Goal: Task Accomplishment & Management: Manage account settings

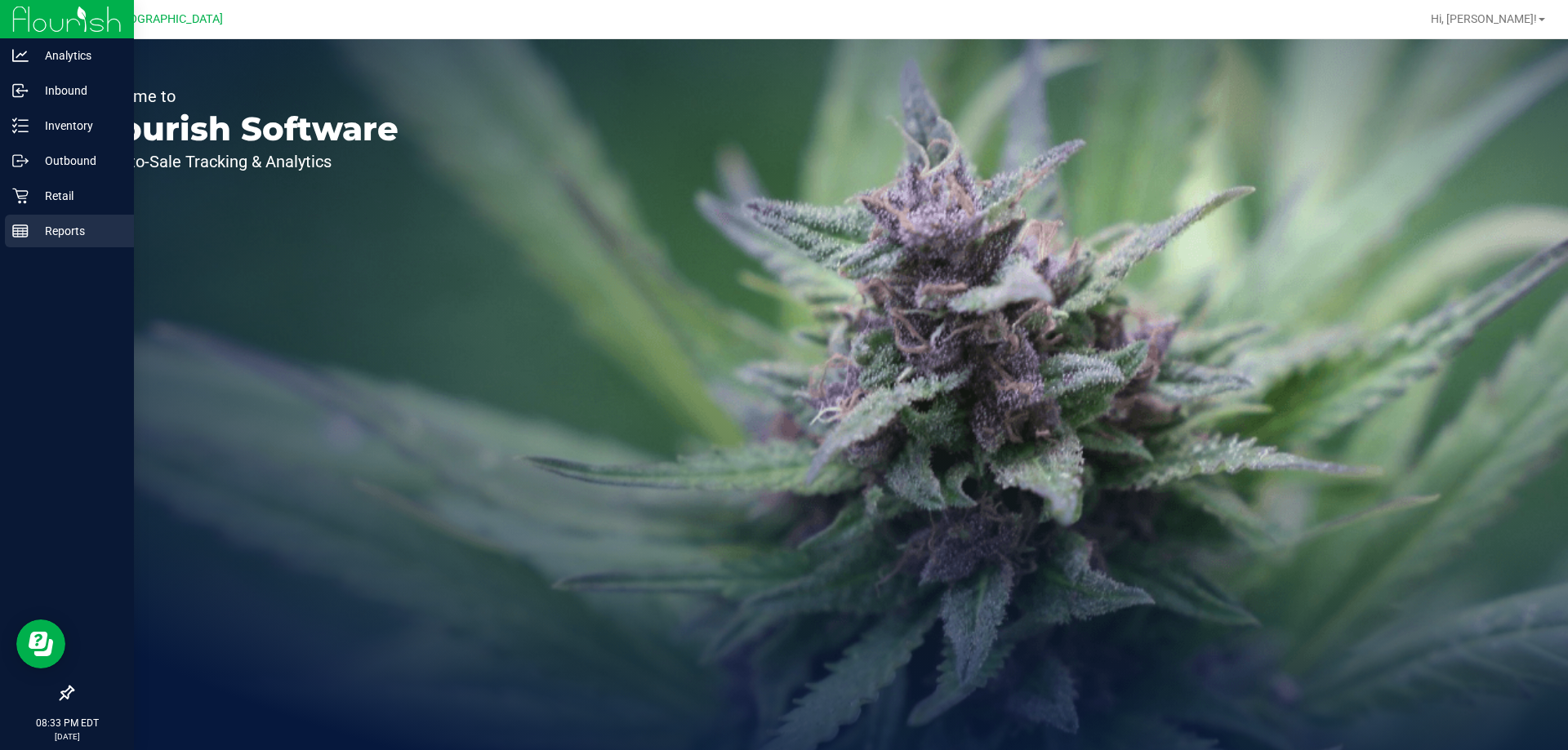
click at [67, 238] on p "Reports" at bounding box center [78, 231] width 98 height 20
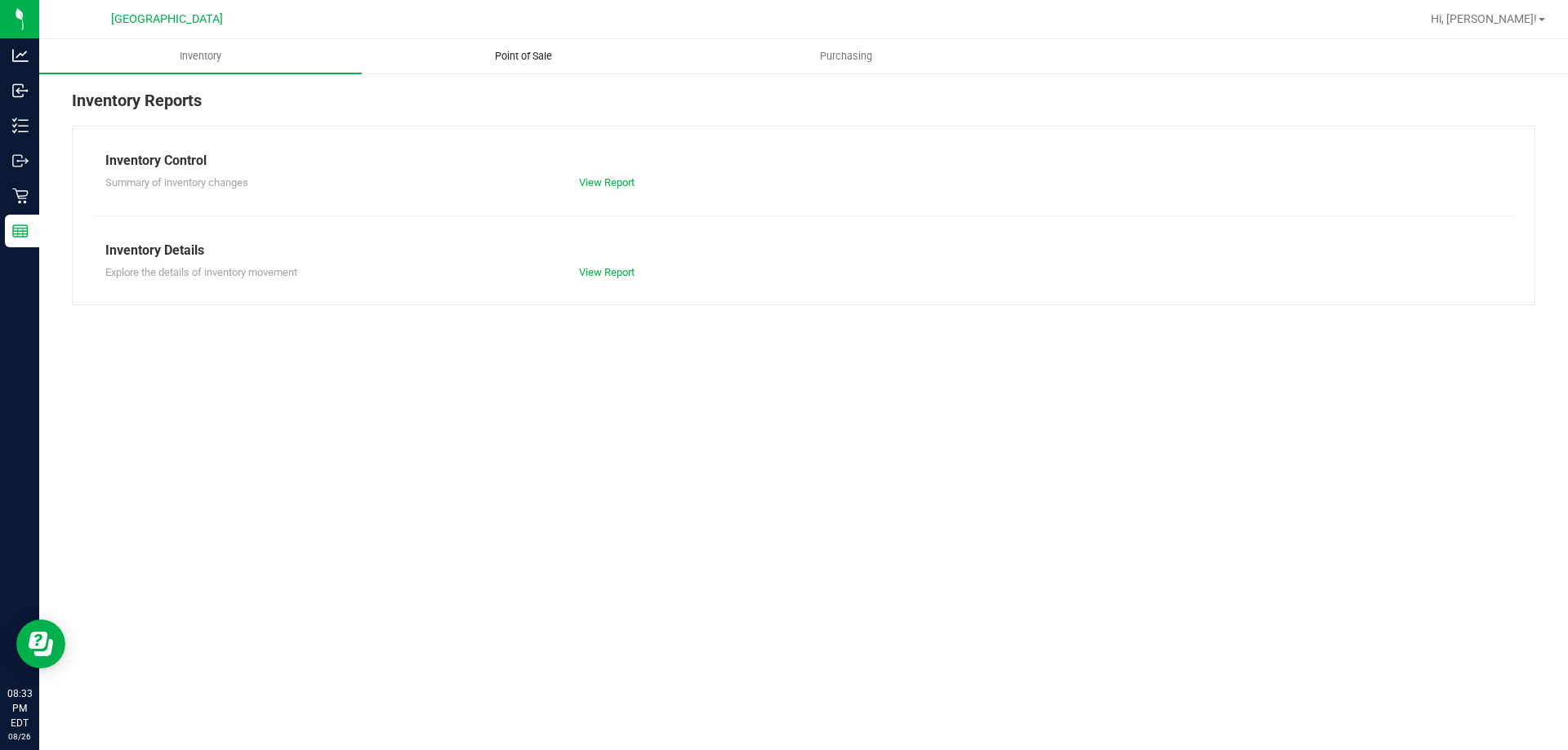
click at [524, 64] on uib-tab-heading "Point of Sale" at bounding box center [523, 56] width 321 height 33
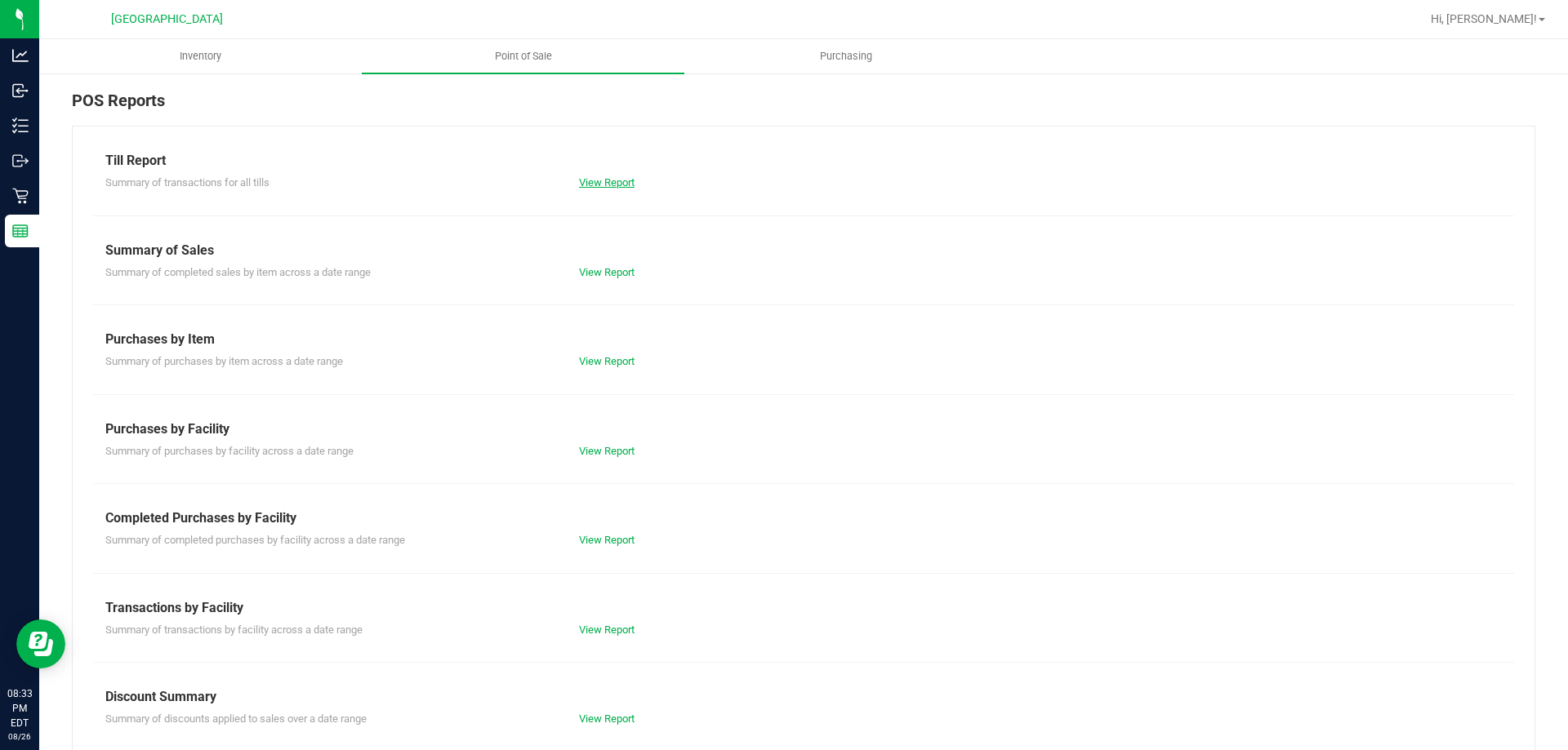
click at [587, 185] on link "View Report" at bounding box center [607, 183] width 56 height 12
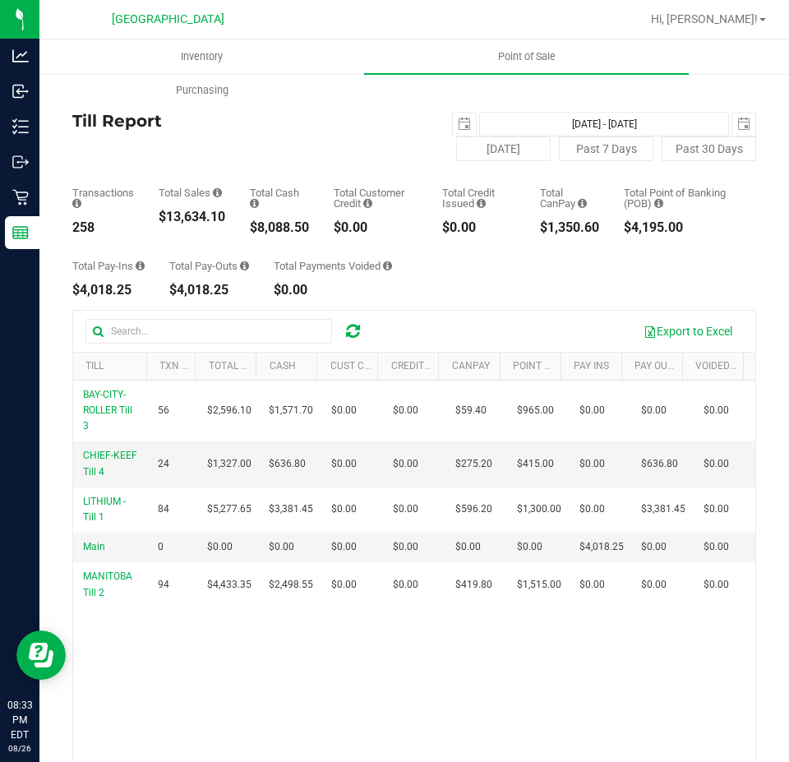
click at [381, 653] on div "BAY-CITY-ROLLER Till 3 56 $2,596.10 $1,571.70 $0.00 $0.00 $0.00 $59.40 $0.00 $9…" at bounding box center [414, 621] width 682 height 480
click at [312, 128] on h4 "Till Report" at bounding box center [243, 121] width 342 height 18
click at [531, 56] on span "Point of Sale" at bounding box center [527, 56] width 102 height 15
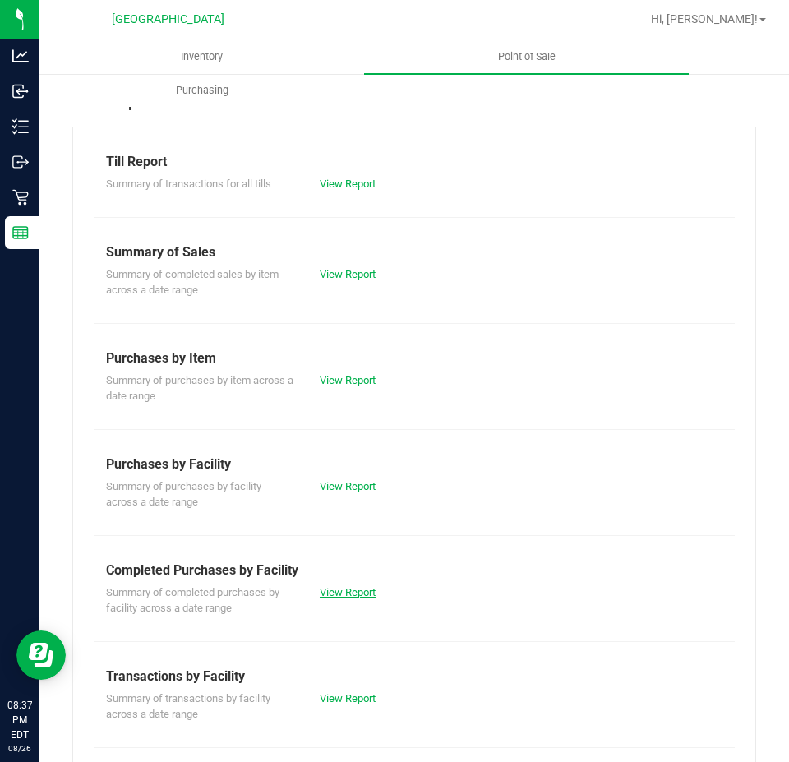
click at [334, 592] on link "View Report" at bounding box center [348, 592] width 56 height 12
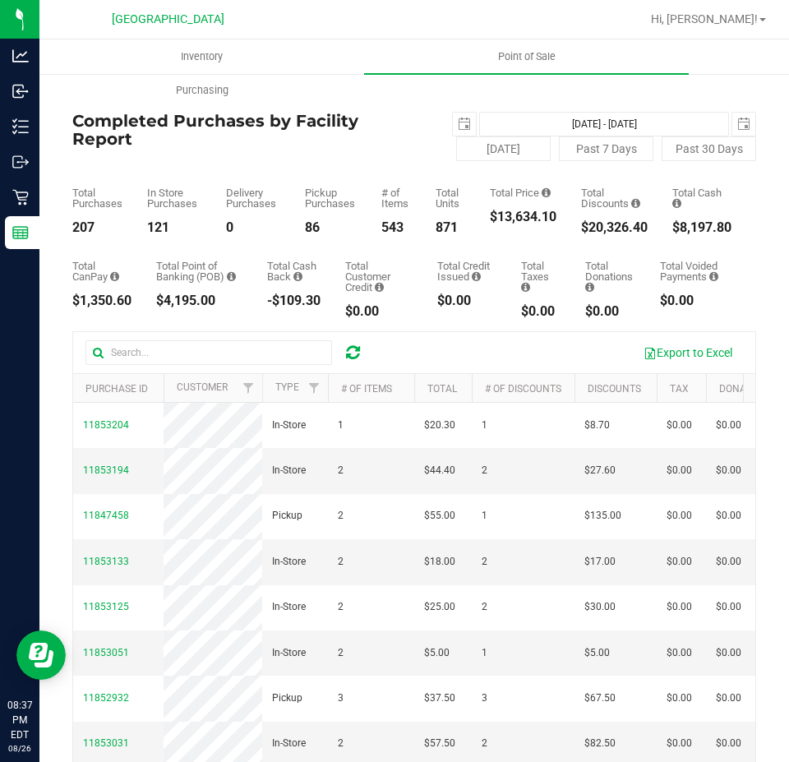
click at [612, 228] on div "$20,326.40" at bounding box center [614, 227] width 67 height 13
copy div "$20,326.40"
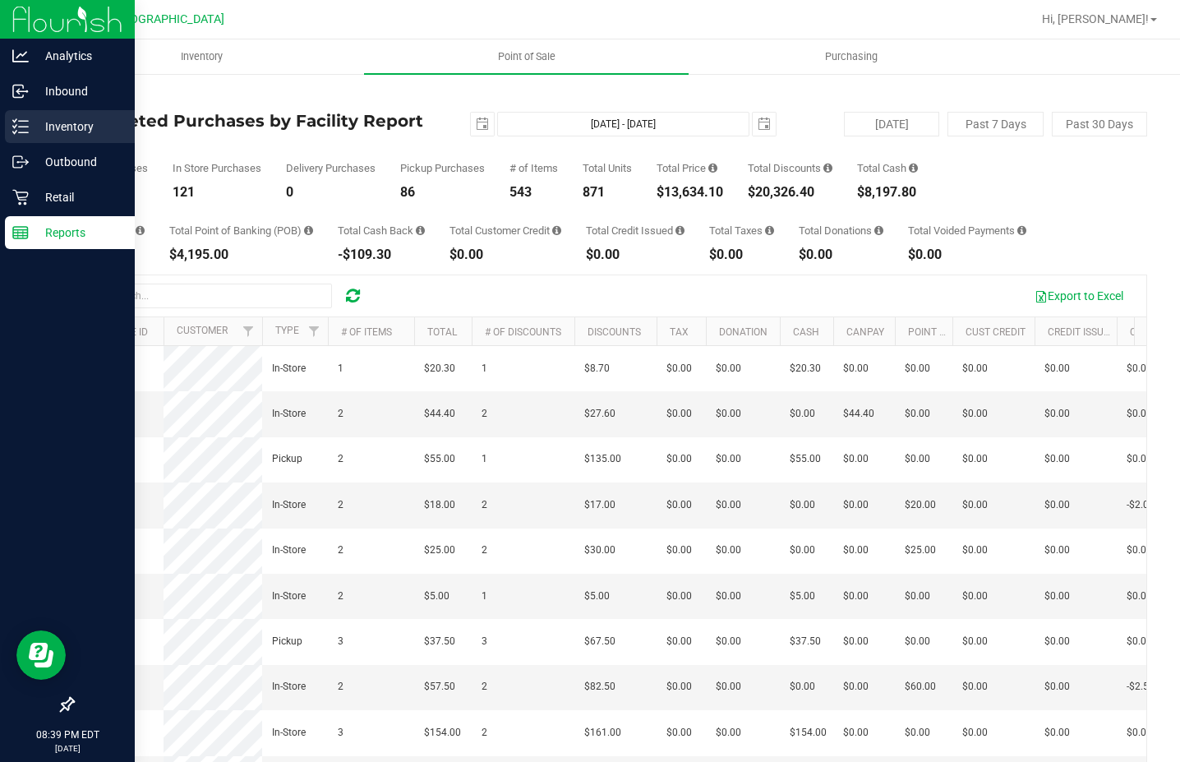
click at [88, 125] on p "Inventory" at bounding box center [78, 127] width 99 height 20
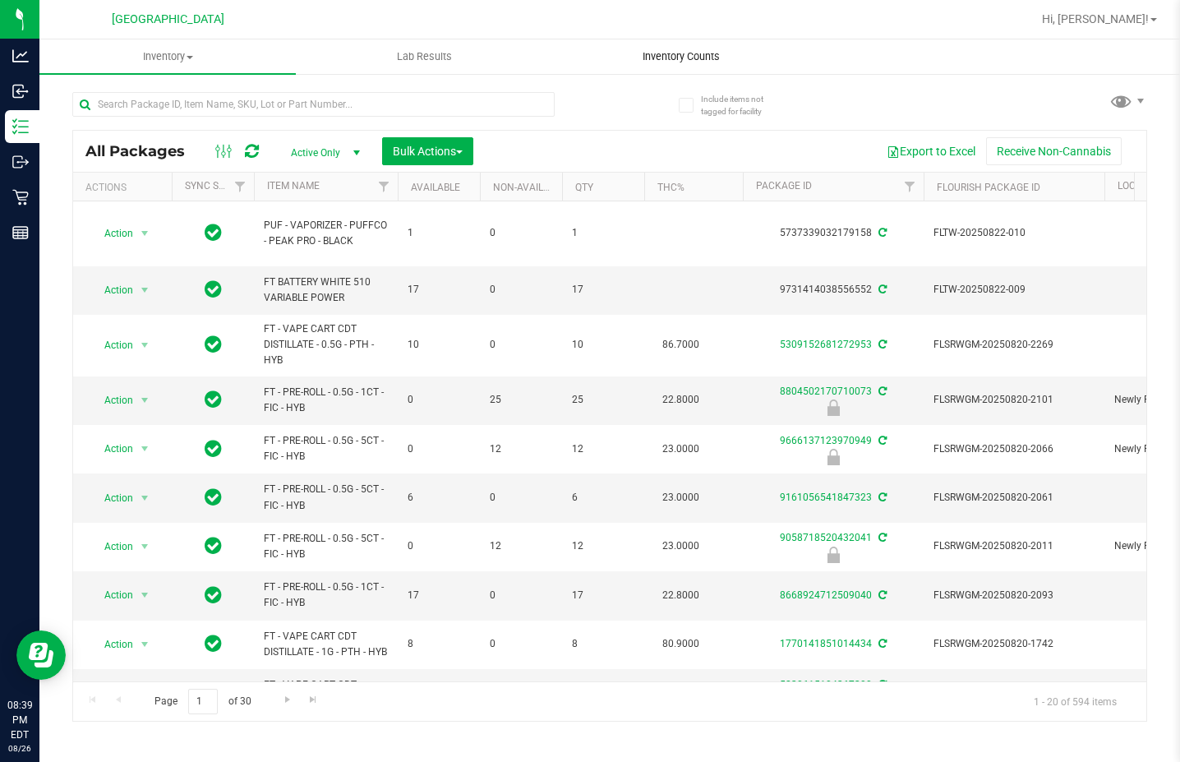
click at [673, 58] on span "Inventory Counts" at bounding box center [682, 56] width 122 height 15
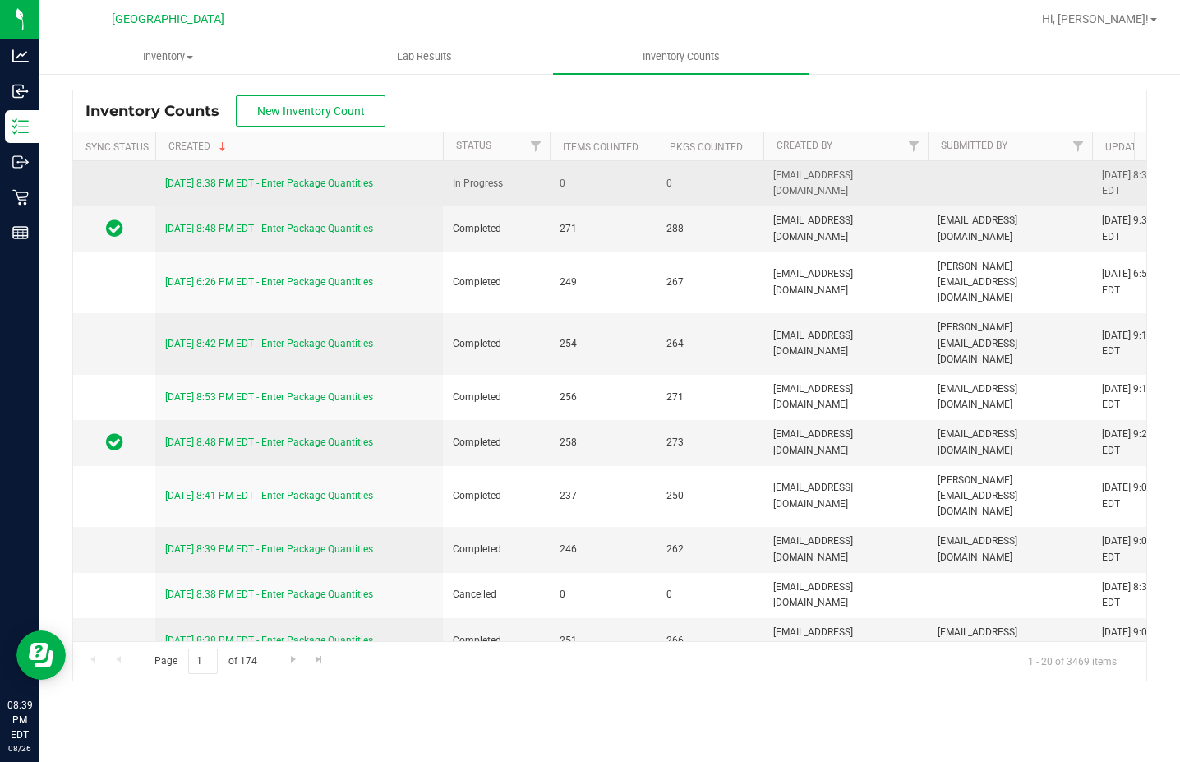
click at [364, 186] on link "[DATE] 8:38 PM EDT - Enter Package Quantities" at bounding box center [269, 184] width 208 height 12
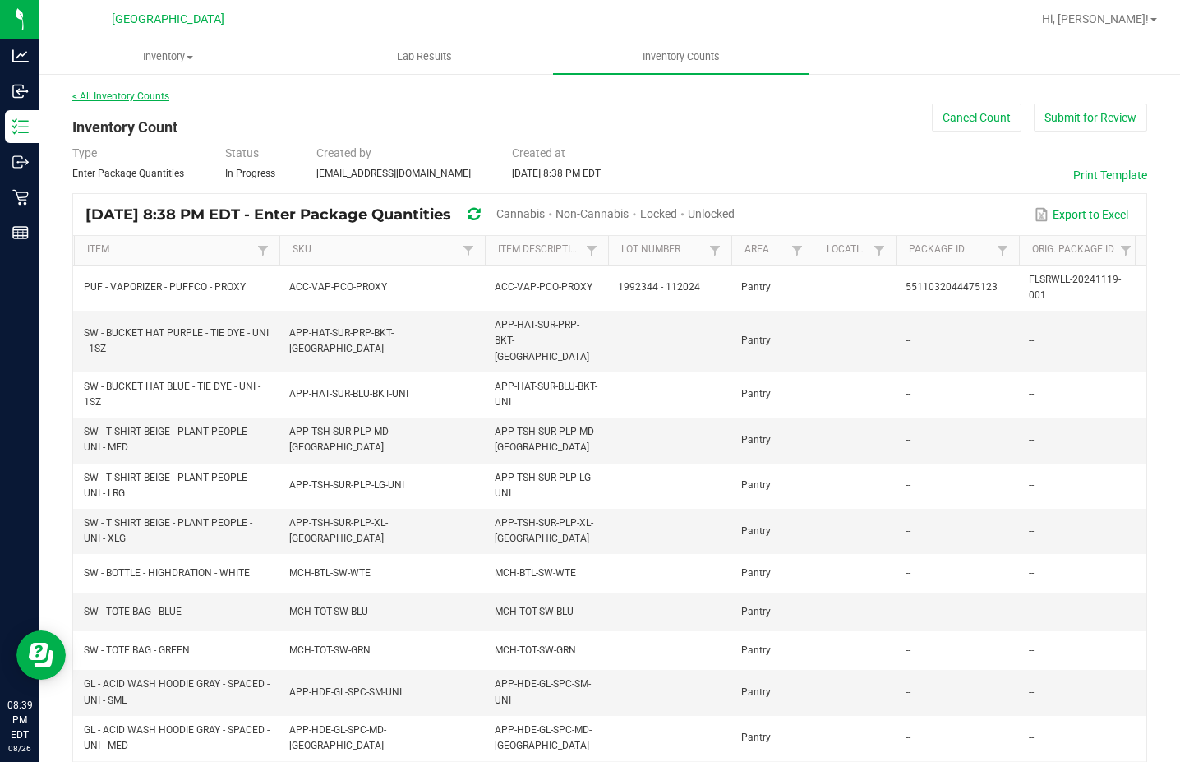
click at [157, 101] on link "< All Inventory Counts" at bounding box center [120, 96] width 97 height 12
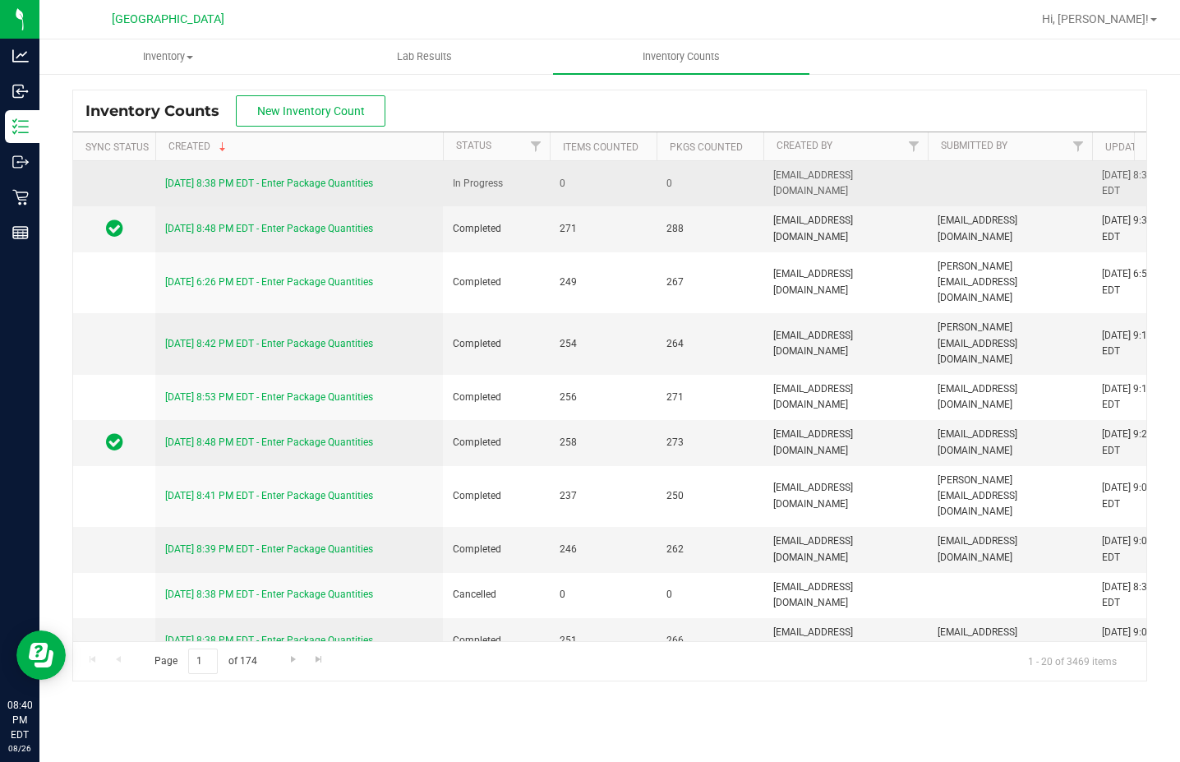
click at [325, 187] on link "[DATE] 8:38 PM EDT - Enter Package Quantities" at bounding box center [269, 184] width 208 height 12
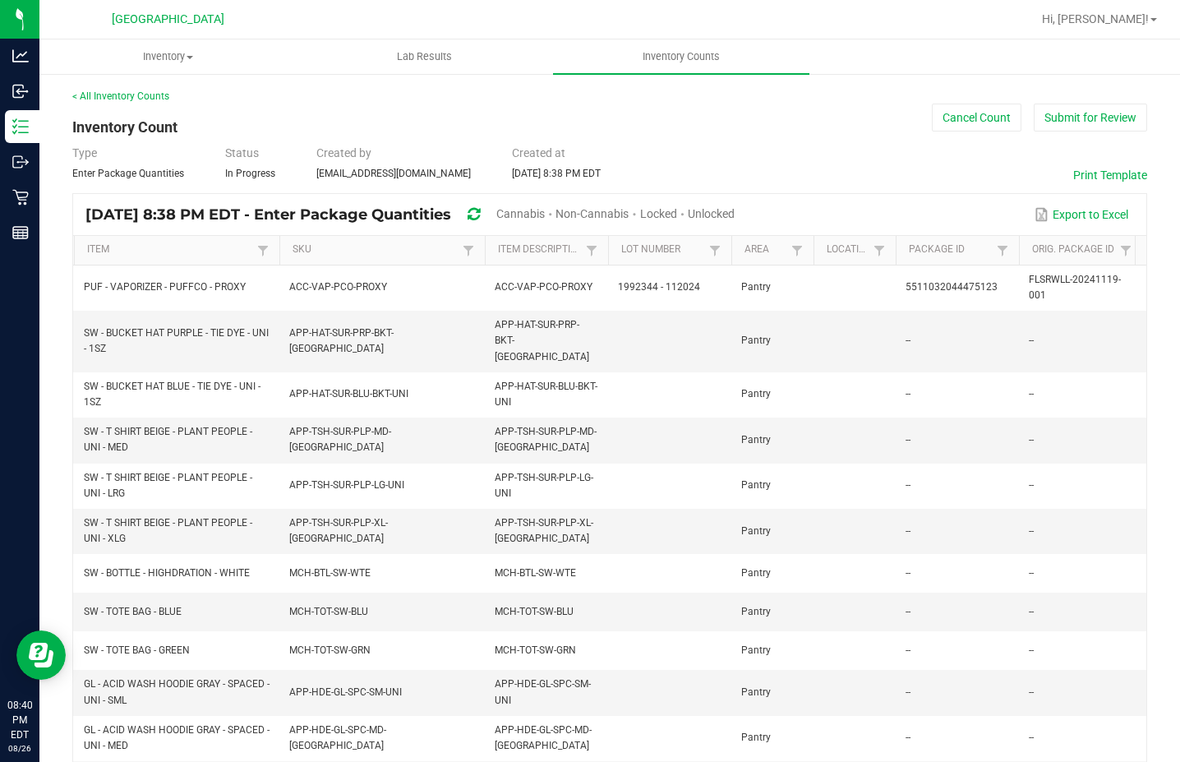
click at [735, 213] on span "Unlocked" at bounding box center [711, 213] width 47 height 13
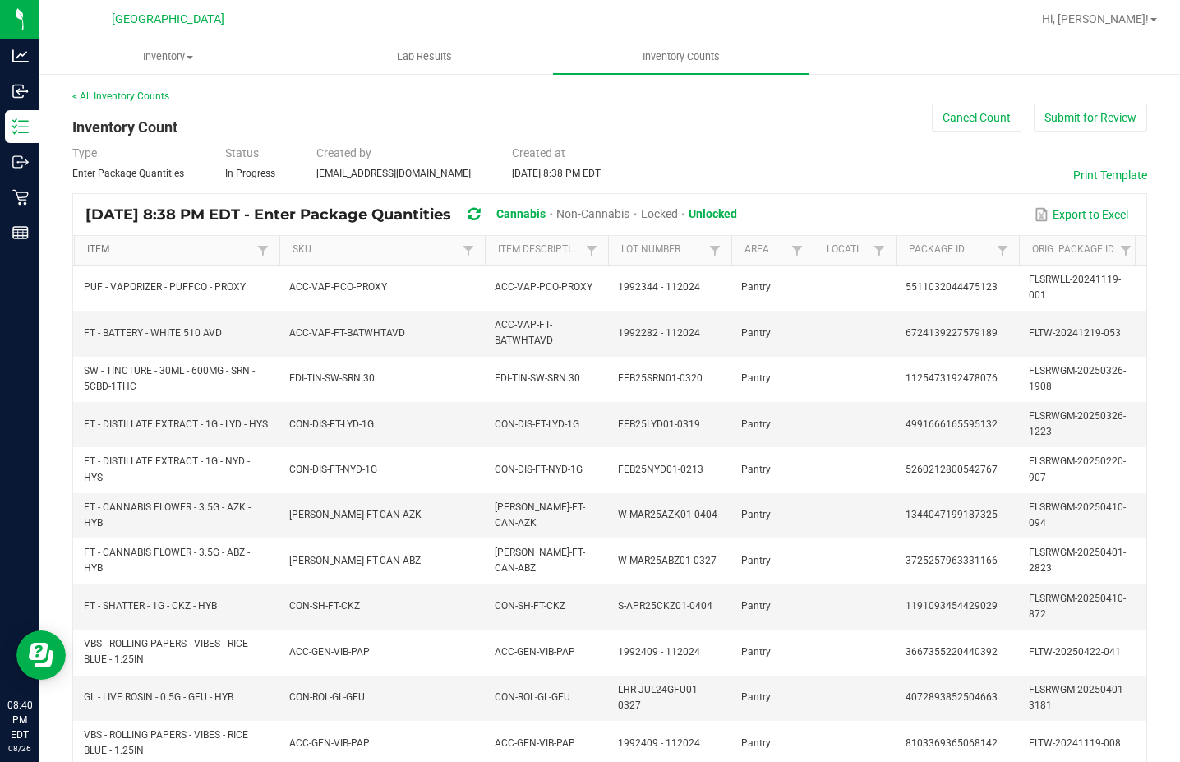
click at [164, 249] on link "Item" at bounding box center [169, 249] width 165 height 13
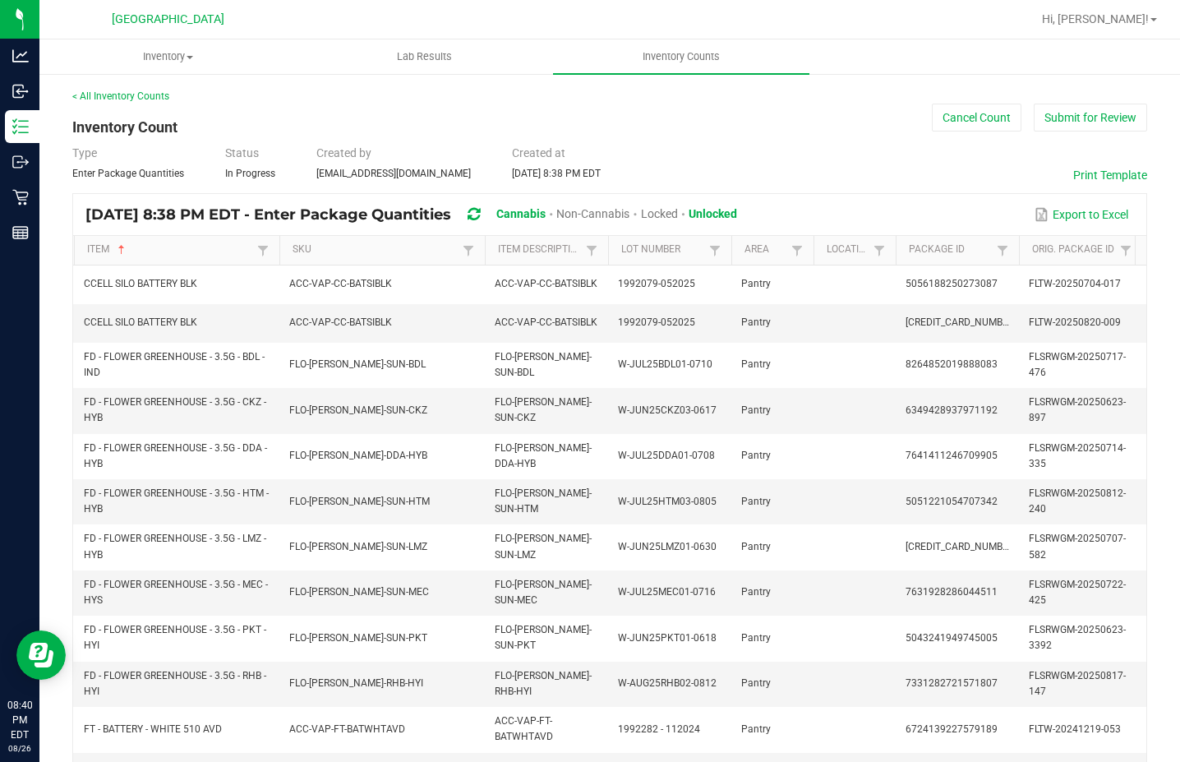
drag, startPoint x: 469, startPoint y: 253, endPoint x: 875, endPoint y: 197, distance: 409.9
click at [875, 197] on div "[DATE] 8:38 PM EDT - Enter Package Quantities Cannabis Non-Cannabis Locked Unlo…" at bounding box center [609, 214] width 1073 height 41
click at [469, 247] on span at bounding box center [468, 250] width 13 height 13
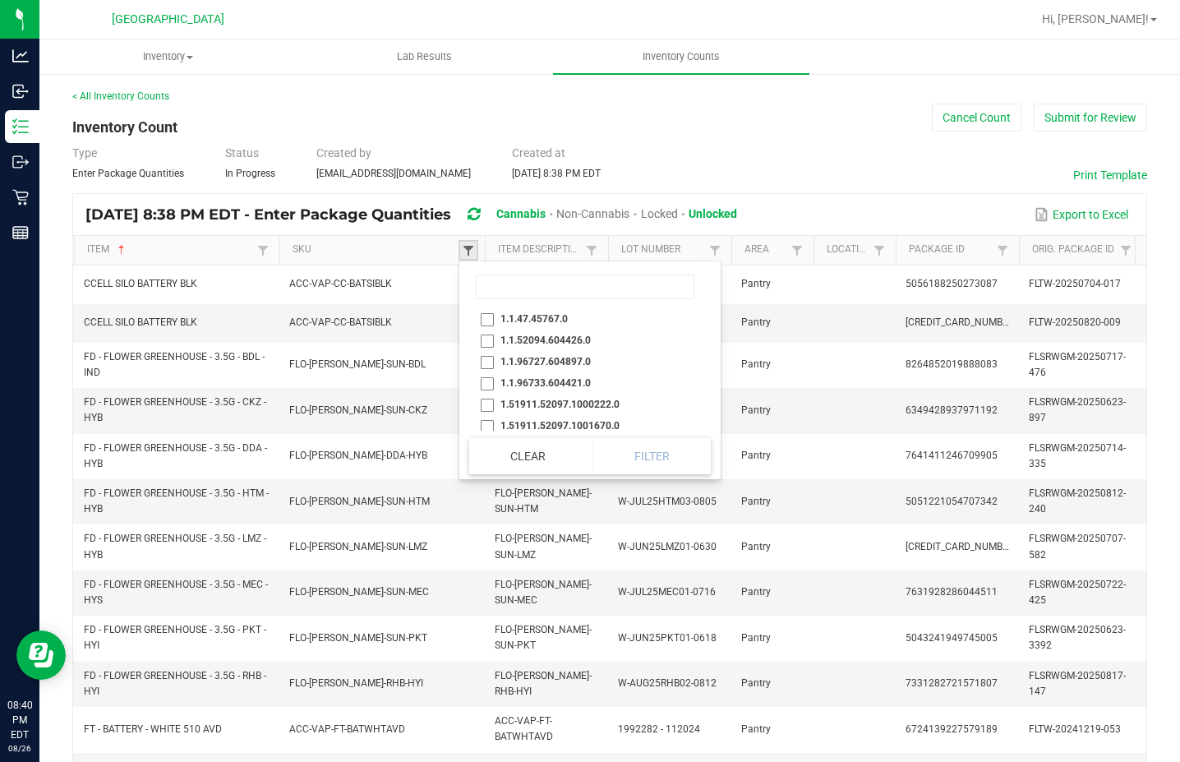
click at [468, 248] on span at bounding box center [468, 250] width 13 height 13
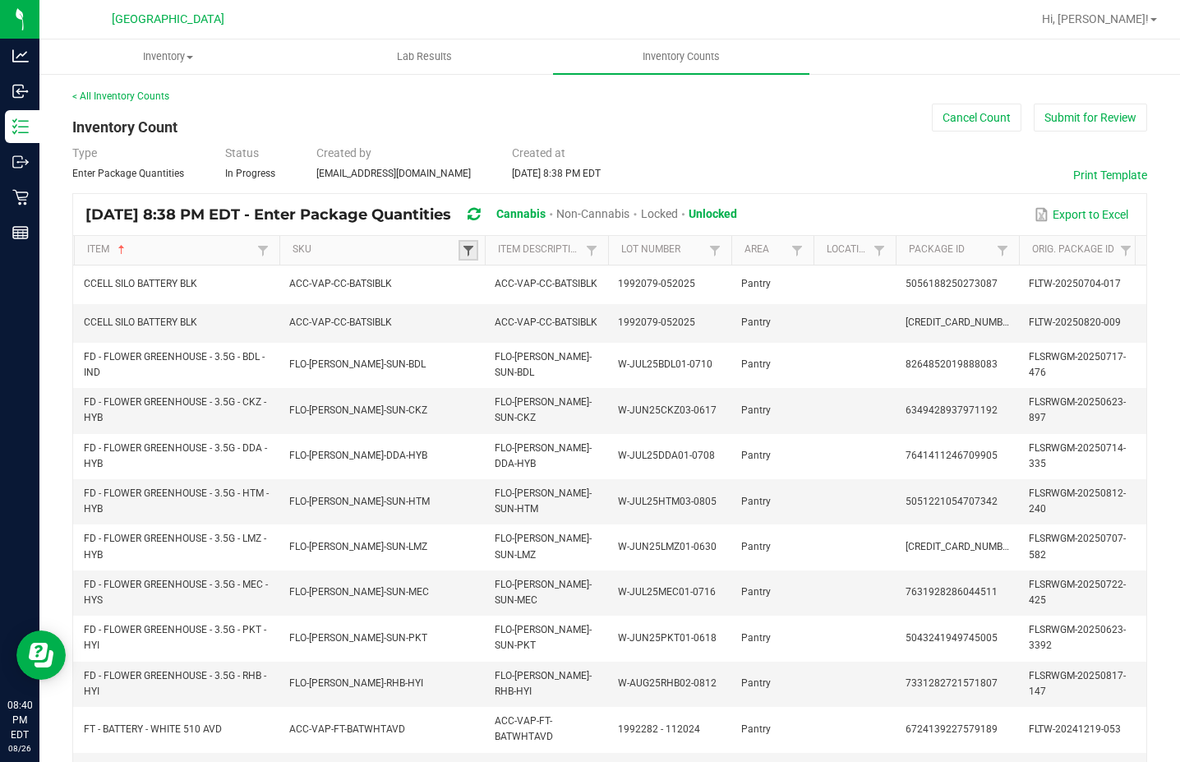
click at [468, 248] on span at bounding box center [468, 250] width 13 height 13
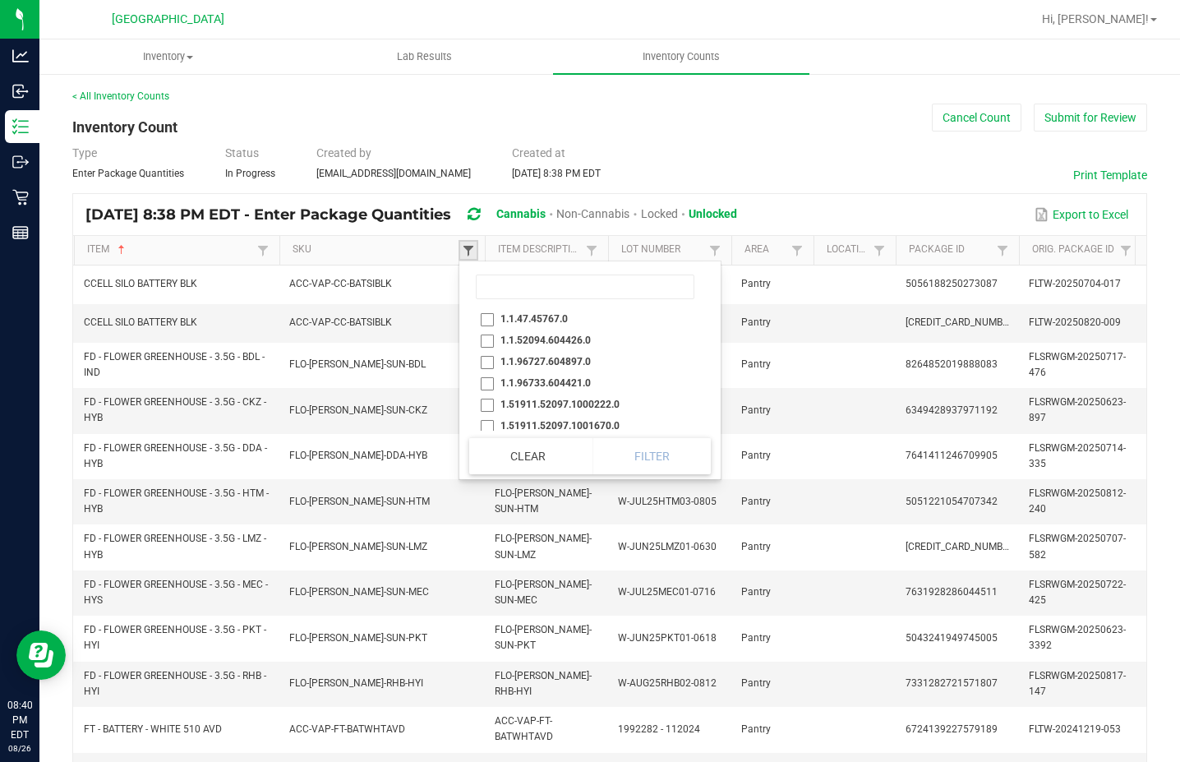
click at [468, 248] on span at bounding box center [468, 250] width 13 height 13
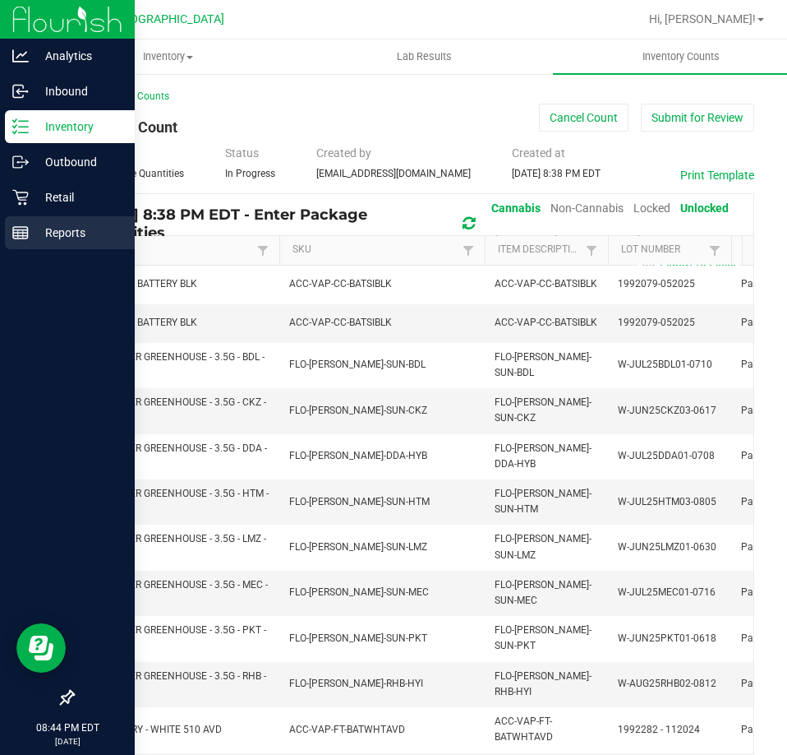
click at [44, 228] on p "Reports" at bounding box center [78, 233] width 99 height 20
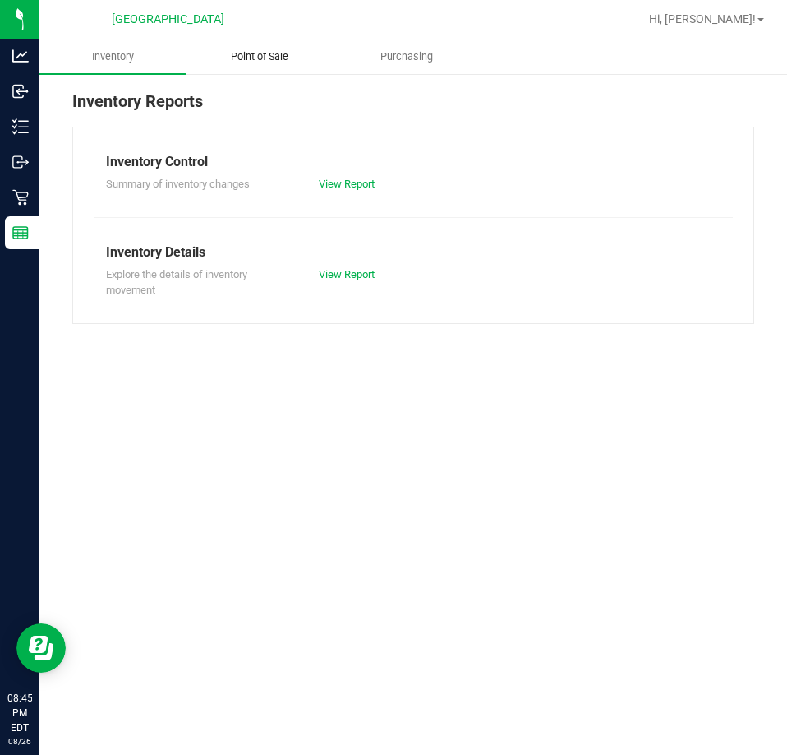
click at [264, 61] on span "Point of Sale" at bounding box center [260, 56] width 102 height 15
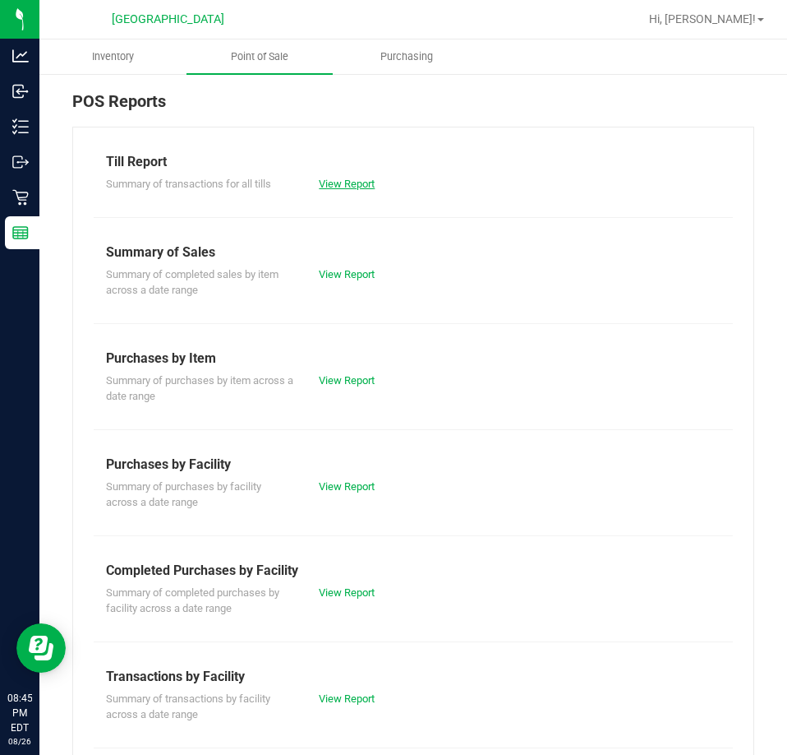
click at [362, 180] on link "View Report" at bounding box center [347, 184] width 56 height 12
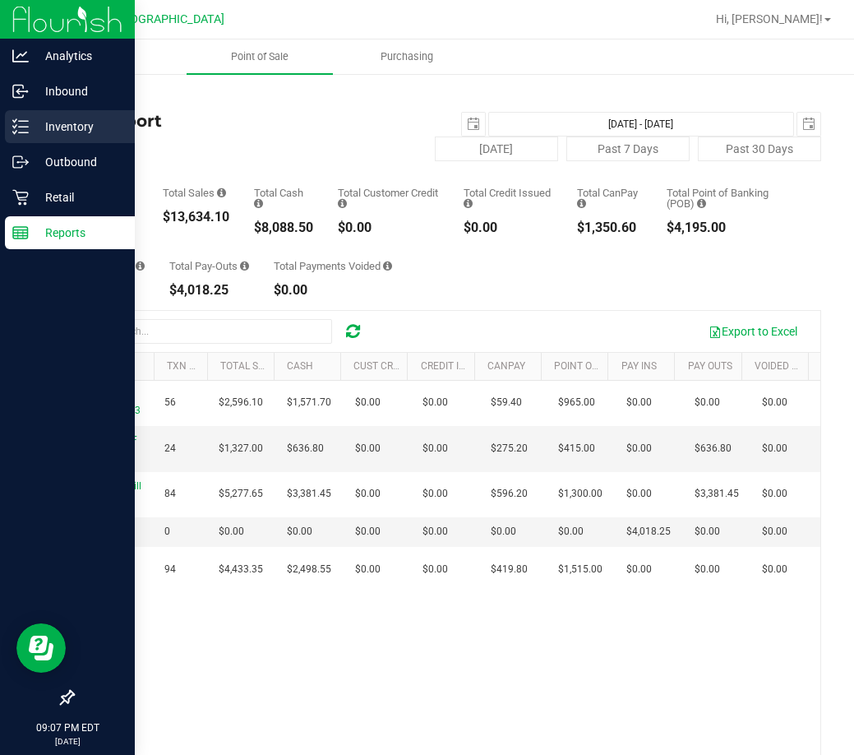
click at [81, 123] on p "Inventory" at bounding box center [78, 127] width 99 height 20
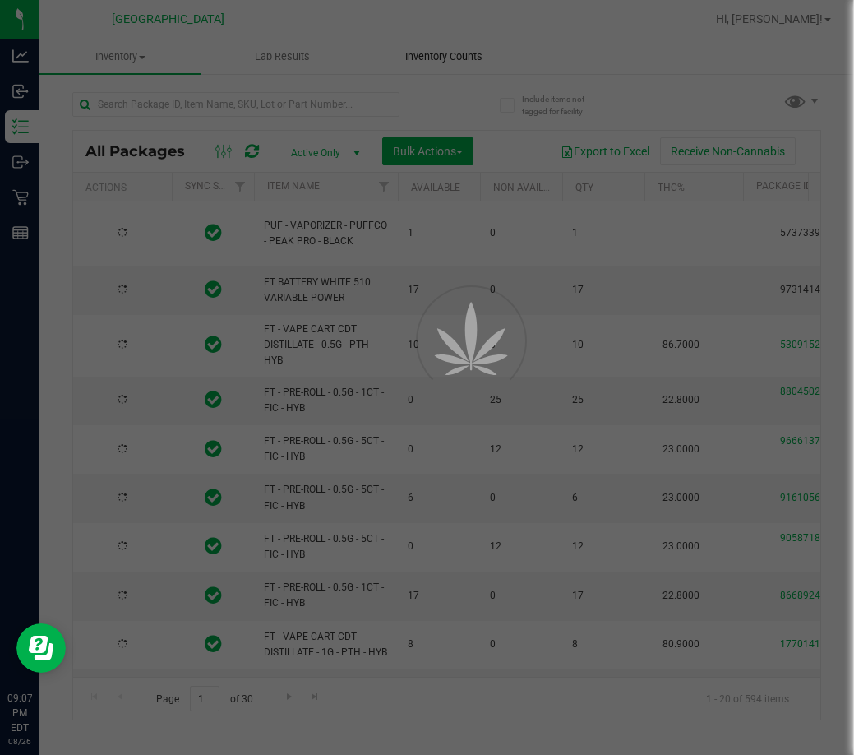
click at [427, 53] on div at bounding box center [427, 377] width 854 height 755
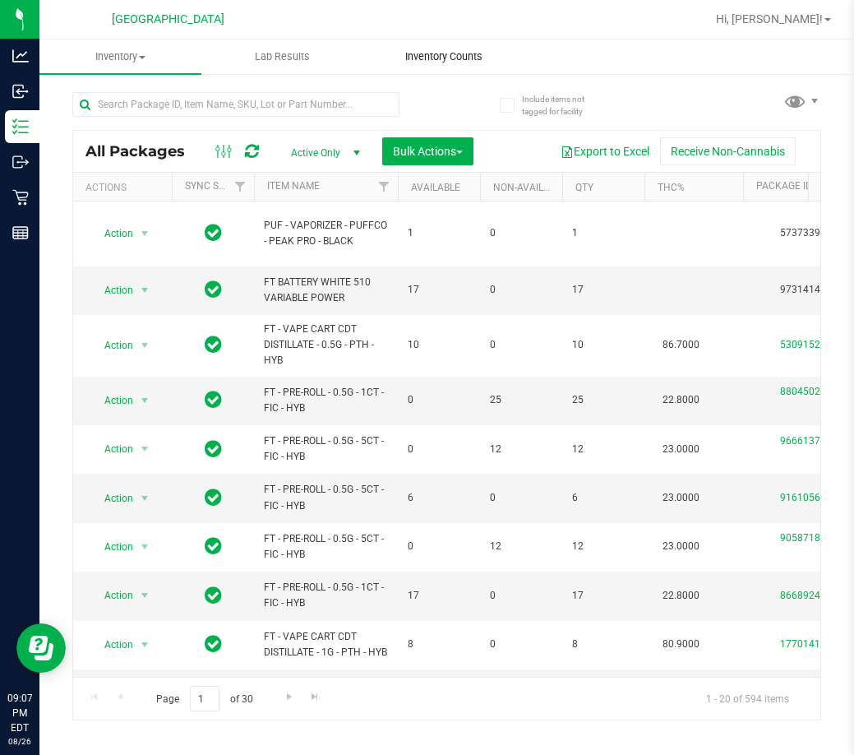
click at [427, 53] on span "Inventory Counts" at bounding box center [444, 56] width 122 height 15
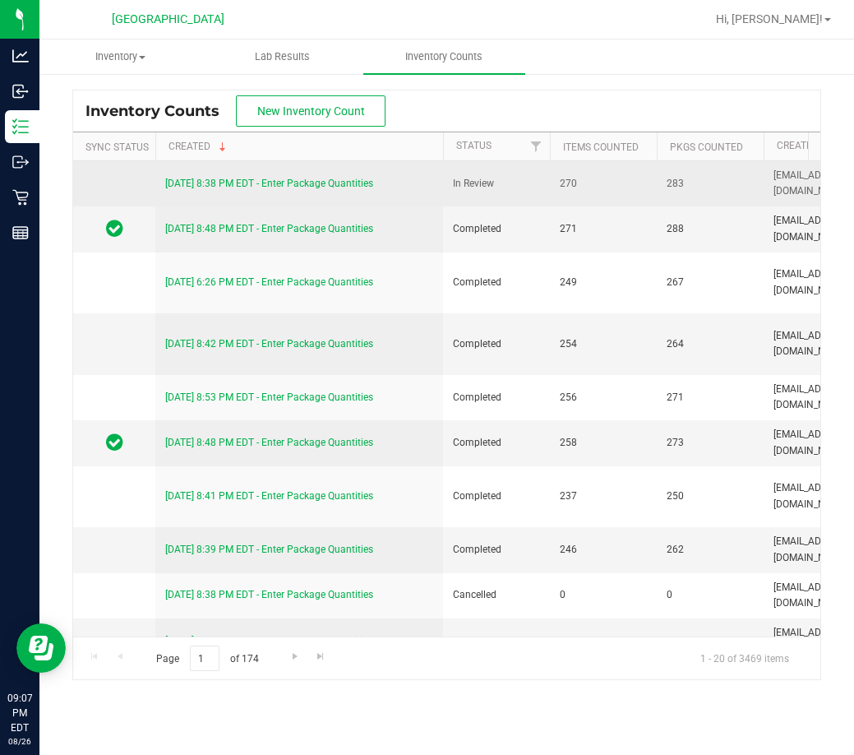
click at [318, 180] on link "[DATE] 8:38 PM EDT - Enter Package Quantities" at bounding box center [269, 184] width 208 height 12
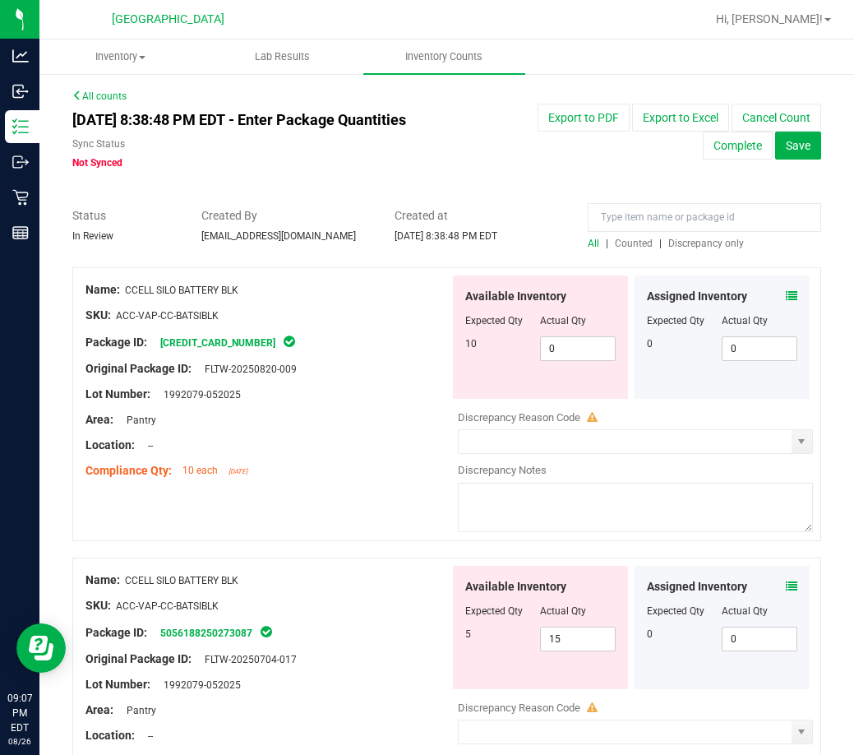
click at [687, 242] on span "Discrepancy only" at bounding box center [706, 244] width 76 height 12
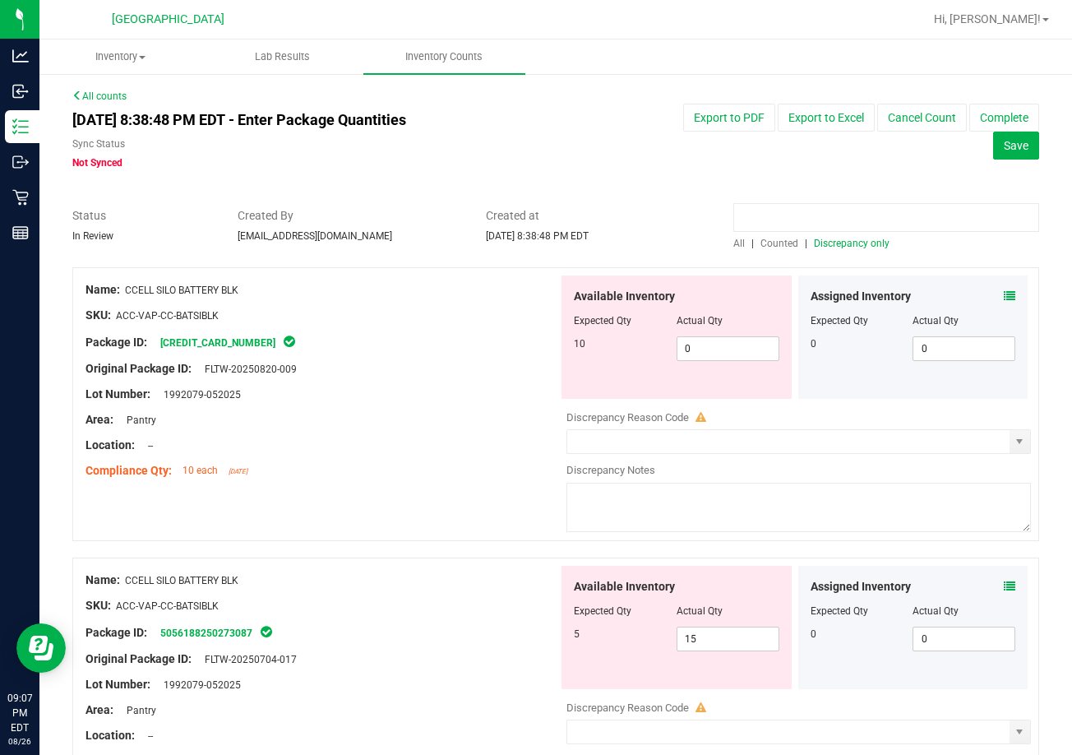
click at [831, 215] on input at bounding box center [886, 217] width 306 height 29
type input "rad"
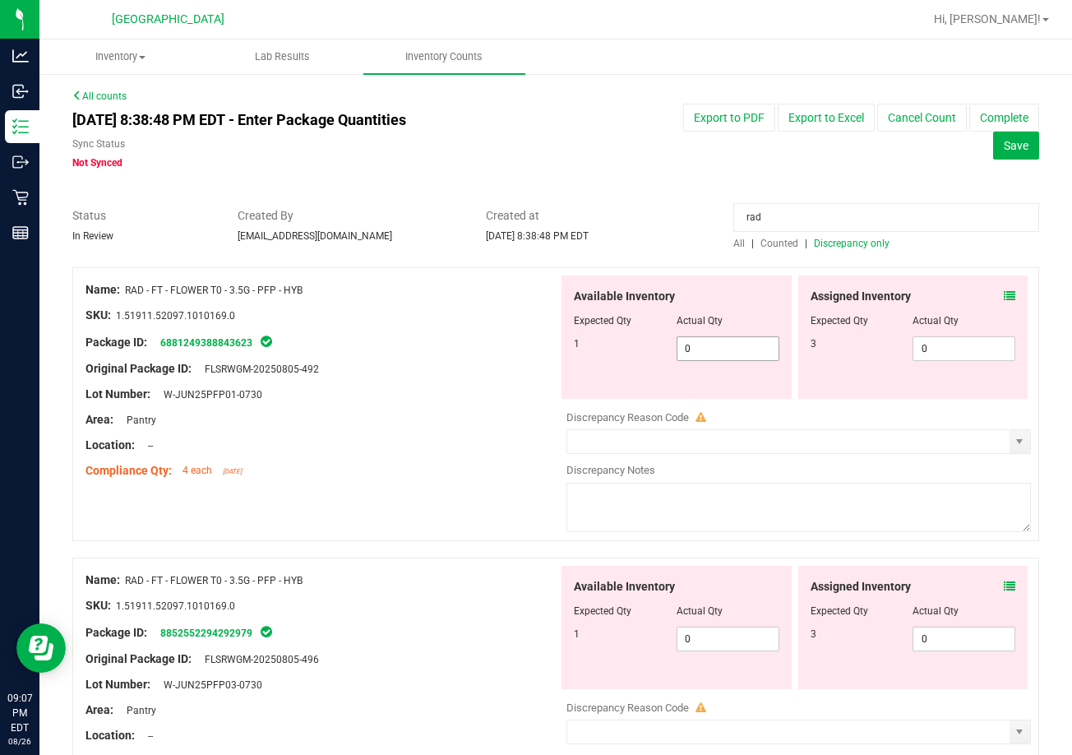
click at [690, 348] on span "0 0" at bounding box center [727, 348] width 103 height 25
click at [690, 346] on input "0" at bounding box center [727, 348] width 101 height 23
type input "1"
click at [938, 347] on span "0 0" at bounding box center [963, 348] width 103 height 25
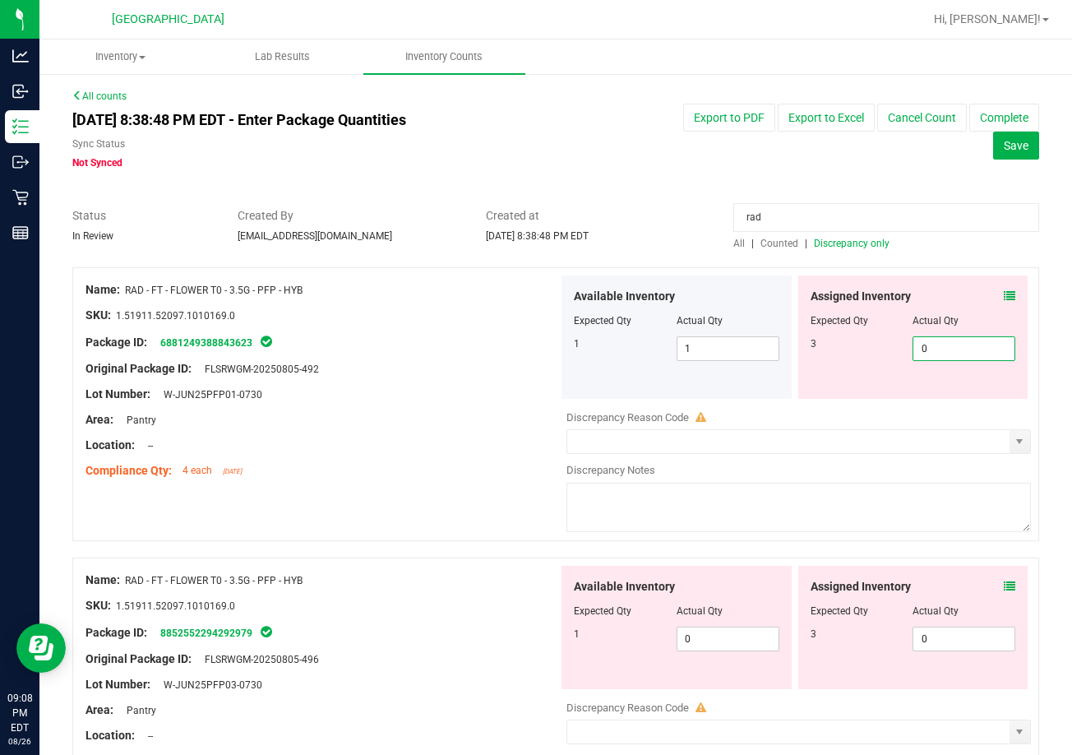
type input "03"
type input "3"
click at [733, 644] on div "Available Inventory Expected Qty Actual Qty 1 0 0" at bounding box center [794, 695] width 473 height 261
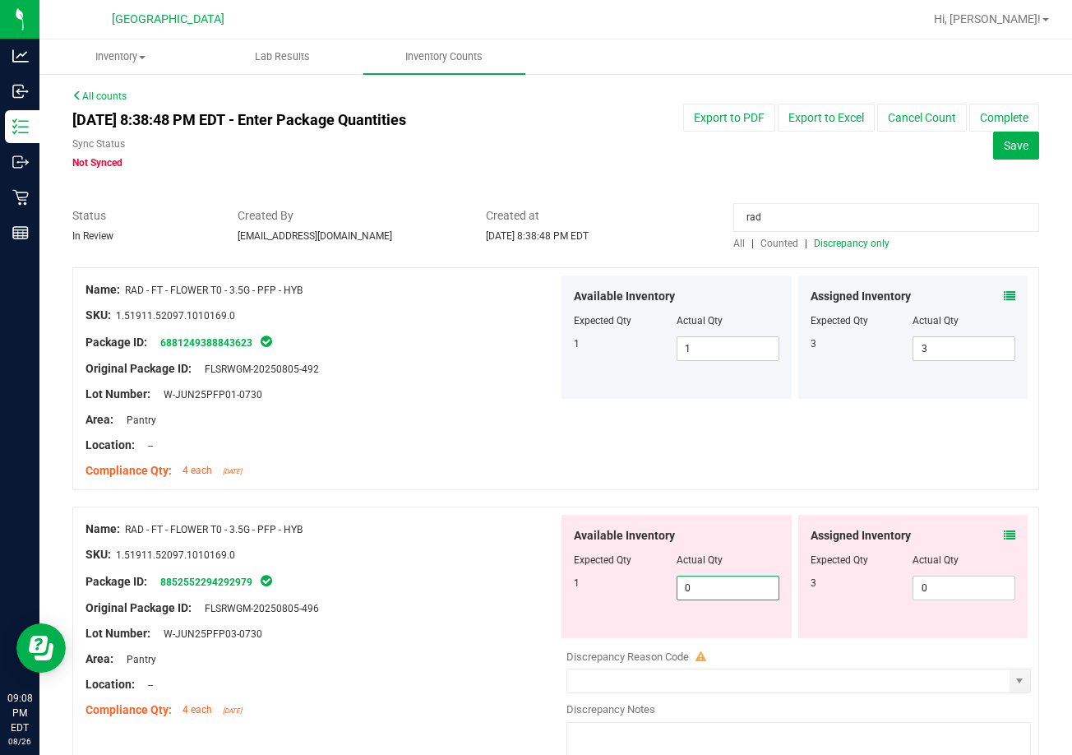
type input "01"
type input "1"
click at [932, 586] on span "0 0" at bounding box center [963, 587] width 103 height 25
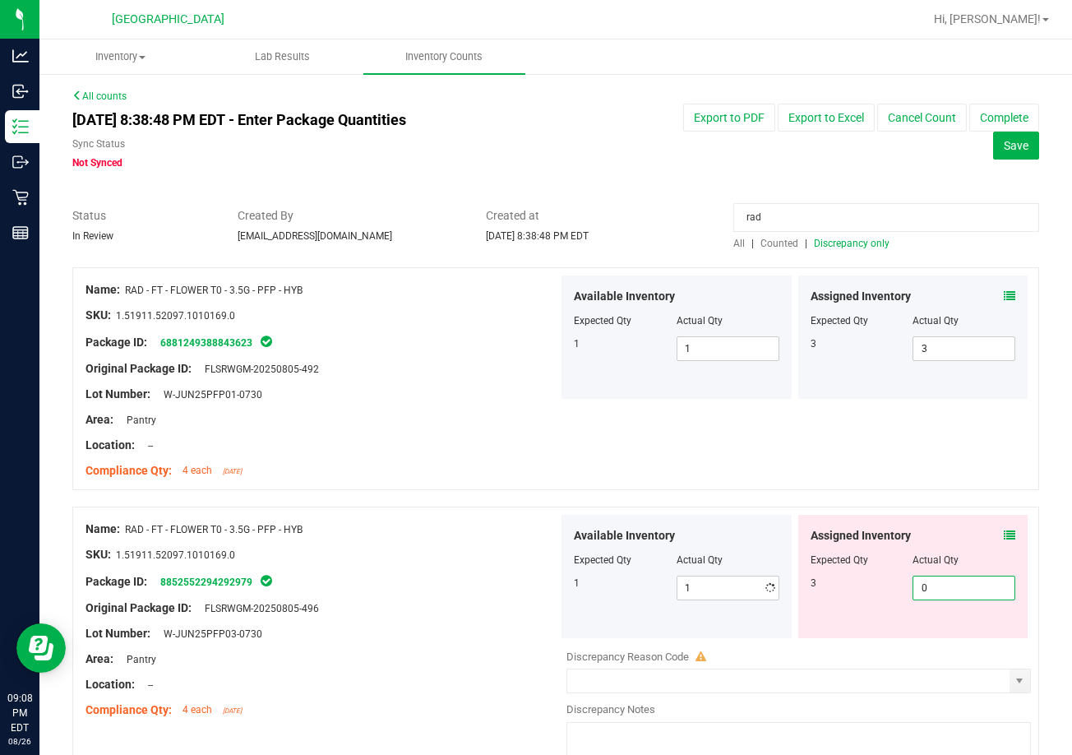
type input "03"
type input "3"
click at [709, 588] on span "1 1" at bounding box center [727, 587] width 103 height 25
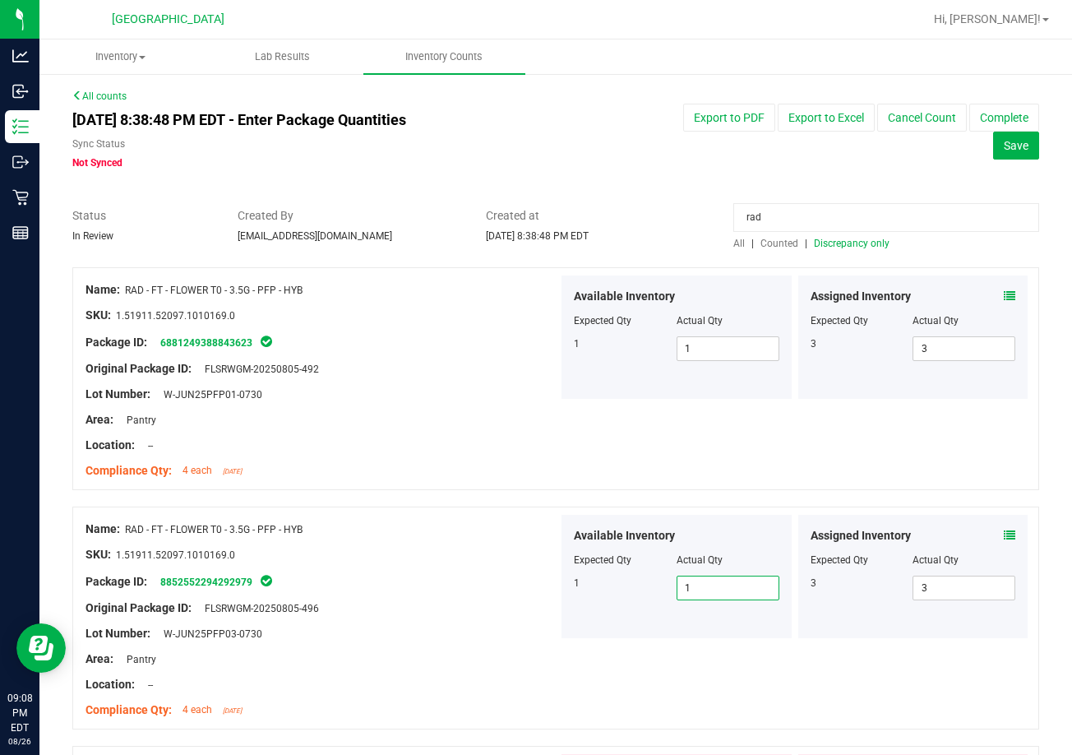
click at [852, 247] on span "Discrepancy only" at bounding box center [852, 244] width 76 height 12
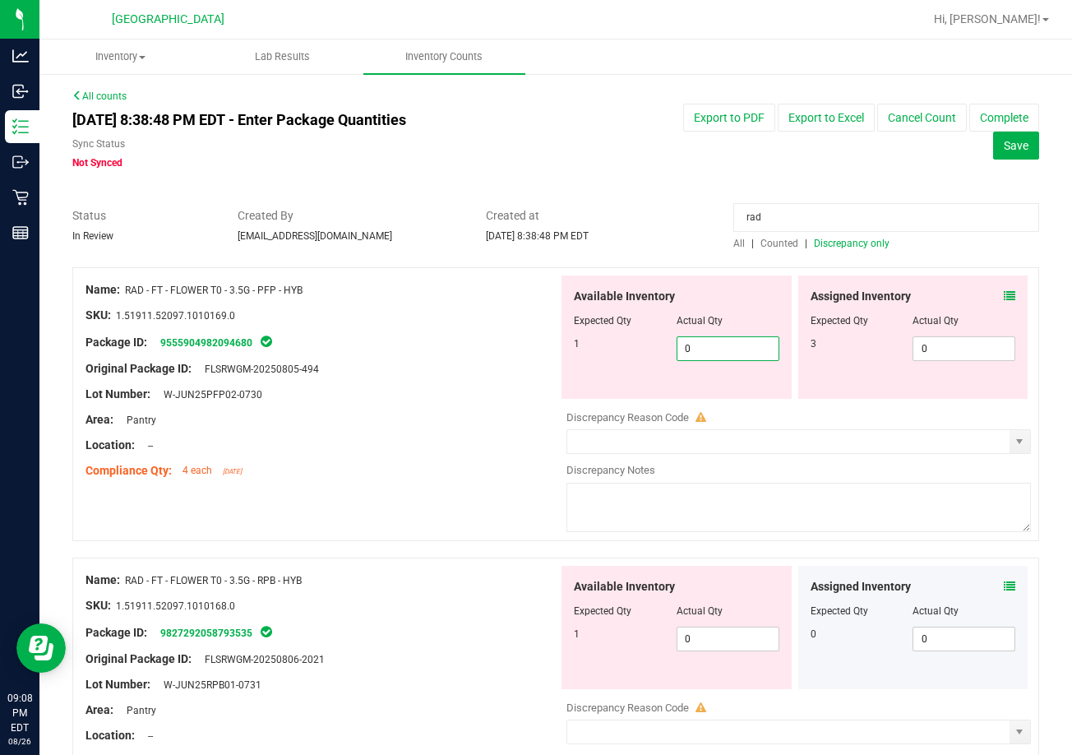
click at [741, 347] on span "0 0" at bounding box center [727, 348] width 103 height 25
type input "01"
type input "1"
click at [962, 347] on span "0 0" at bounding box center [963, 348] width 103 height 25
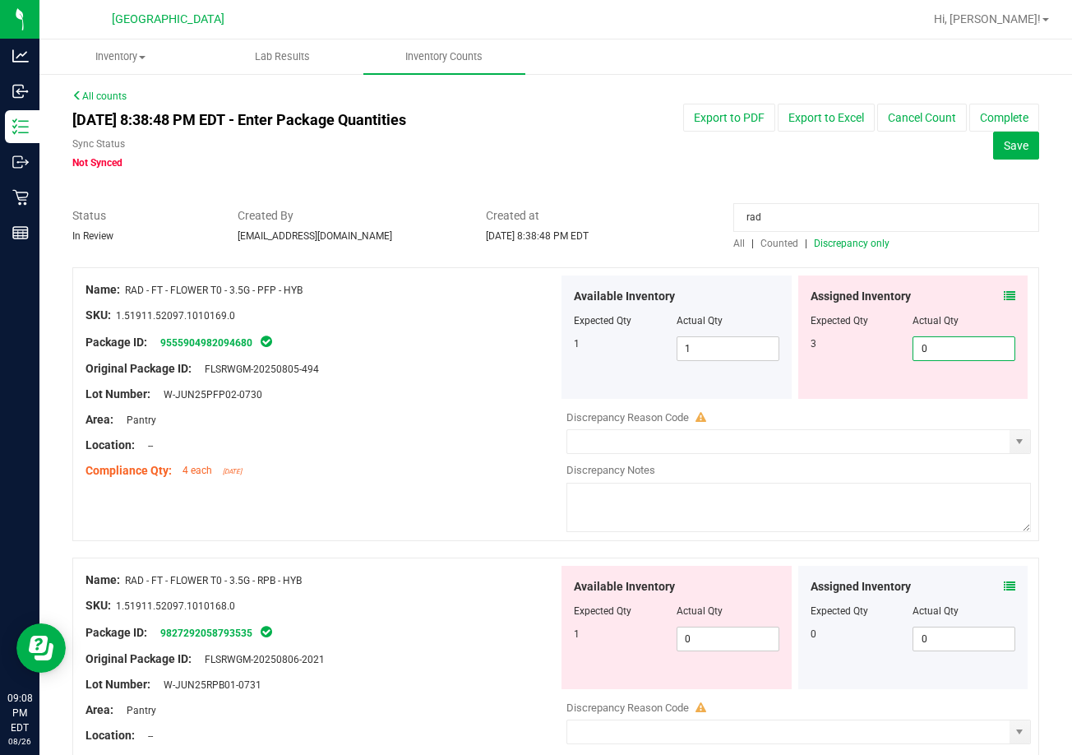
type input "03"
type input "3"
click at [687, 641] on div "Available Inventory Expected Qty Actual Qty 1 0 0" at bounding box center [794, 695] width 473 height 261
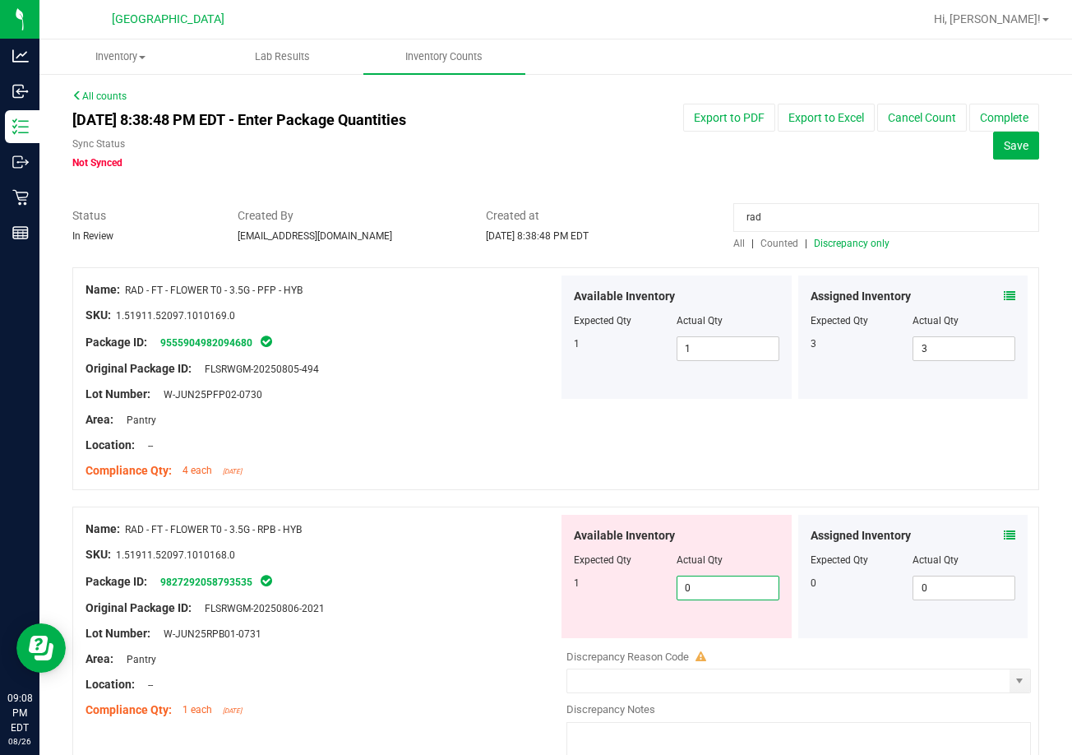
type input "01"
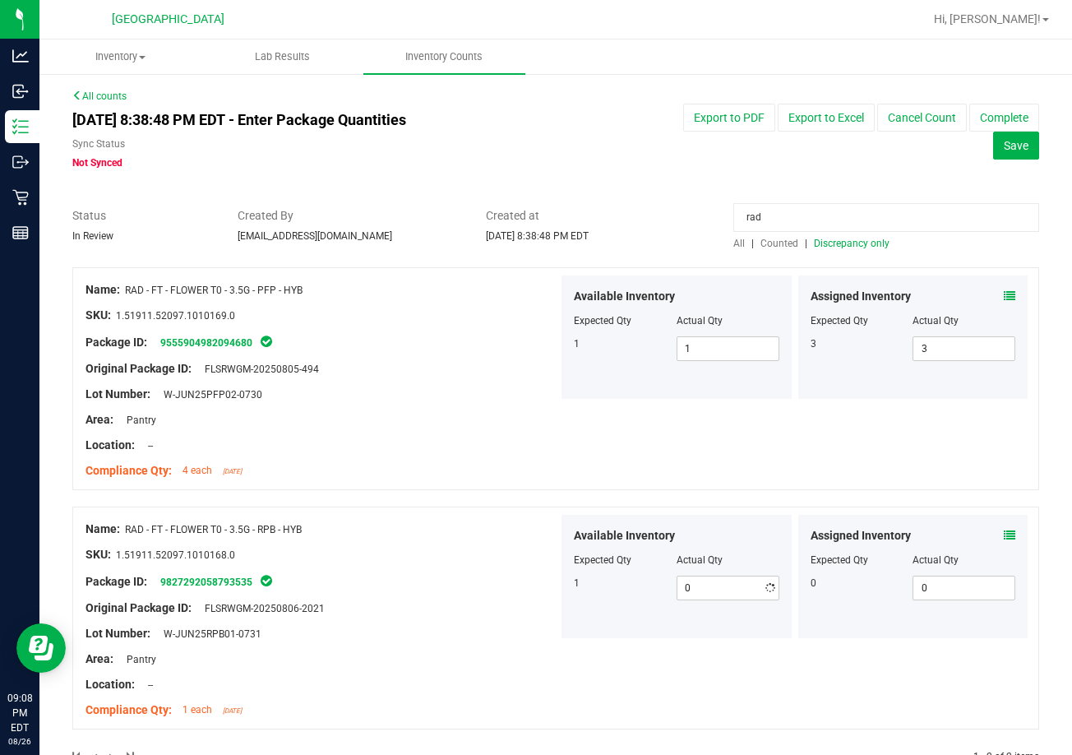
type input "1"
click at [828, 236] on div "All | Counted | Discrepancy only" at bounding box center [886, 243] width 306 height 15
click at [826, 240] on span "Discrepancy only" at bounding box center [852, 244] width 76 height 12
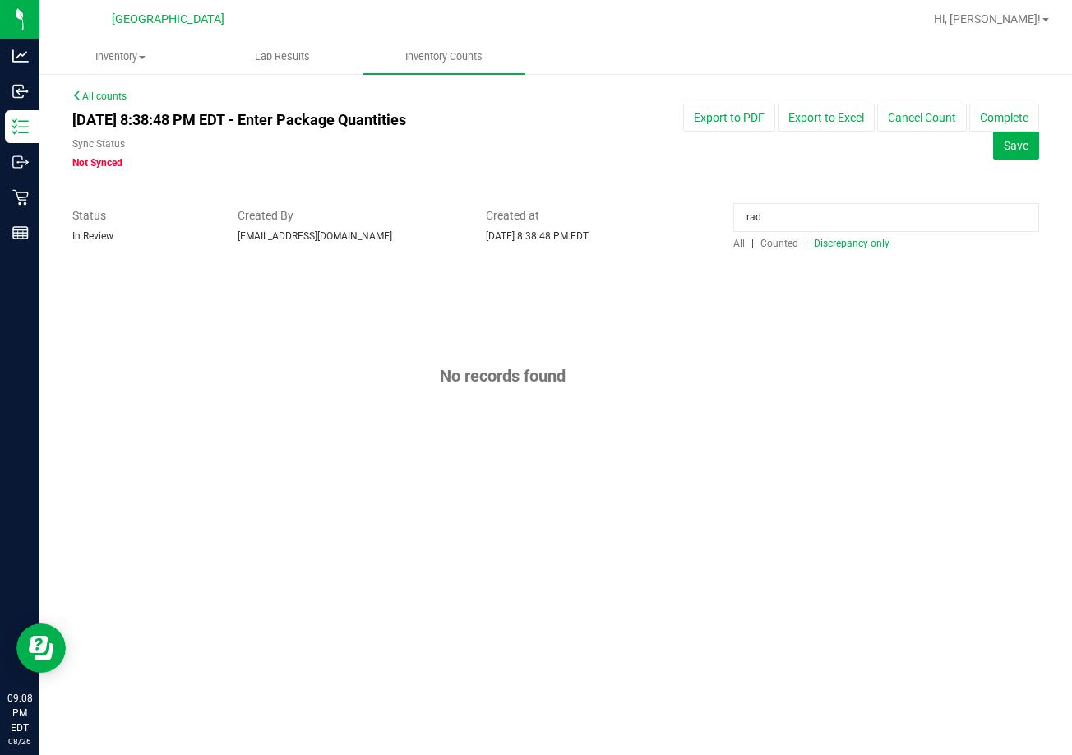
click at [757, 213] on input "rad" at bounding box center [886, 217] width 306 height 29
type input "raw"
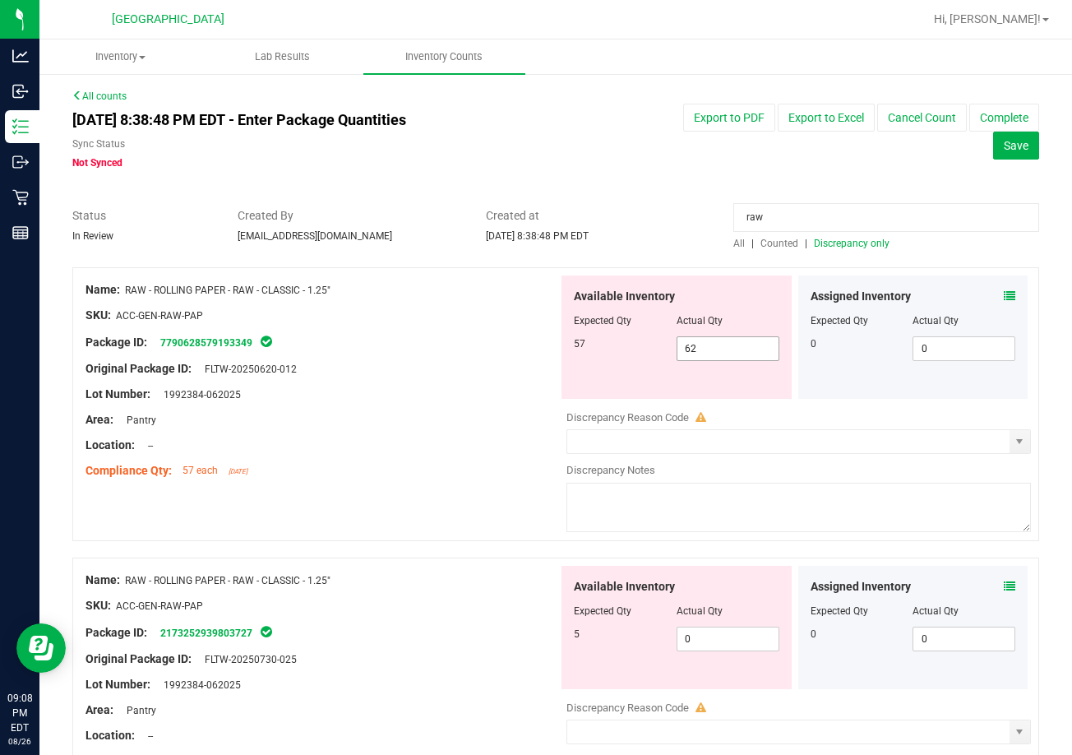
click at [698, 349] on span "62 62" at bounding box center [727, 348] width 103 height 25
click at [698, 349] on input "62" at bounding box center [727, 348] width 101 height 23
type input "57"
click at [712, 639] on div "Available Inventory Expected Qty Actual Qty 5 0 0" at bounding box center [794, 695] width 473 height 261
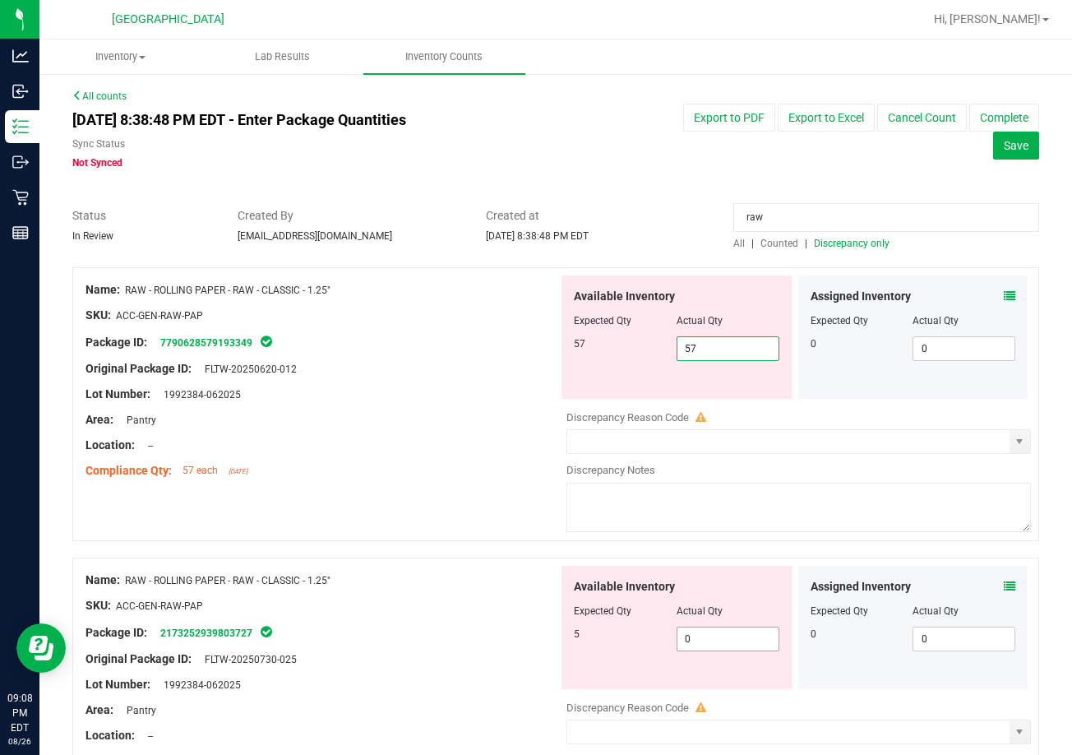
type input "05"
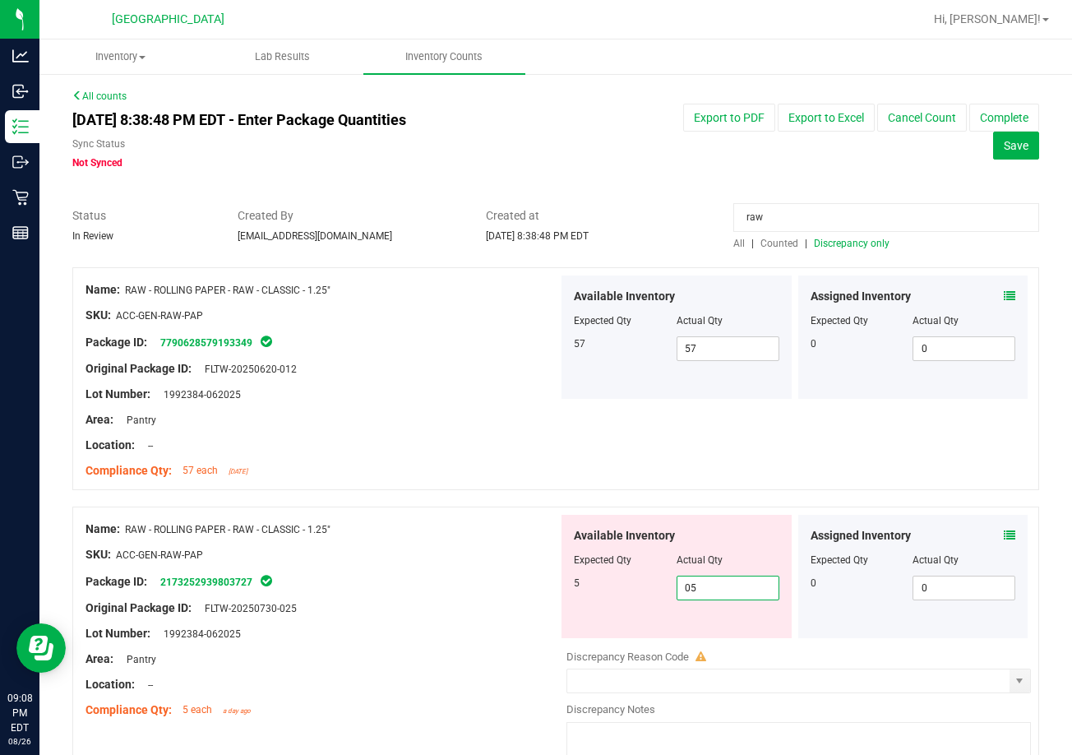
type input "5"
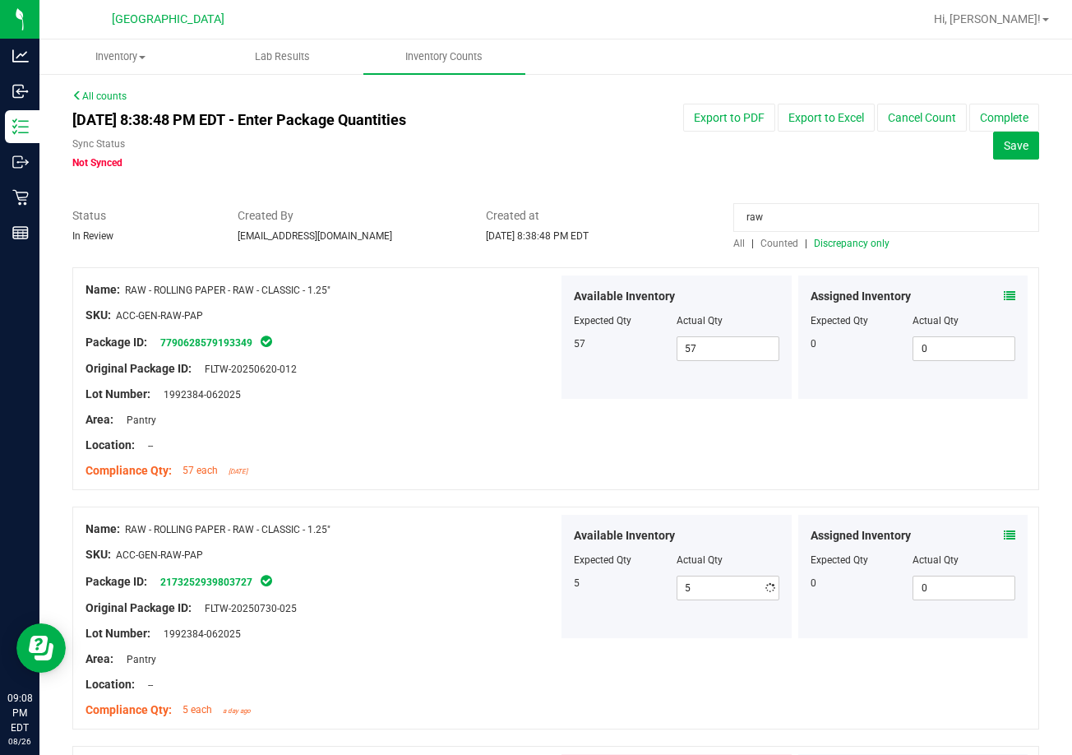
click at [855, 242] on span "Discrepancy only" at bounding box center [852, 244] width 76 height 12
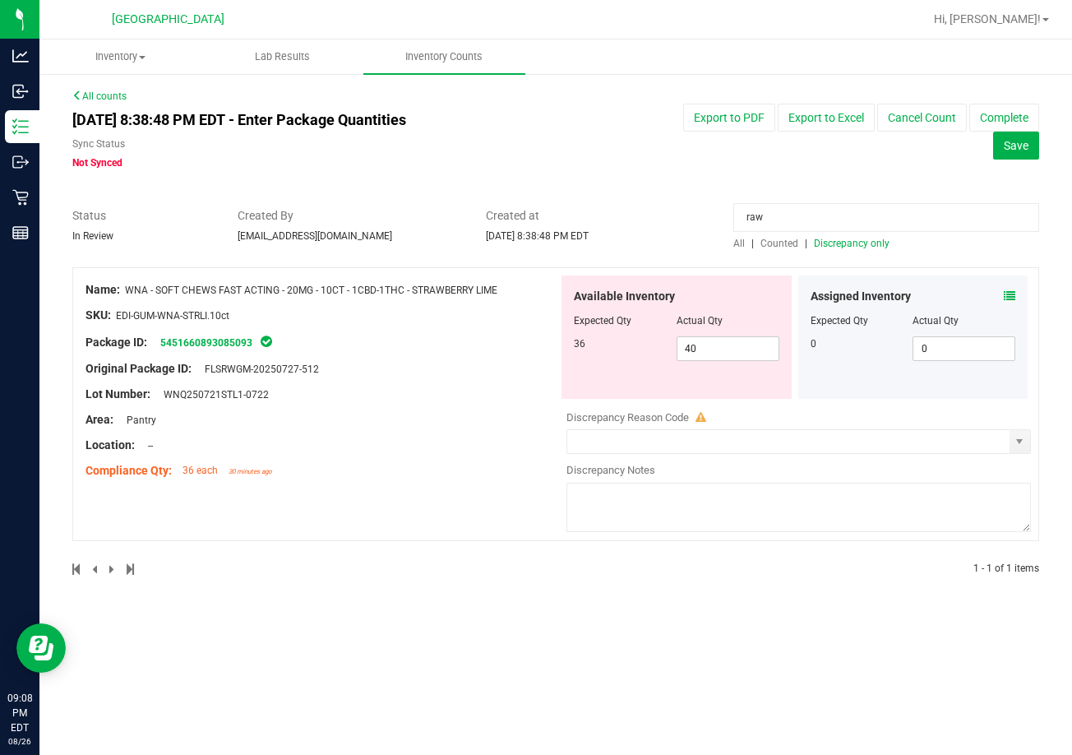
click at [816, 212] on input "raw" at bounding box center [886, 217] width 306 height 29
type input "bowl"
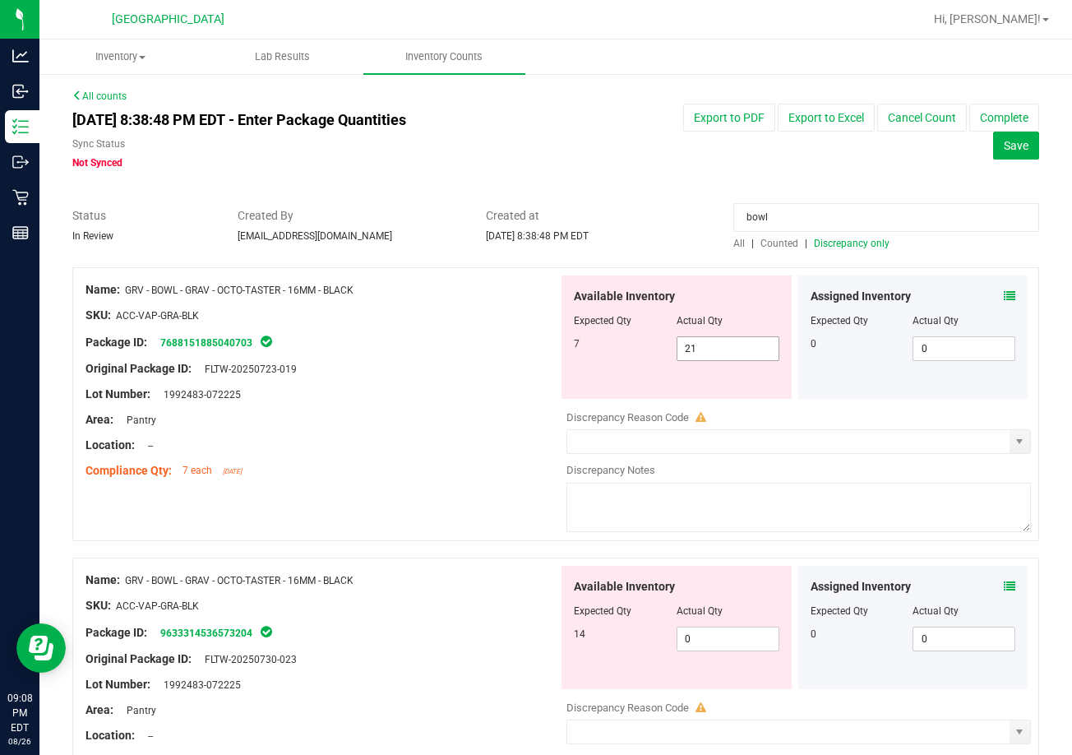
click at [738, 348] on span "21 21" at bounding box center [727, 348] width 103 height 25
click at [738, 348] on input "21" at bounding box center [727, 348] width 101 height 23
type input "7"
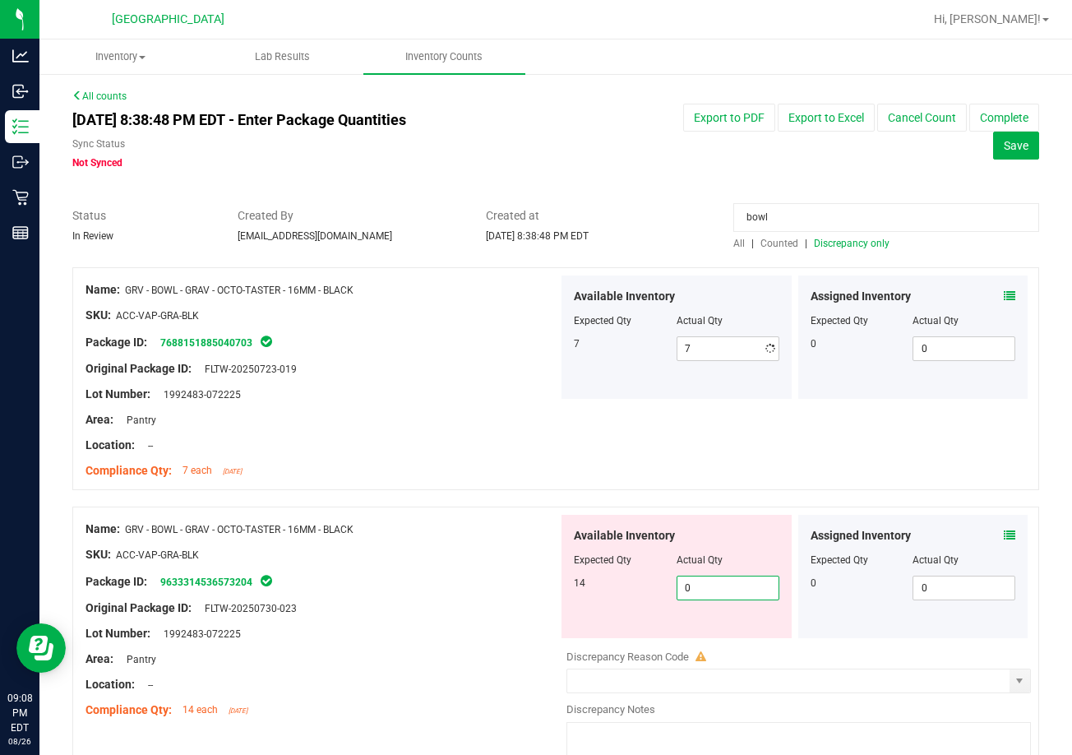
click at [733, 644] on div "Available Inventory Expected Qty Actual Qty 14 0 0" at bounding box center [794, 645] width 473 height 261
type input "014"
type input "14"
click at [705, 433] on div "Name: GRV - BOWL - GRAV - OCTO-TASTER - 16MM - BLACK SKU: ACC-VAP-GRA-BLK Packa…" at bounding box center [555, 378] width 967 height 223
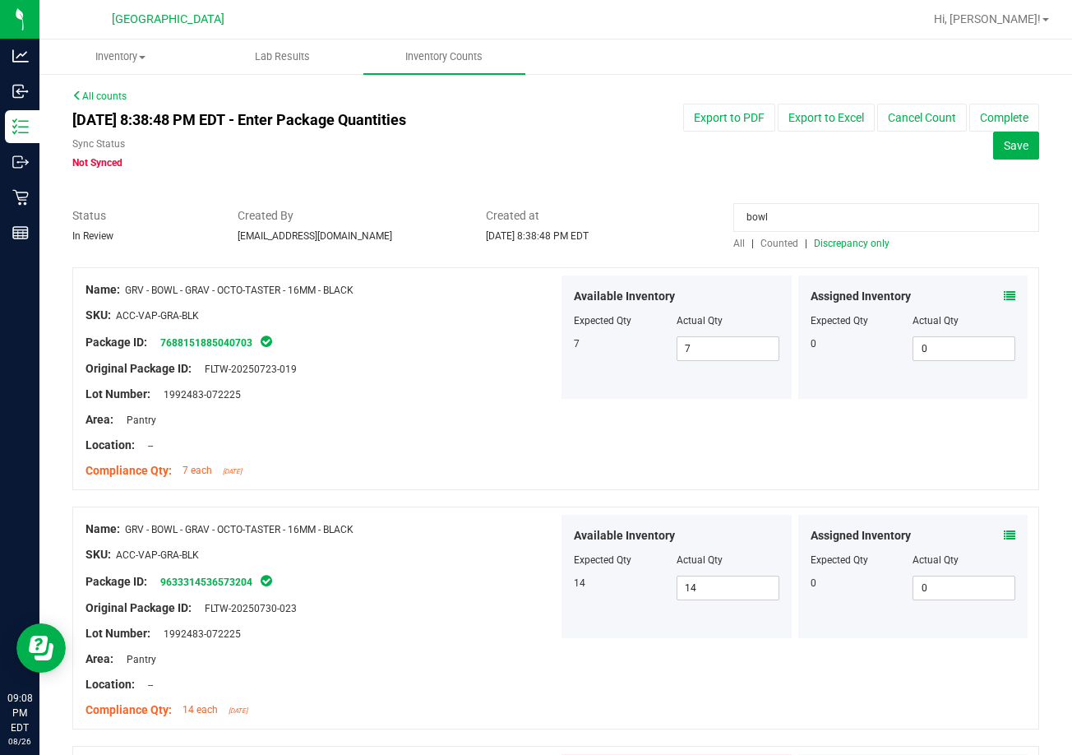
click at [832, 242] on span "Discrepancy only" at bounding box center [852, 244] width 76 height 12
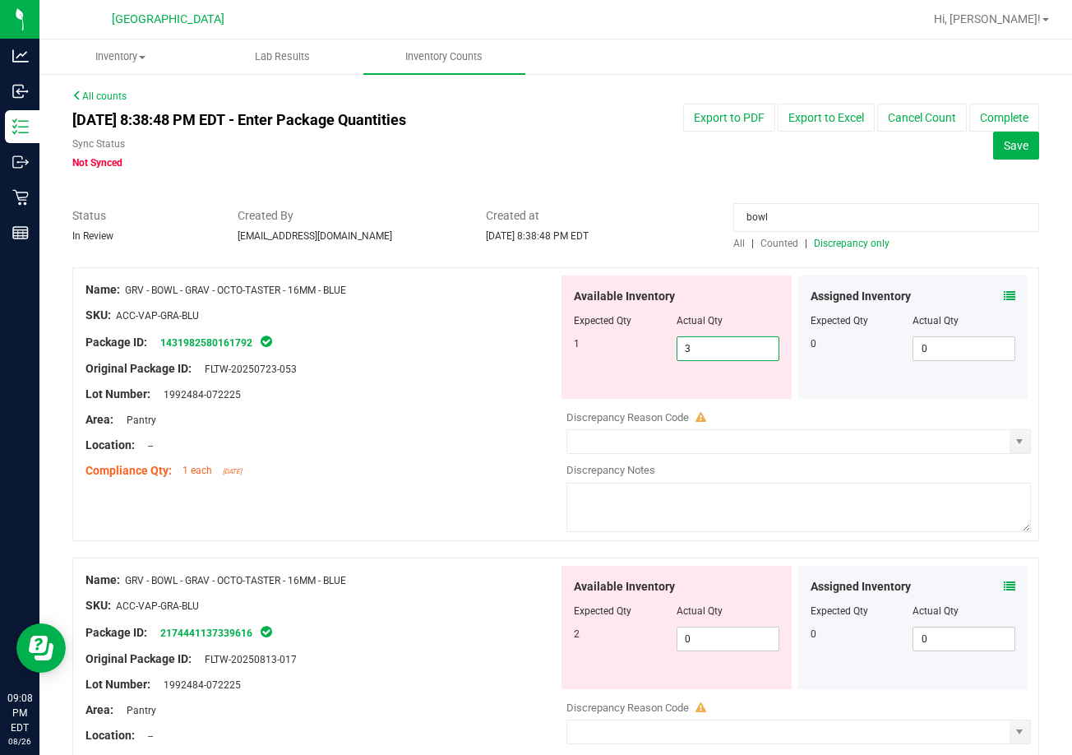
click at [741, 344] on span "3 3" at bounding box center [727, 348] width 103 height 25
click at [741, 344] on input "3" at bounding box center [727, 348] width 101 height 23
type input "1"
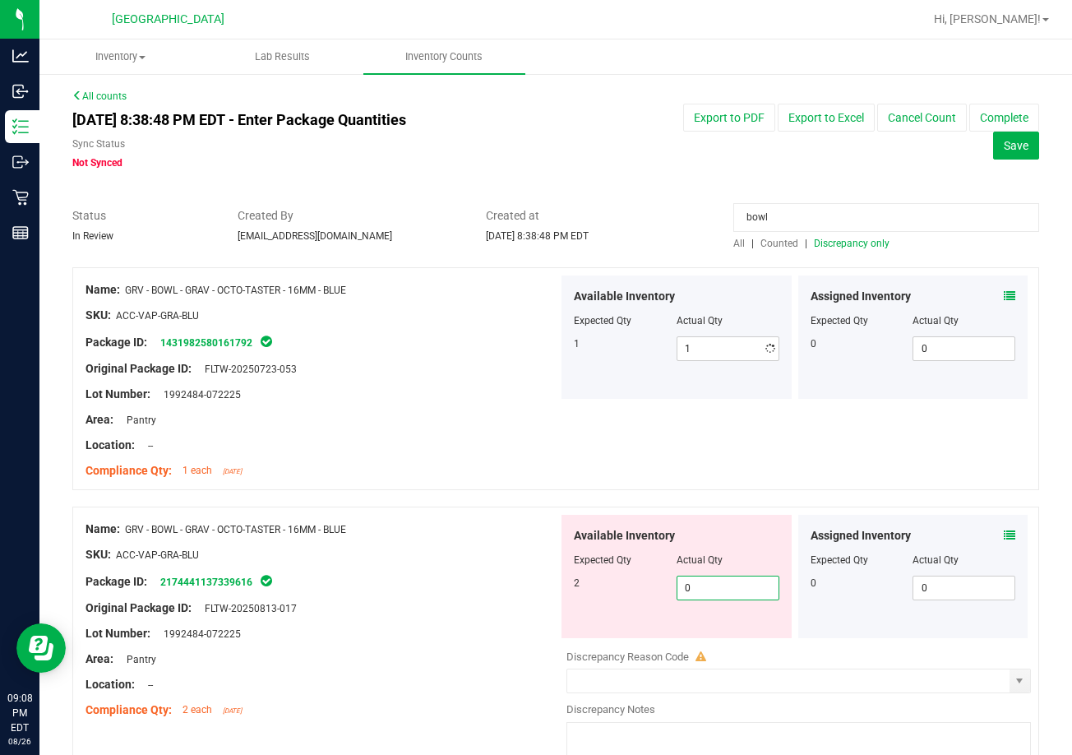
click at [712, 636] on div "Available Inventory Expected Qty Actual Qty 2 0 0" at bounding box center [676, 576] width 230 height 123
type input "02"
type input "2"
click at [857, 247] on span "Discrepancy only" at bounding box center [852, 244] width 76 height 12
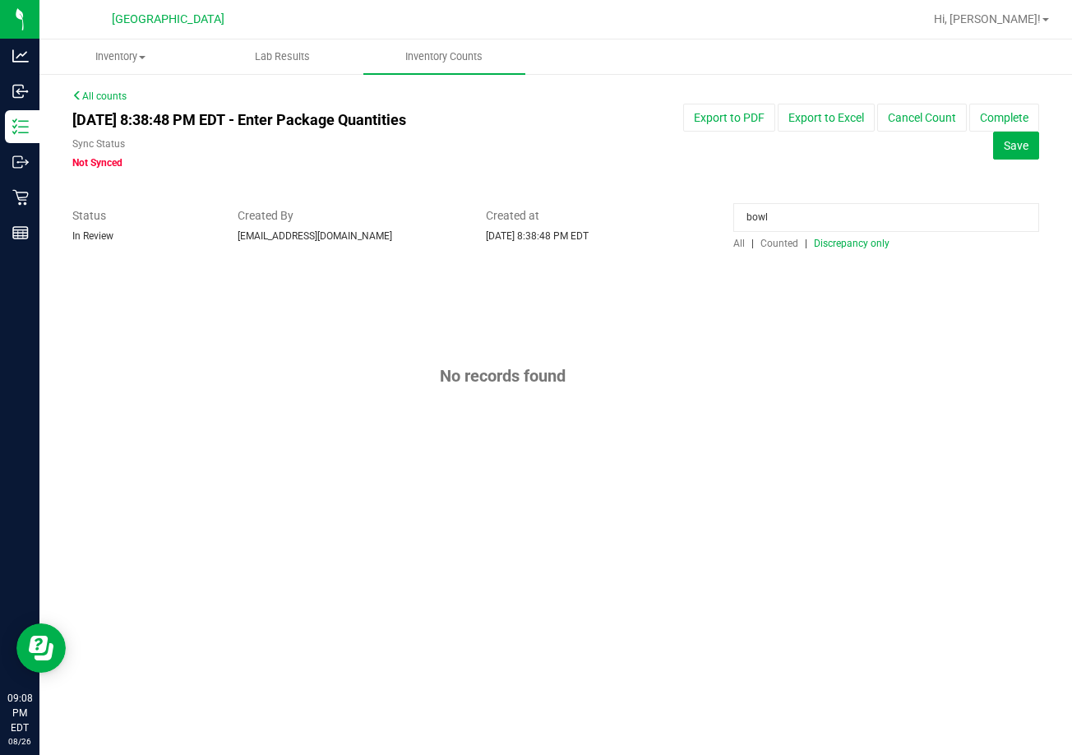
click at [798, 226] on input "bowl" at bounding box center [886, 217] width 306 height 29
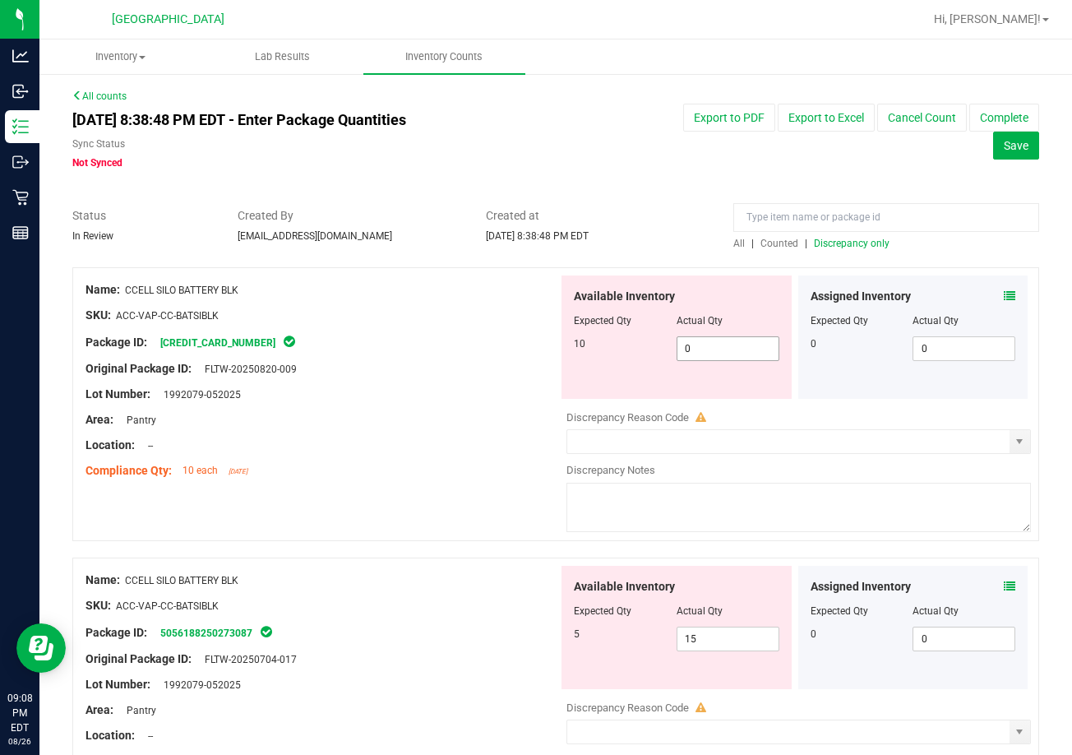
click at [698, 343] on span "0 0" at bounding box center [727, 348] width 103 height 25
type input "010"
type input "10"
click at [713, 642] on div "Available Inventory Expected Qty Actual Qty 5 15 15" at bounding box center [794, 695] width 473 height 261
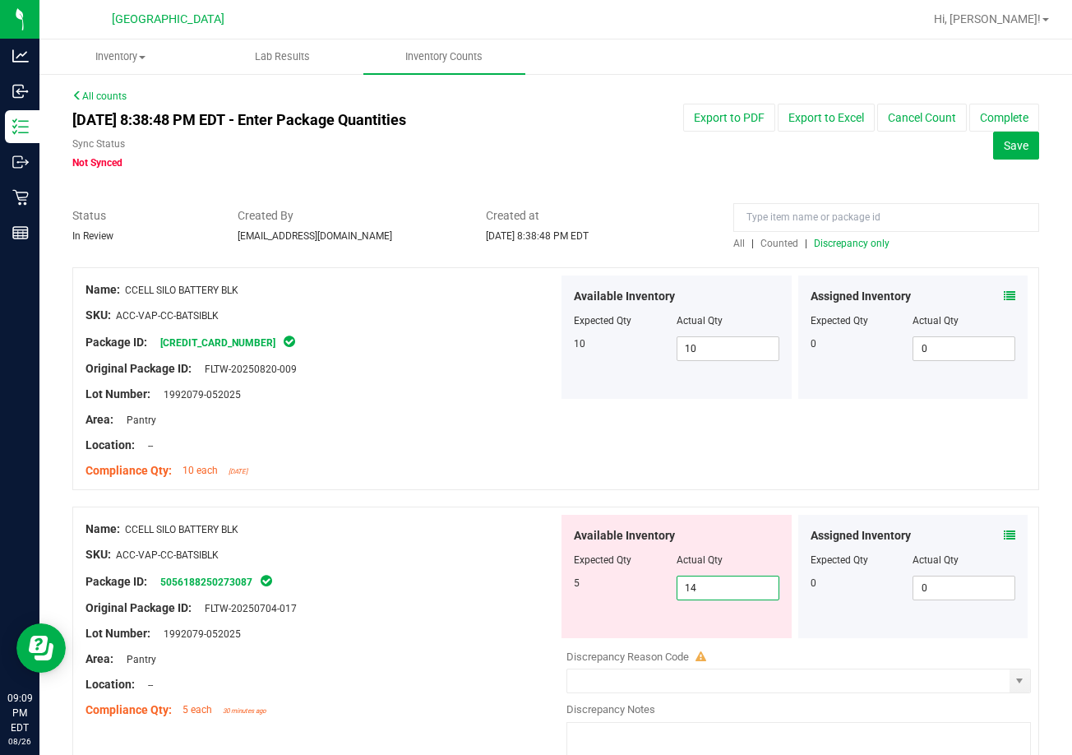
type input "4"
type input "5"
click at [837, 242] on span "Discrepancy only" at bounding box center [852, 244] width 76 height 12
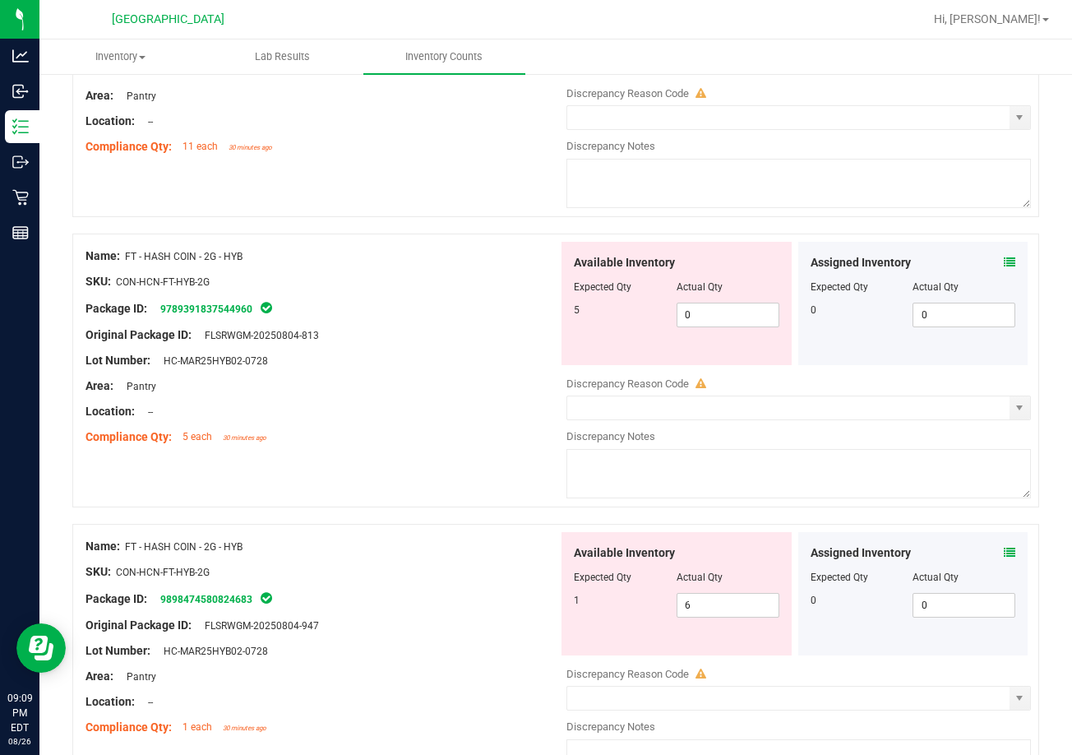
scroll to position [986, 0]
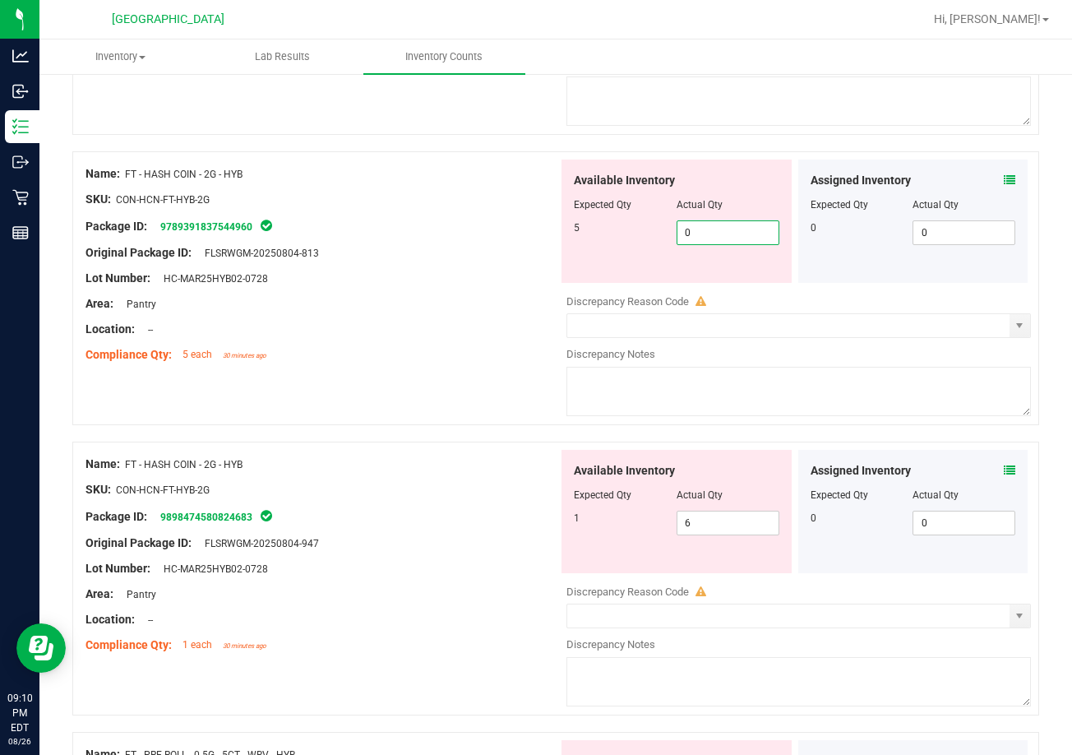
click at [711, 238] on span "0 0" at bounding box center [727, 232] width 103 height 25
click at [711, 238] on input "0" at bounding box center [727, 232] width 101 height 23
type input "5"
click at [708, 530] on div "Available Inventory Expected Qty Actual Qty 1 6 6" at bounding box center [794, 580] width 473 height 261
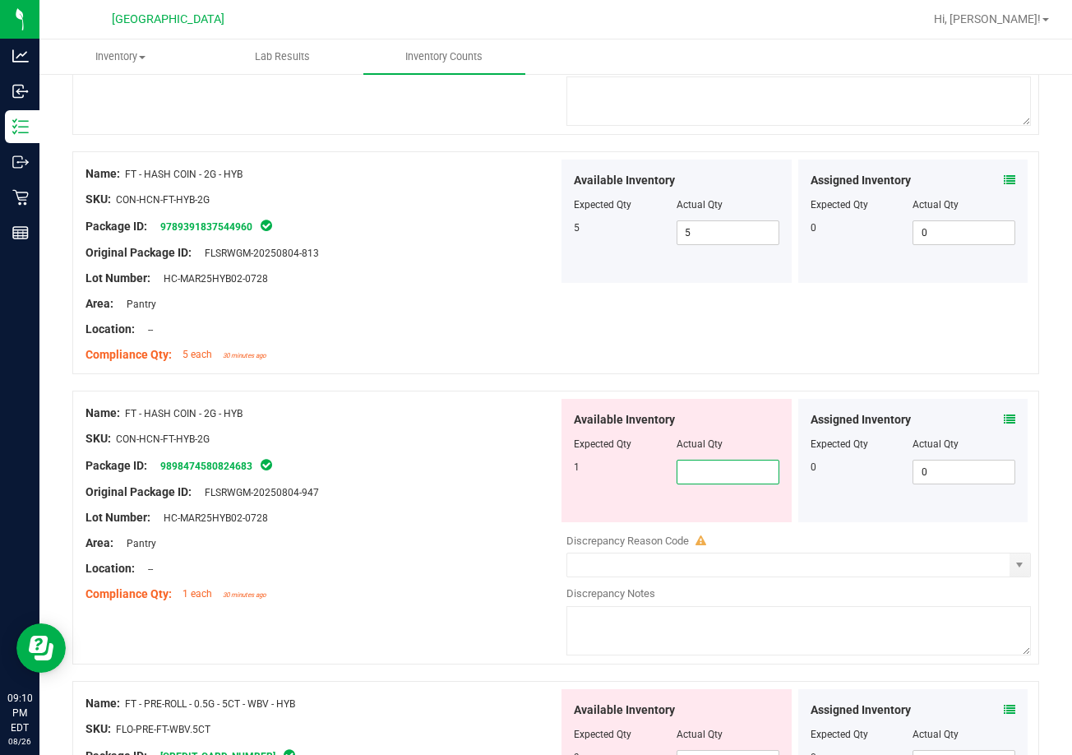
type input "1"
click at [418, 478] on div at bounding box center [321, 479] width 473 height 8
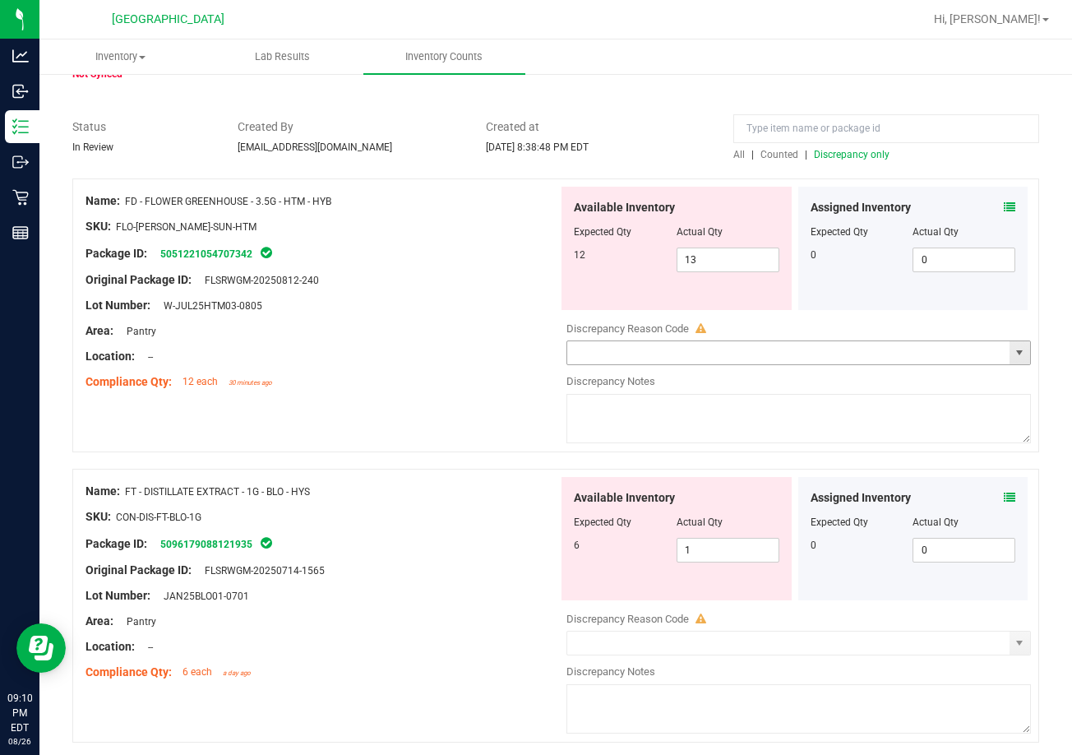
scroll to position [0, 0]
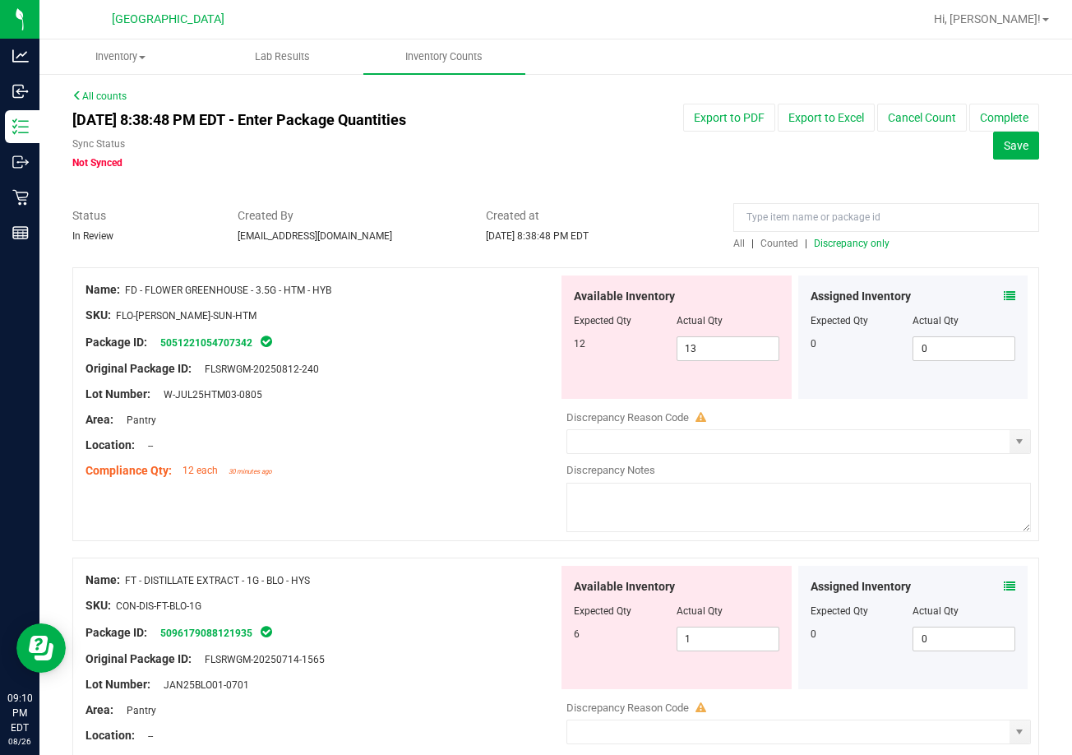
click at [821, 246] on span "Discrepancy only" at bounding box center [852, 244] width 76 height 12
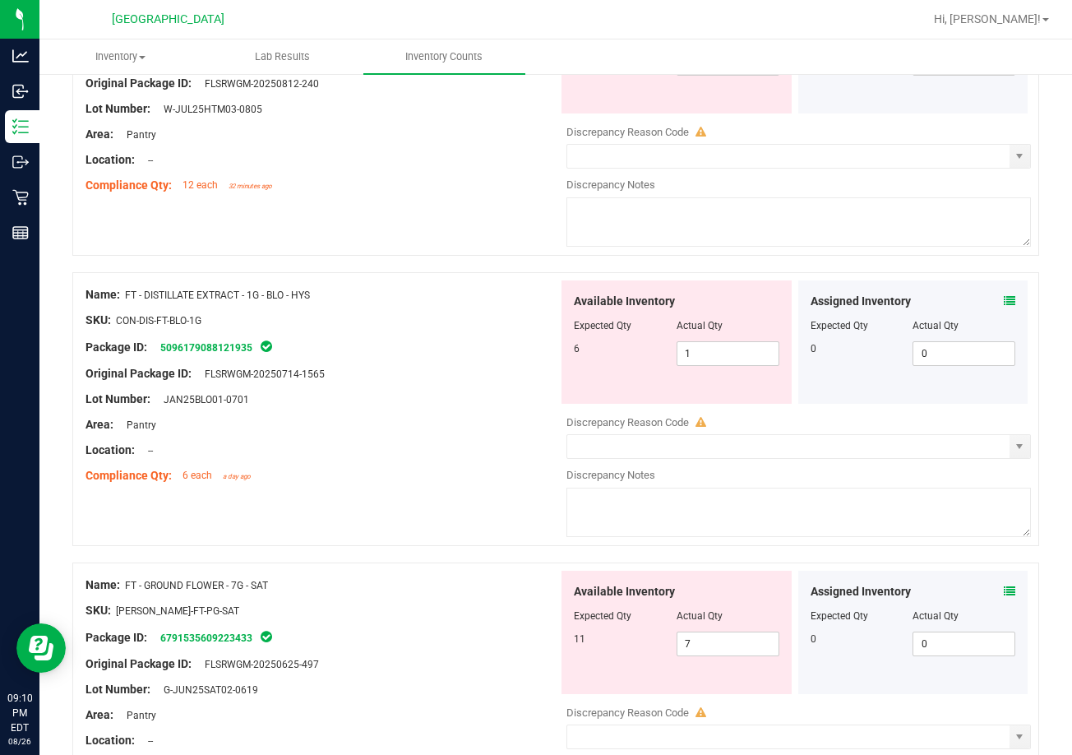
scroll to position [329, 0]
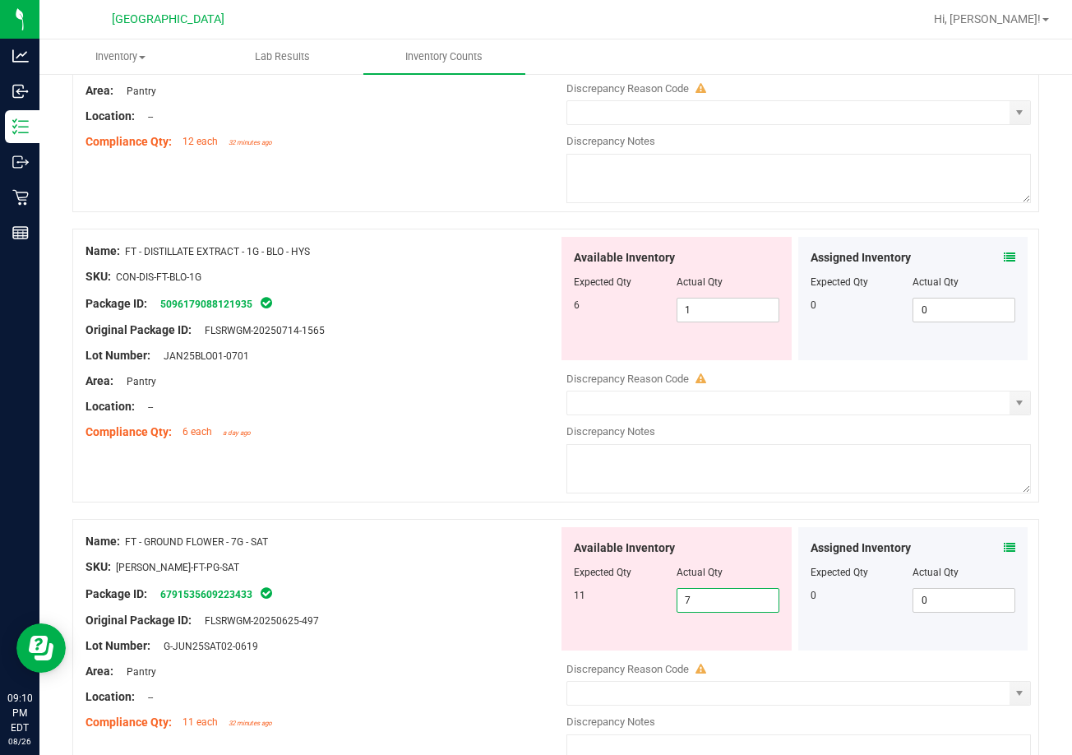
click at [699, 602] on span "7 7" at bounding box center [727, 600] width 103 height 25
click at [699, 602] on input "7" at bounding box center [727, 599] width 101 height 23
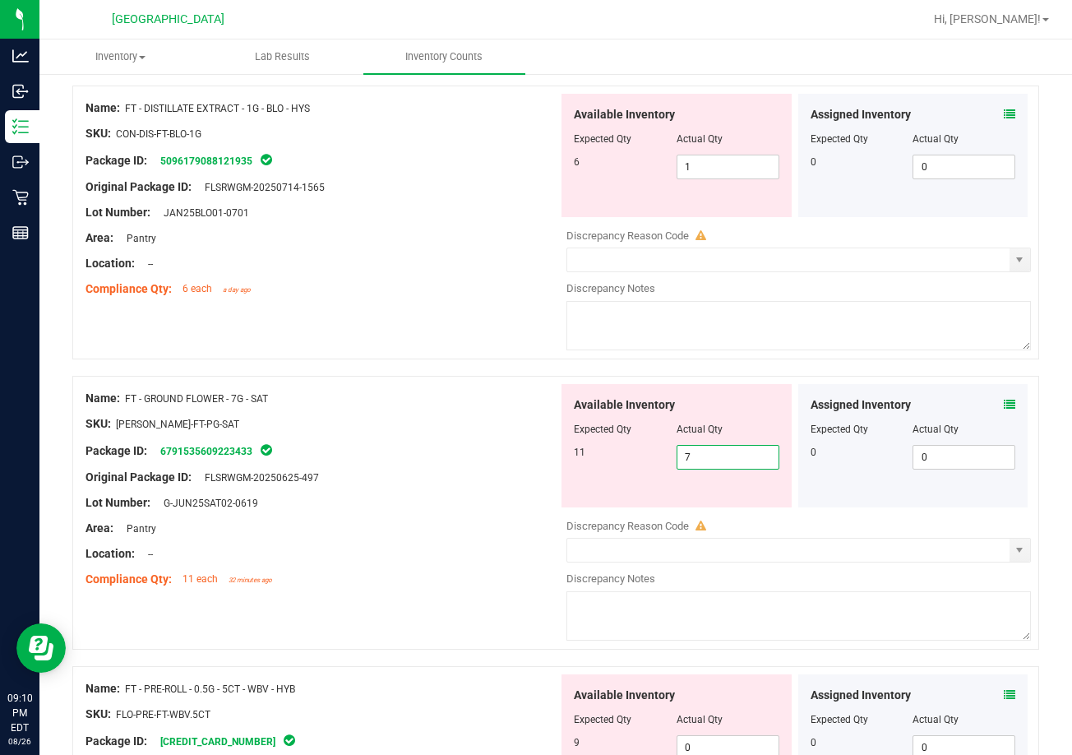
scroll to position [493, 0]
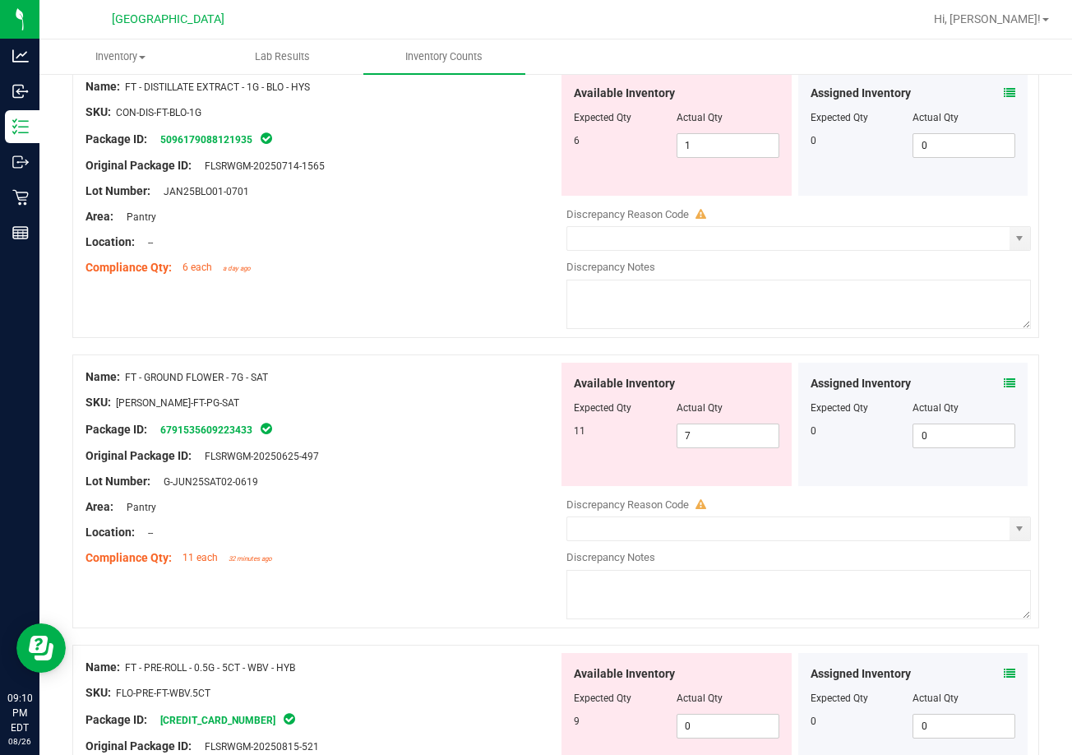
click at [442, 569] on div "Name: FT - GROUND FLOWER - 7G - SAT SKU: [PERSON_NAME]-FT-PG-SAT Package ID: 67…" at bounding box center [321, 467] width 473 height 210
click at [1003, 384] on div "Assigned Inventory Expected Qty Actual Qty 0 0 0" at bounding box center [913, 423] width 230 height 123
click at [1004, 383] on icon at bounding box center [1010, 383] width 12 height 12
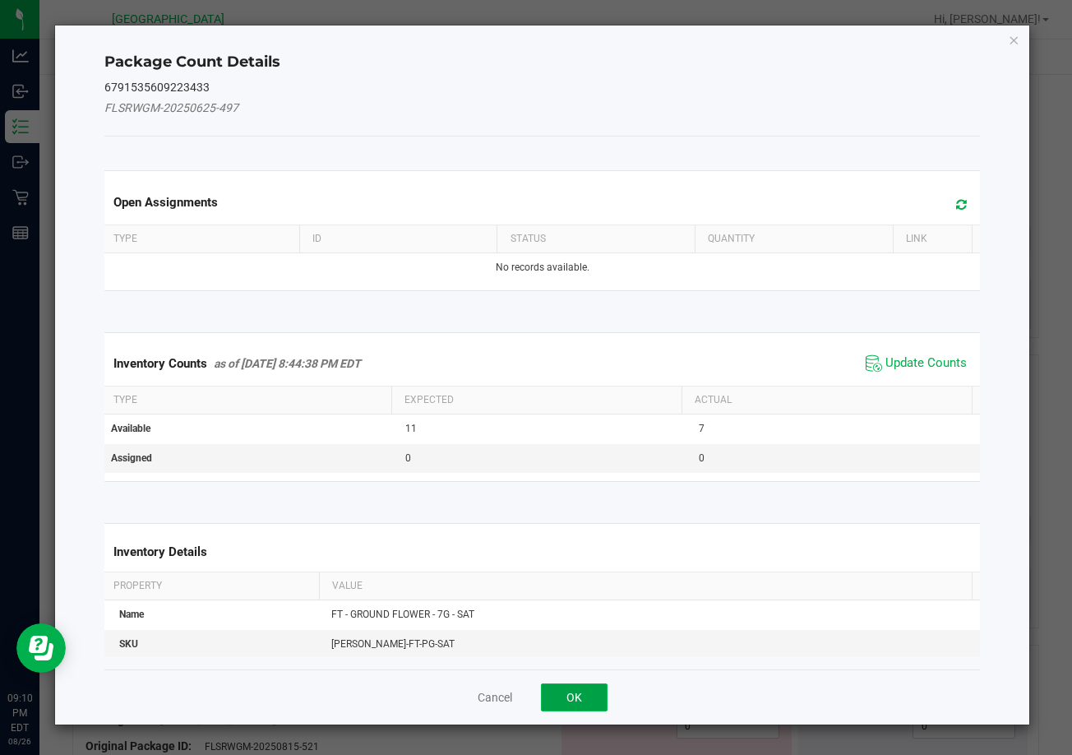
click at [566, 696] on button "OK" at bounding box center [574, 697] width 67 height 28
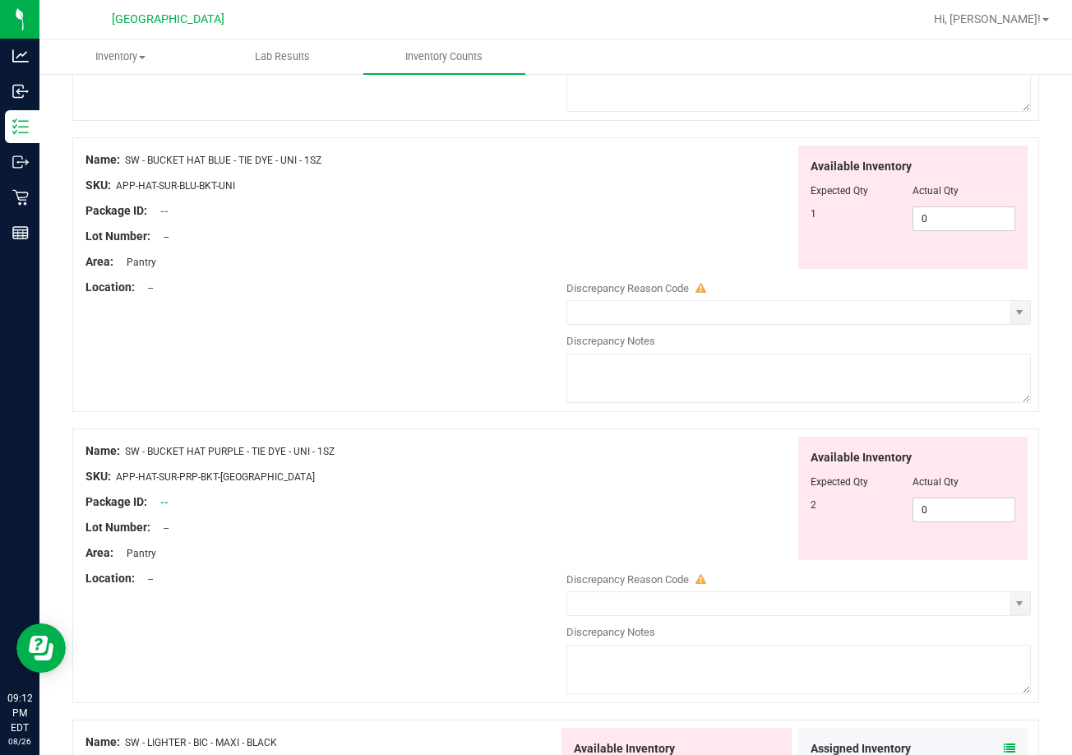
scroll to position [4110, 0]
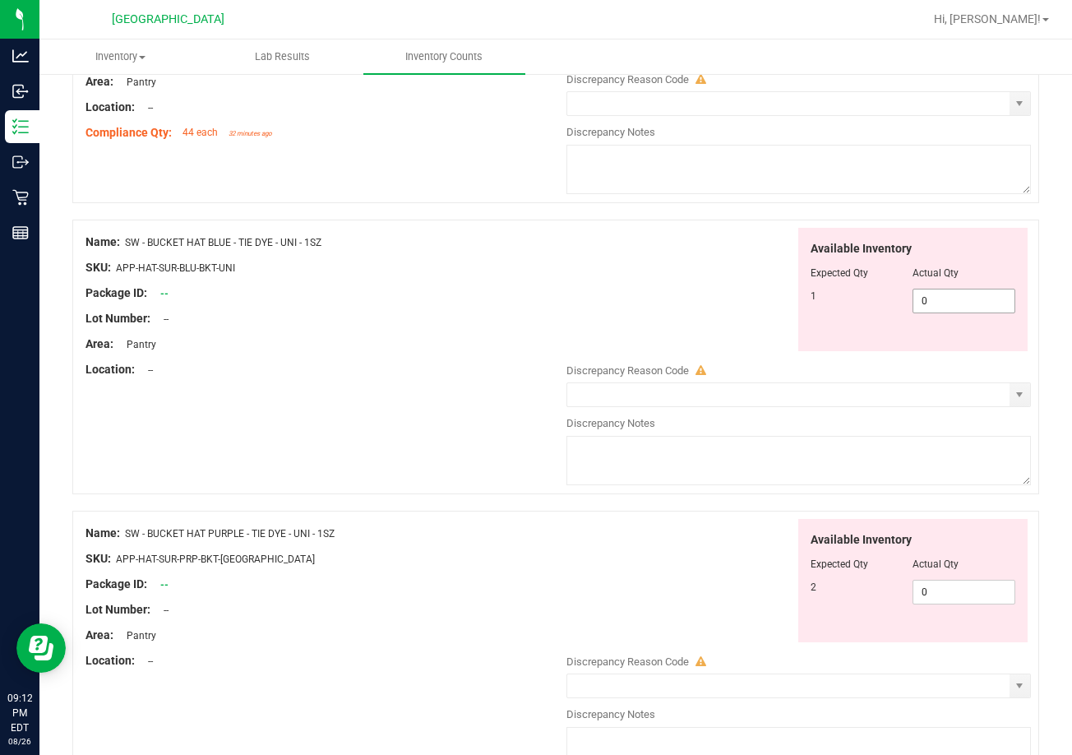
click at [950, 297] on span "0 0" at bounding box center [963, 300] width 103 height 25
click at [950, 297] on input "0" at bounding box center [963, 300] width 101 height 23
type input "1"
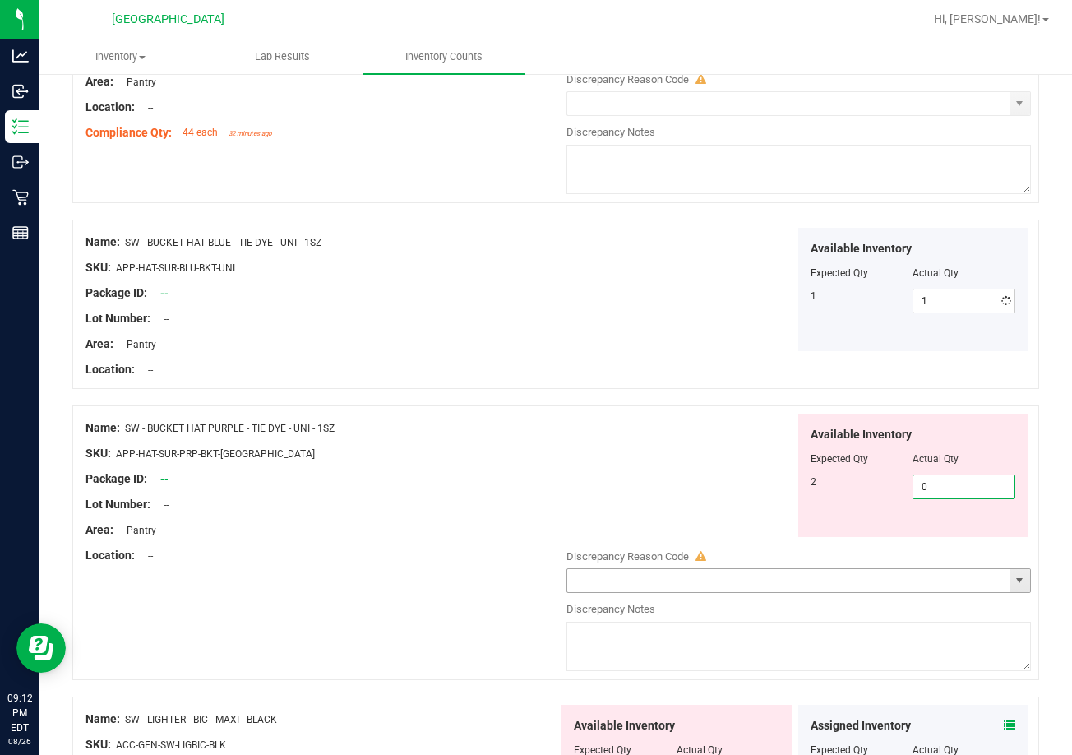
click at [942, 584] on div "Available Inventory Expected Qty Actual Qty 2 0 0" at bounding box center [794, 543] width 473 height 261
type input "02"
type input "2"
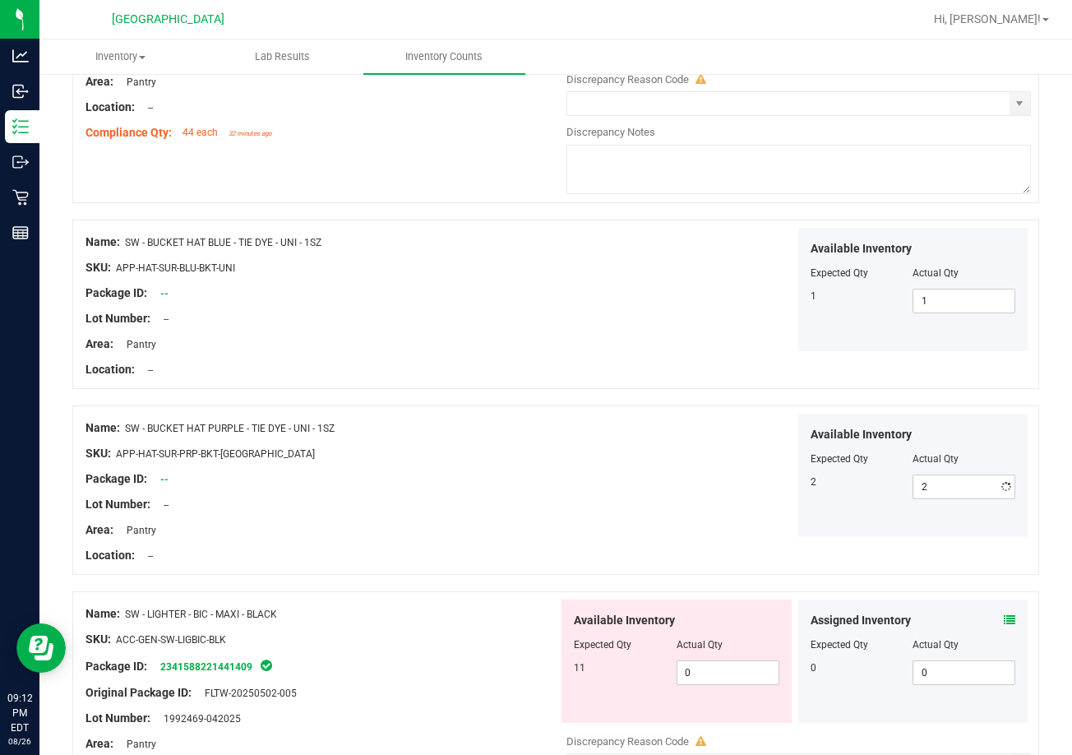
click at [763, 481] on div "Available Inventory Expected Qty Actual Qty 2 2 2" at bounding box center [794, 475] width 473 height 124
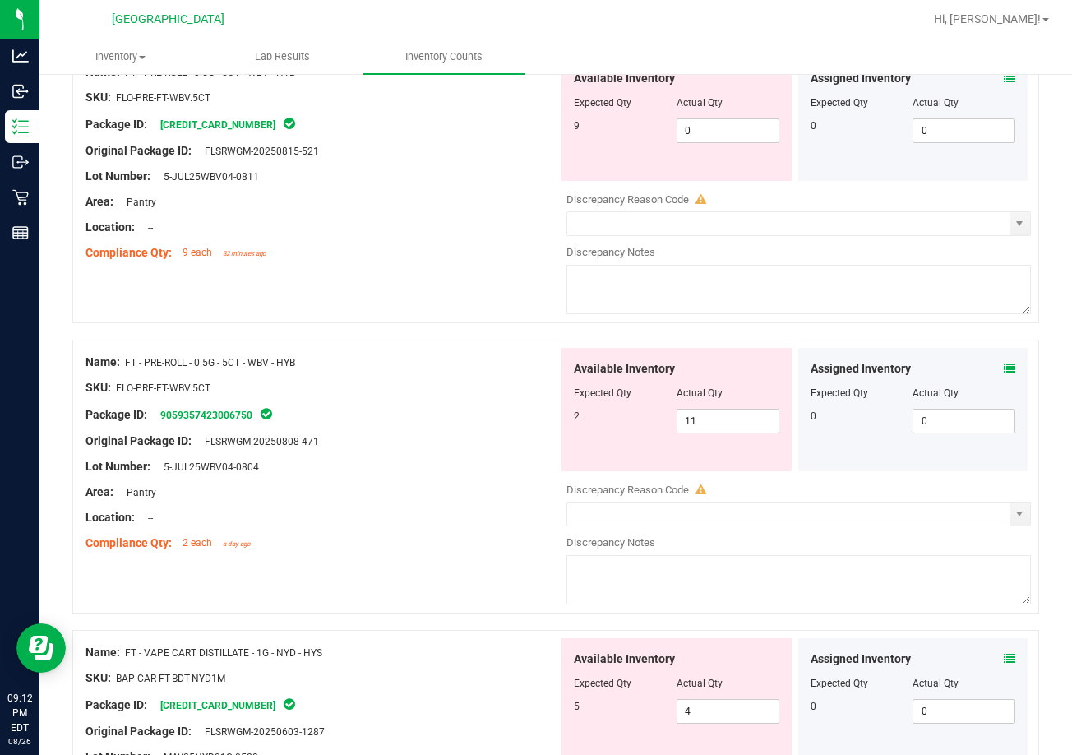
scroll to position [986, 0]
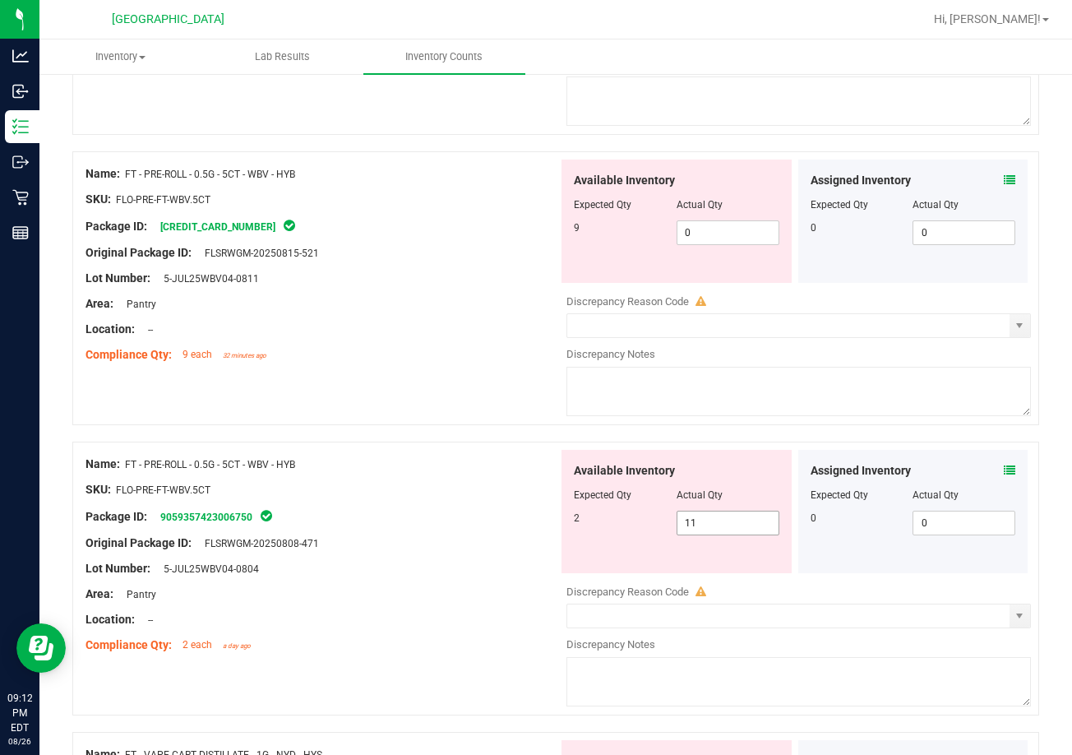
click at [694, 517] on span "11 11" at bounding box center [727, 522] width 103 height 25
click at [694, 517] on input "11" at bounding box center [727, 522] width 101 height 23
type input "2"
click at [695, 233] on span "0 0" at bounding box center [727, 232] width 103 height 25
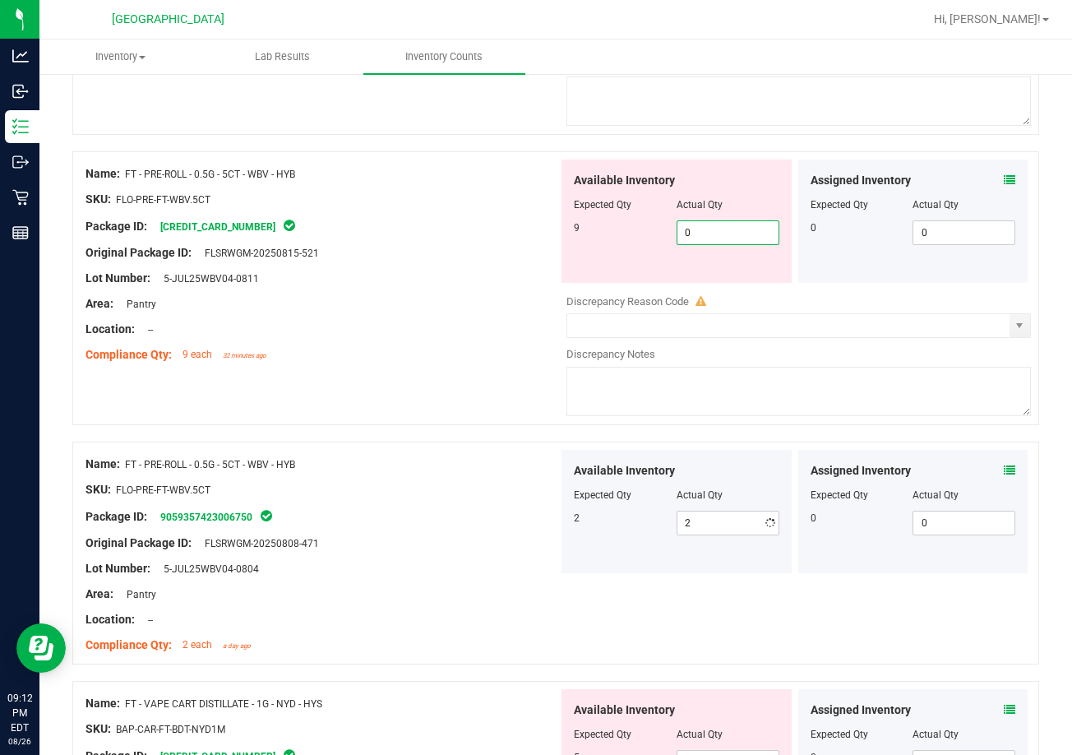
click at [695, 233] on input "0" at bounding box center [727, 232] width 101 height 23
type input "9"
click at [393, 310] on div "Area: Pantry" at bounding box center [321, 303] width 473 height 17
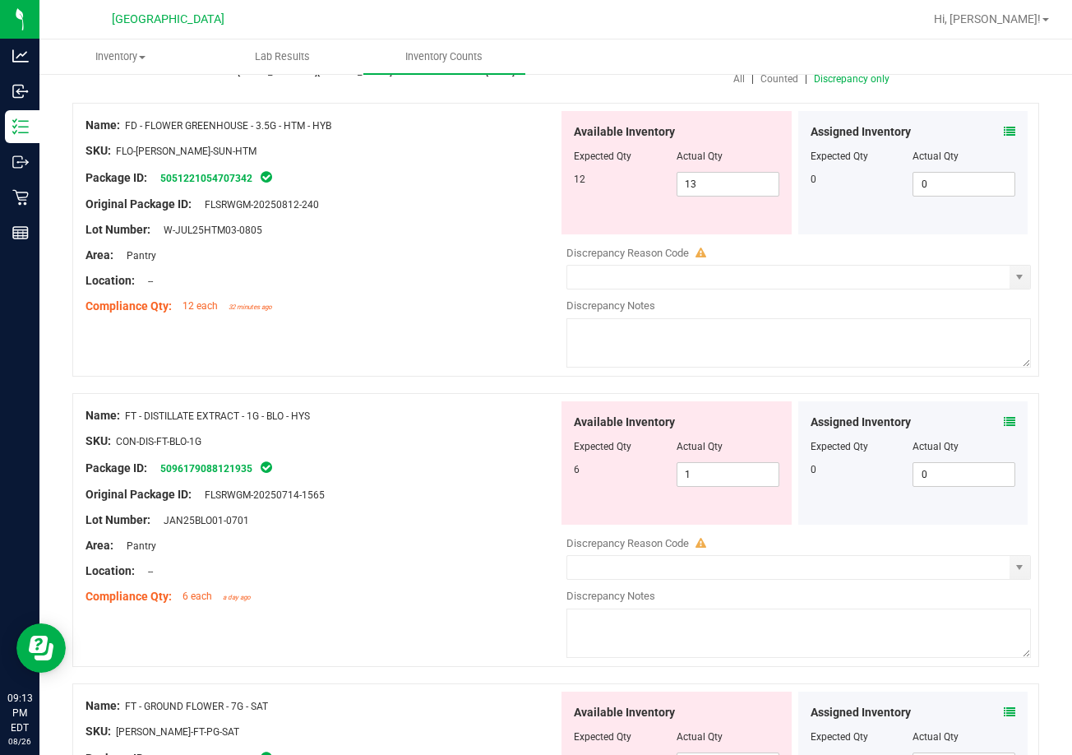
scroll to position [82, 0]
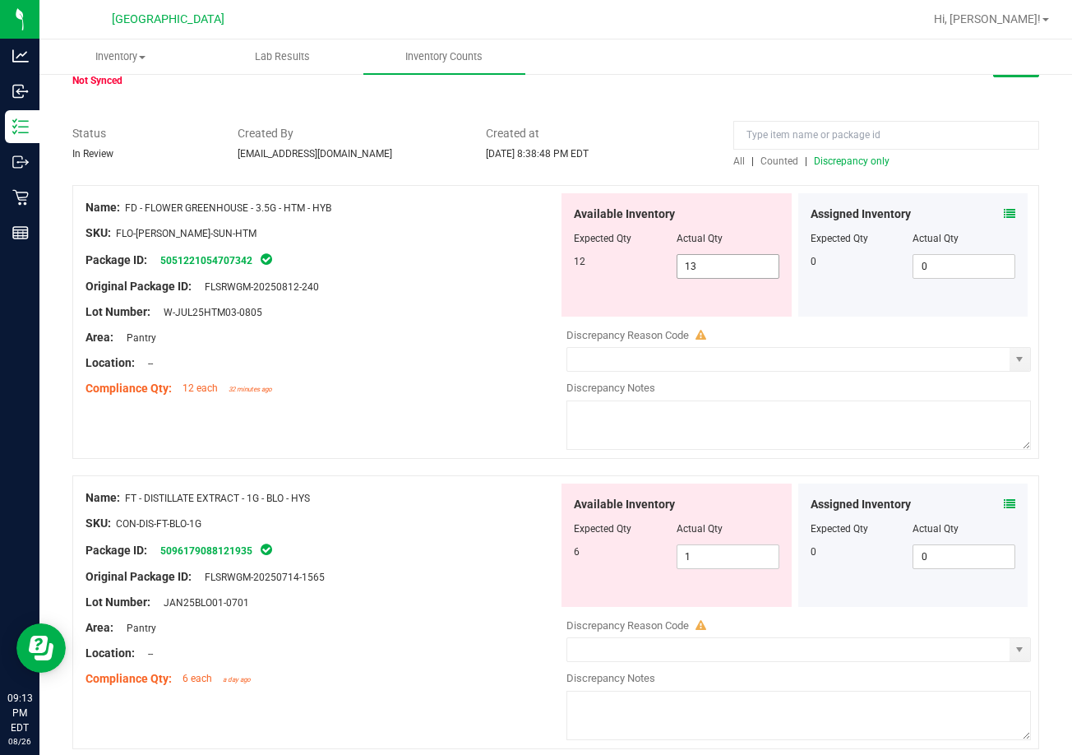
click at [714, 261] on span "13 13" at bounding box center [727, 266] width 103 height 25
click at [714, 261] on input "13" at bounding box center [727, 266] width 101 height 23
type input "12"
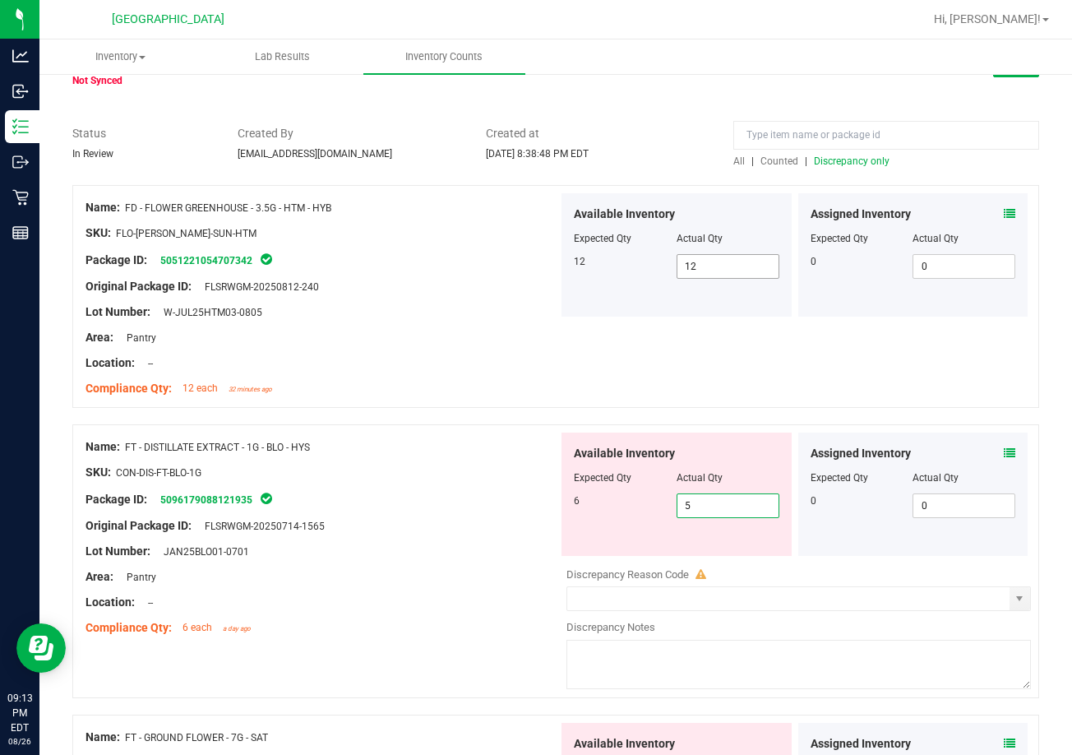
type input "56"
click at [730, 505] on span "56 56" at bounding box center [727, 505] width 103 height 25
click at [730, 505] on input "56" at bounding box center [727, 505] width 101 height 23
type input "6"
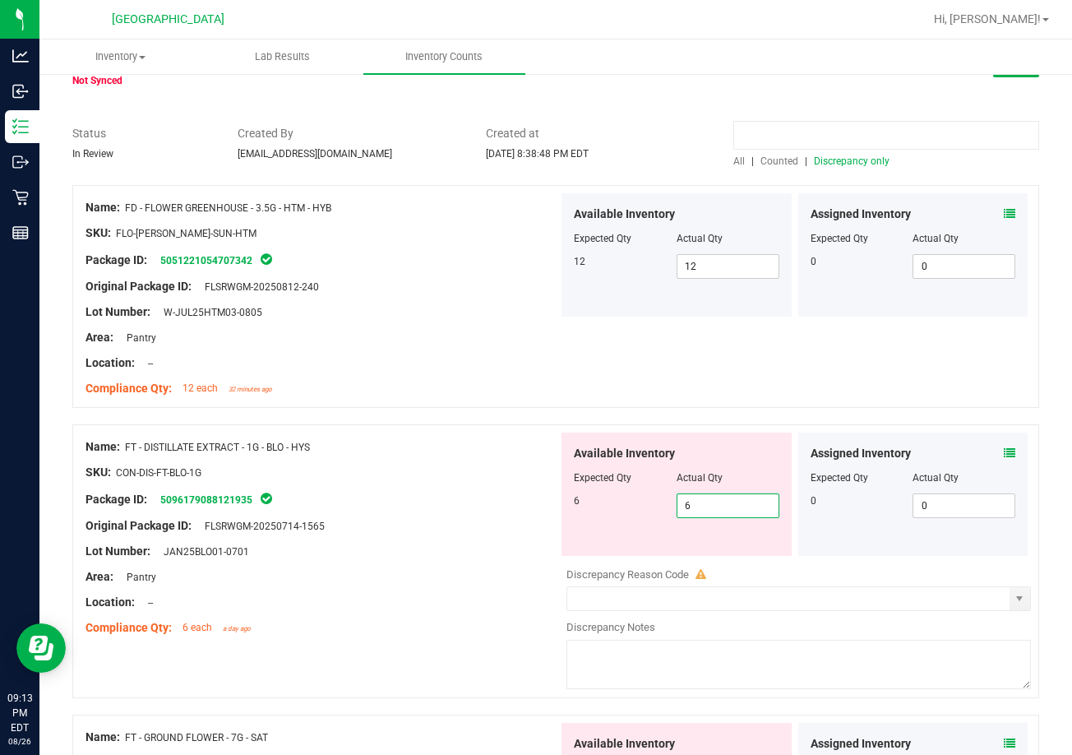
type input "6"
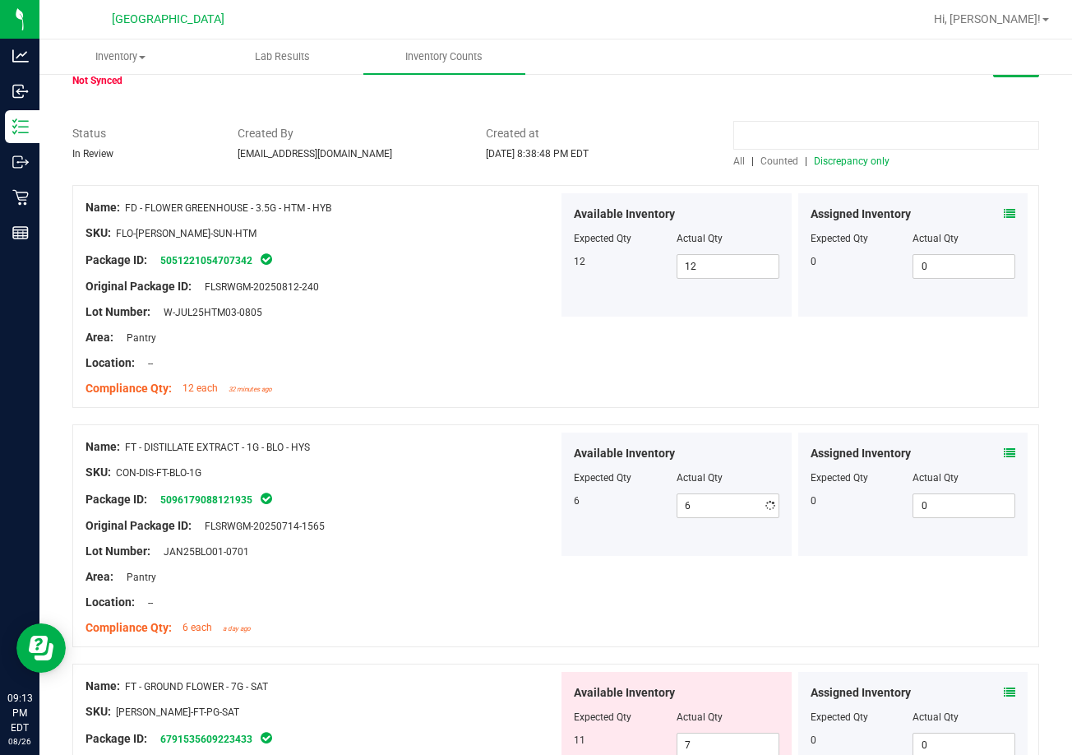
click at [845, 138] on input at bounding box center [886, 135] width 306 height 29
type input "vibes"
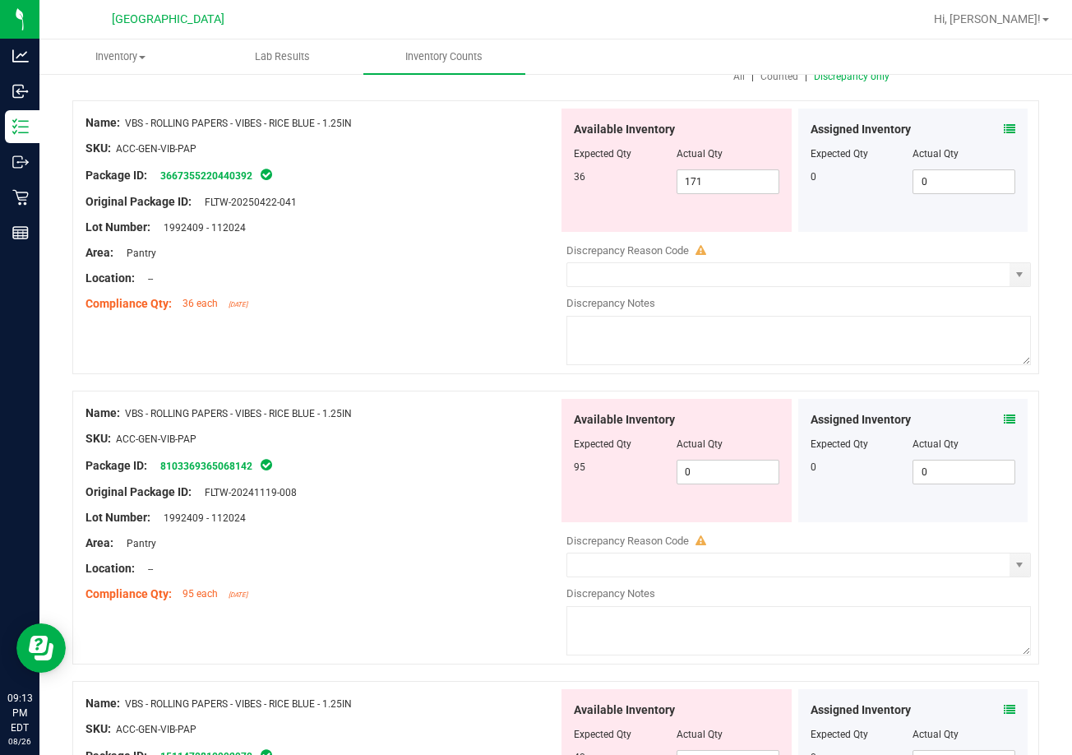
scroll to position [0, 0]
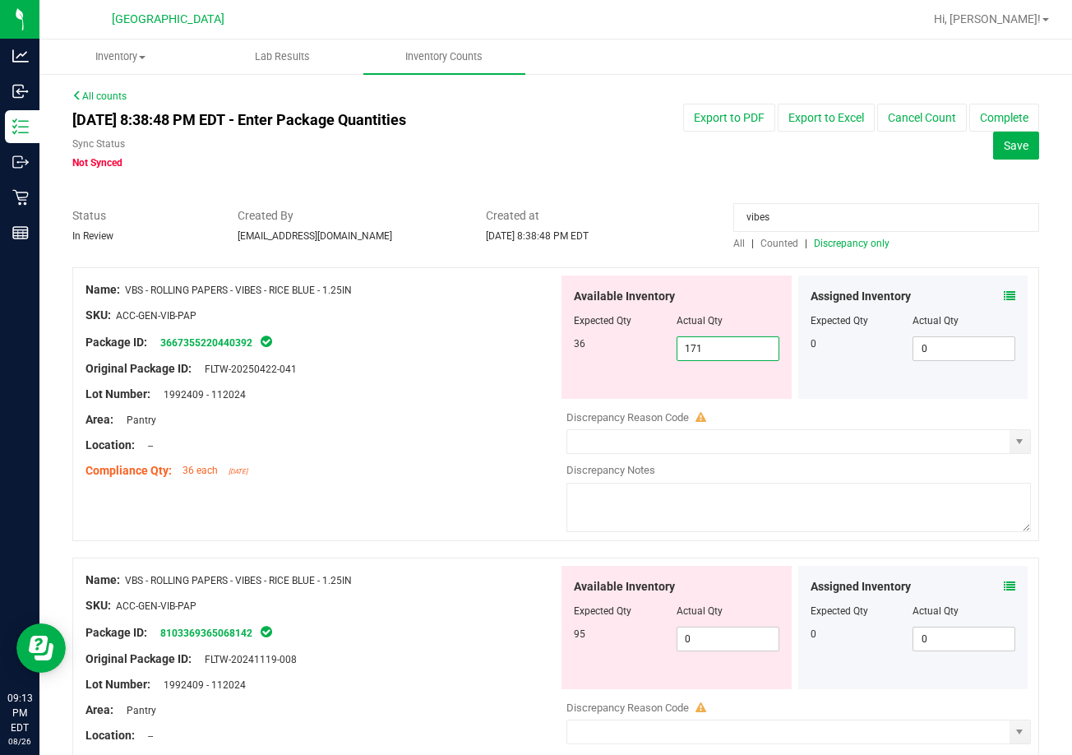
click at [696, 348] on span "171 171" at bounding box center [727, 348] width 103 height 25
click at [696, 348] on input "171" at bounding box center [727, 348] width 101 height 23
type input "36"
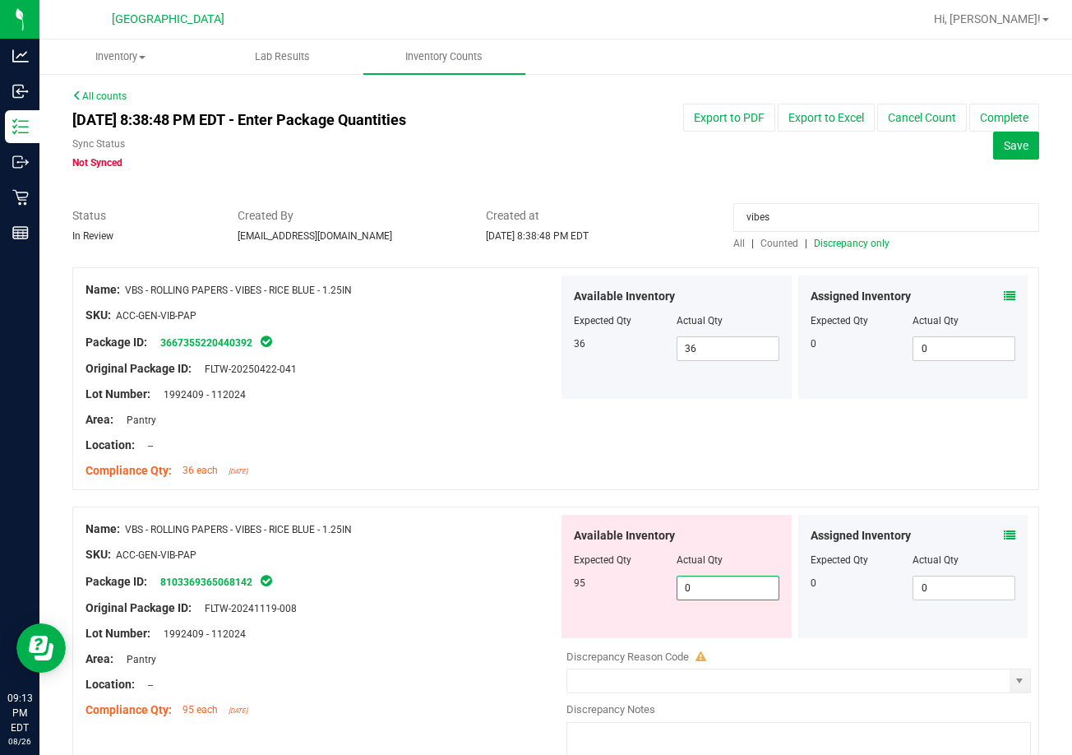
click at [706, 589] on span "0 0" at bounding box center [727, 587] width 103 height 25
type input "095"
type input "95"
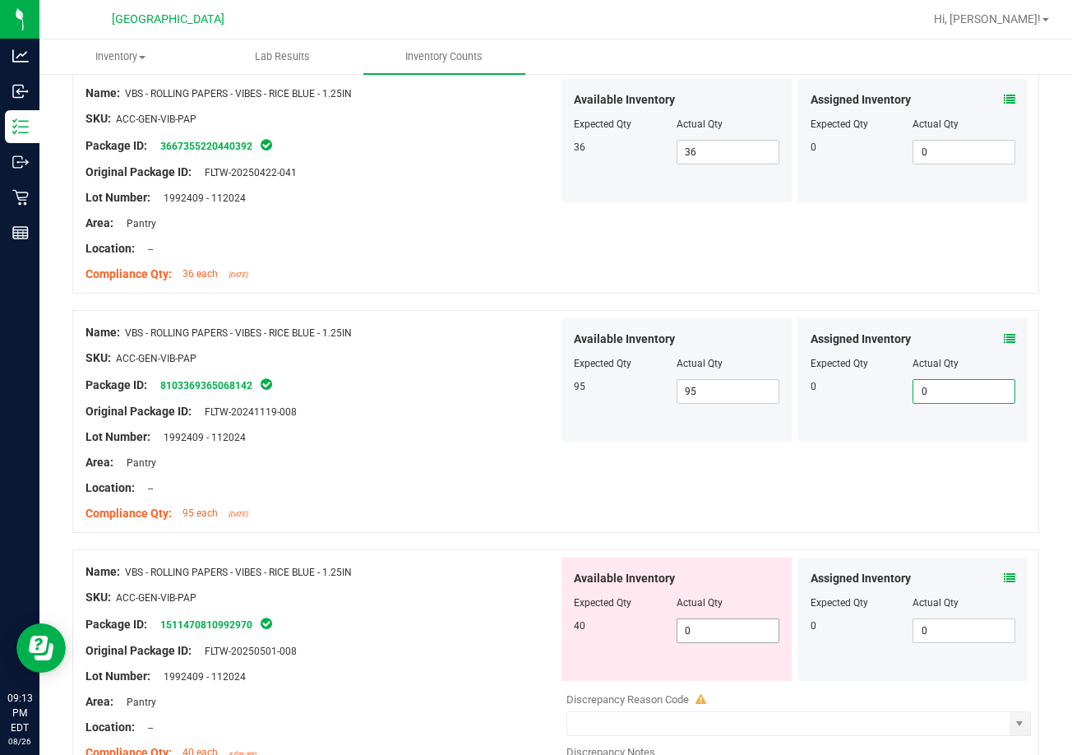
scroll to position [247, 0]
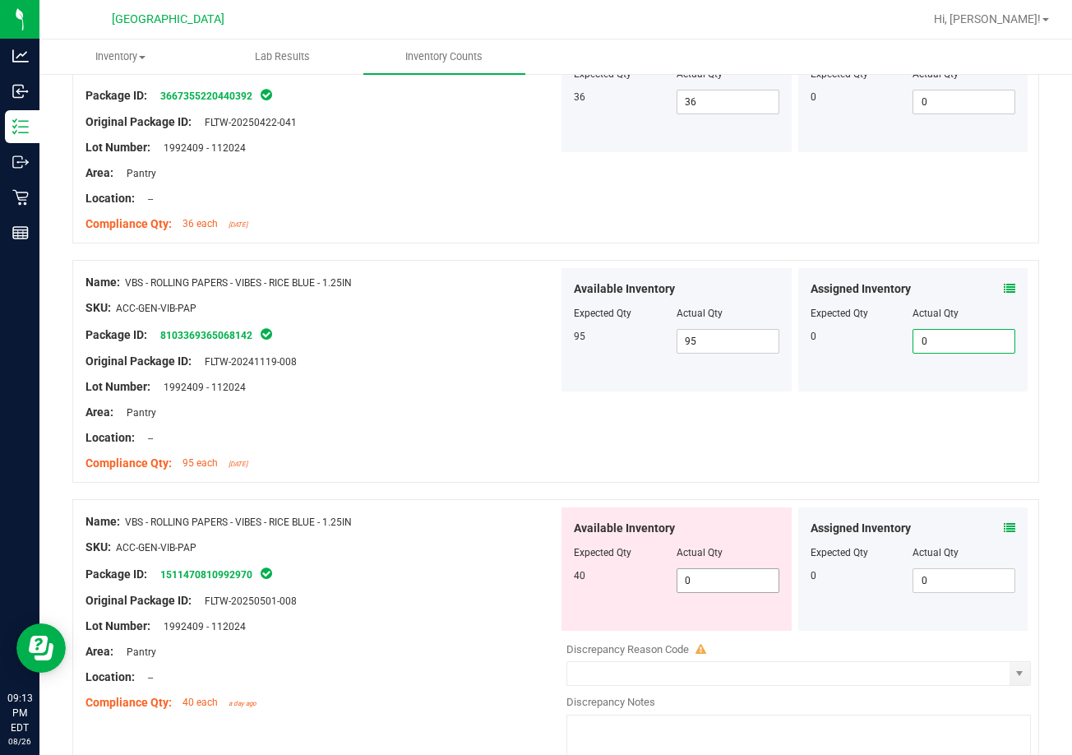
click at [712, 583] on span "0 0" at bounding box center [727, 580] width 103 height 25
type input "040"
type input "40"
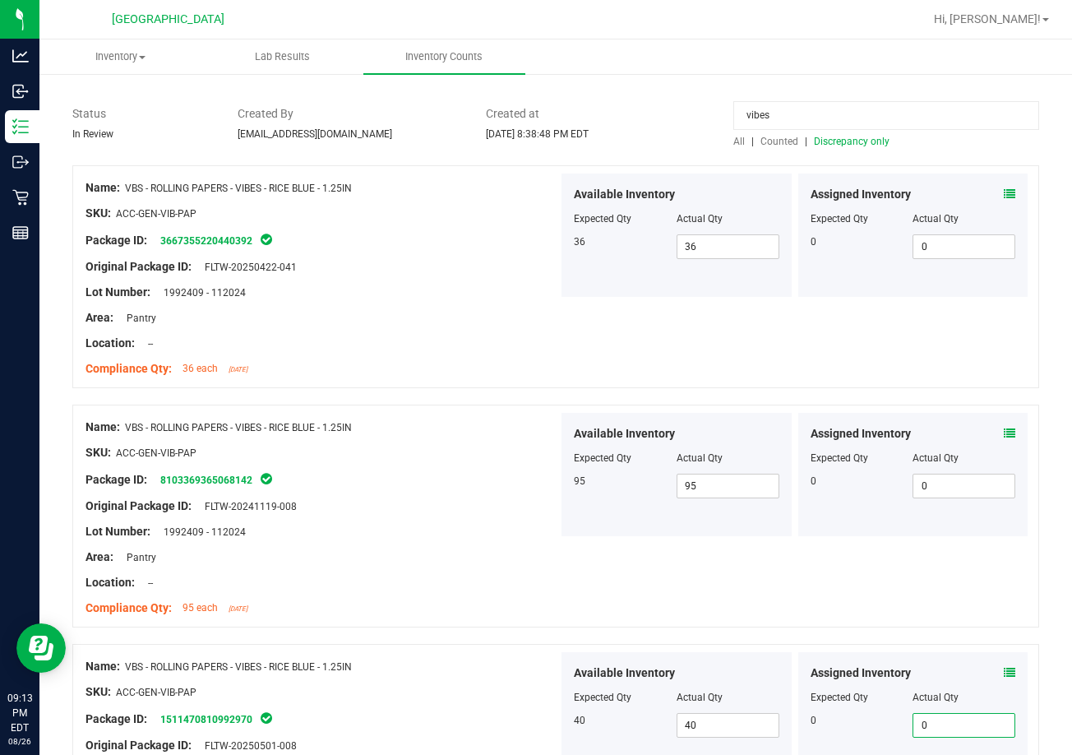
scroll to position [0, 0]
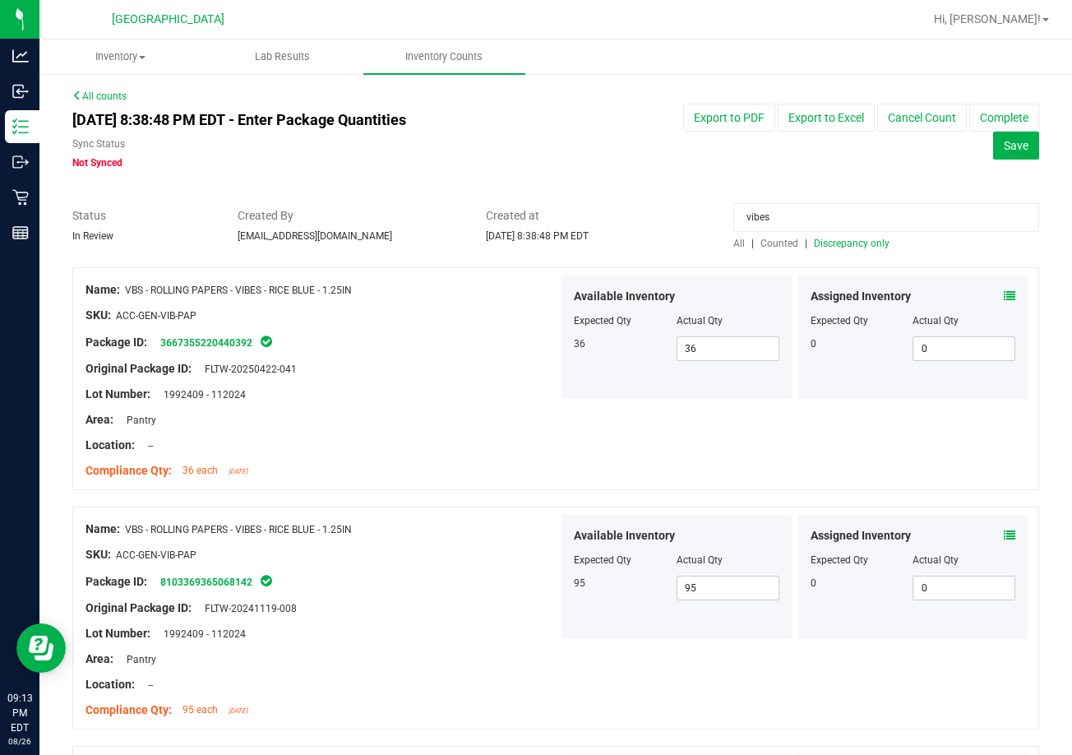
click at [827, 239] on span "Discrepancy only" at bounding box center [852, 244] width 76 height 12
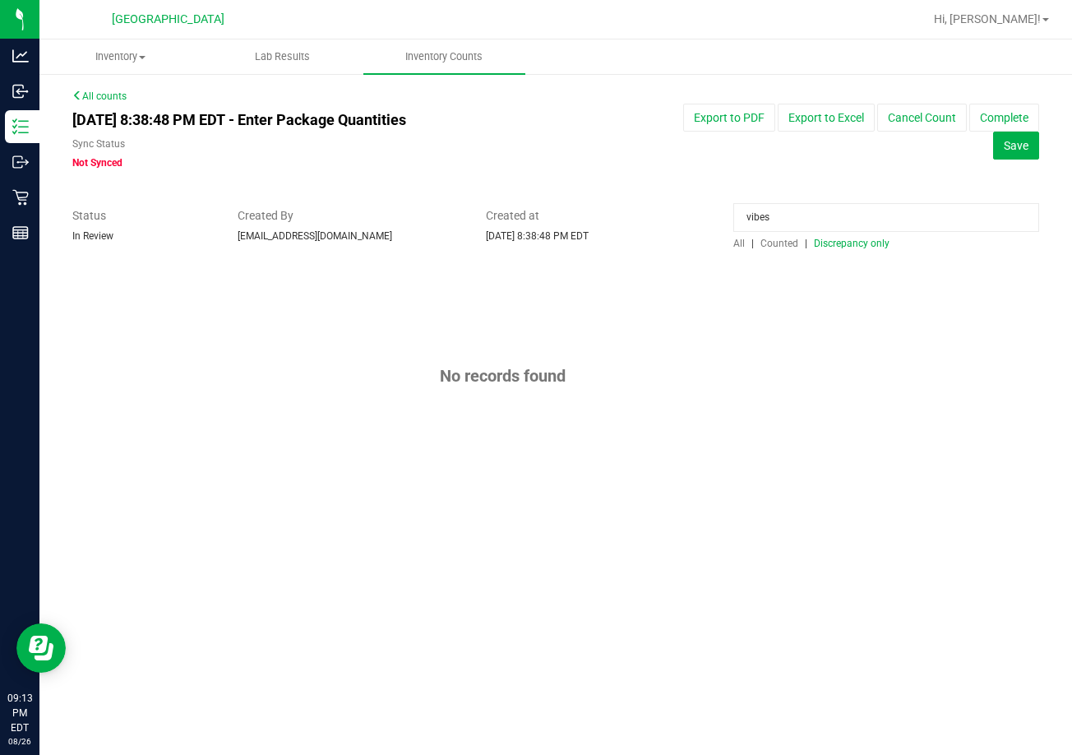
click at [793, 219] on input "vibes" at bounding box center [886, 217] width 306 height 29
type input "bic"
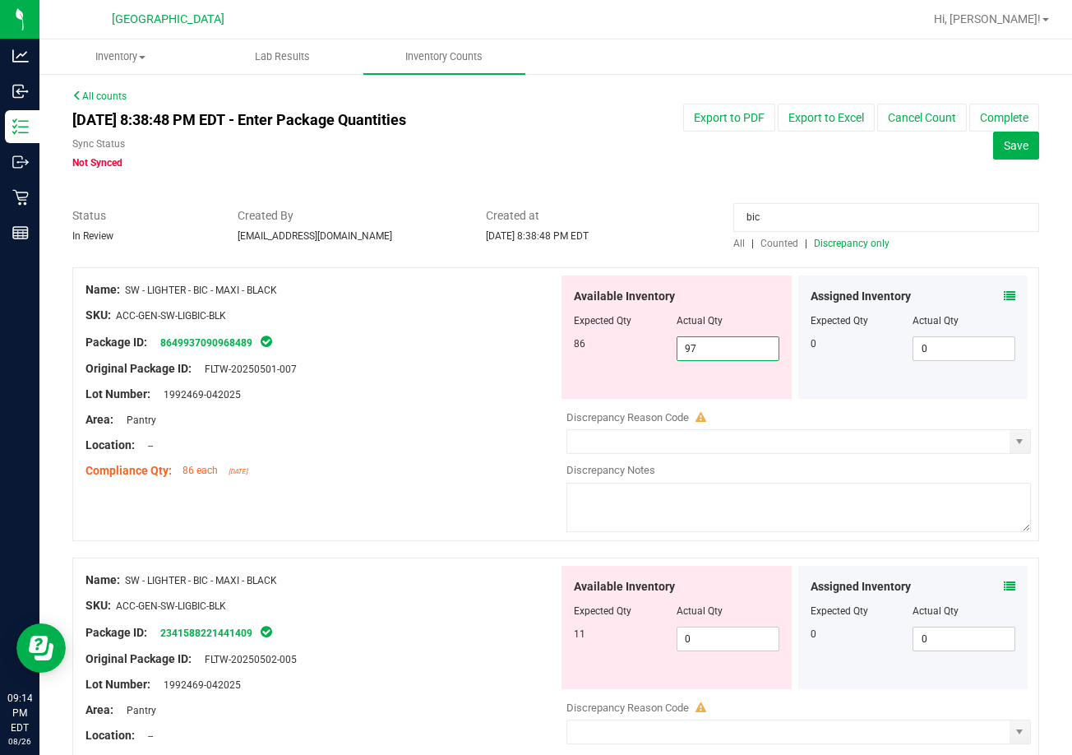
click at [715, 351] on span "97 97" at bounding box center [727, 348] width 103 height 25
click at [715, 351] on input "97" at bounding box center [727, 348] width 101 height 23
type input "86"
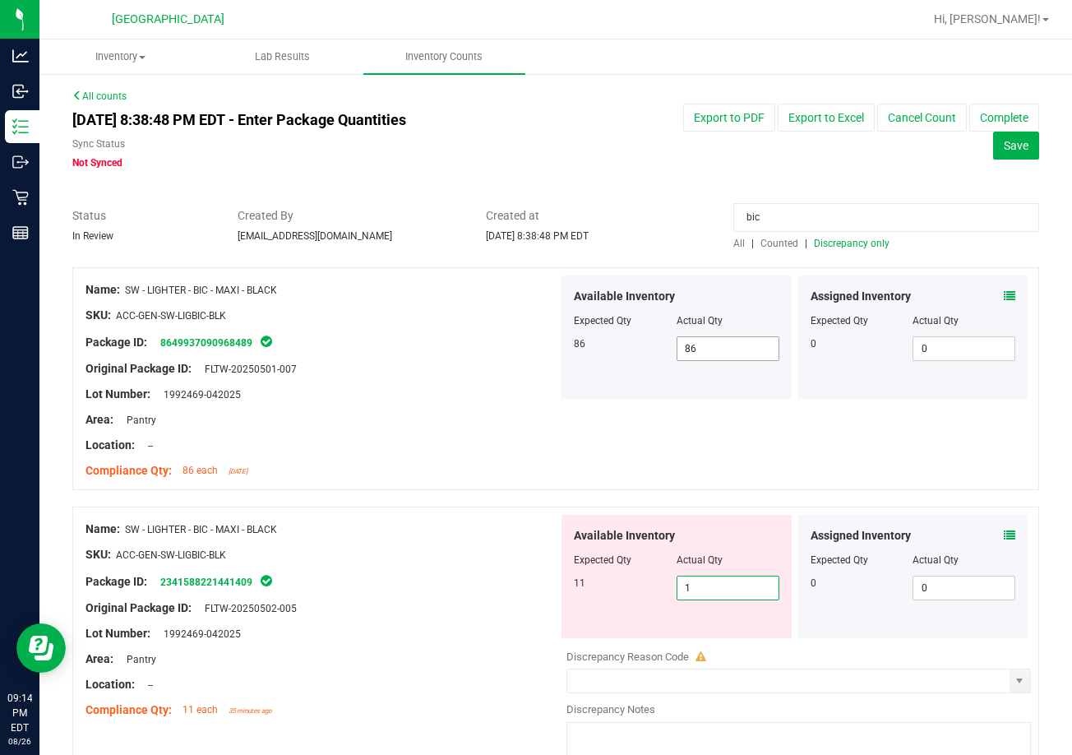
type input "11"
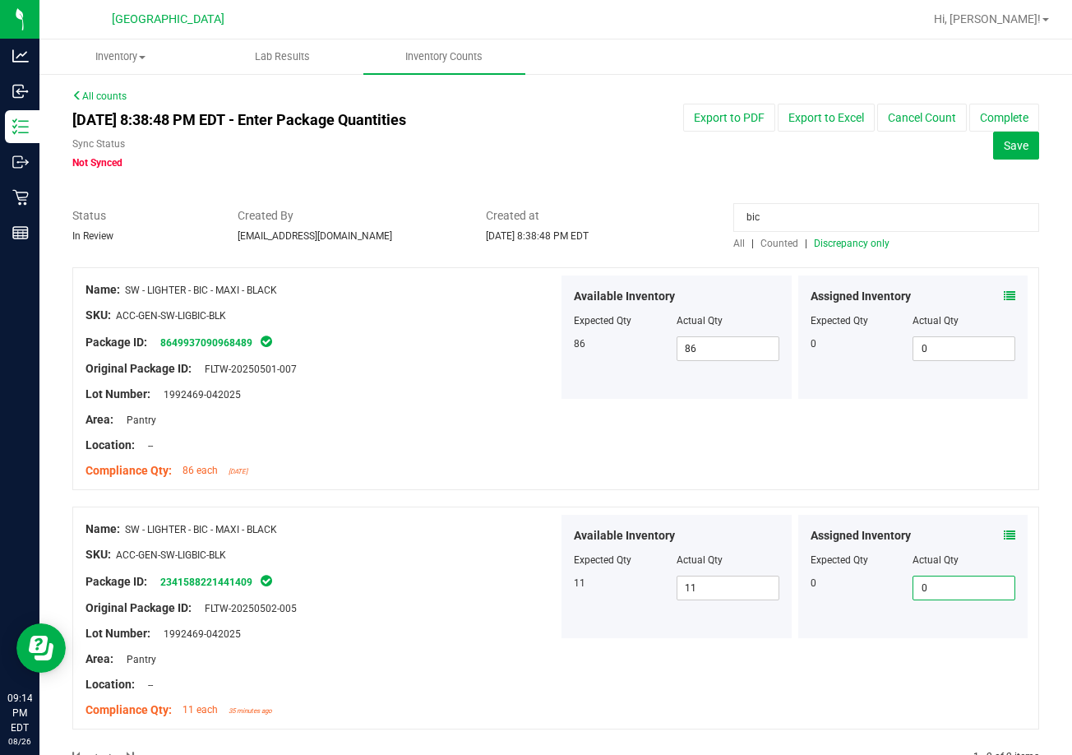
click at [831, 243] on span "Discrepancy only" at bounding box center [852, 244] width 76 height 12
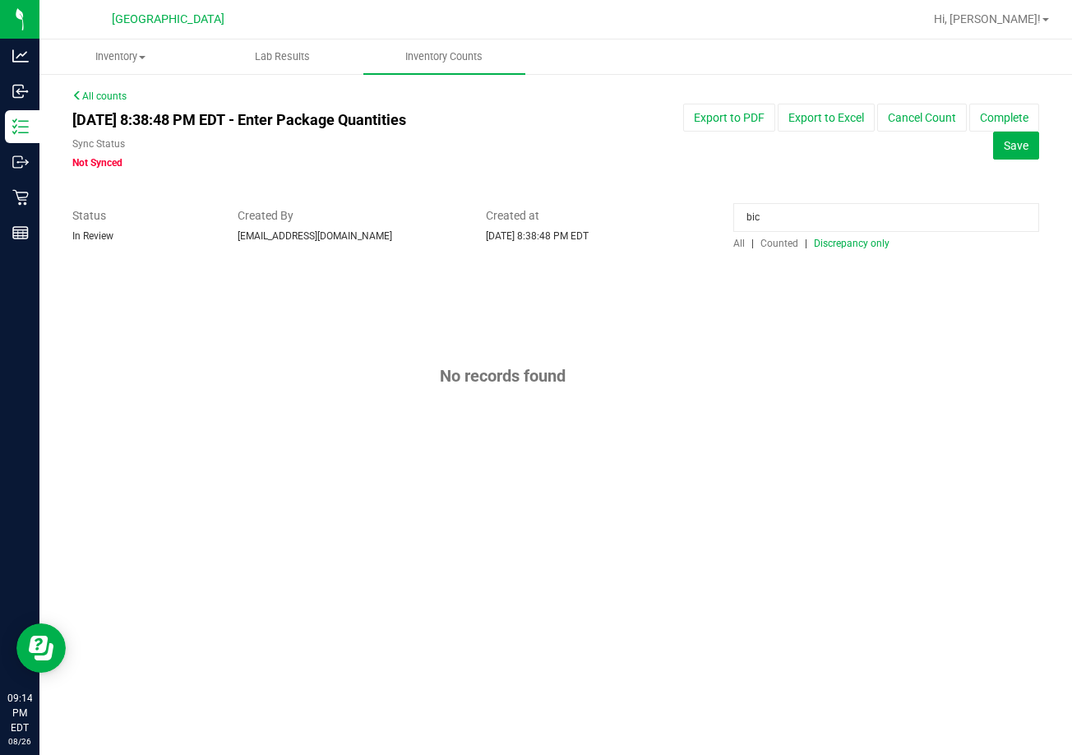
click at [785, 215] on input "bic" at bounding box center [886, 217] width 306 height 29
click at [851, 246] on span "Discrepancy only" at bounding box center [852, 244] width 76 height 12
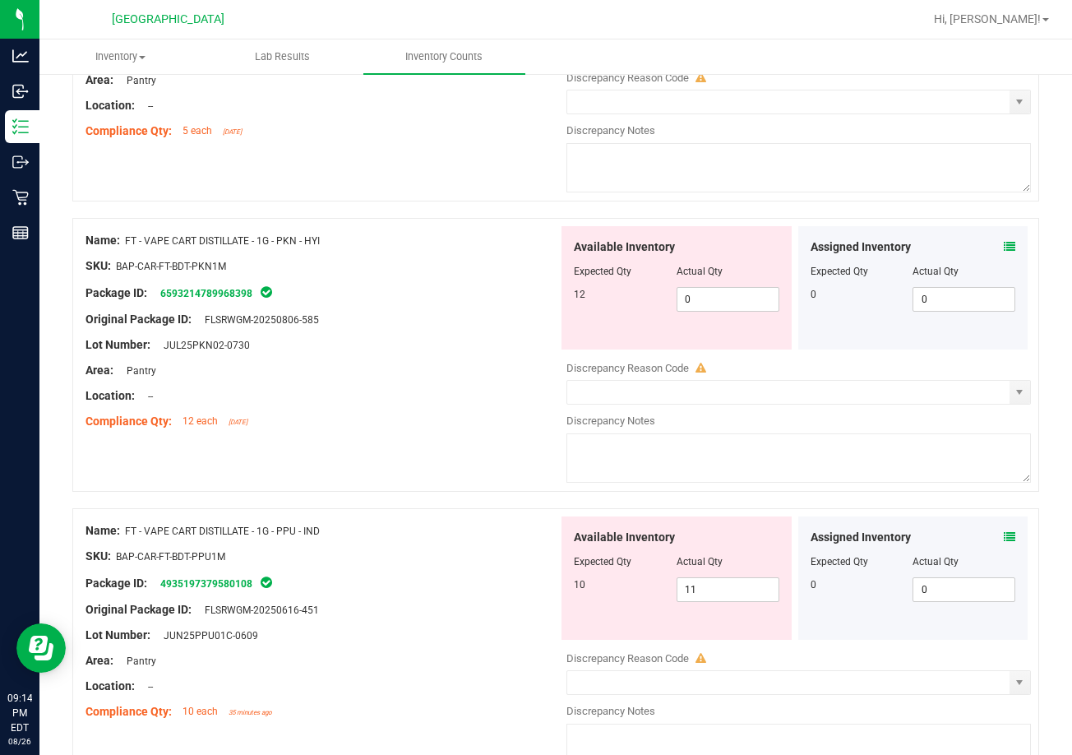
scroll to position [658, 0]
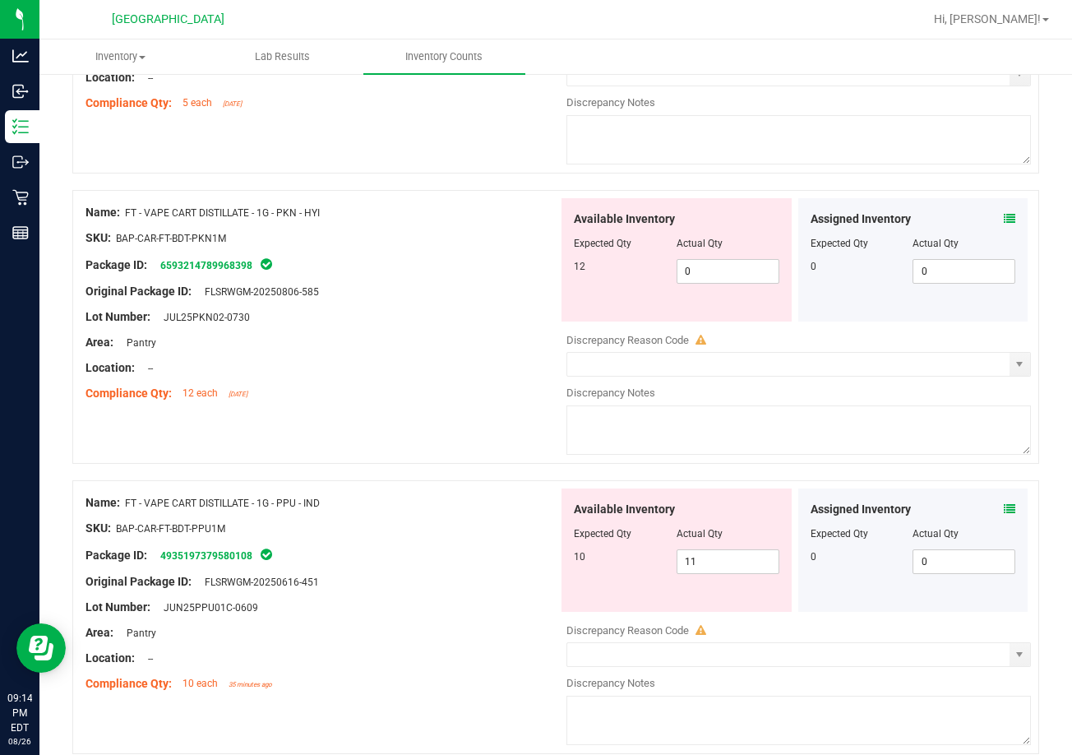
click at [298, 215] on span "FT - VAPE CART DISTILLATE - 1G - PKN - HYI" at bounding box center [222, 213] width 195 height 12
click at [290, 215] on span "FT - VAPE CART DISTILLATE - 1G - PKN - HYI" at bounding box center [222, 213] width 195 height 12
copy span "PKN"
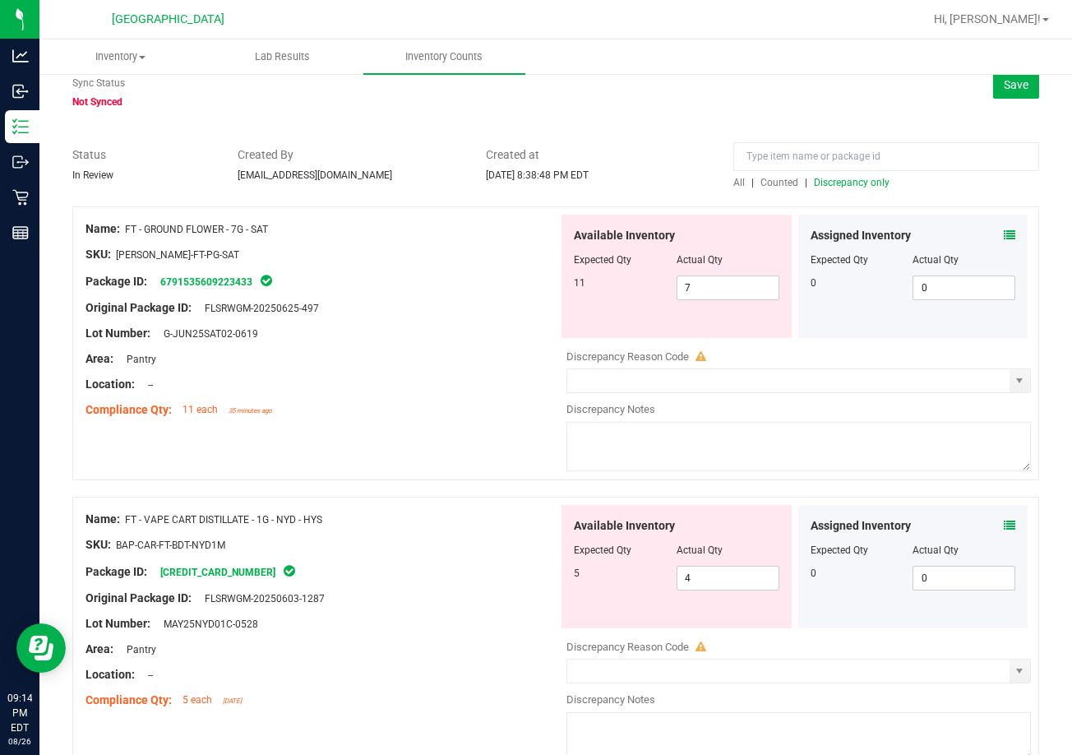
scroll to position [0, 0]
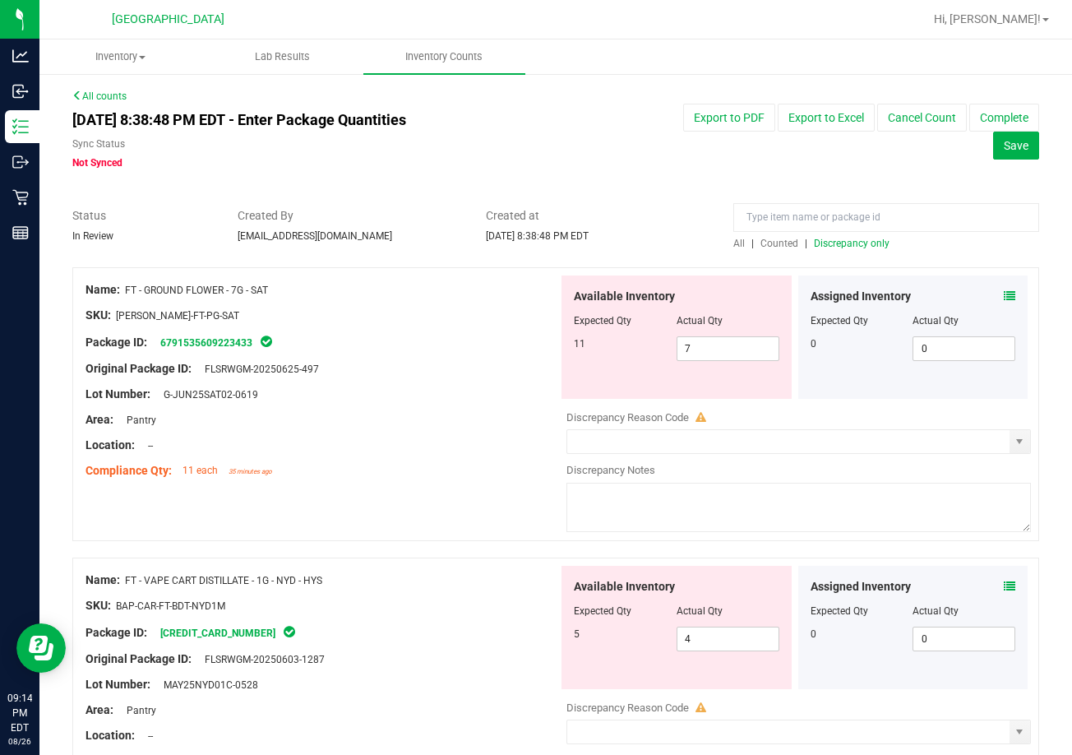
click at [766, 240] on span "Counted" at bounding box center [779, 244] width 38 height 12
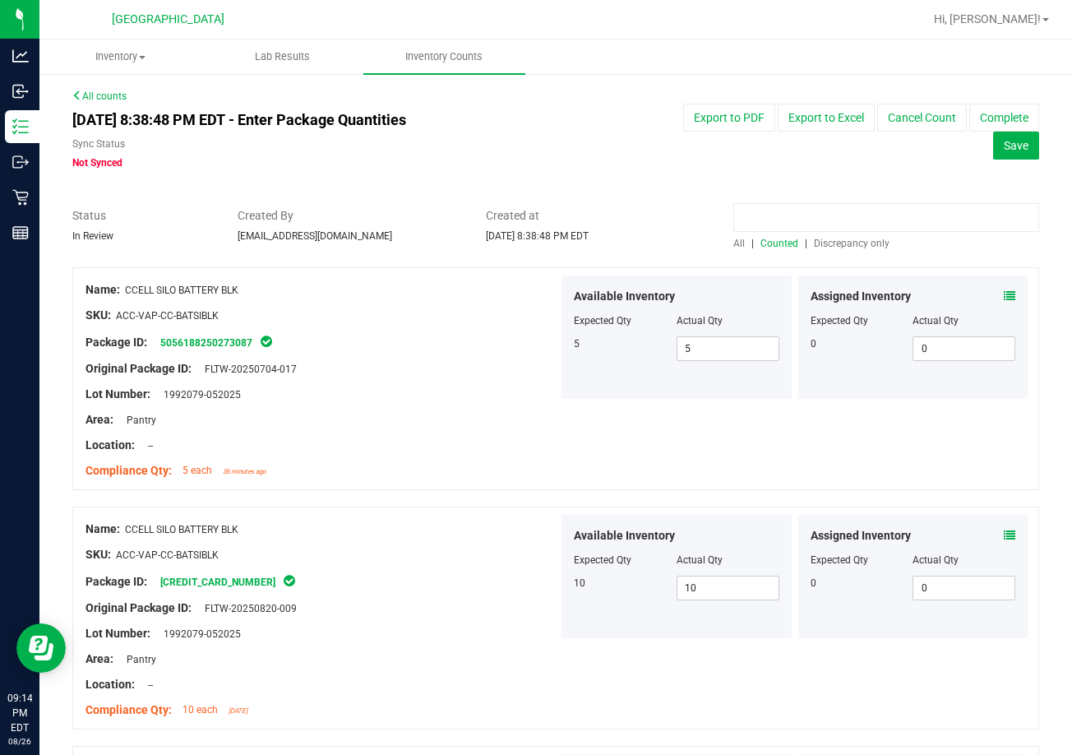
click at [784, 206] on input at bounding box center [886, 217] width 306 height 29
paste input "PKN"
type input "PKN"
click at [819, 247] on span "Discrepancy only" at bounding box center [852, 244] width 76 height 12
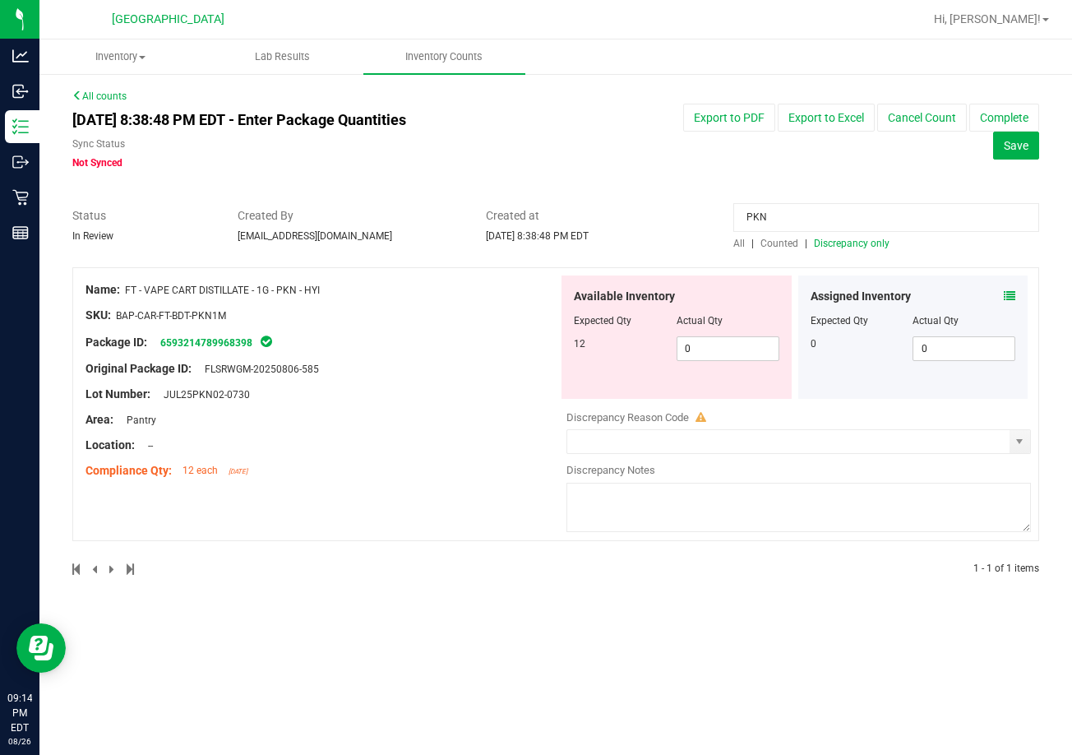
click at [777, 216] on input "PKN" at bounding box center [886, 217] width 306 height 29
click at [775, 217] on input "PKN" at bounding box center [886, 217] width 306 height 29
click at [846, 231] on input at bounding box center [886, 217] width 306 height 29
click at [846, 244] on span "Discrepancy only" at bounding box center [852, 244] width 76 height 12
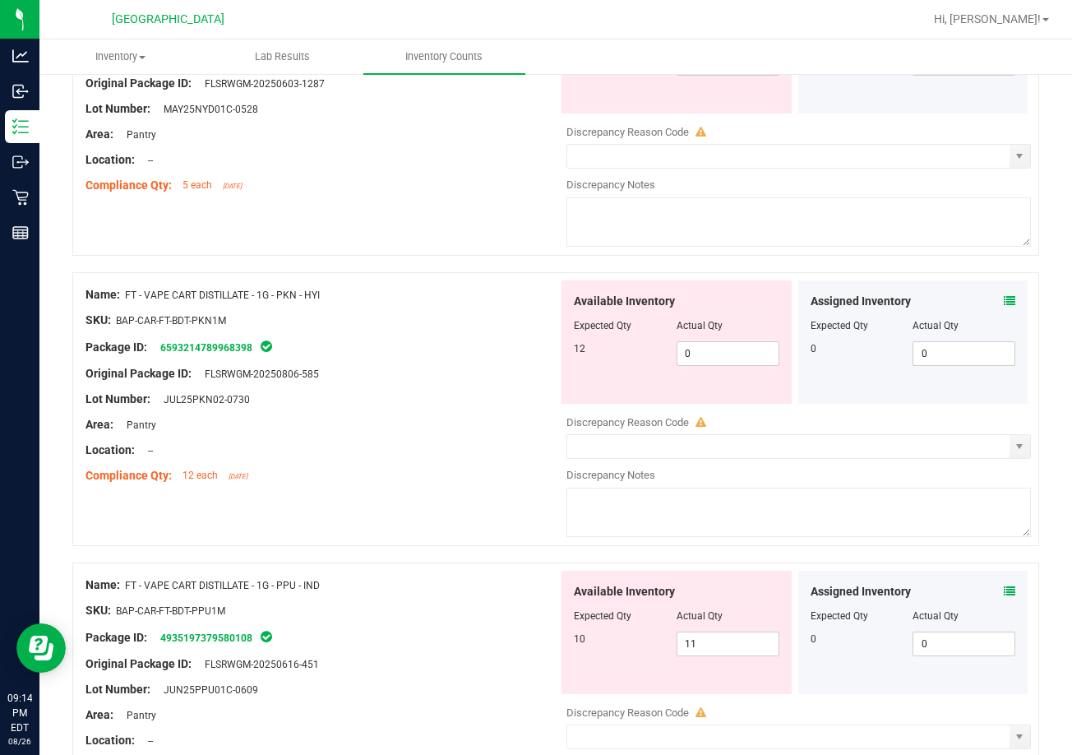
scroll to position [658, 0]
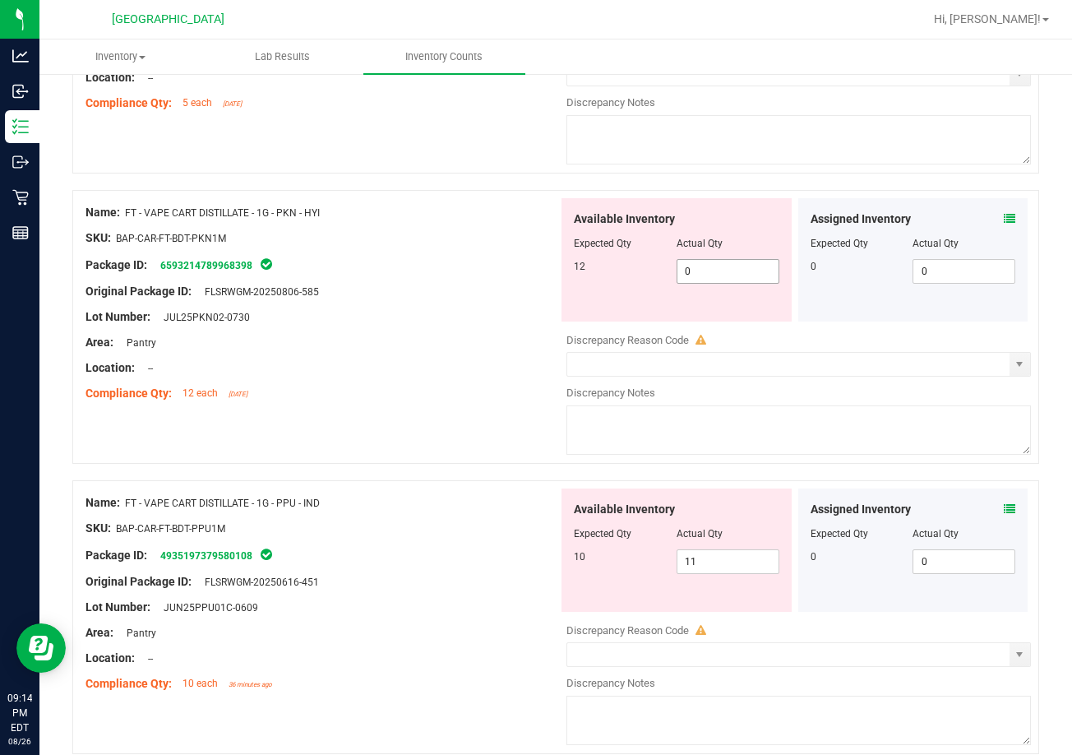
click at [715, 265] on span "0 0" at bounding box center [727, 271] width 103 height 25
click at [715, 265] on input "0" at bounding box center [727, 271] width 101 height 23
type input "12"
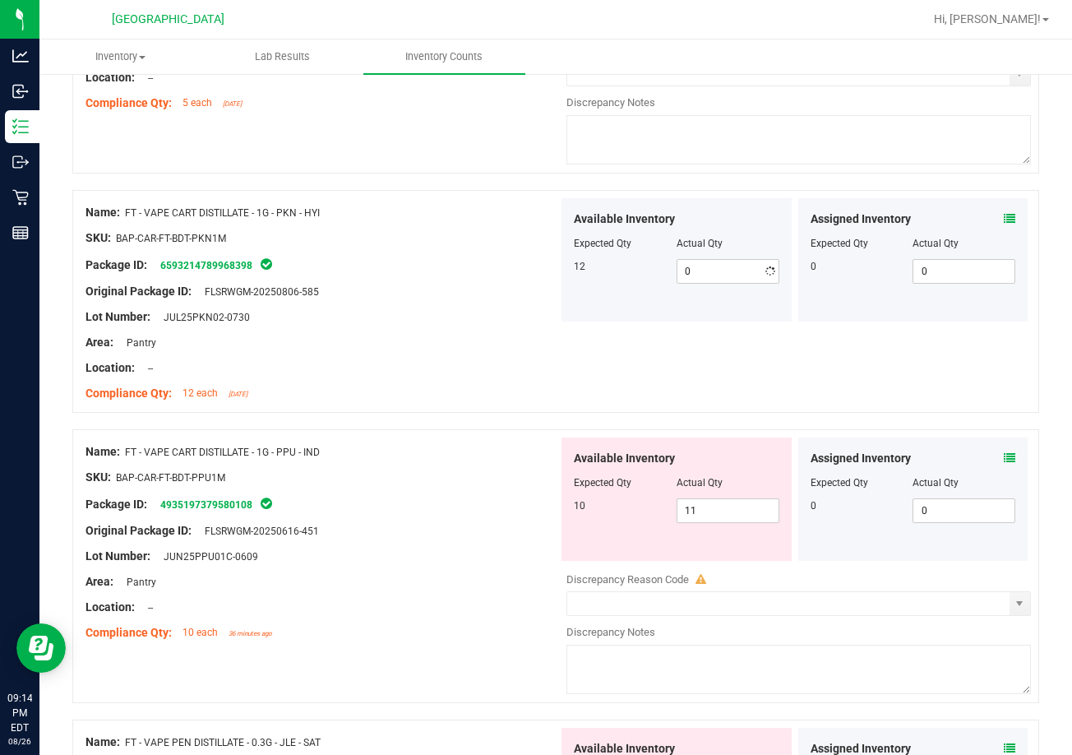
type input "12"
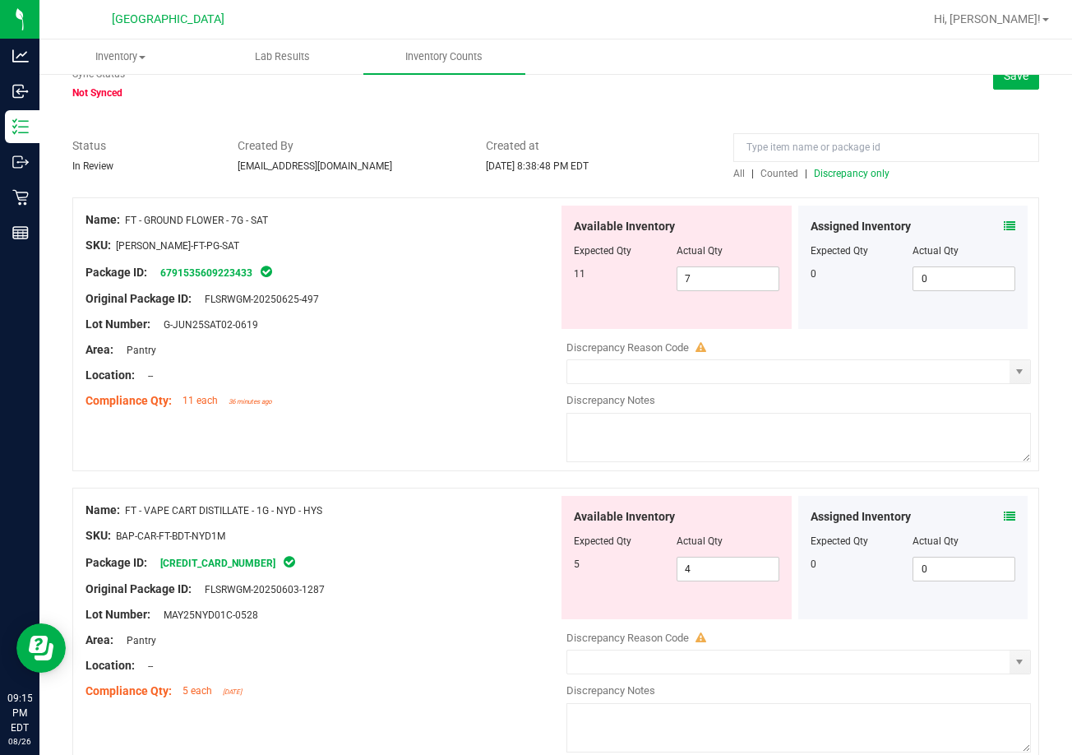
scroll to position [0, 0]
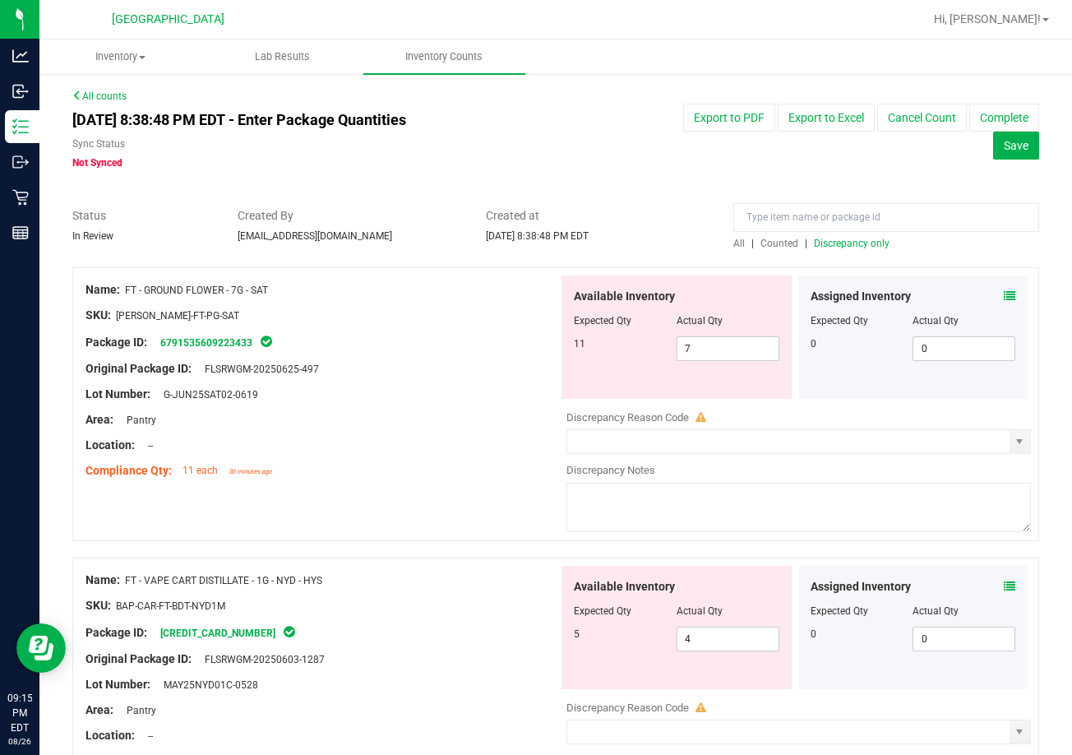
click at [835, 239] on span "Discrepancy only" at bounding box center [852, 244] width 76 height 12
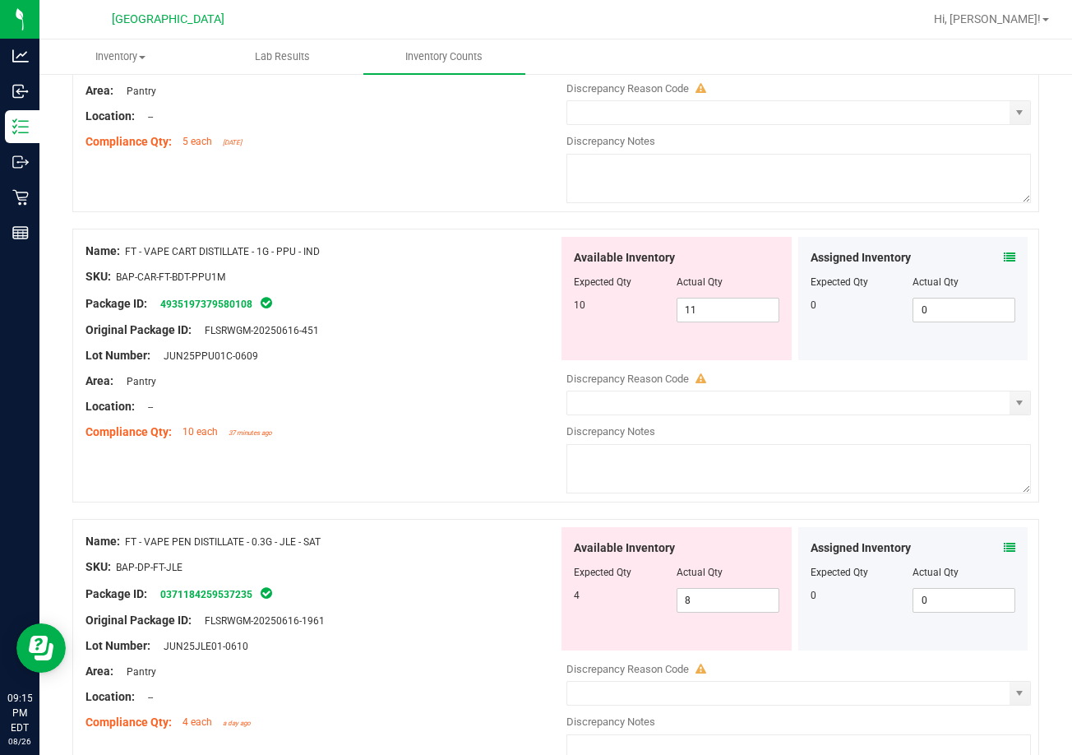
scroll to position [658, 0]
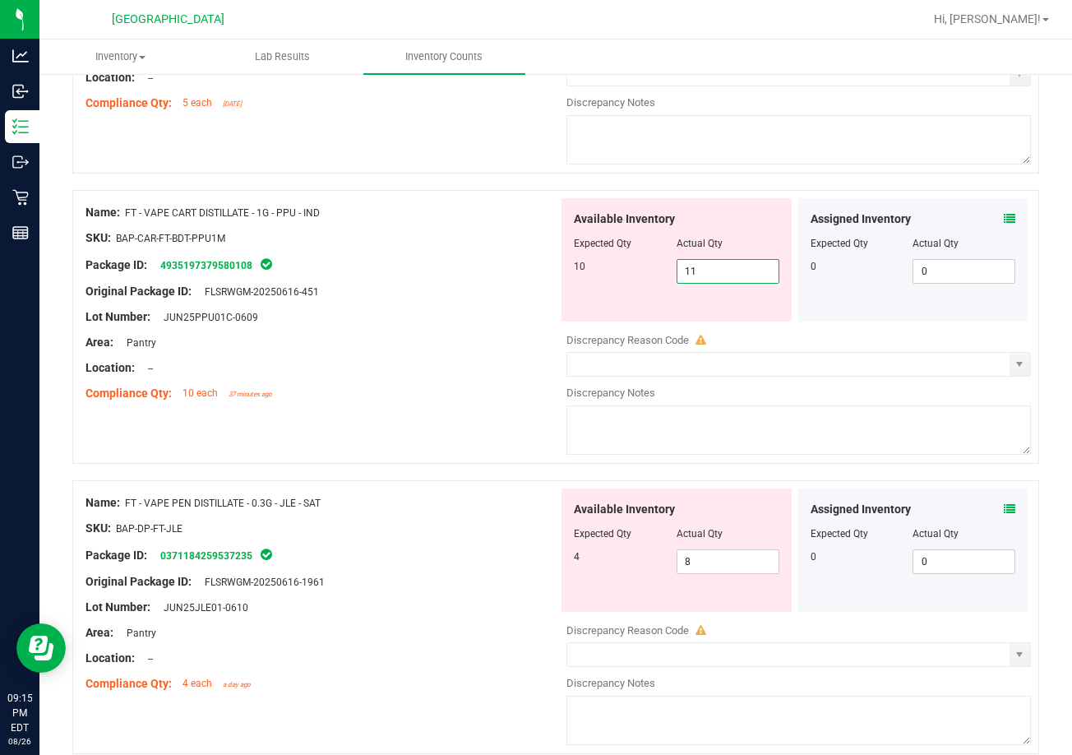
click at [698, 272] on span "11 11" at bounding box center [727, 271] width 103 height 25
click at [698, 272] on input "11" at bounding box center [727, 271] width 101 height 23
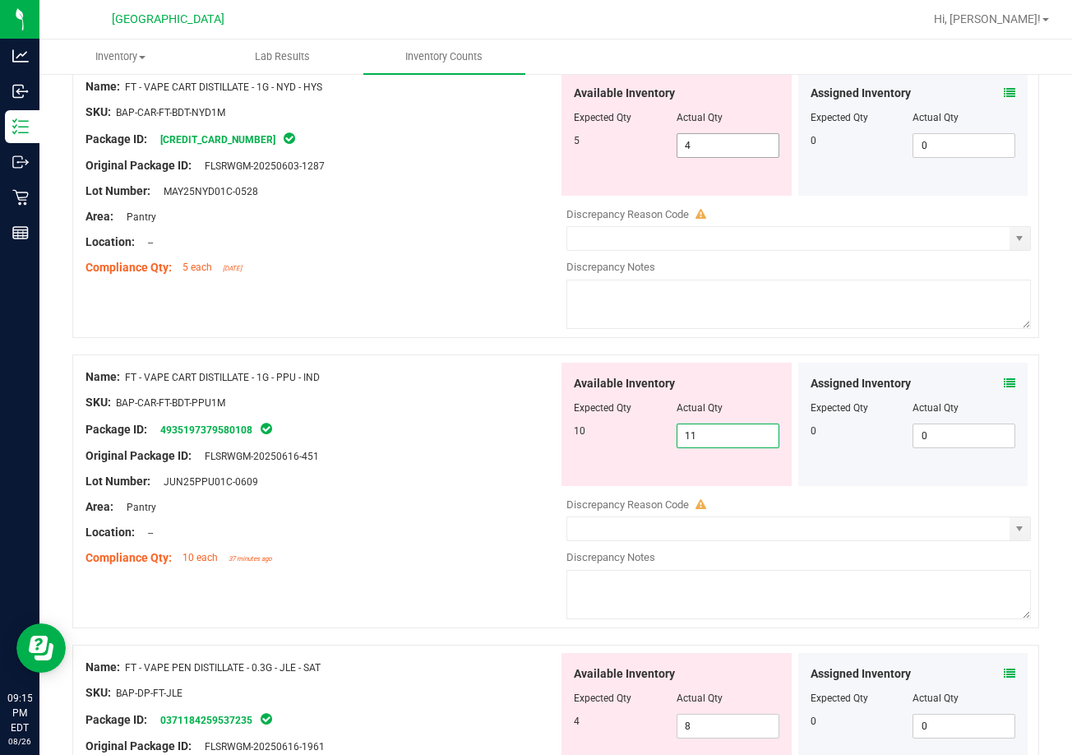
click at [734, 150] on span "4 4" at bounding box center [727, 145] width 103 height 25
click at [734, 150] on input "4" at bounding box center [727, 145] width 101 height 23
type input "5"
click at [358, 267] on div "Compliance Qty: 5 each [DATE]" at bounding box center [321, 267] width 473 height 17
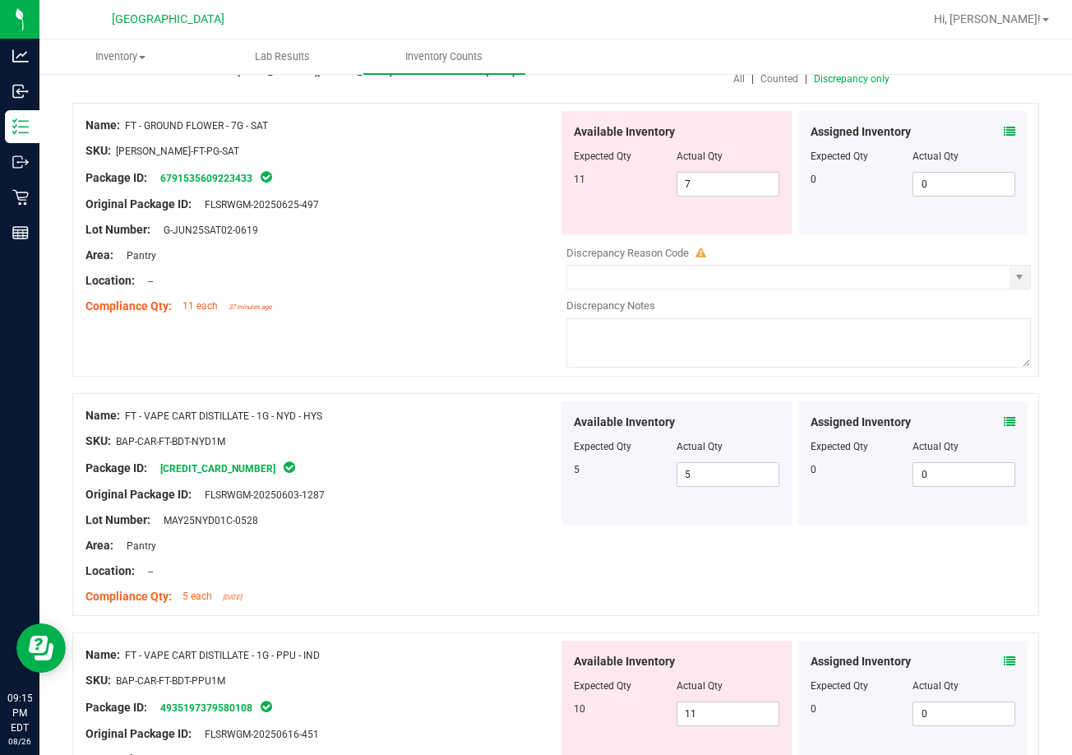
scroll to position [0, 0]
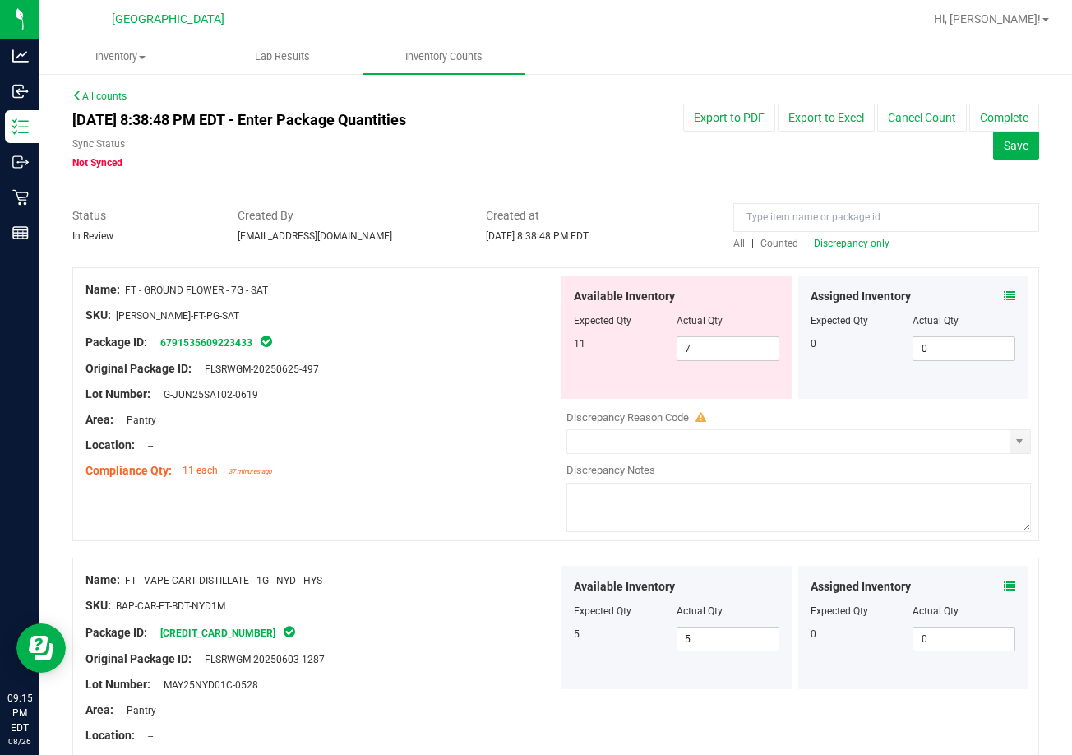
click at [825, 242] on span "Discrepancy only" at bounding box center [852, 244] width 76 height 12
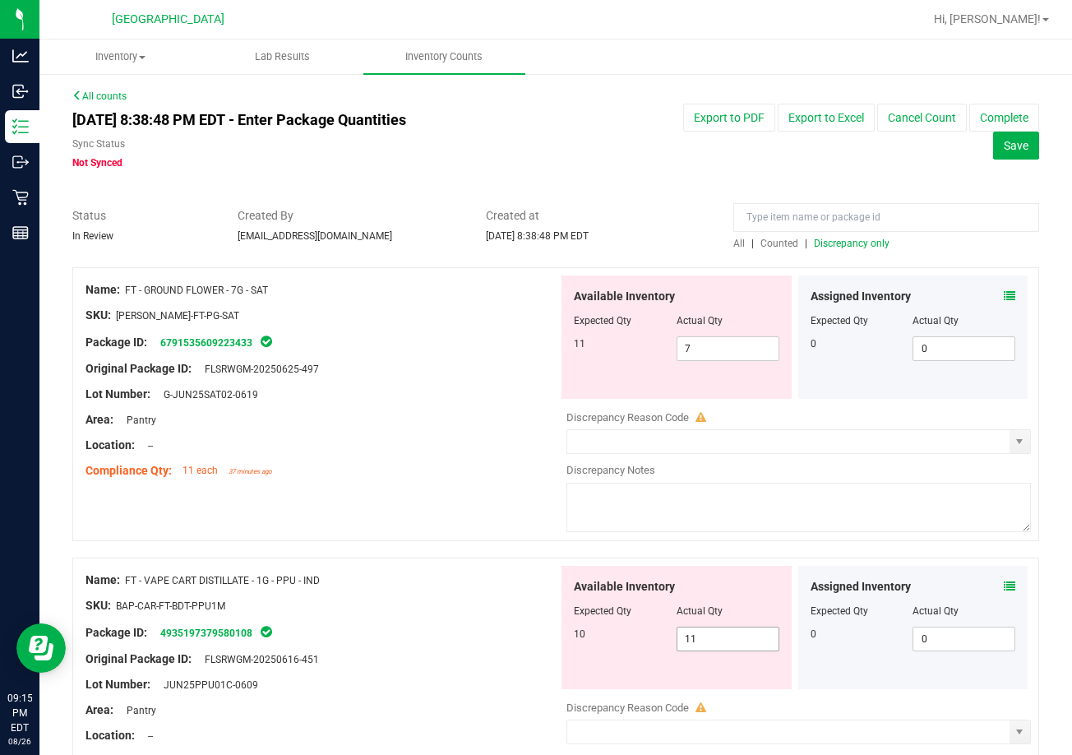
click at [708, 634] on span "11 11" at bounding box center [727, 638] width 103 height 25
drag, startPoint x: 708, startPoint y: 634, endPoint x: 700, endPoint y: 633, distance: 8.3
click at [709, 634] on input "11" at bounding box center [727, 638] width 101 height 23
type input "10"
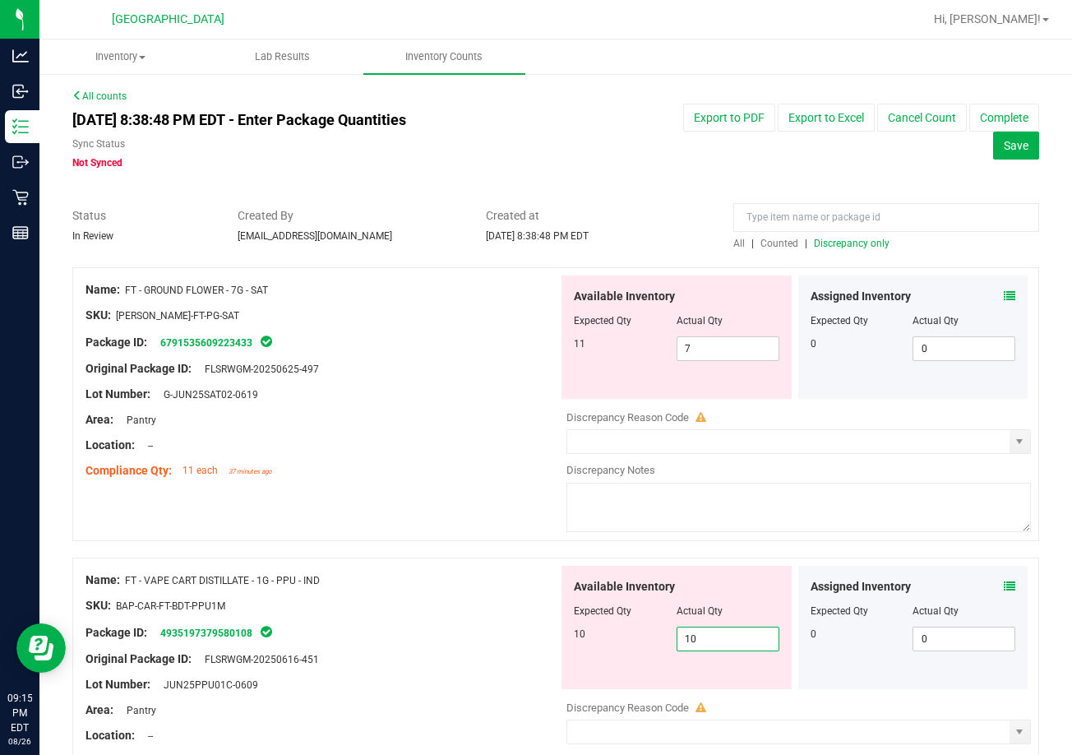
click at [849, 242] on span "Discrepancy only" at bounding box center [852, 244] width 76 height 12
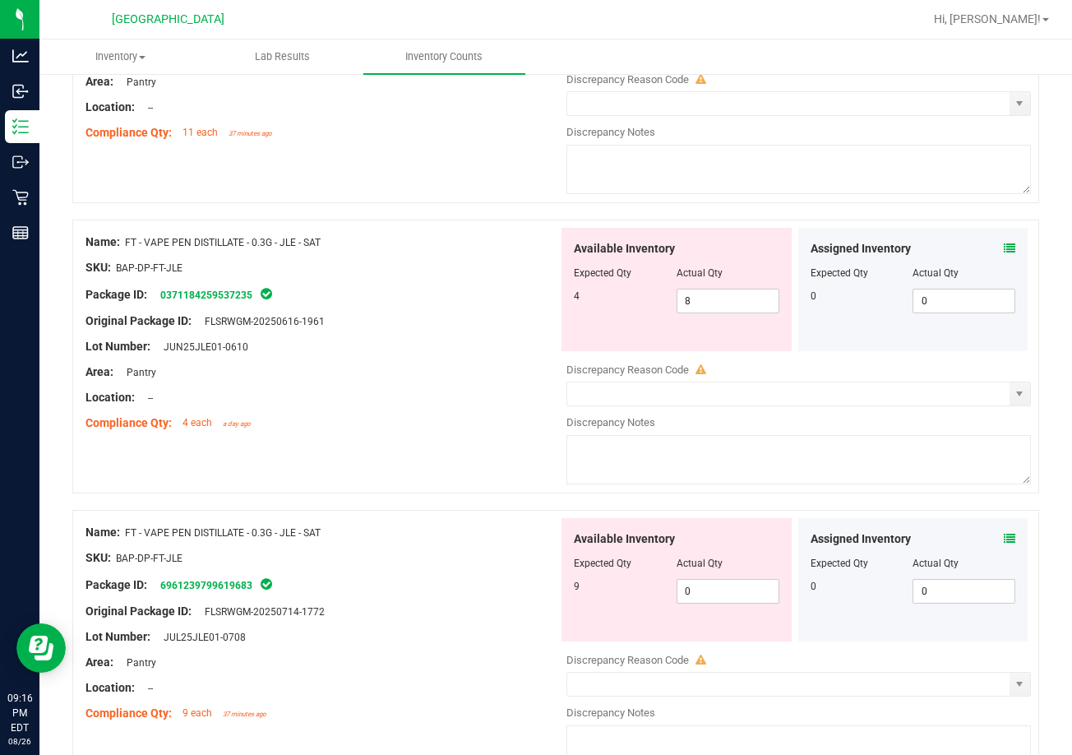
scroll to position [329, 0]
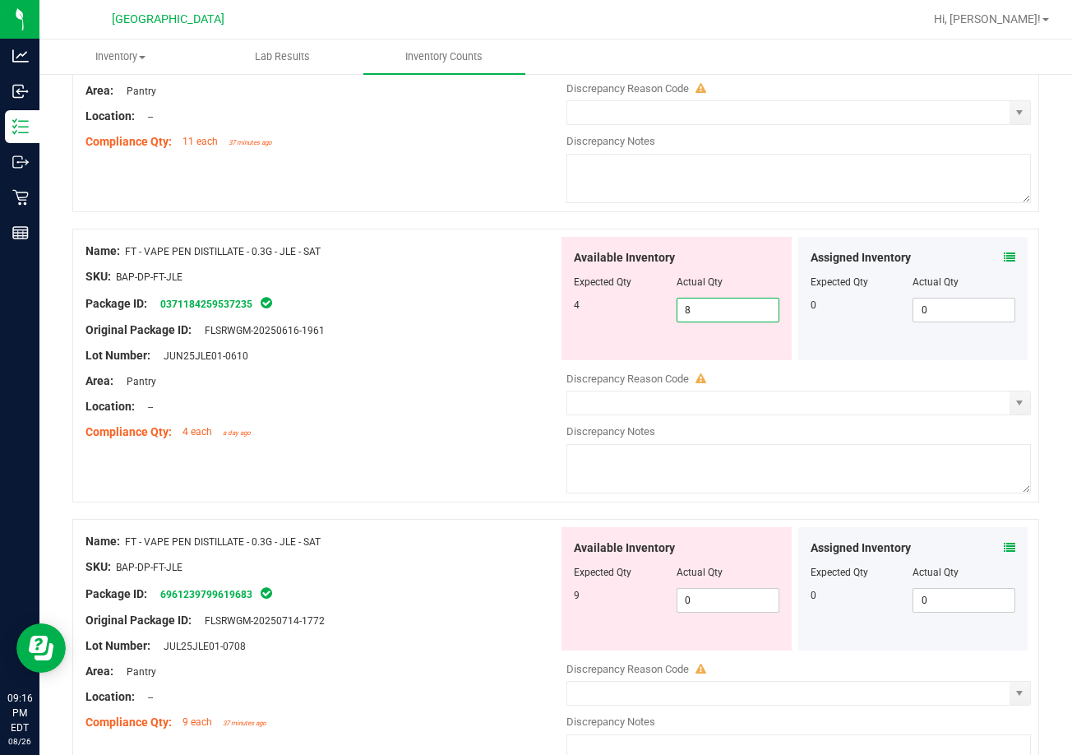
click at [686, 312] on span "8 8" at bounding box center [727, 310] width 103 height 25
click at [686, 312] on input "8" at bounding box center [727, 309] width 101 height 23
click at [696, 304] on input "8" at bounding box center [727, 309] width 101 height 23
type input "4"
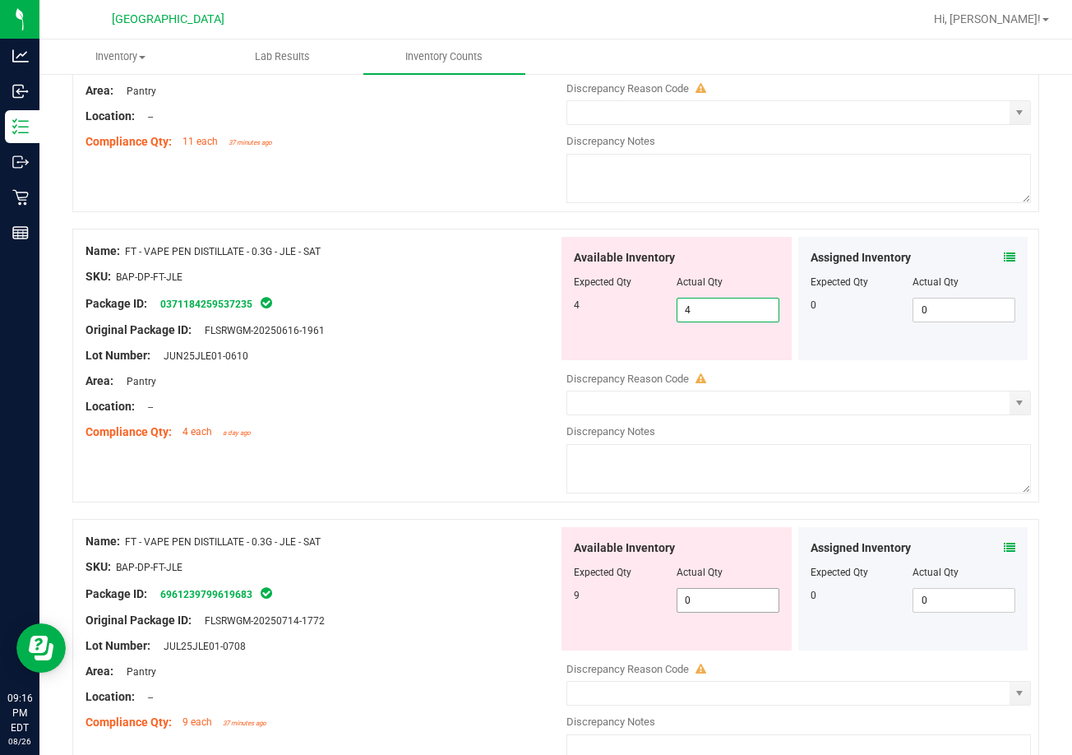
type input "4"
click at [725, 591] on div "Available Inventory Expected Qty Actual Qty 9 0 0" at bounding box center [676, 588] width 230 height 123
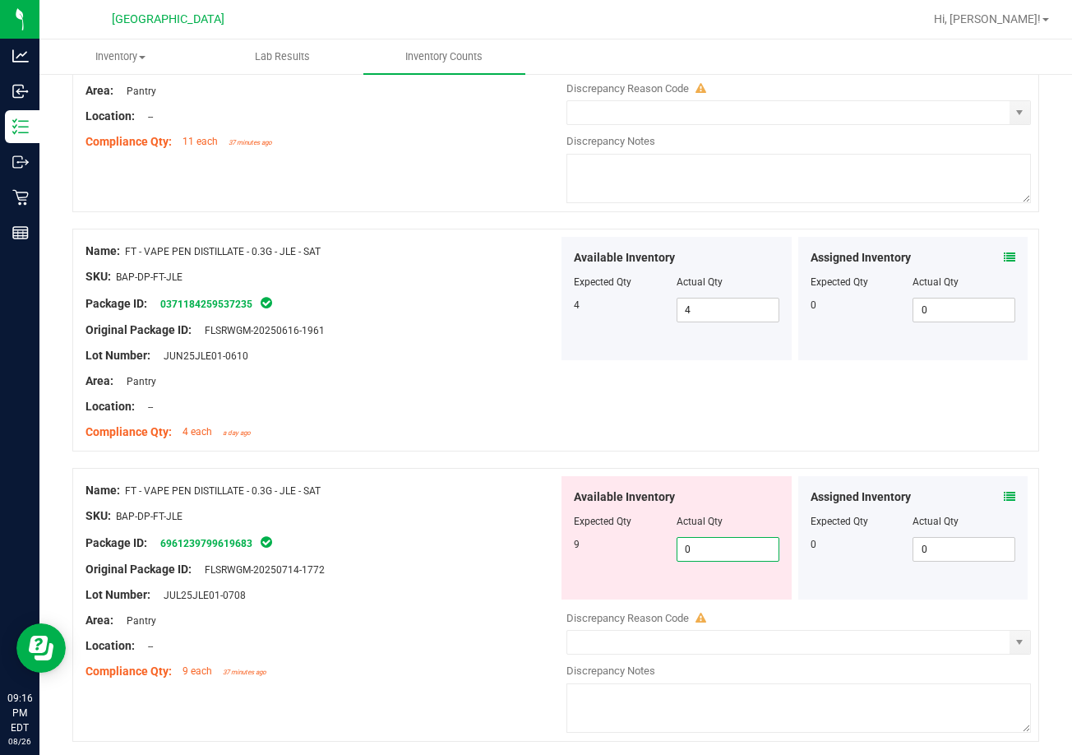
click at [728, 556] on input "0" at bounding box center [727, 549] width 101 height 23
type input "9"
click at [492, 371] on div at bounding box center [321, 368] width 473 height 8
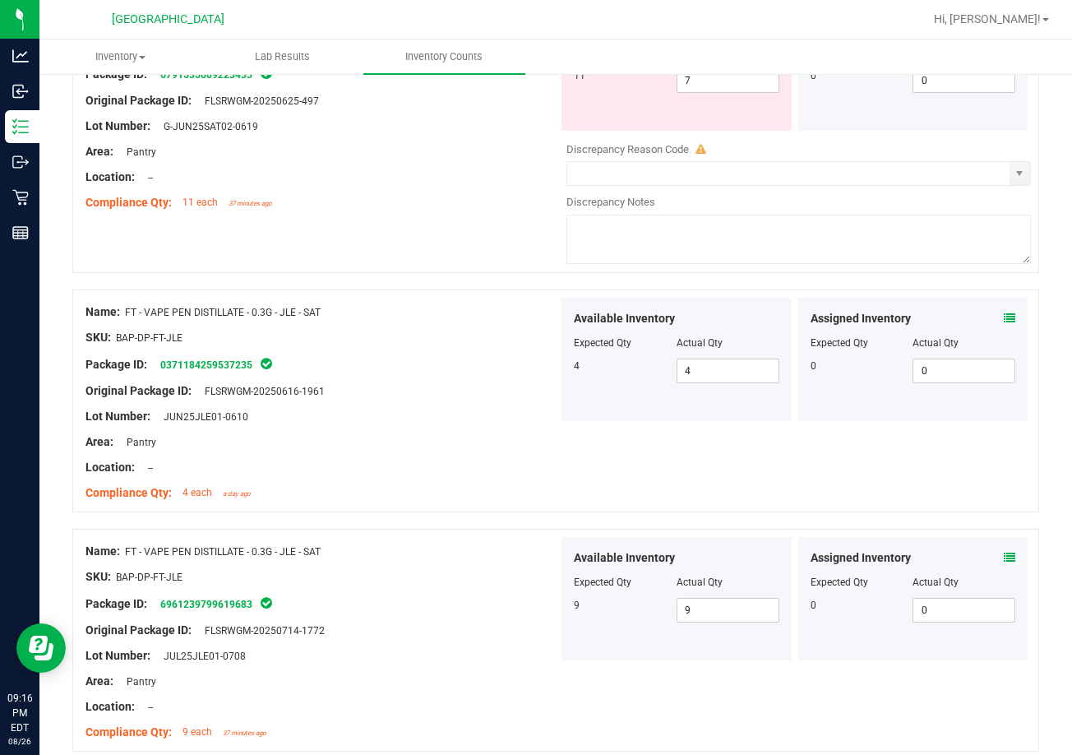
scroll to position [0, 0]
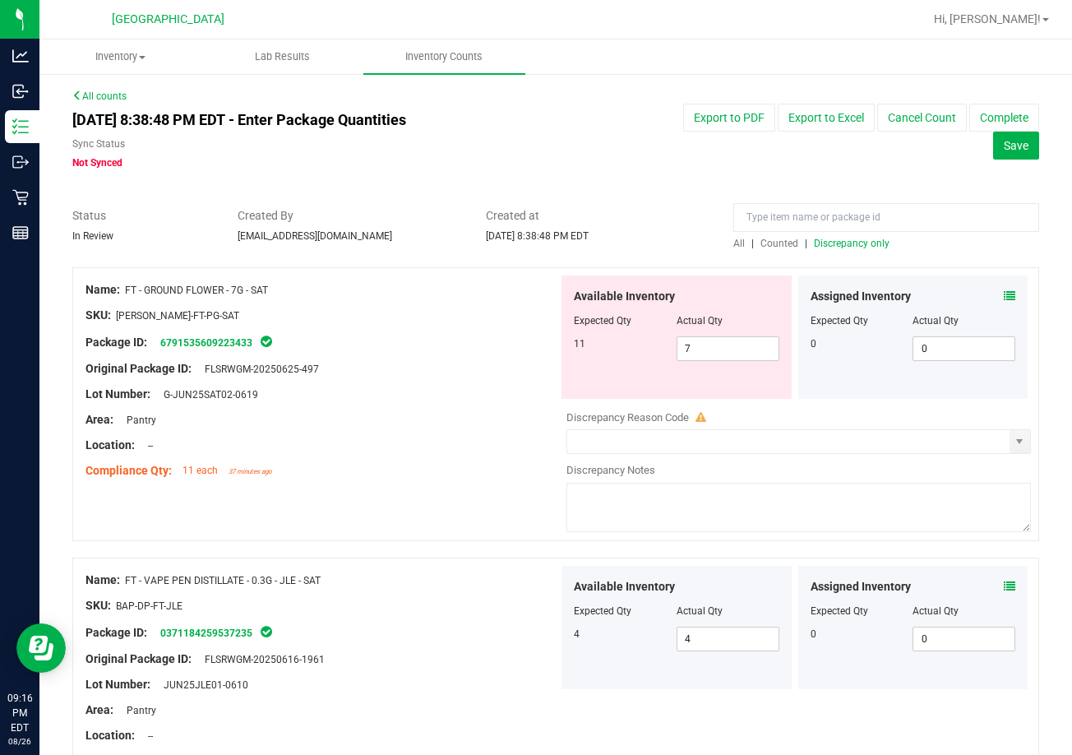
click at [842, 240] on span "Discrepancy only" at bounding box center [852, 244] width 76 height 12
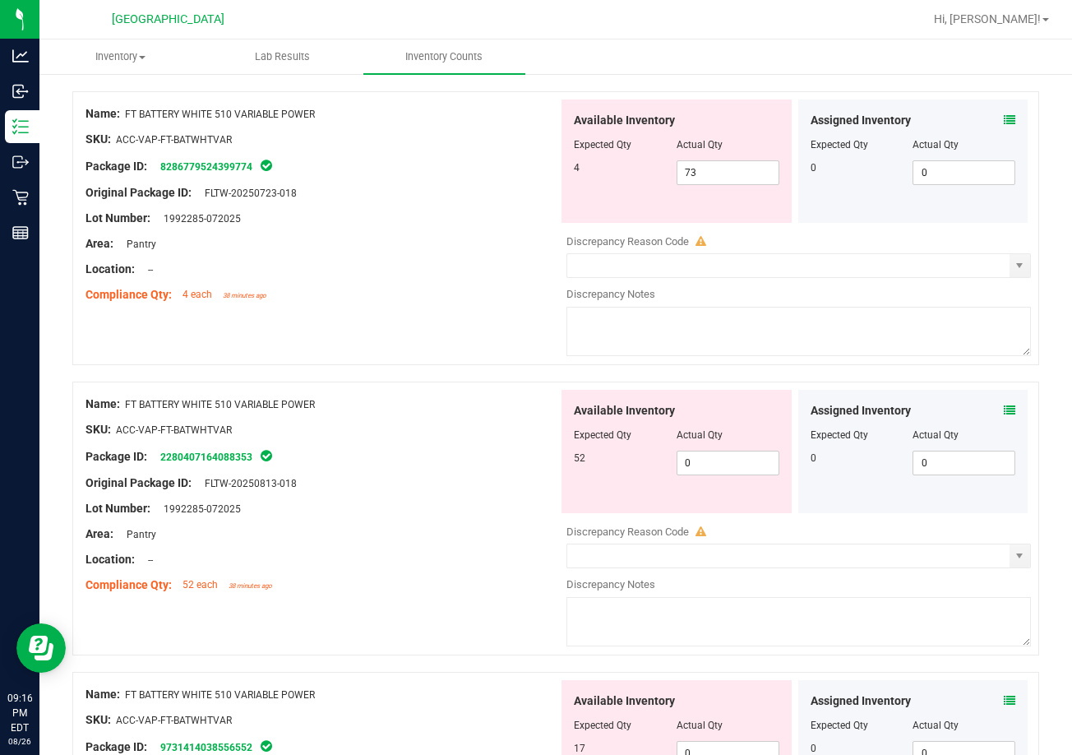
scroll to position [493, 0]
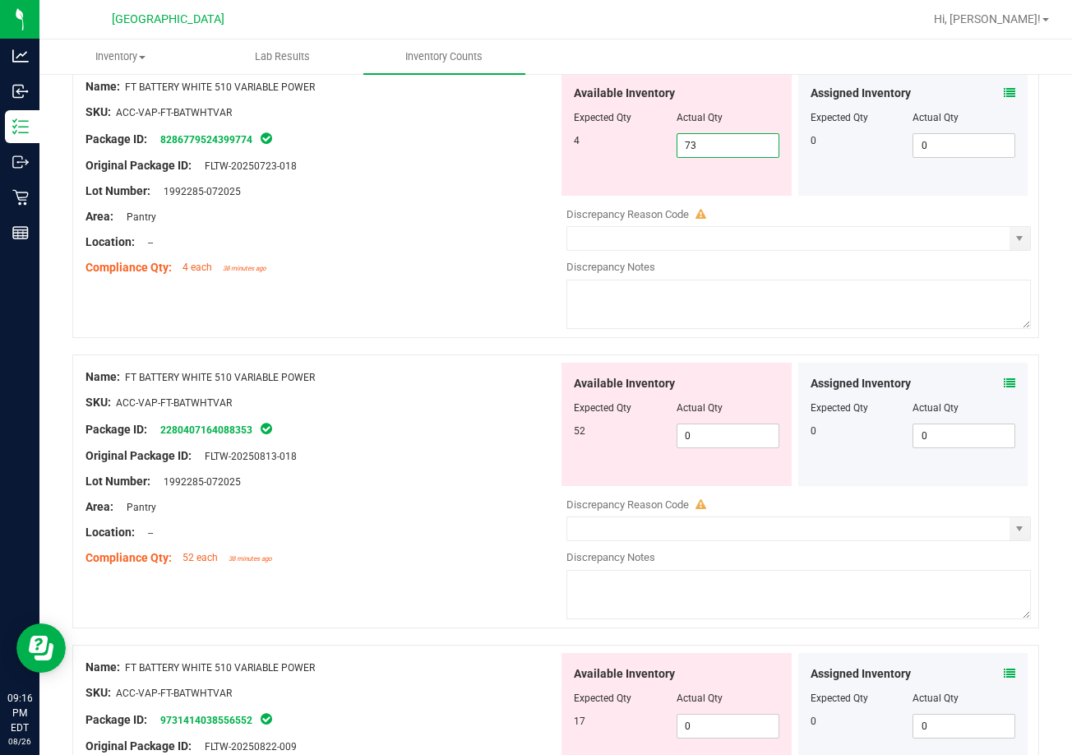
click at [711, 143] on span "73 73" at bounding box center [727, 145] width 103 height 25
click at [711, 143] on input "73" at bounding box center [727, 145] width 101 height 23
type input "4"
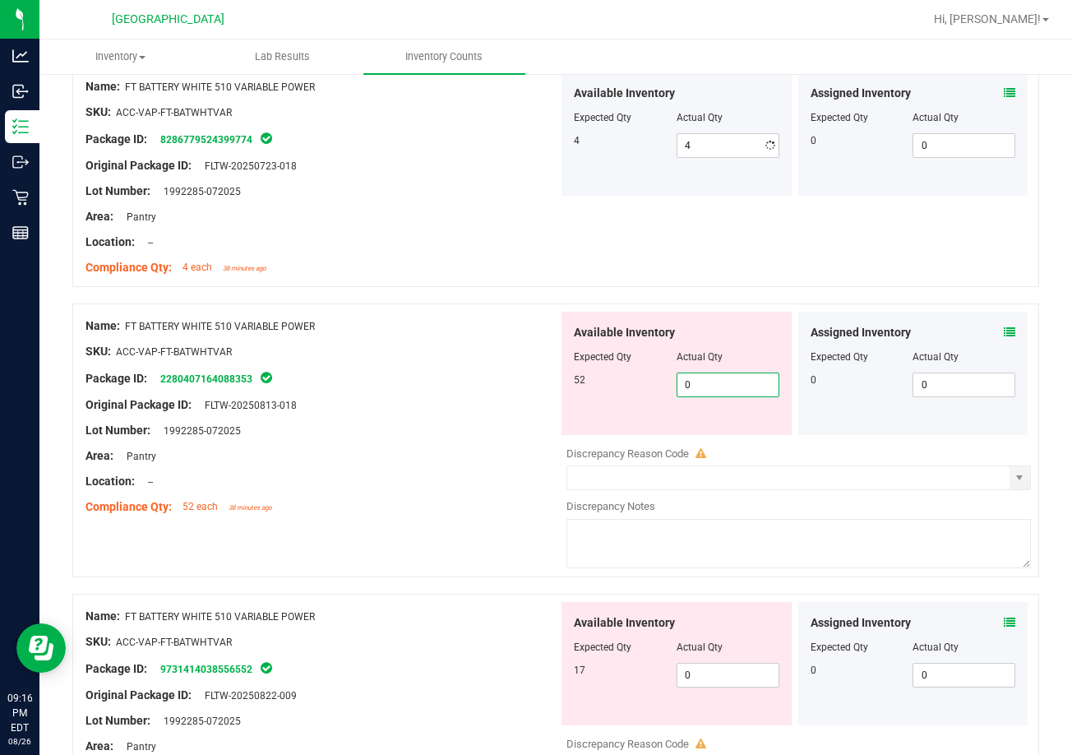
click at [719, 434] on div "Available Inventory Expected Qty Actual Qty 52 0 0" at bounding box center [676, 373] width 230 height 123
type input "052"
type input "52"
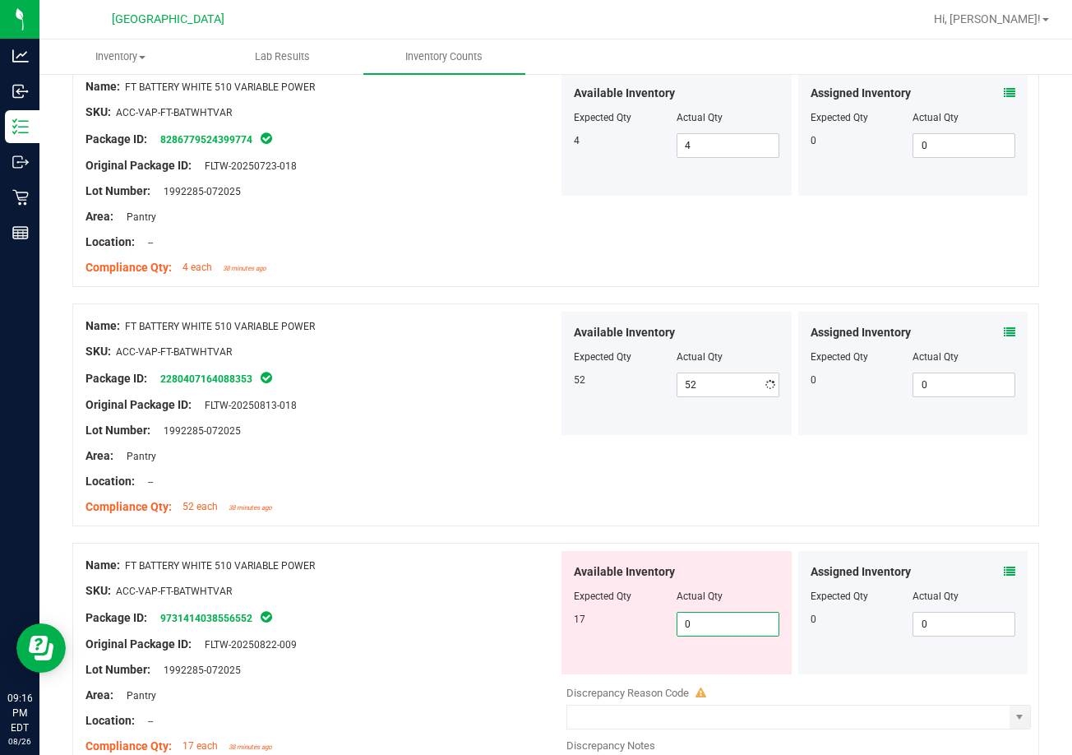
click at [698, 672] on div "Available Inventory Expected Qty Actual Qty 17 0 0" at bounding box center [676, 612] width 230 height 123
type input "017"
type input "17"
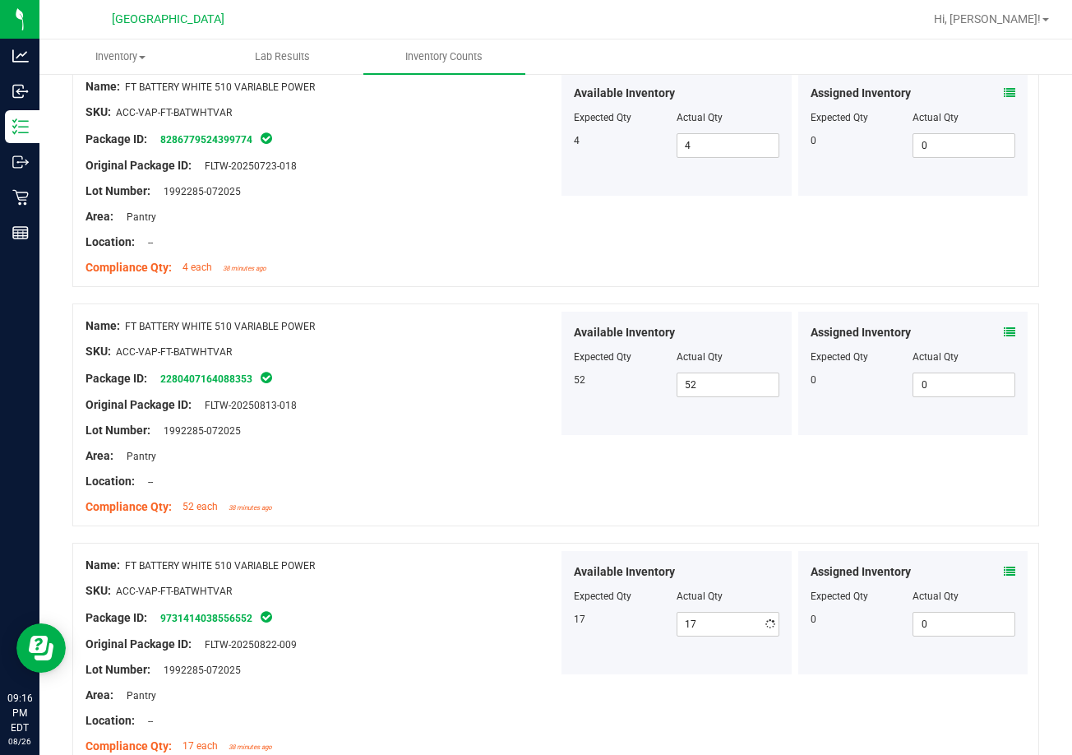
click at [482, 464] on div at bounding box center [321, 468] width 473 height 8
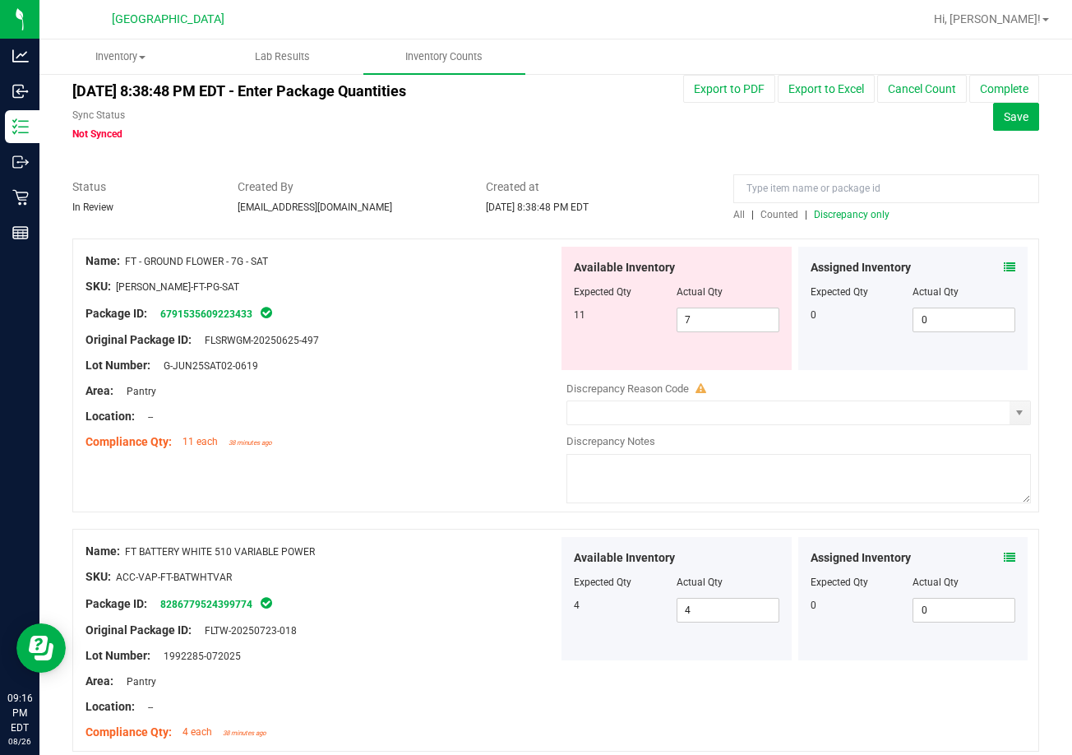
scroll to position [0, 0]
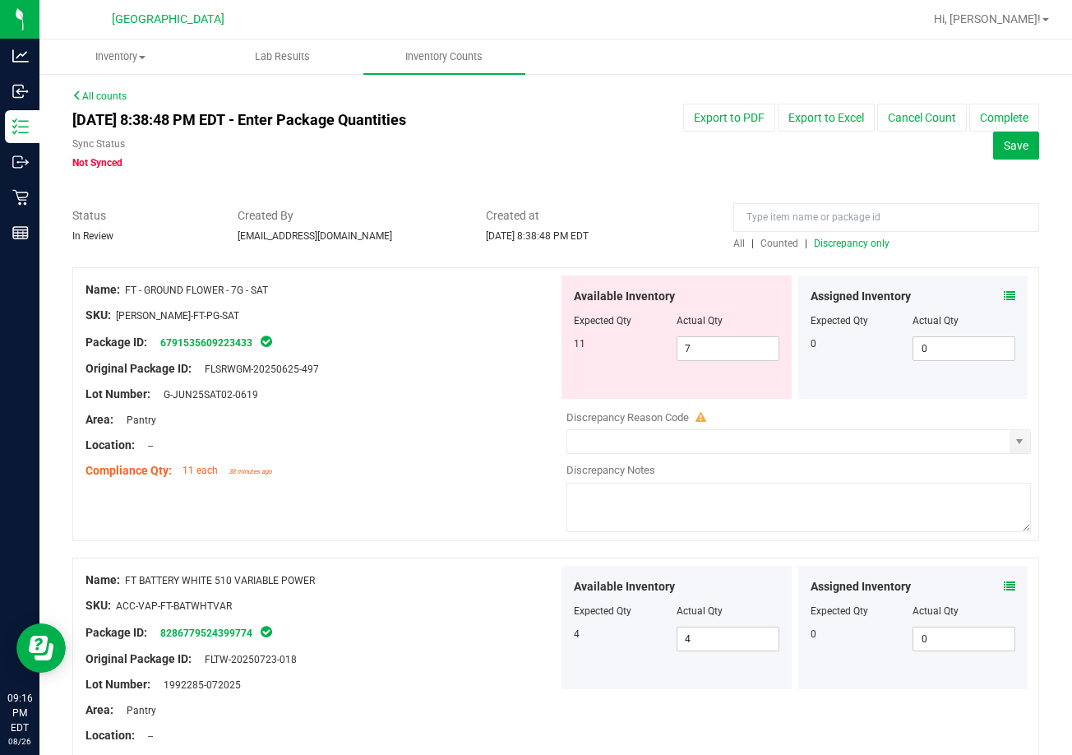
click at [848, 244] on span "Discrepancy only" at bounding box center [852, 244] width 76 height 12
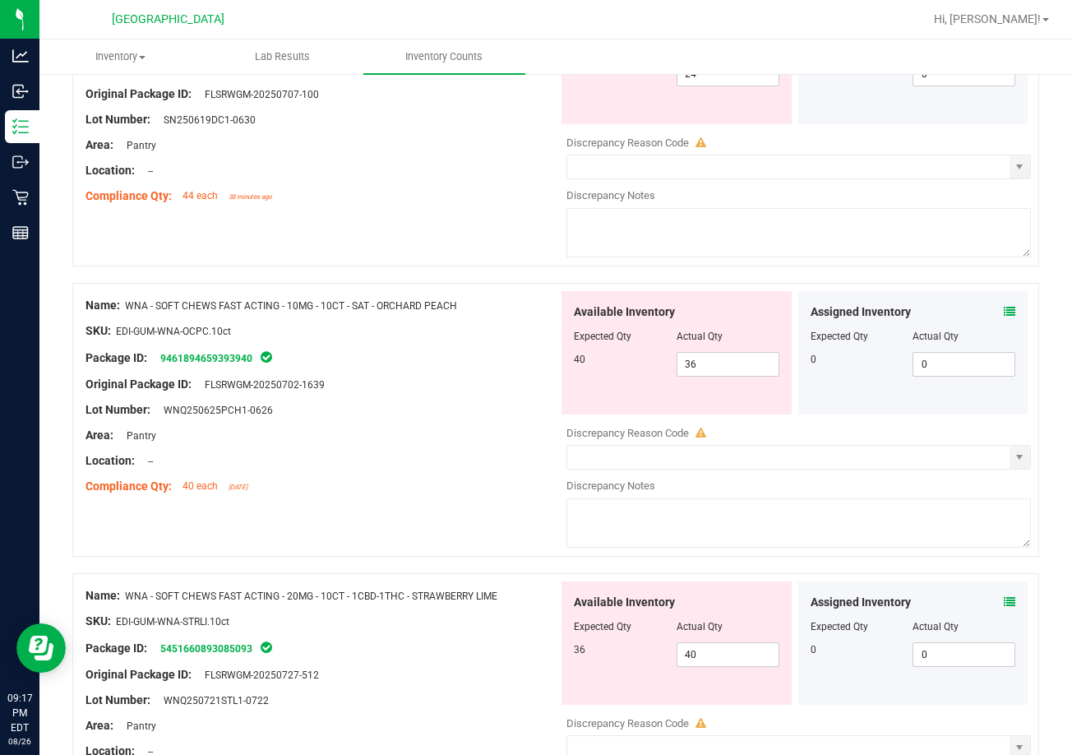
scroll to position [400, 0]
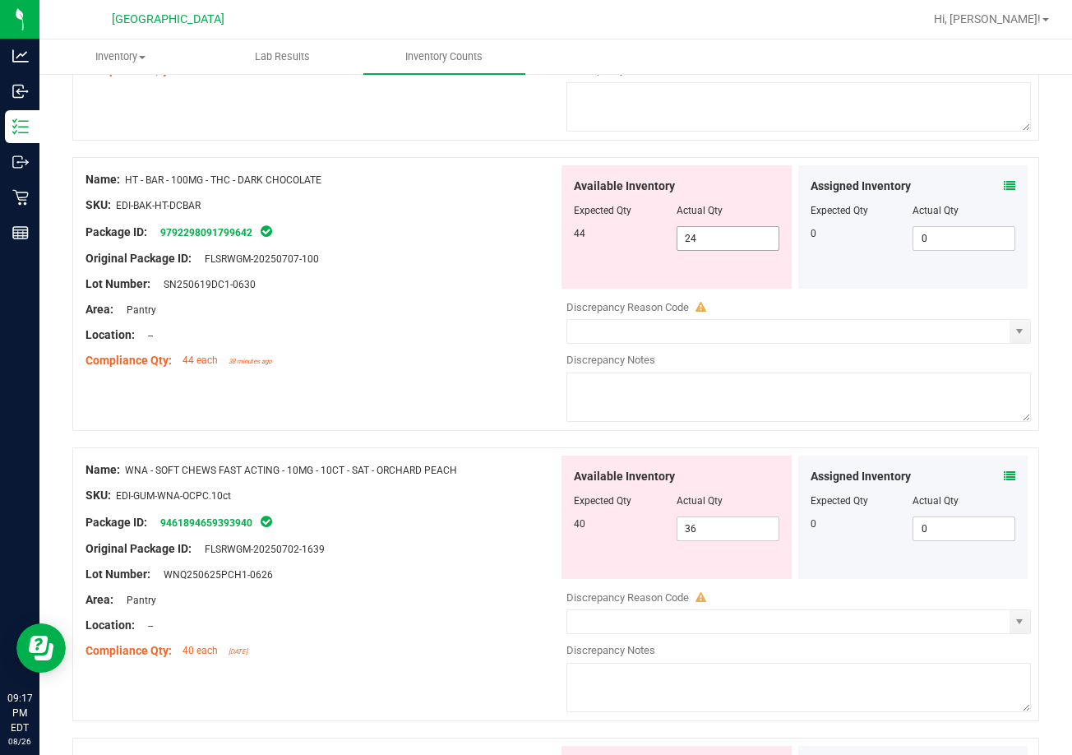
click at [735, 234] on span "24 24" at bounding box center [727, 238] width 103 height 25
click at [735, 234] on input "24" at bounding box center [727, 238] width 101 height 23
type input "44"
click at [400, 326] on div "Location: --" at bounding box center [321, 334] width 473 height 17
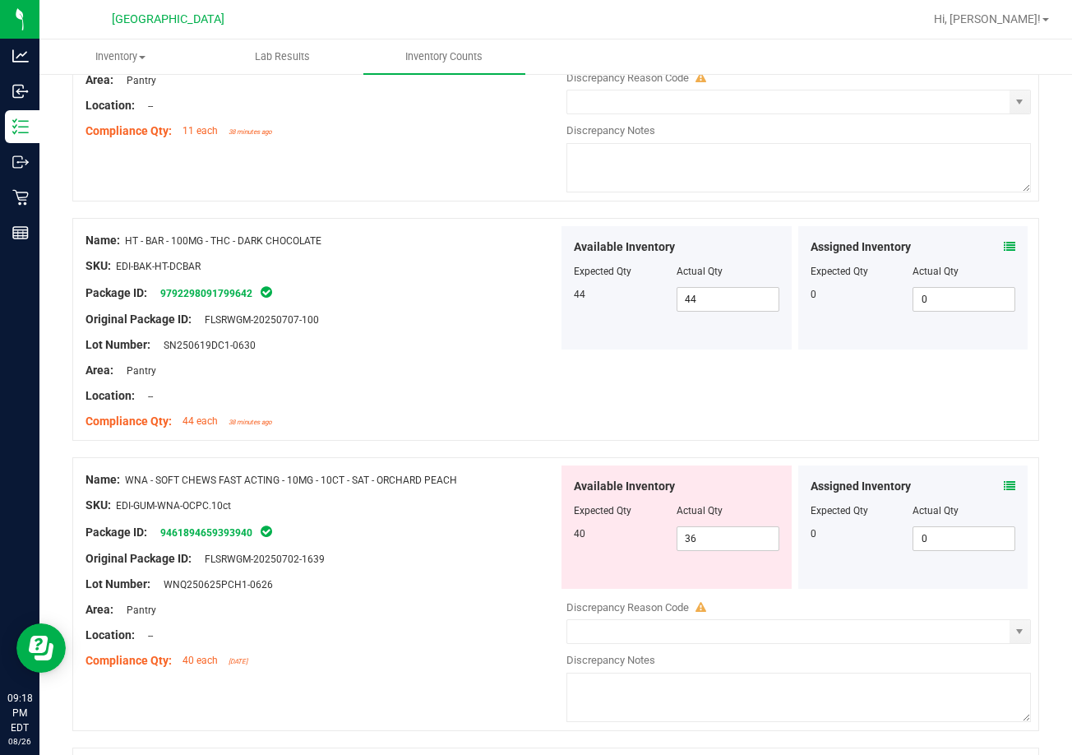
scroll to position [154, 0]
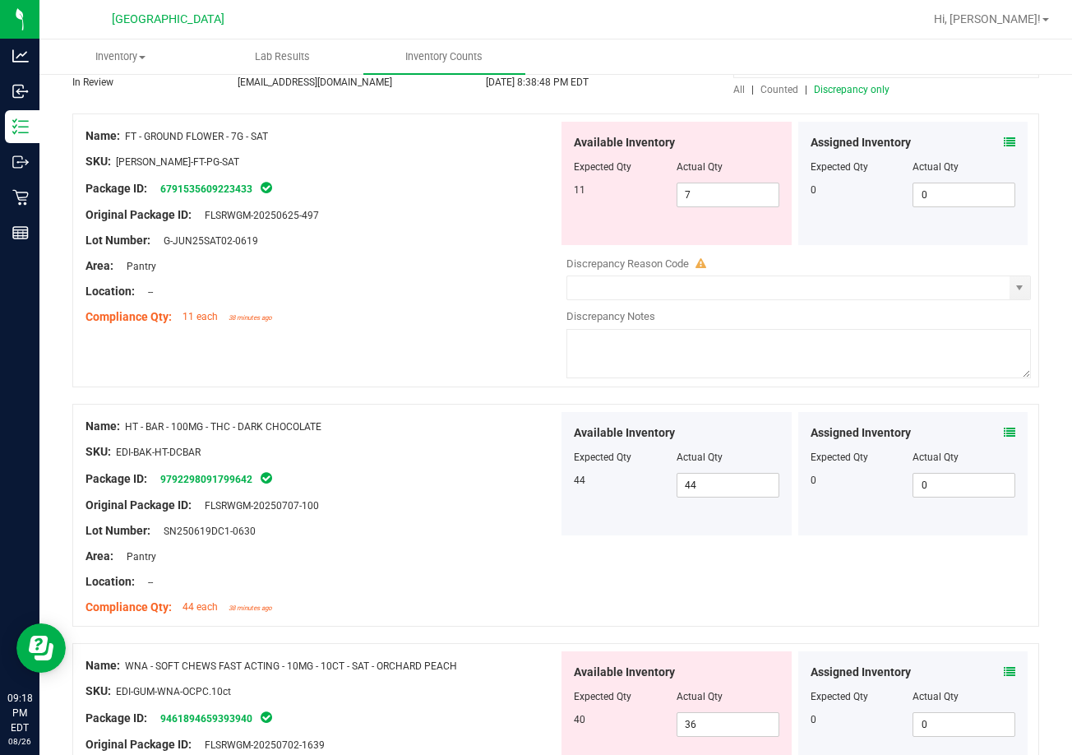
click at [1004, 141] on icon at bounding box center [1010, 142] width 12 height 12
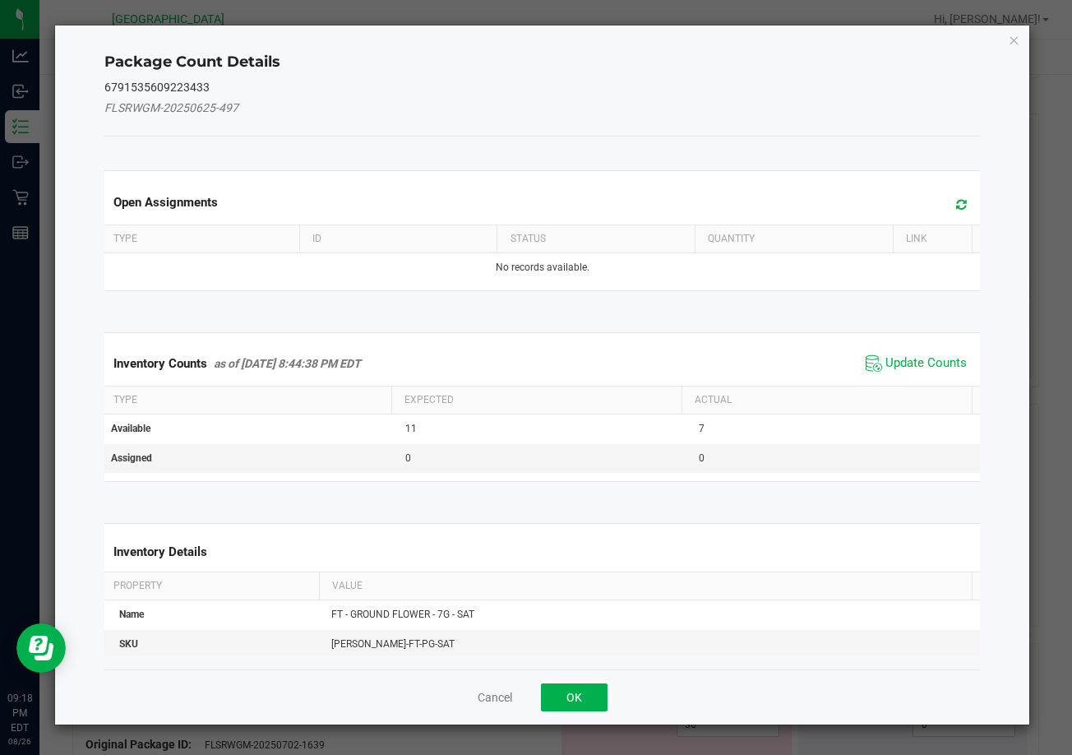
click at [894, 373] on span "Update Counts" at bounding box center [915, 363] width 109 height 25
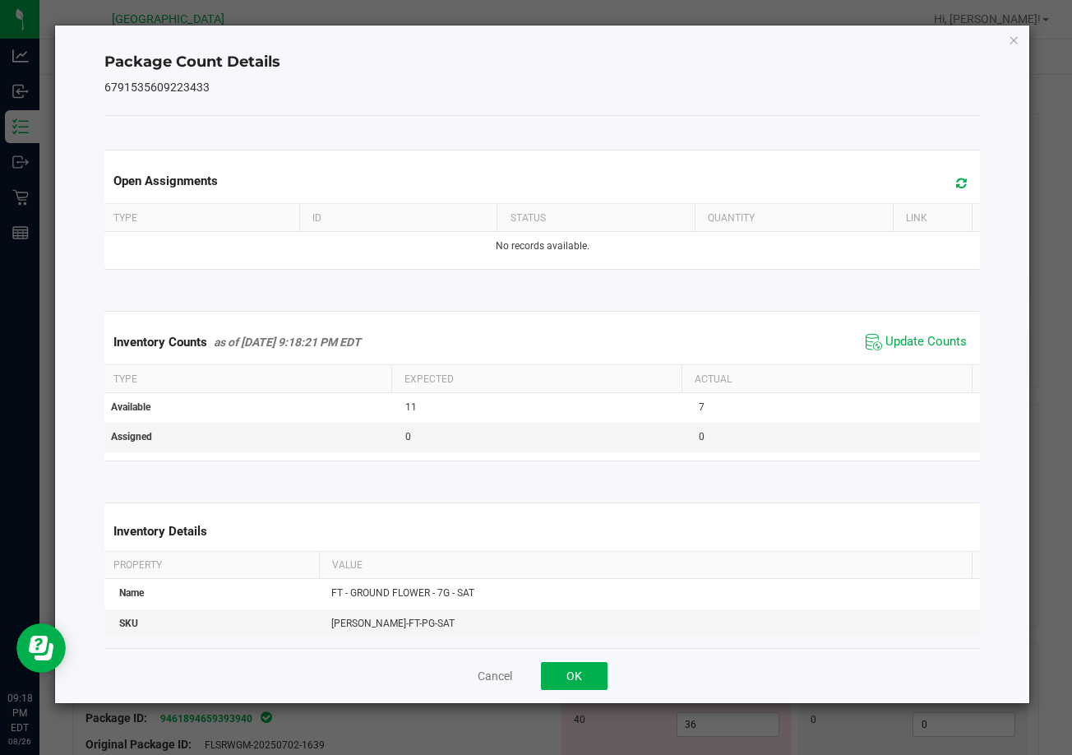
click at [895, 368] on th "Actual" at bounding box center [826, 379] width 290 height 28
click at [895, 351] on span "Update Counts" at bounding box center [915, 342] width 109 height 25
click at [558, 672] on button "OK" at bounding box center [574, 676] width 67 height 28
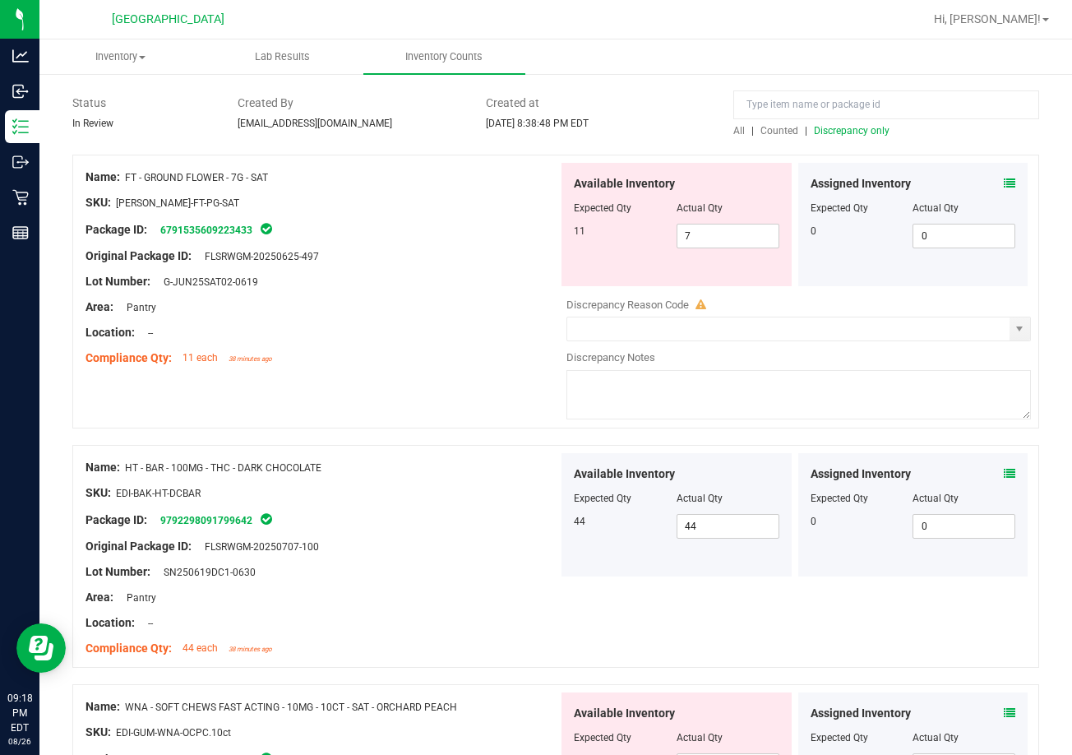
scroll to position [72, 0]
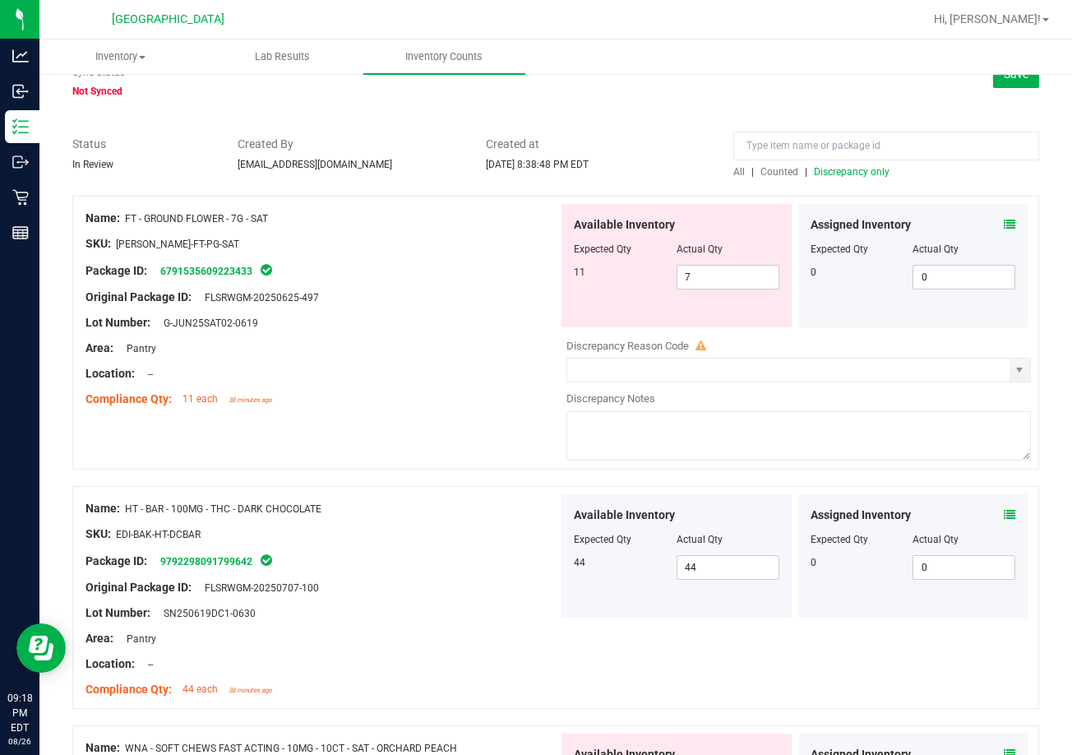
click at [167, 221] on span "FT - GROUND FLOWER - 7G - SAT" at bounding box center [196, 219] width 143 height 12
copy span "GROUND"
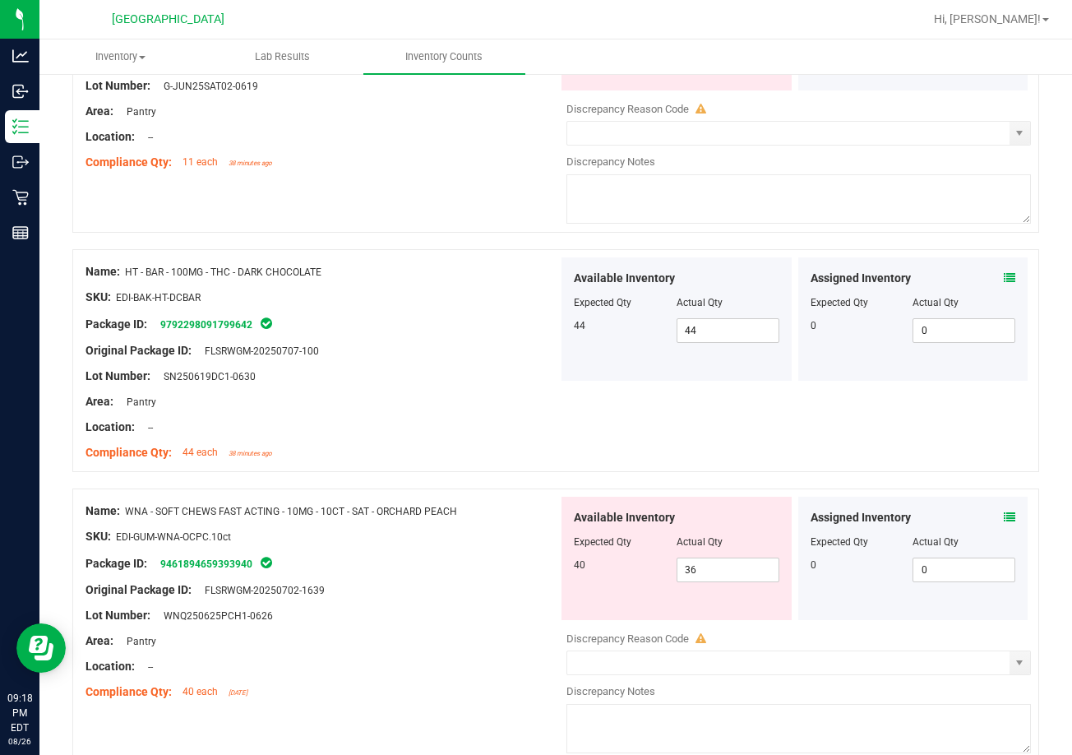
scroll to position [318, 0]
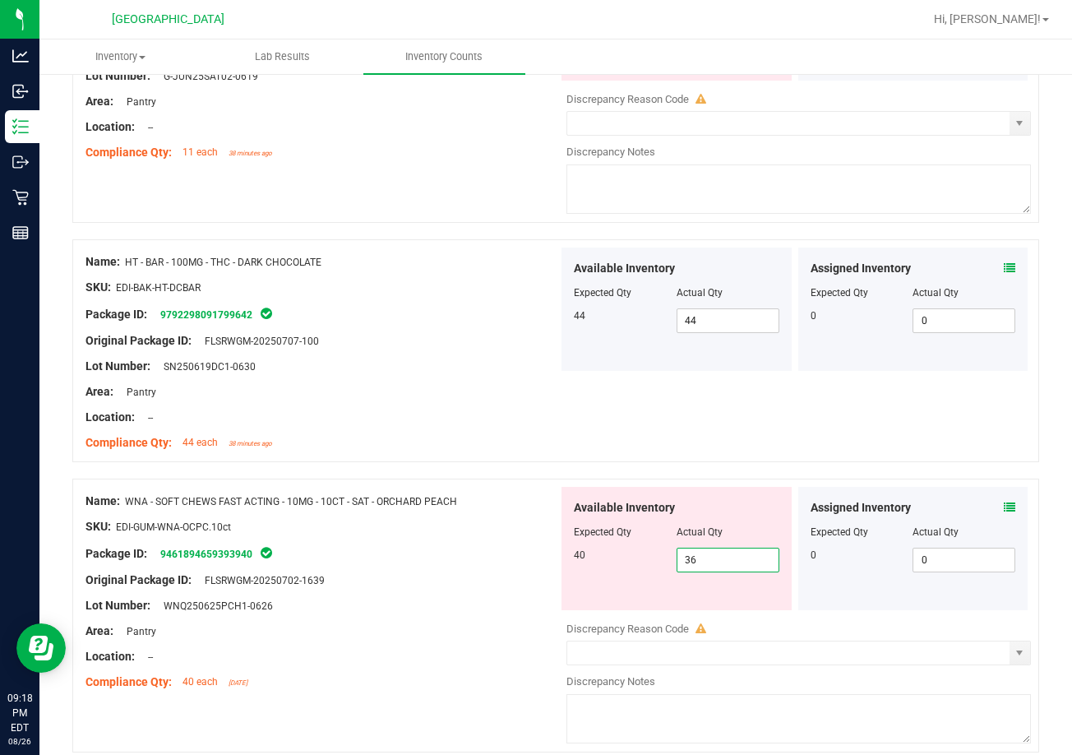
click at [701, 570] on span "36 36" at bounding box center [727, 559] width 103 height 25
click at [702, 570] on input "36" at bounding box center [727, 559] width 101 height 23
type input "40"
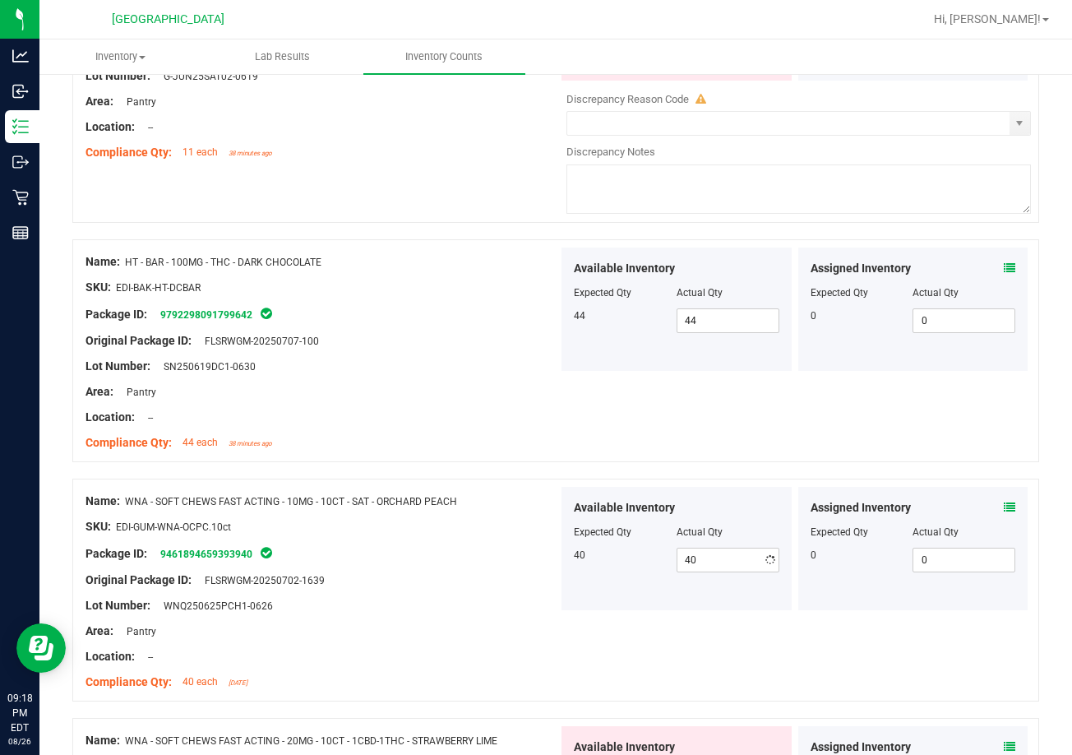
click at [366, 623] on div "Area: Pantry" at bounding box center [321, 630] width 473 height 17
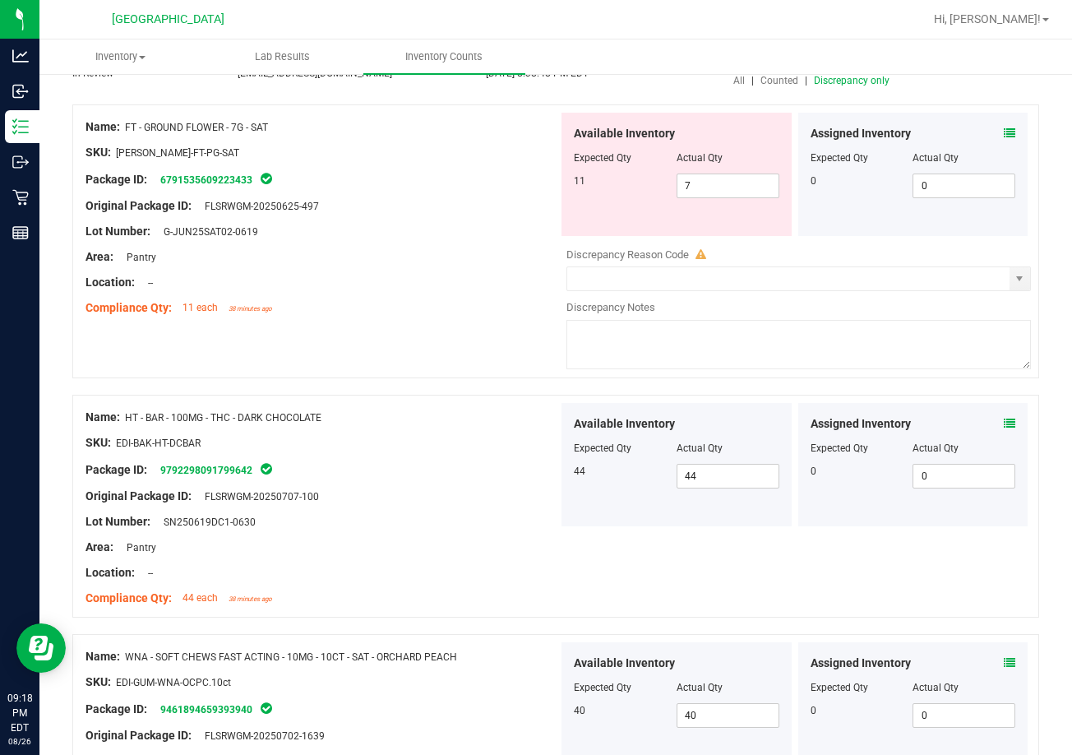
scroll to position [0, 0]
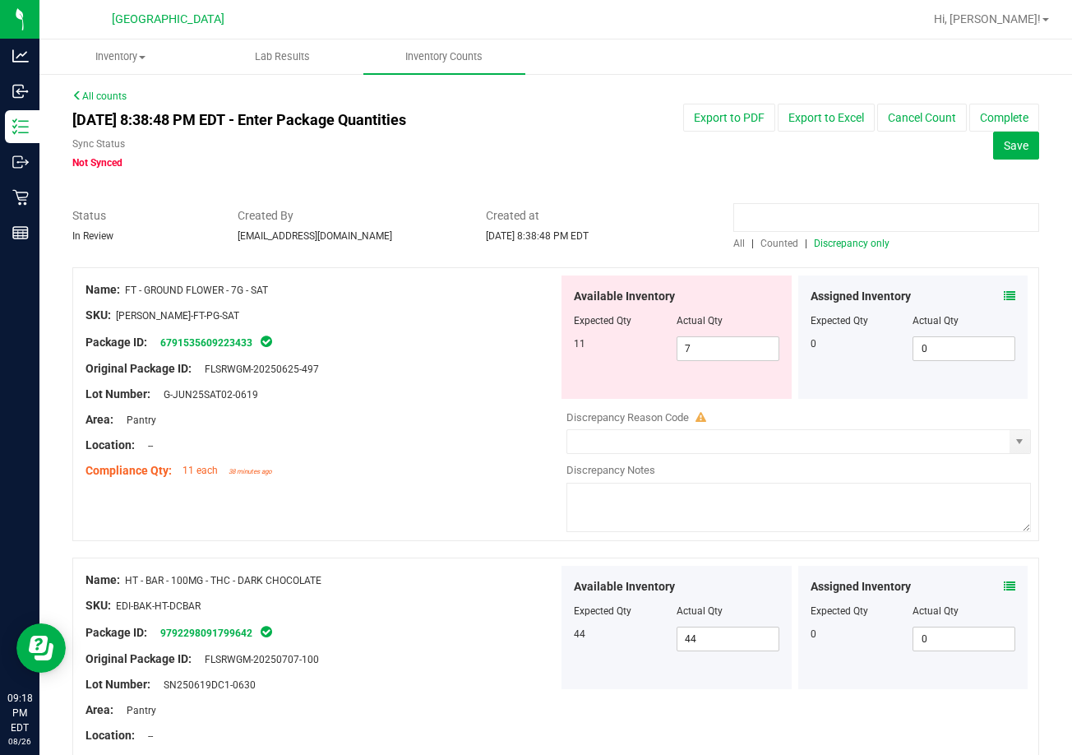
click at [829, 210] on input at bounding box center [886, 217] width 306 height 29
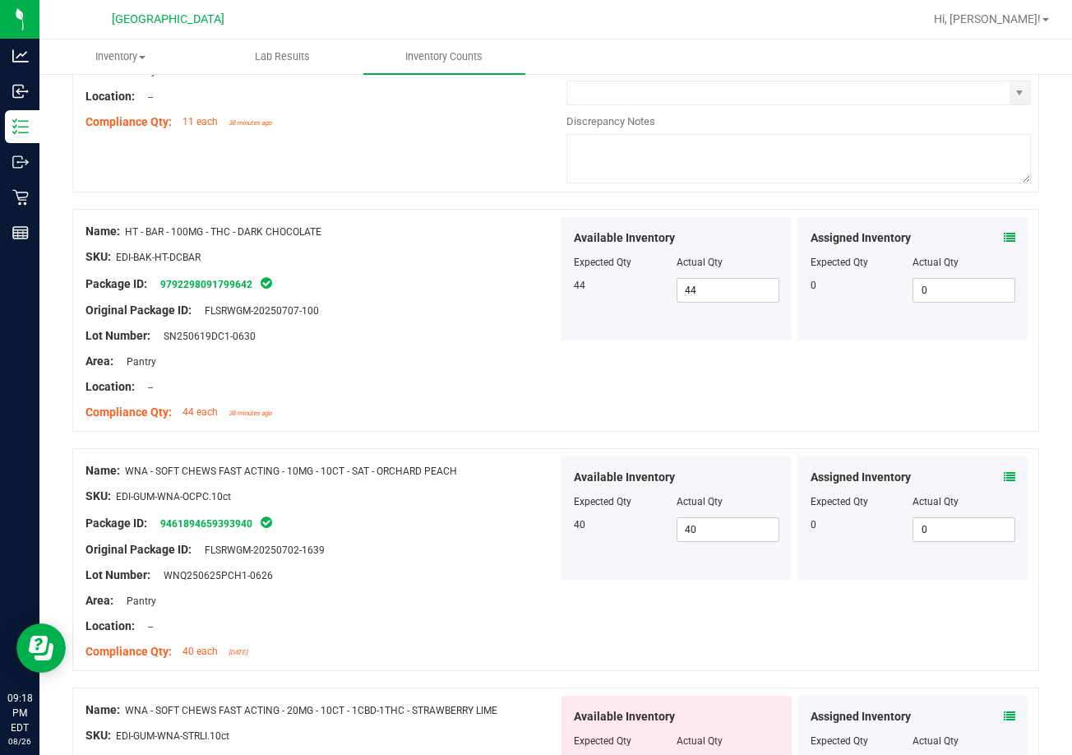
scroll to position [411, 0]
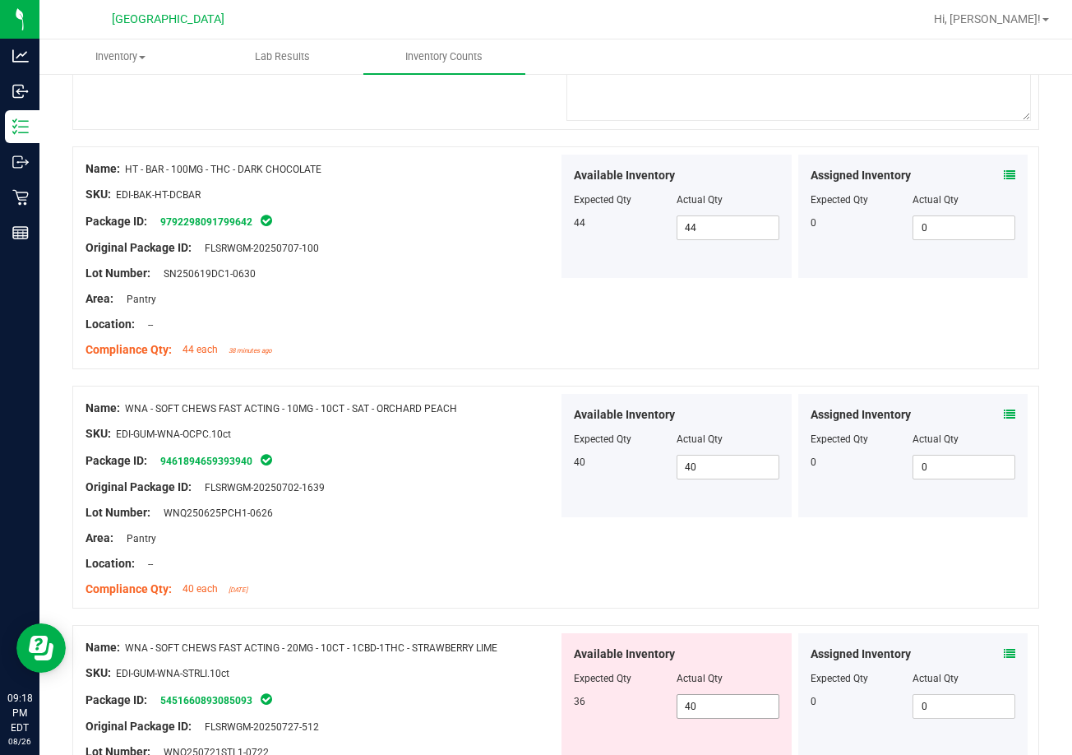
click at [682, 708] on span "40 40" at bounding box center [727, 706] width 103 height 25
click at [682, 708] on input "40" at bounding box center [727, 706] width 101 height 23
type input "36"
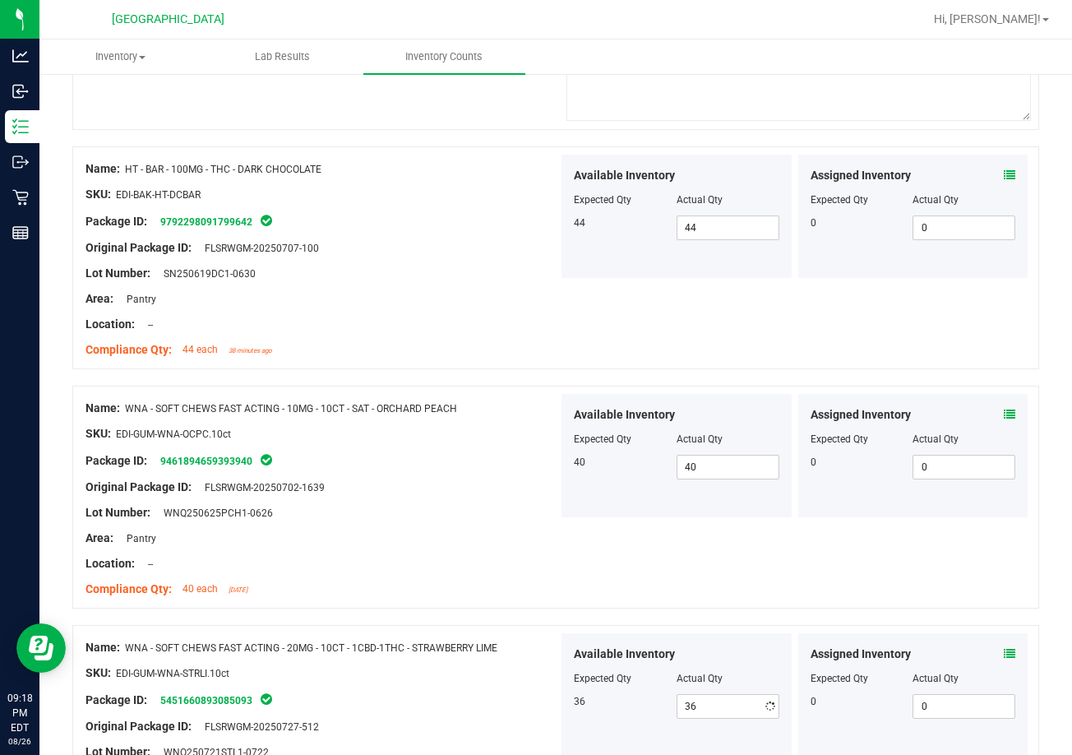
click at [629, 570] on div "Name: WNA - SOFT CHEWS FAST ACTING - 10MG - 10CT - SAT - ORCHARD PEACH SKU: EDI…" at bounding box center [555, 496] width 967 height 223
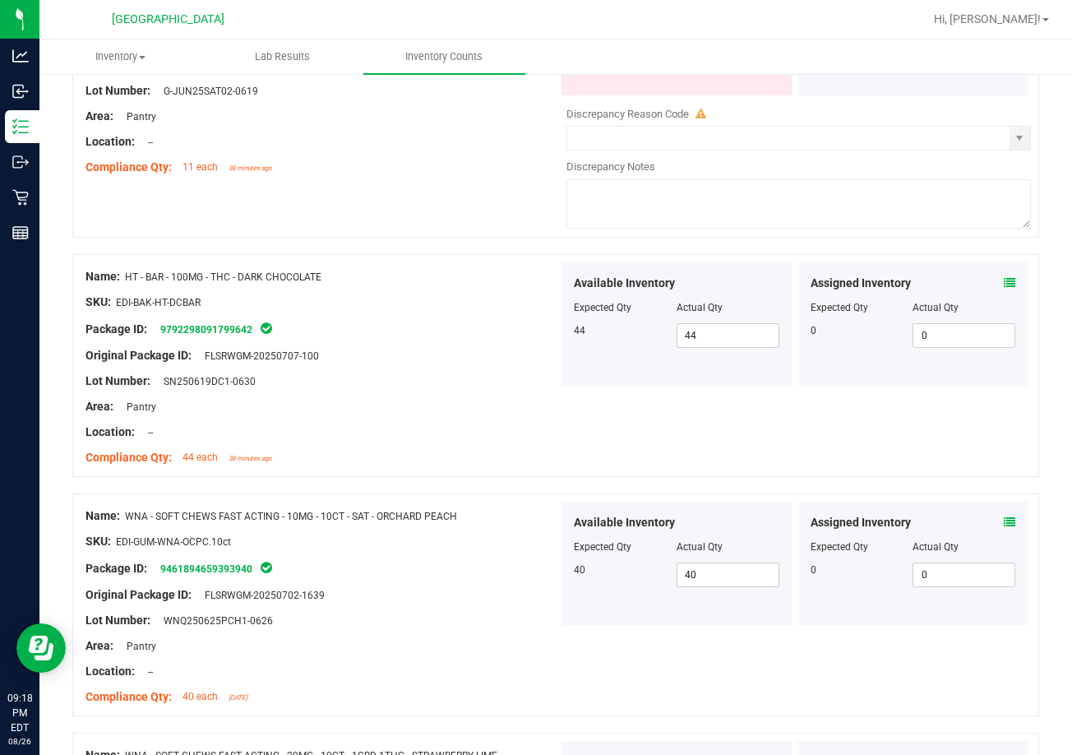
scroll to position [0, 0]
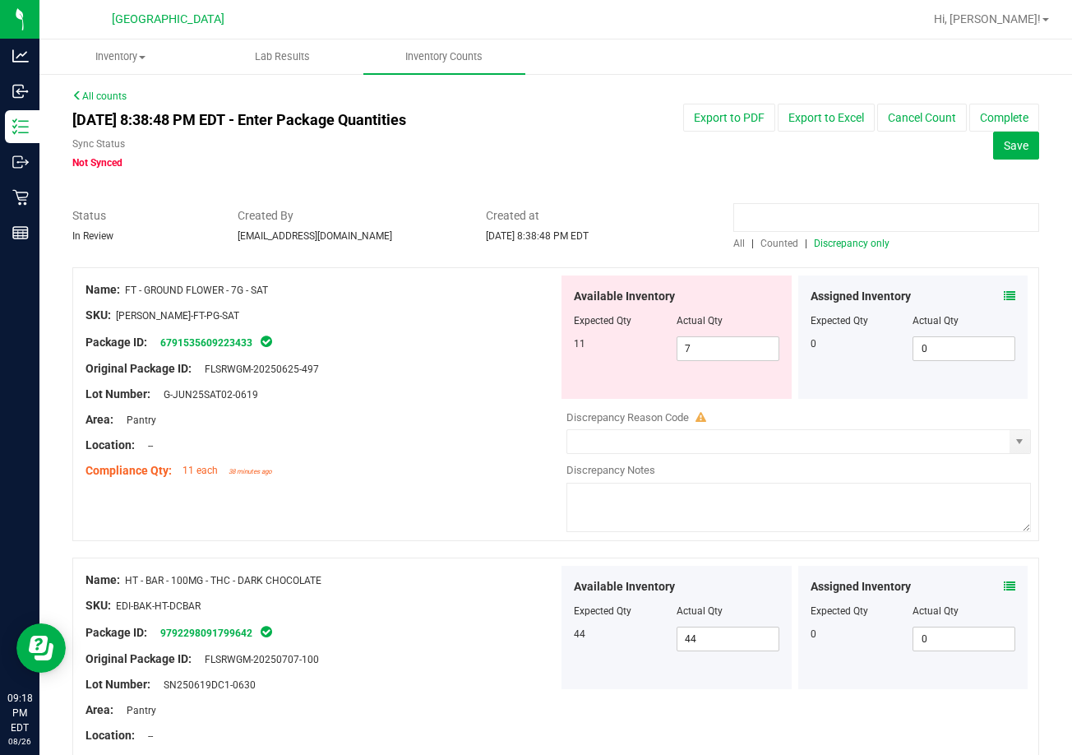
click at [810, 213] on input at bounding box center [886, 217] width 306 height 29
paste input "GROUND"
type input "GROUND"
click at [764, 247] on span "Counted" at bounding box center [779, 244] width 38 height 12
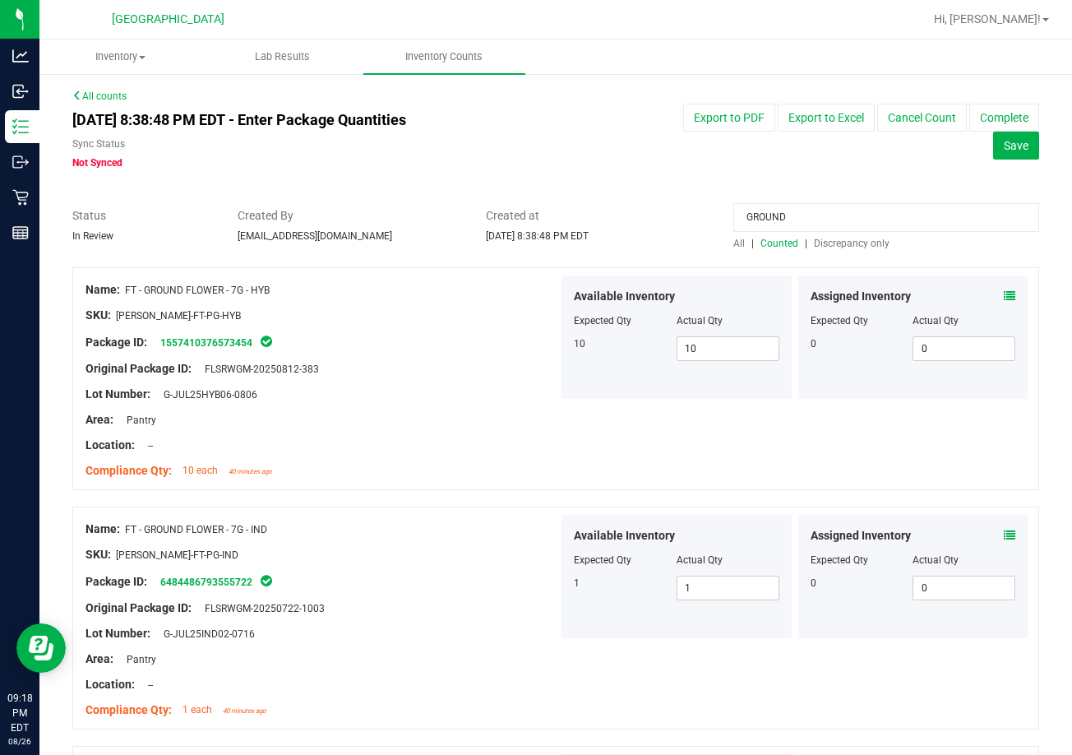
click at [778, 210] on input "GROUND" at bounding box center [886, 217] width 306 height 29
click at [780, 208] on input "GROUND" at bounding box center [886, 217] width 306 height 29
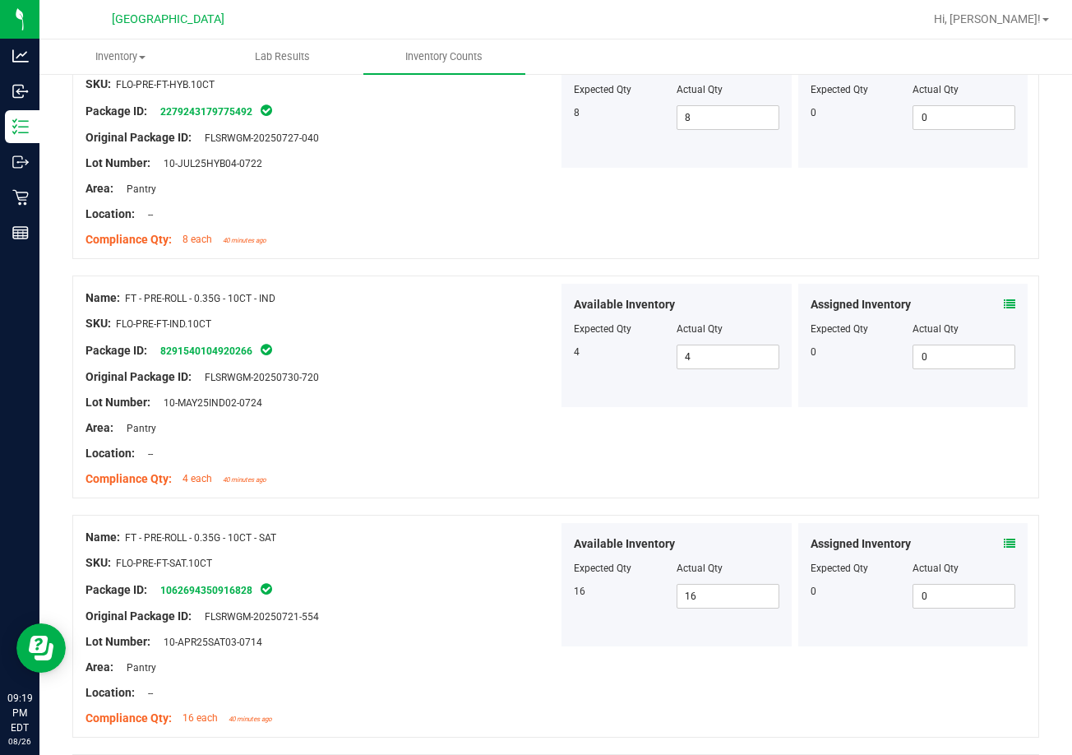
scroll to position [247, 0]
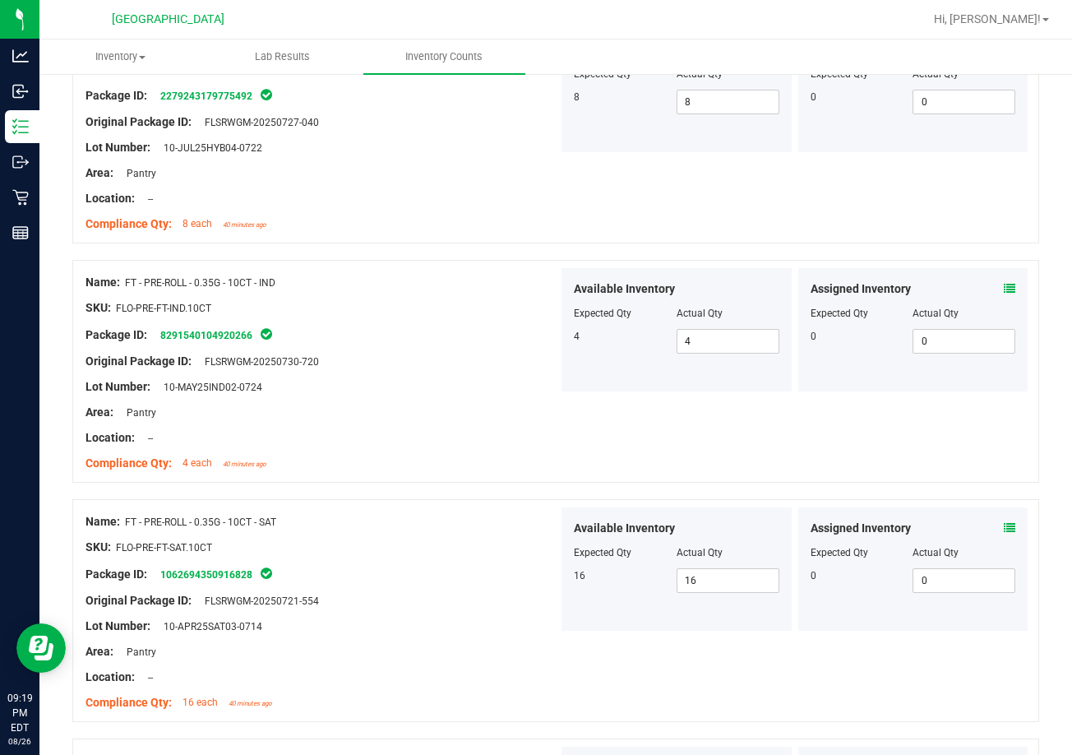
click at [181, 520] on span "FT - PRE-ROLL - 0.35G - 10CT - SAT" at bounding box center [200, 522] width 151 height 12
click at [182, 520] on span "FT - PRE-ROLL - 0.35G - 10CT - SAT" at bounding box center [200, 522] width 151 height 12
drag, startPoint x: 127, startPoint y: 523, endPoint x: 282, endPoint y: 519, distance: 154.6
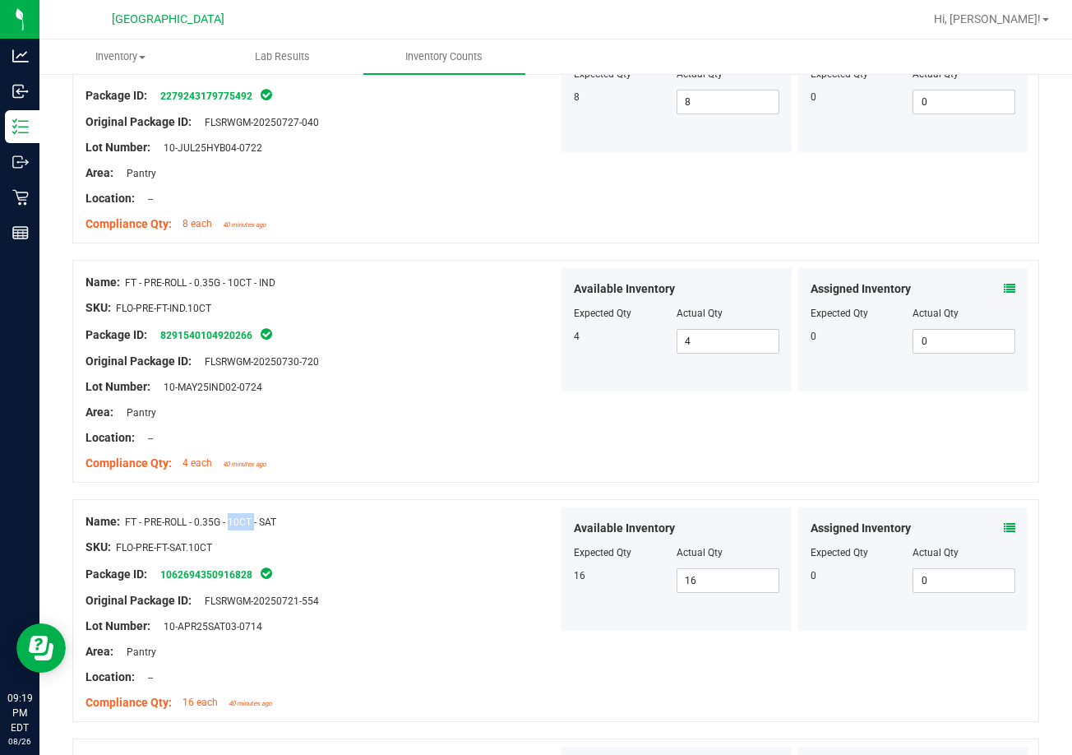
click at [282, 519] on div "Name: FT - PRE-ROLL - 0.35G - 10CT - SAT" at bounding box center [321, 521] width 473 height 17
copy span "FT - PRE-ROLL - 0.35G - 10CT - SAT"
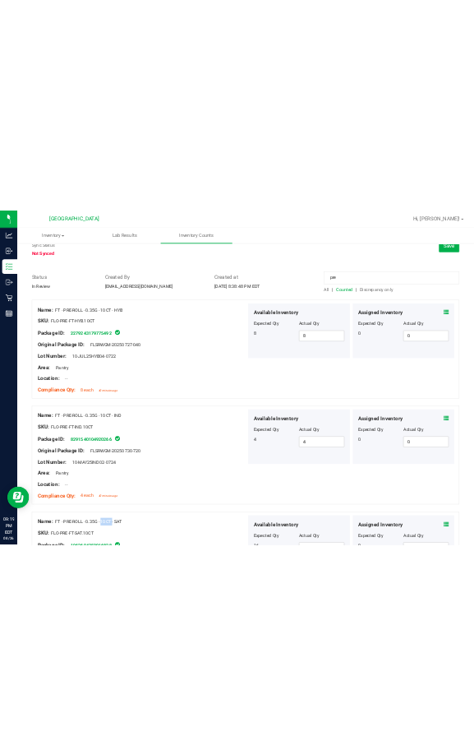
scroll to position [0, 0]
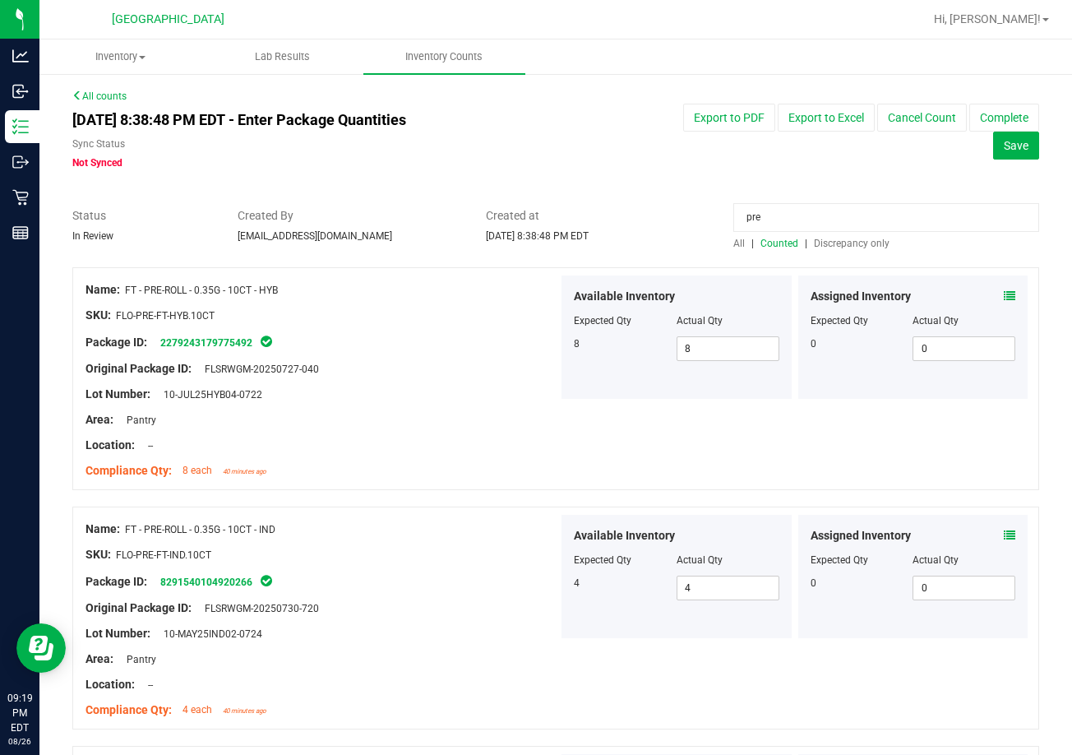
click at [802, 214] on input "pre" at bounding box center [886, 217] width 306 height 29
click at [803, 212] on input "pre" at bounding box center [886, 217] width 306 height 29
click at [805, 211] on input "pre" at bounding box center [886, 217] width 306 height 29
paste input "FT - PRE-ROLL - 0.35G - 10CT - SAT"
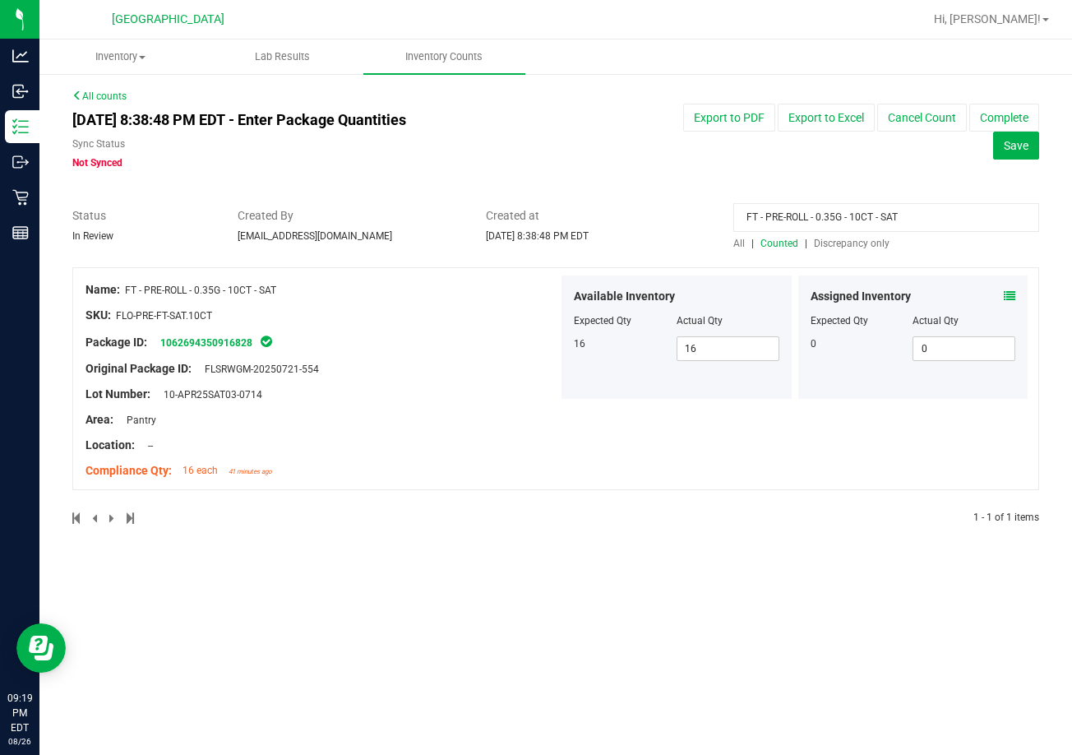
type input "FT - PRE-ROLL - 0.35G - 10CT - SAT"
click at [854, 247] on span "Discrepancy only" at bounding box center [852, 244] width 76 height 12
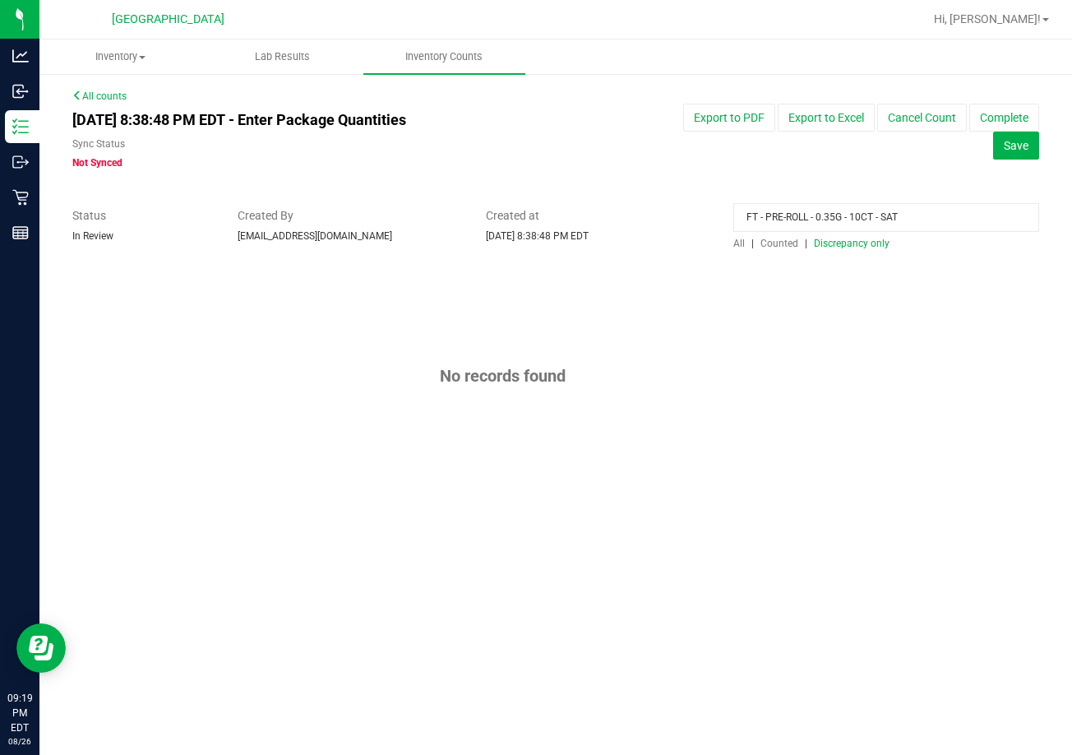
click at [882, 212] on input "FT - PRE-ROLL - 0.35G - 10CT - SAT" at bounding box center [886, 217] width 306 height 29
click at [856, 242] on span "Discrepancy only" at bounding box center [852, 244] width 76 height 12
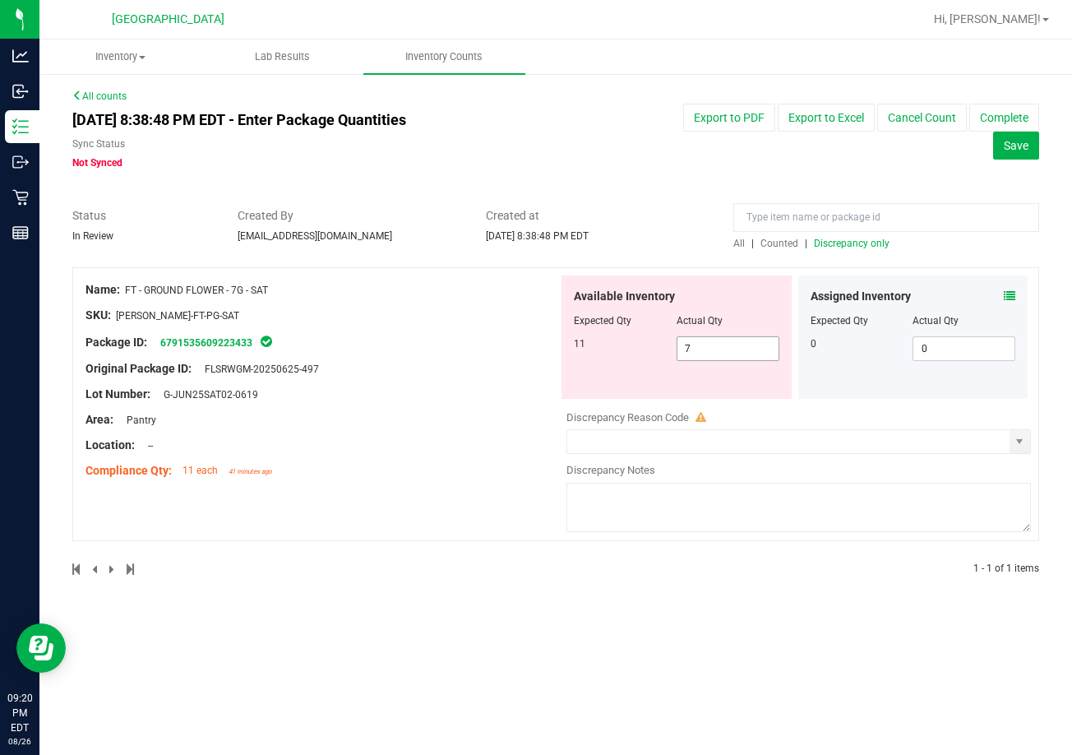
click at [698, 344] on span "7 7" at bounding box center [727, 348] width 103 height 25
click at [698, 344] on input "7" at bounding box center [727, 348] width 101 height 23
type input "11"
click at [464, 301] on div at bounding box center [321, 302] width 473 height 8
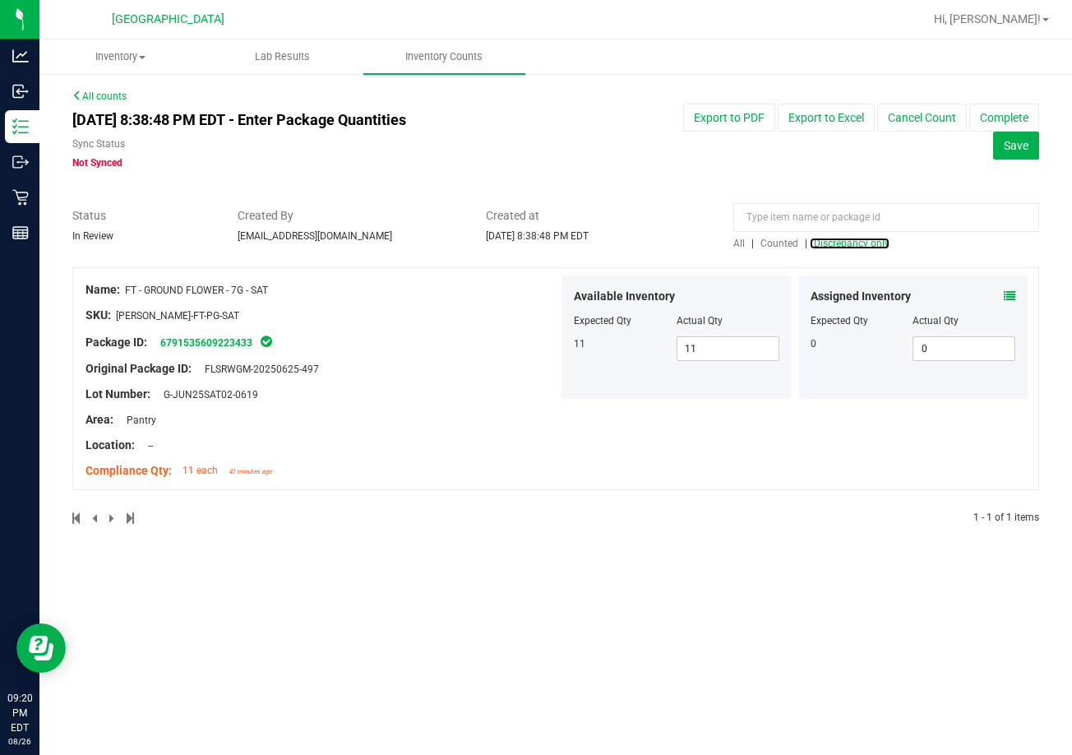
click at [861, 251] on div "All counts [DATE] 8:38:48 PM EDT - Enter Package Quantities Sync Status Not Syn…" at bounding box center [555, 317] width 967 height 457
click at [861, 242] on span "Discrepancy only" at bounding box center [852, 244] width 76 height 12
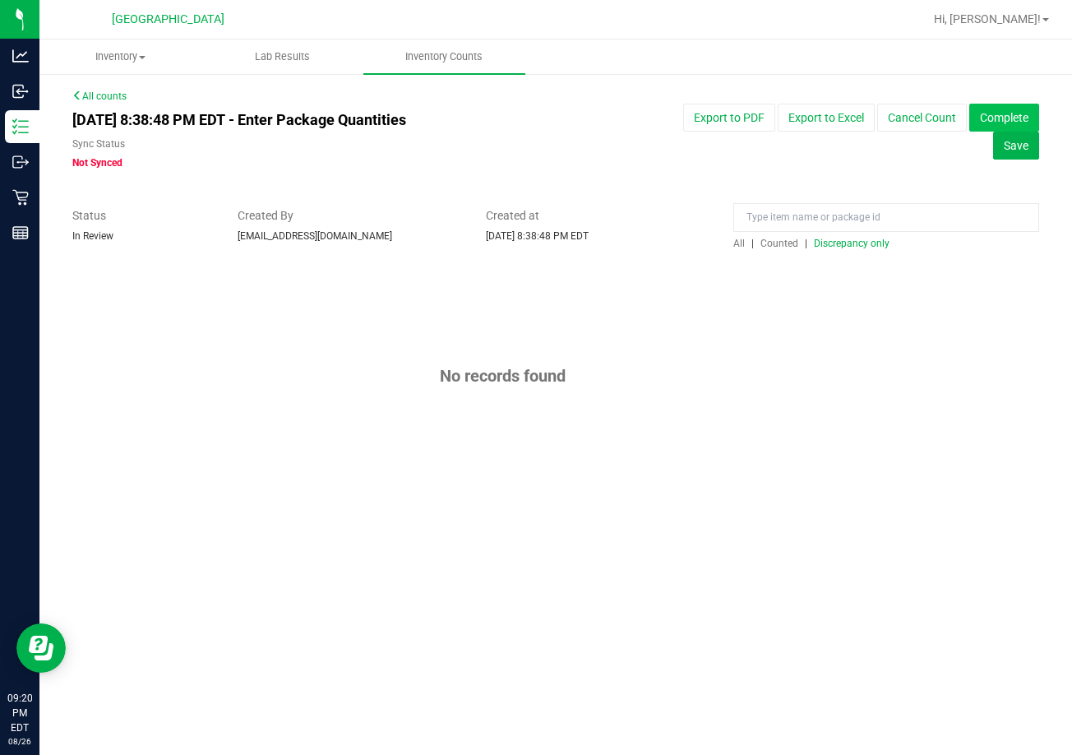
click at [1020, 111] on button "Complete" at bounding box center [1004, 118] width 70 height 28
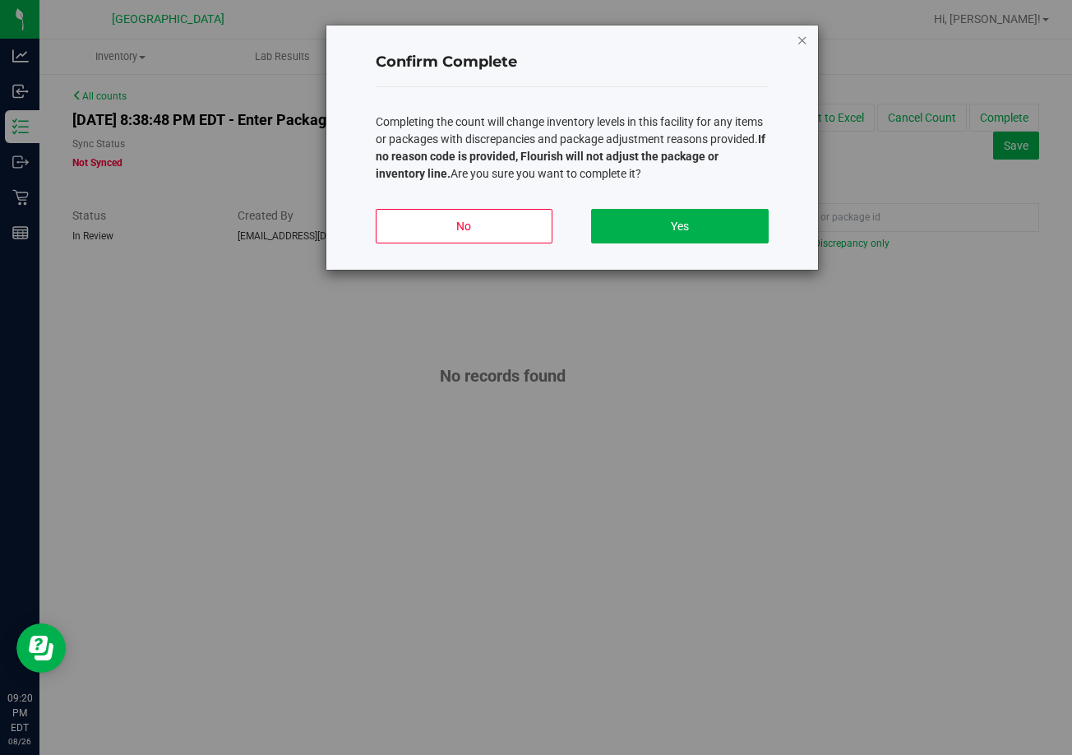
click at [806, 41] on icon "button" at bounding box center [802, 40] width 12 height 20
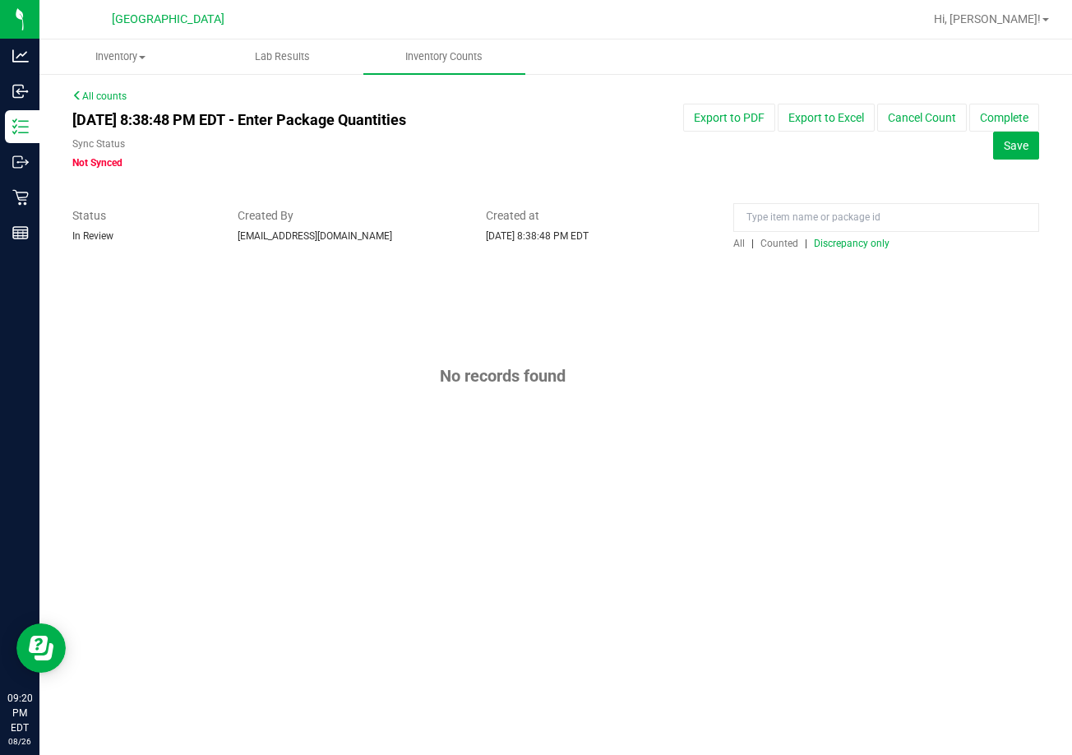
click at [829, 238] on span "Discrepancy only" at bounding box center [852, 244] width 76 height 12
click at [824, 215] on input at bounding box center [886, 217] width 306 height 29
click at [767, 249] on div "All counts [DATE] 8:38:48 PM EDT - Enter Package Quantities Sync Status Not Syn…" at bounding box center [555, 295] width 967 height 413
click at [770, 248] on span "Counted" at bounding box center [779, 244] width 38 height 12
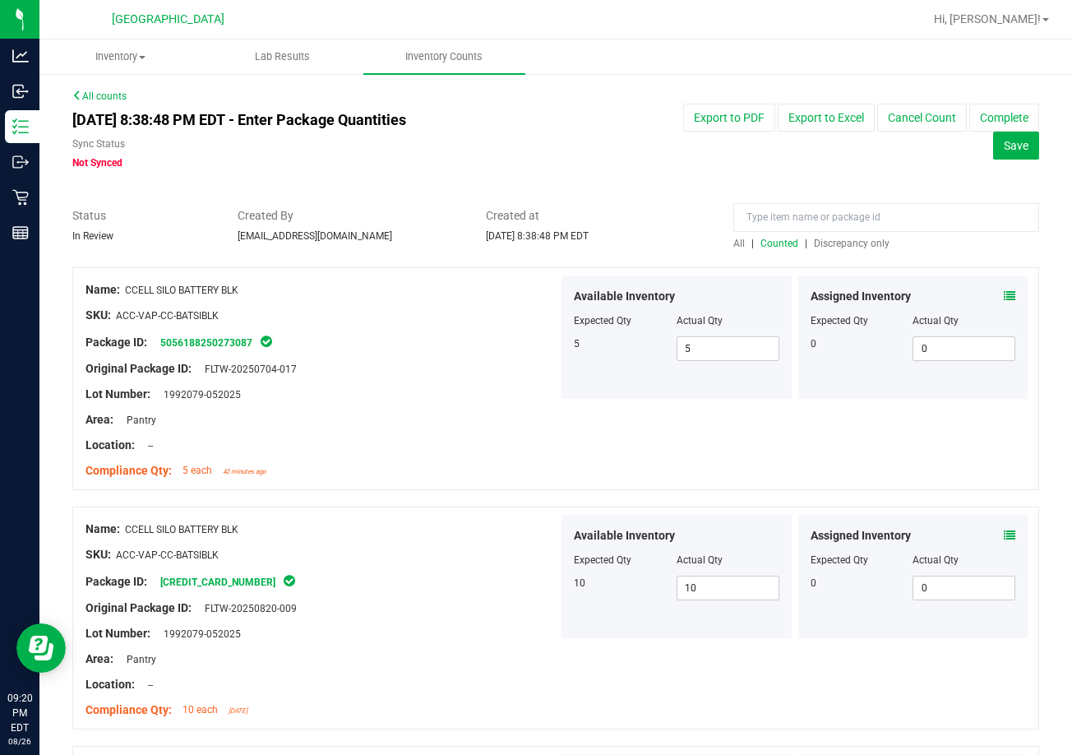
click at [843, 246] on span "Discrepancy only" at bounding box center [852, 244] width 76 height 12
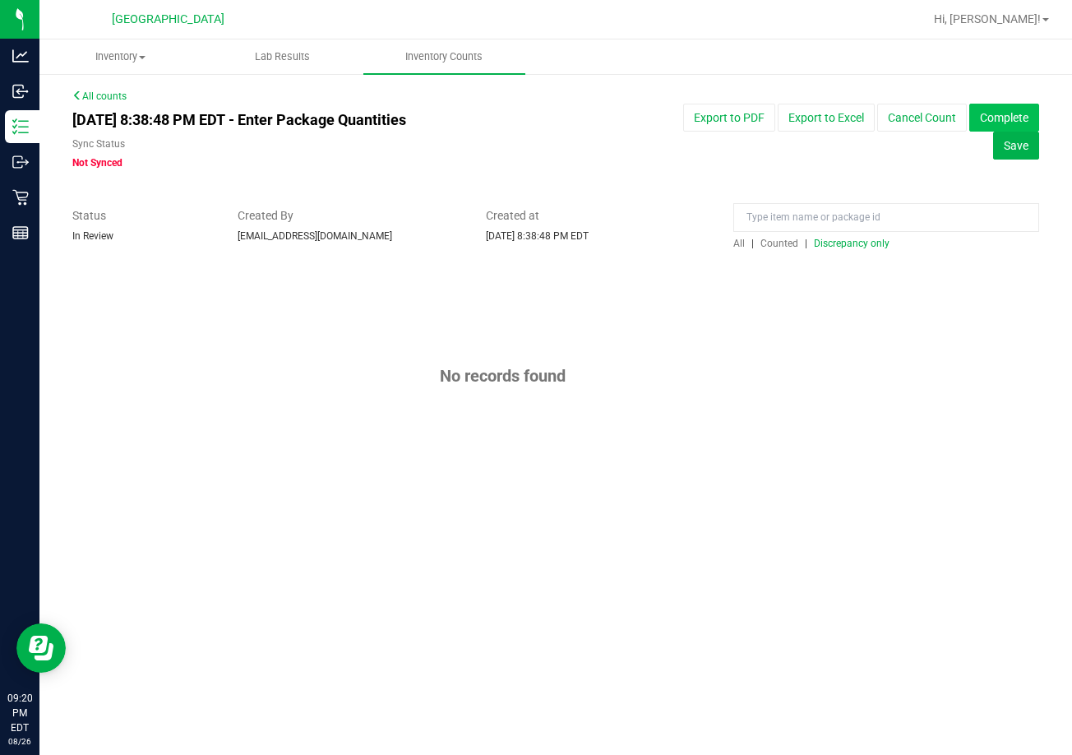
click at [1004, 118] on button "Complete" at bounding box center [1004, 118] width 70 height 28
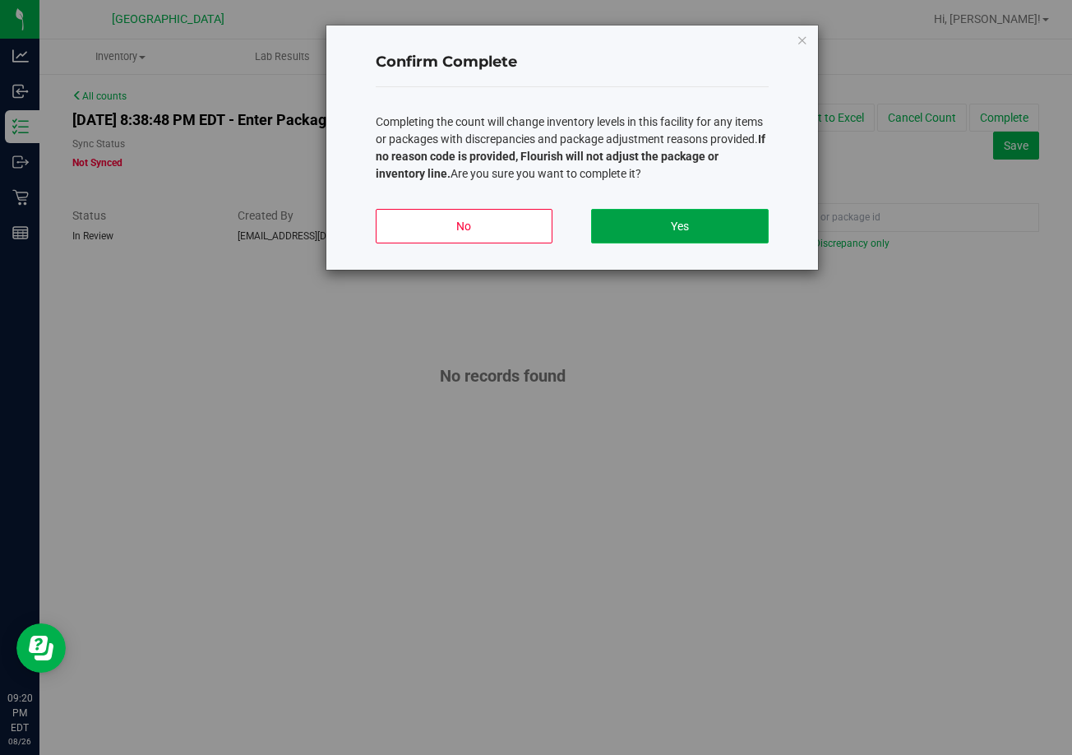
click at [708, 222] on button "Yes" at bounding box center [679, 226] width 177 height 35
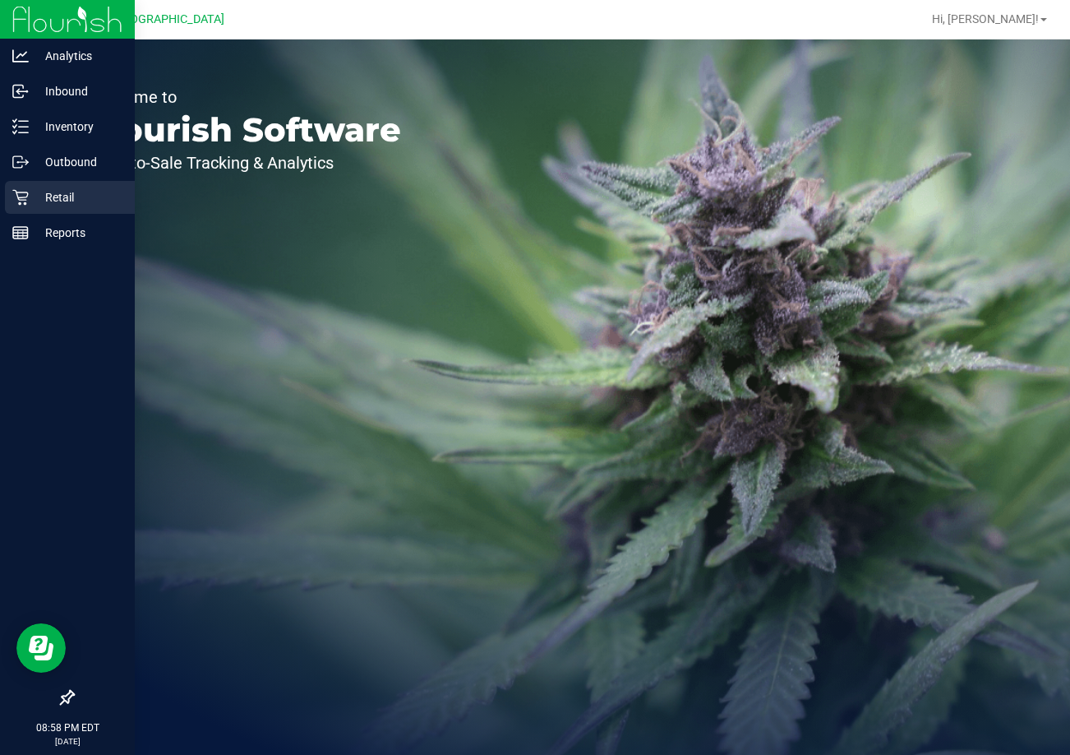
click at [79, 204] on p "Retail" at bounding box center [78, 197] width 99 height 20
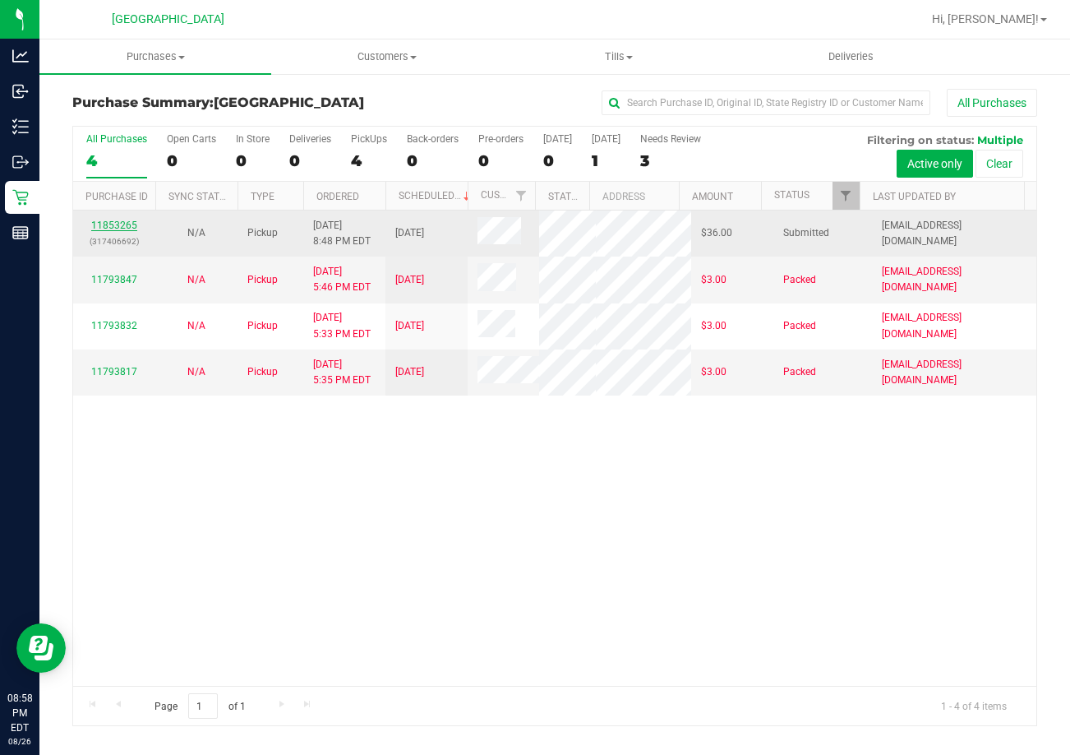
click at [104, 225] on link "11853265" at bounding box center [114, 225] width 46 height 12
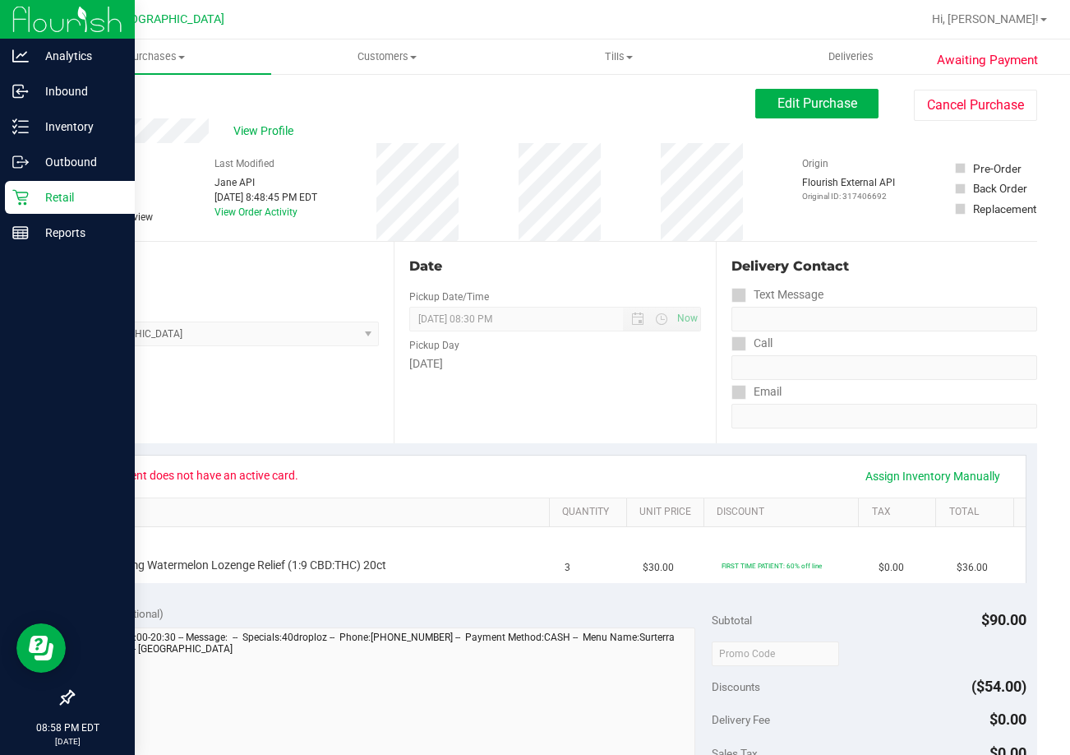
click at [39, 188] on p "Retail" at bounding box center [78, 197] width 99 height 20
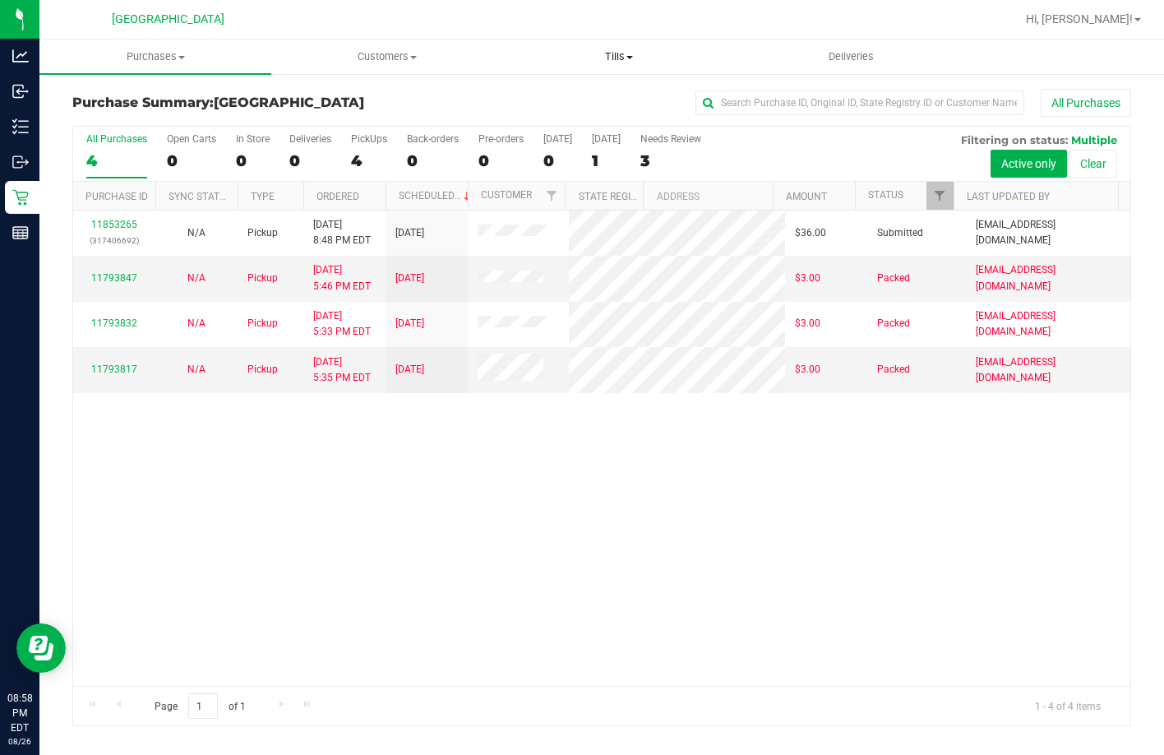
click at [621, 54] on span "Tills" at bounding box center [619, 56] width 230 height 15
click at [587, 87] on ul "Manage tills Reconcile e-payments" at bounding box center [619, 109] width 232 height 69
click at [624, 52] on span "Tills" at bounding box center [619, 56] width 232 height 15
click at [606, 93] on span "Manage tills" at bounding box center [558, 99] width 111 height 14
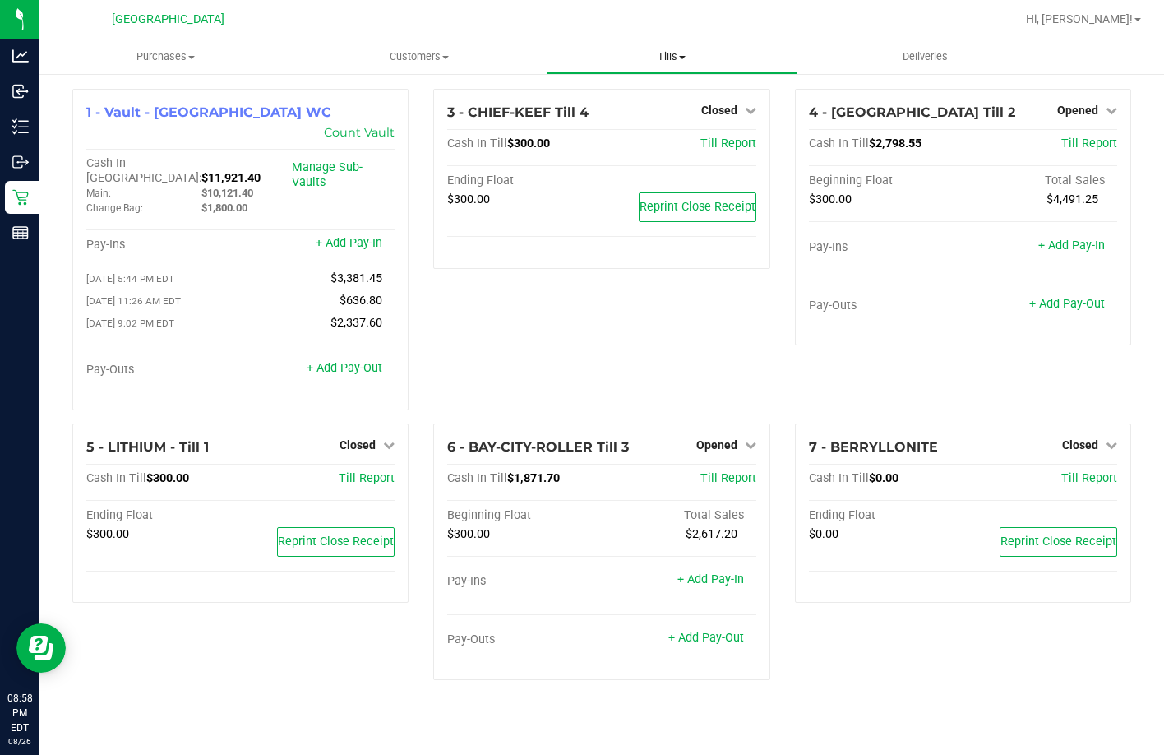
click at [664, 56] on span "Tills" at bounding box center [673, 56] width 252 height 15
click at [639, 120] on span "Reconcile e-payments" at bounding box center [628, 119] width 164 height 14
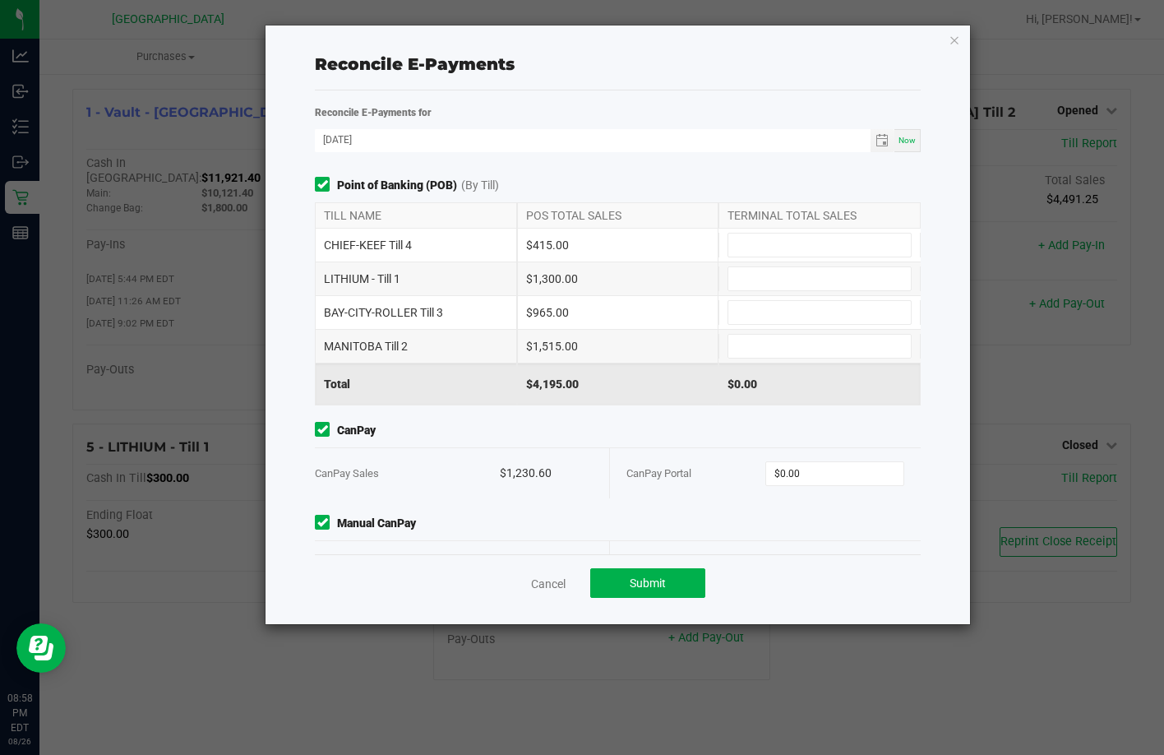
scroll to position [52, 0]
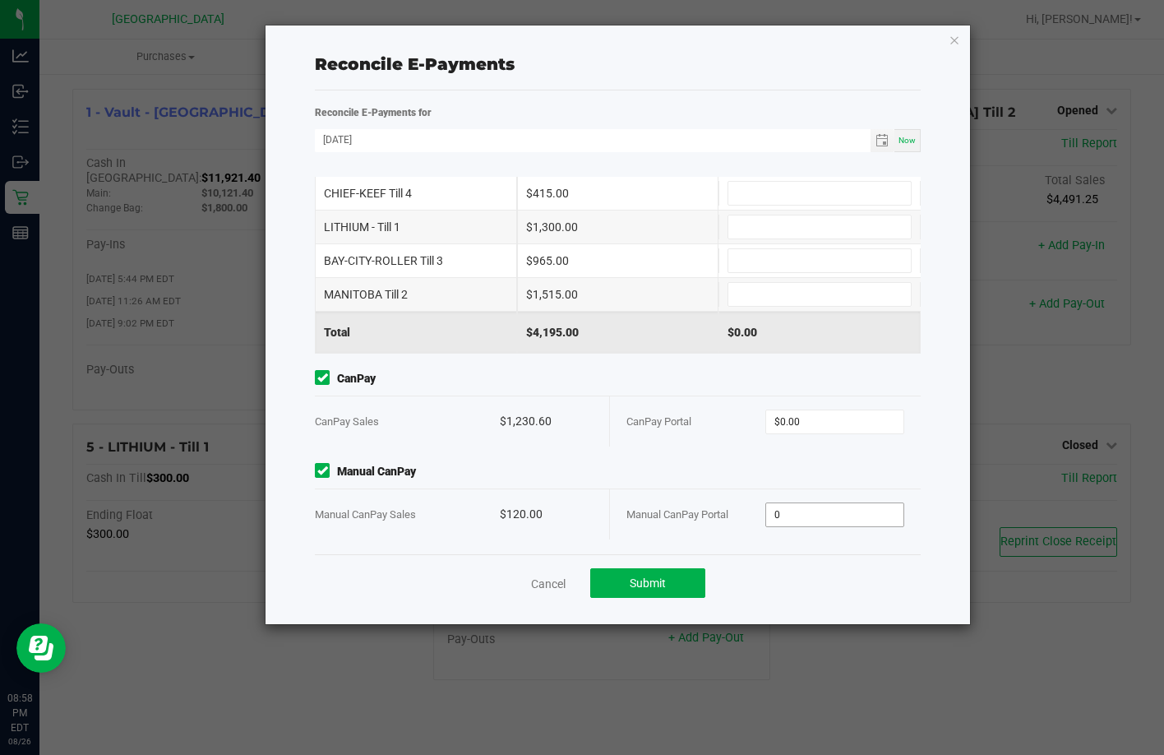
click at [795, 515] on input "0" at bounding box center [834, 514] width 137 height 23
type input "120"
type input "0"
type input "$120.00"
click at [782, 432] on input "0" at bounding box center [834, 421] width 137 height 23
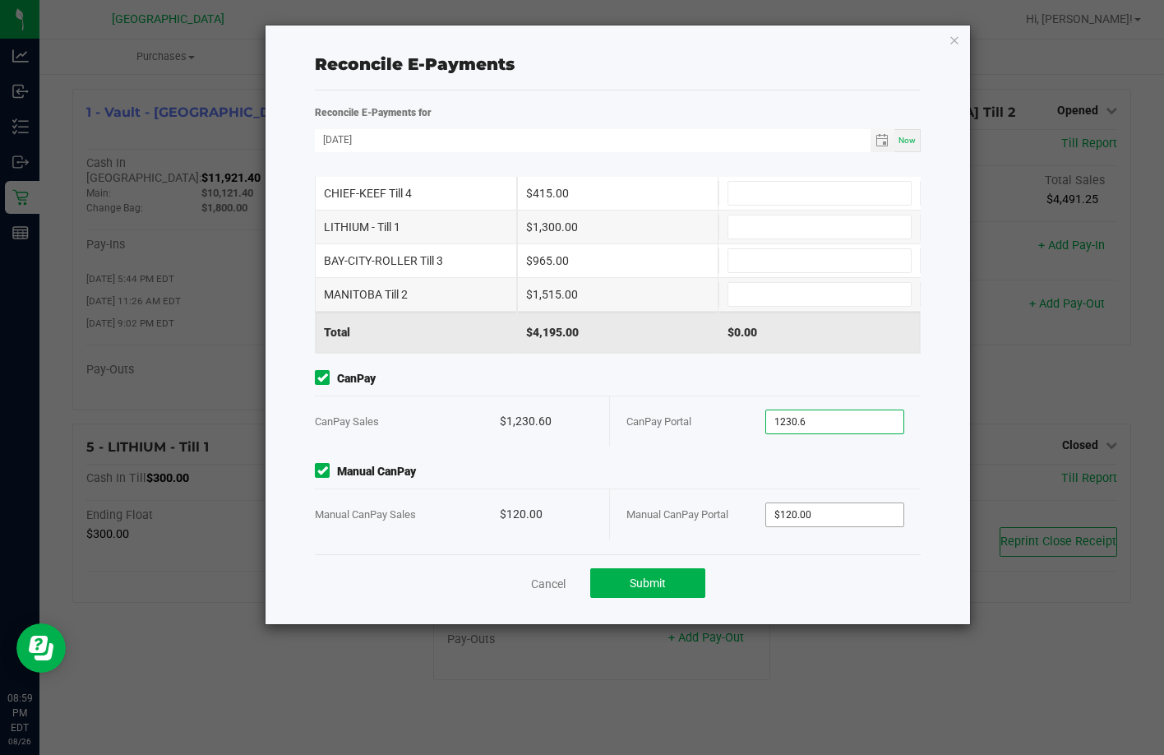
type input "$1,230.60"
click at [796, 515] on input "120" at bounding box center [834, 514] width 137 height 23
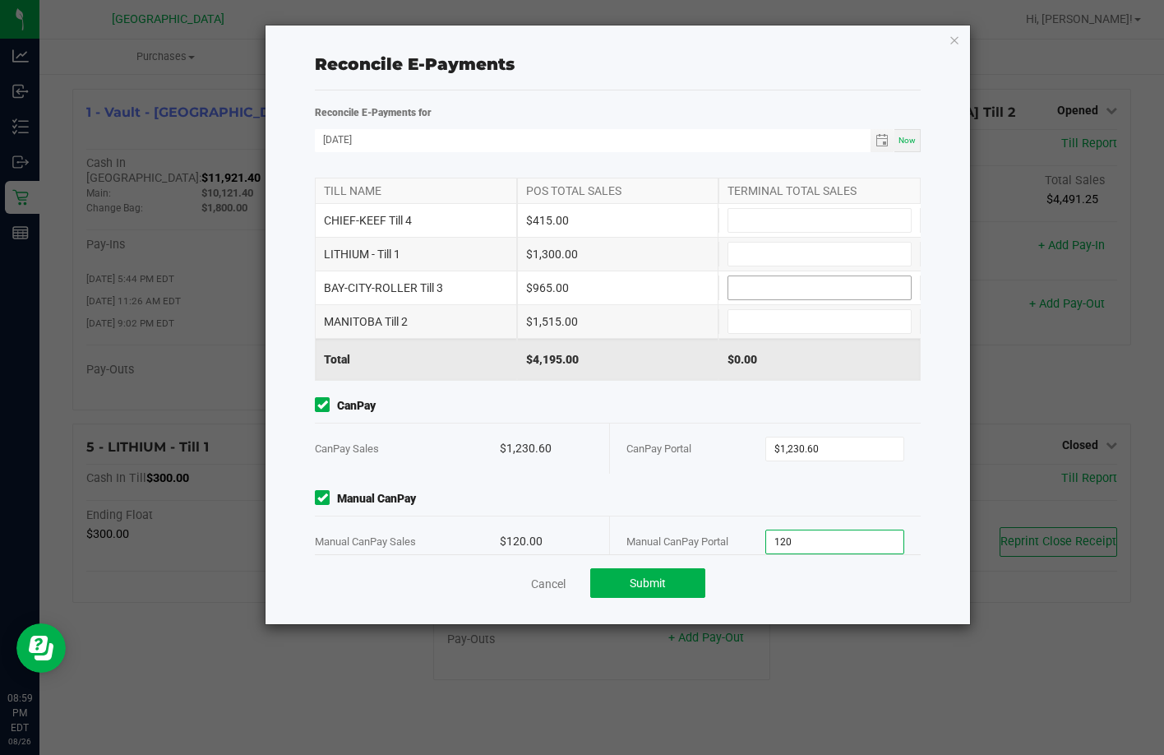
scroll to position [0, 0]
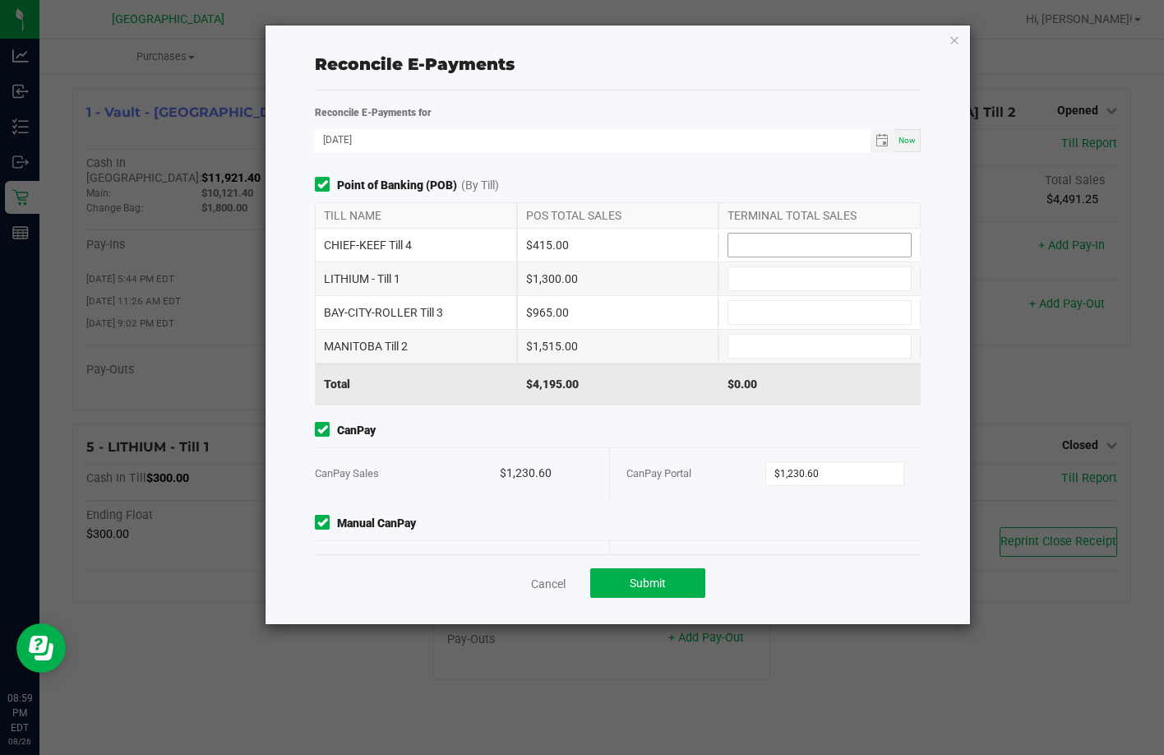
type input "$120.00"
click at [778, 238] on input at bounding box center [819, 244] width 182 height 23
click at [740, 351] on input at bounding box center [819, 346] width 182 height 23
type input "$1,515.00"
click at [750, 322] on input at bounding box center [819, 312] width 182 height 23
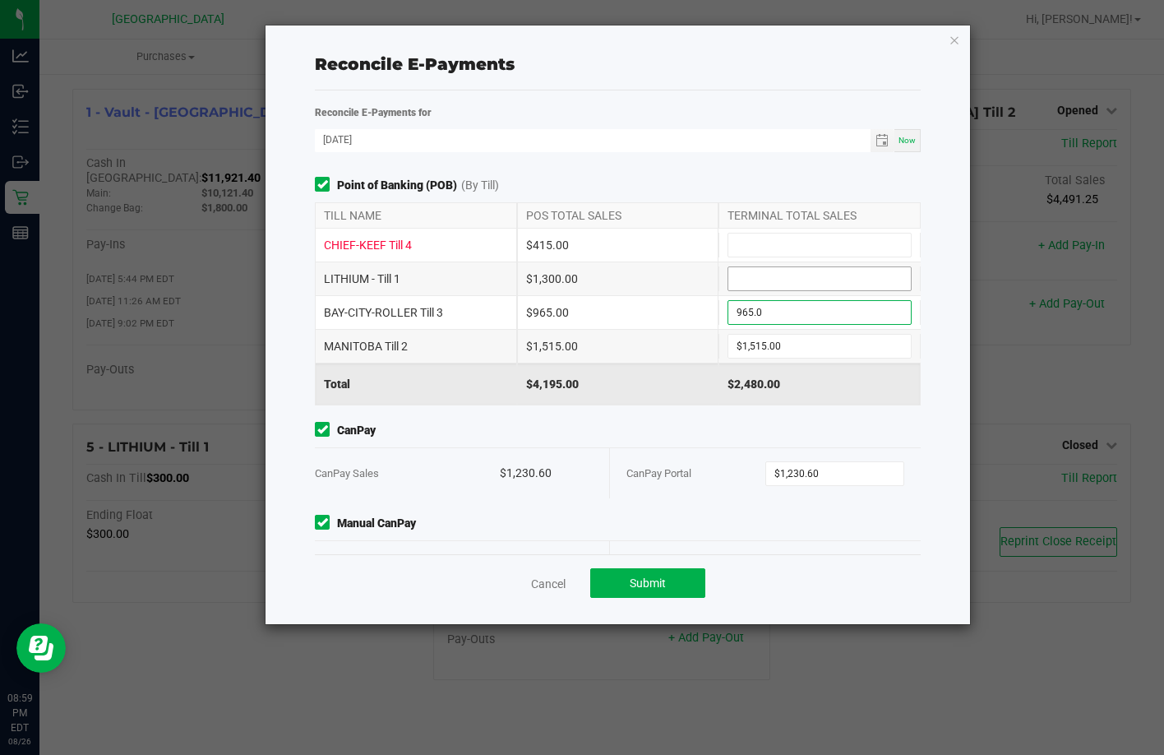
type input "$965.00"
click at [755, 281] on input at bounding box center [819, 278] width 182 height 23
type input "$1,300.00"
click at [749, 241] on input at bounding box center [819, 244] width 182 height 23
type input "$415.00"
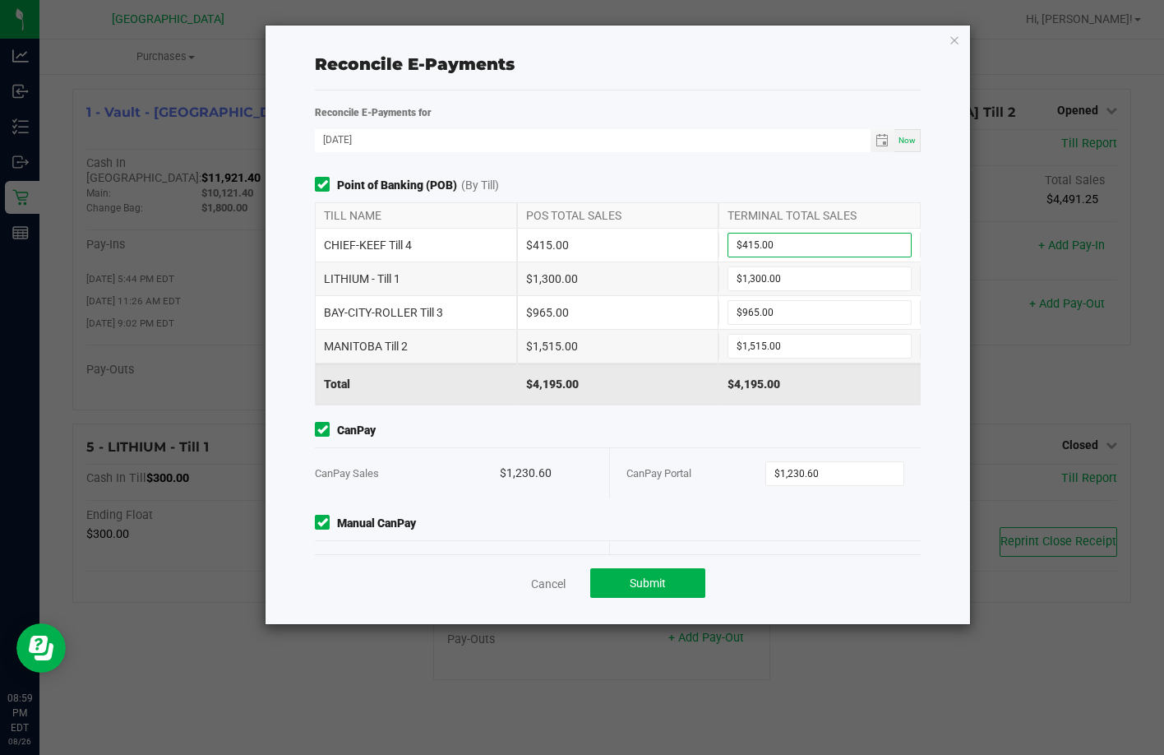
click at [550, 519] on span "Manual CanPay" at bounding box center [618, 523] width 606 height 17
click at [685, 570] on button "Submit" at bounding box center [647, 583] width 115 height 30
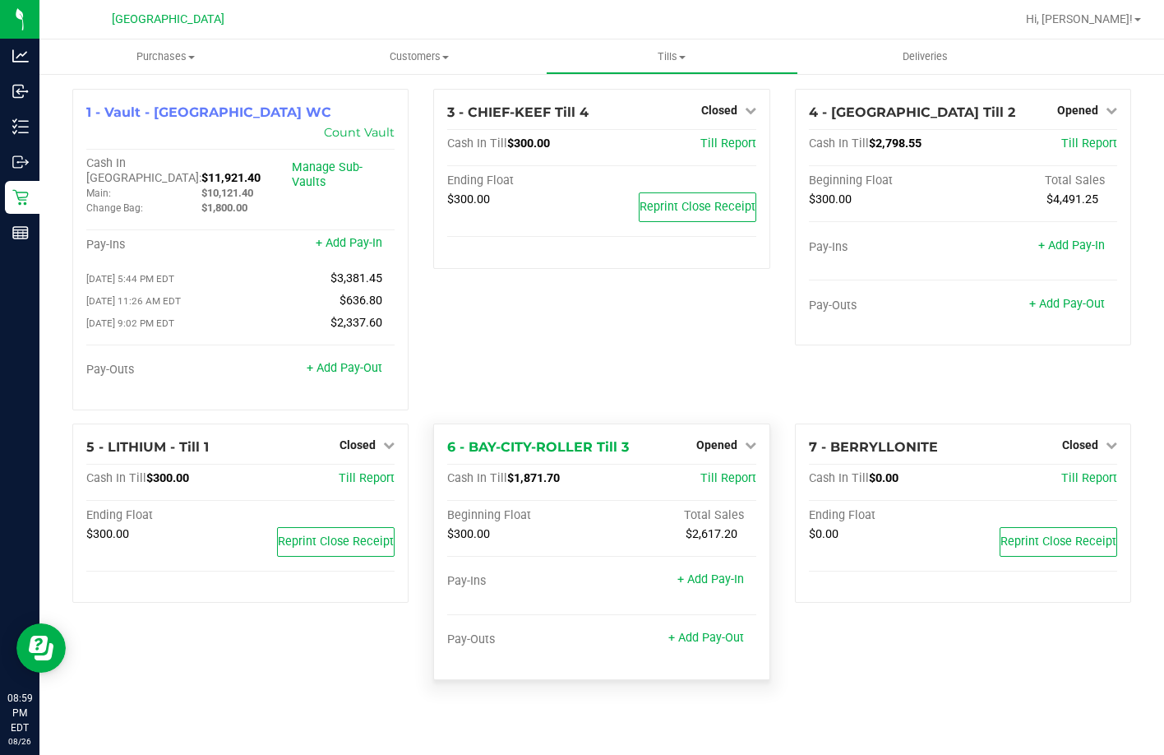
click at [710, 435] on div "Opened" at bounding box center [726, 445] width 60 height 20
click at [716, 438] on span "Opened" at bounding box center [716, 444] width 41 height 13
click at [712, 472] on link "Close Till" at bounding box center [718, 478] width 44 height 13
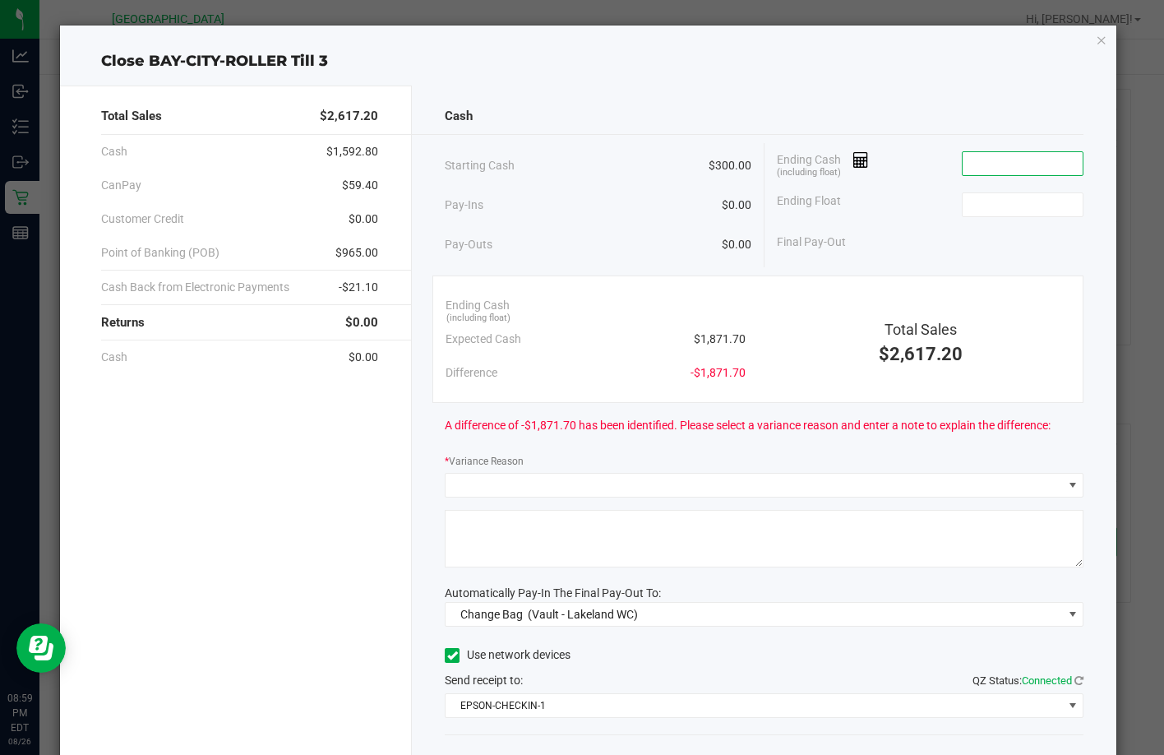
click at [999, 167] on input at bounding box center [1022, 163] width 121 height 23
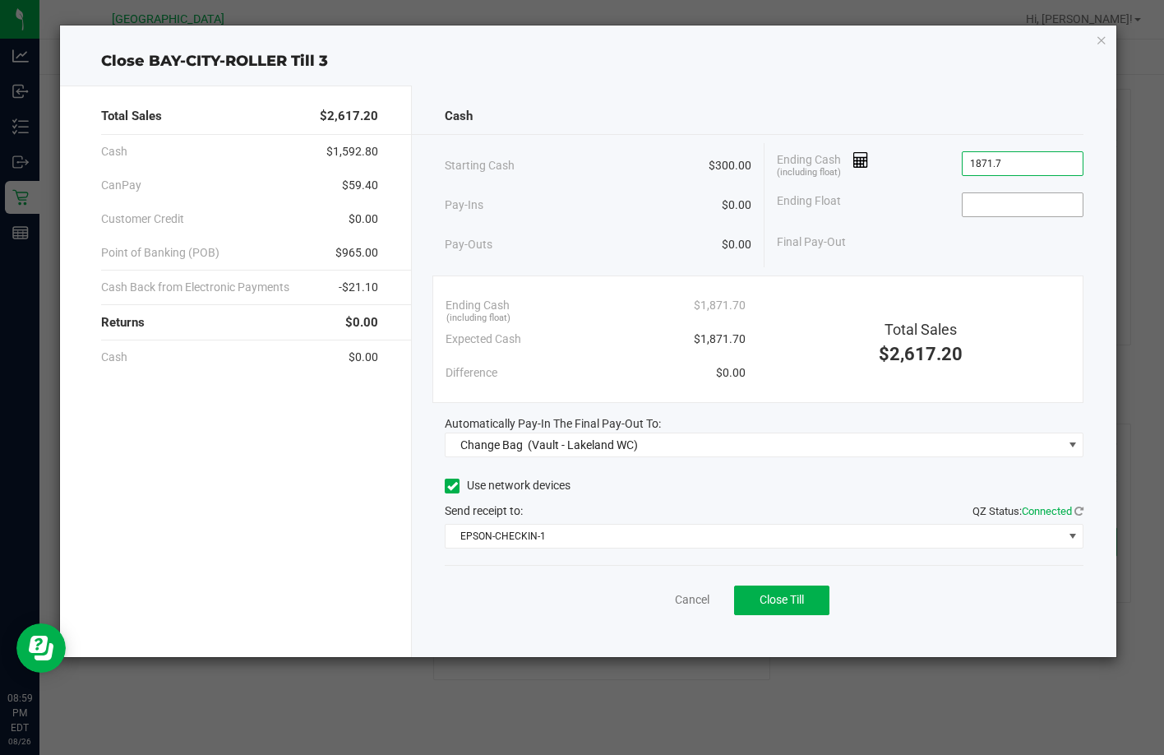
type input "$1,871.70"
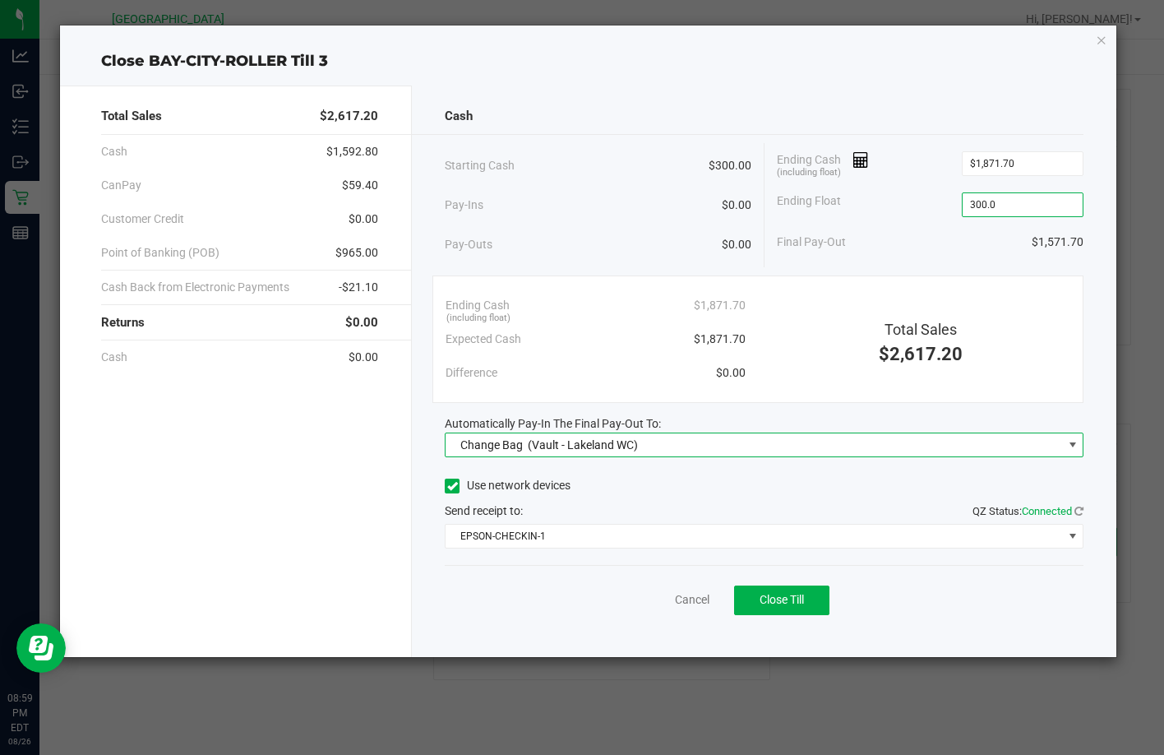
type input "$300.00"
click at [726, 441] on span "Change Bag (Vault - Lakeland WC)" at bounding box center [753, 444] width 616 height 23
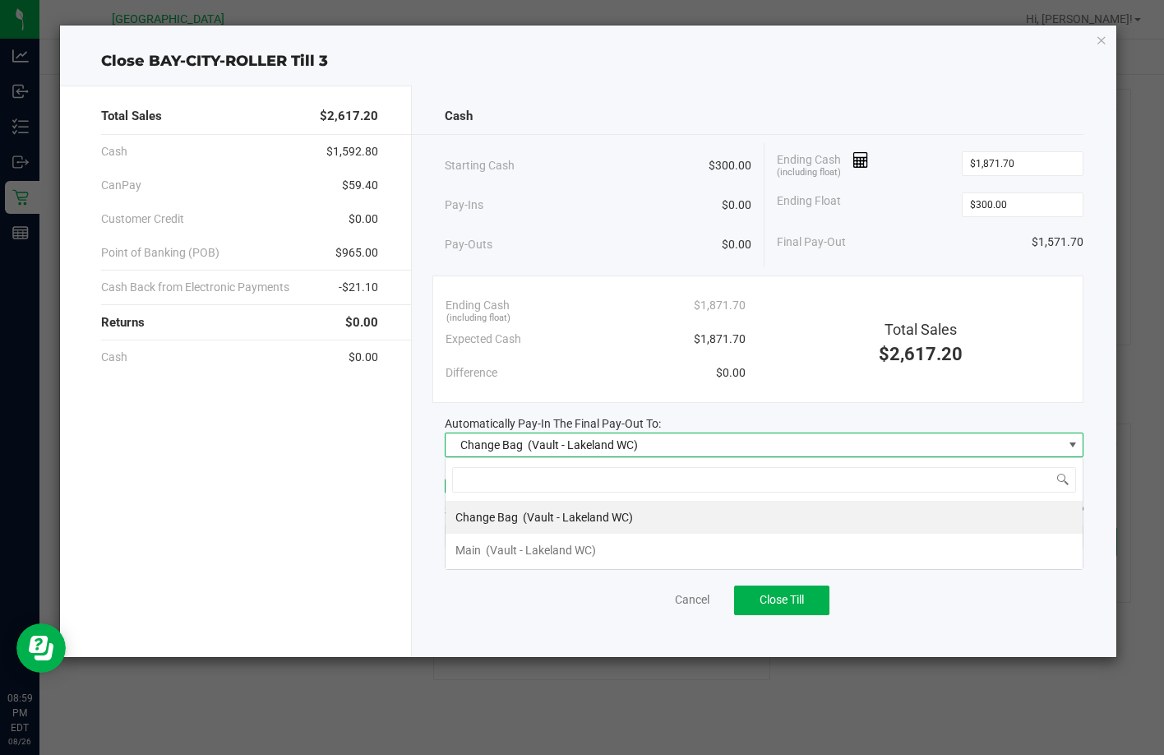
scroll to position [25, 639]
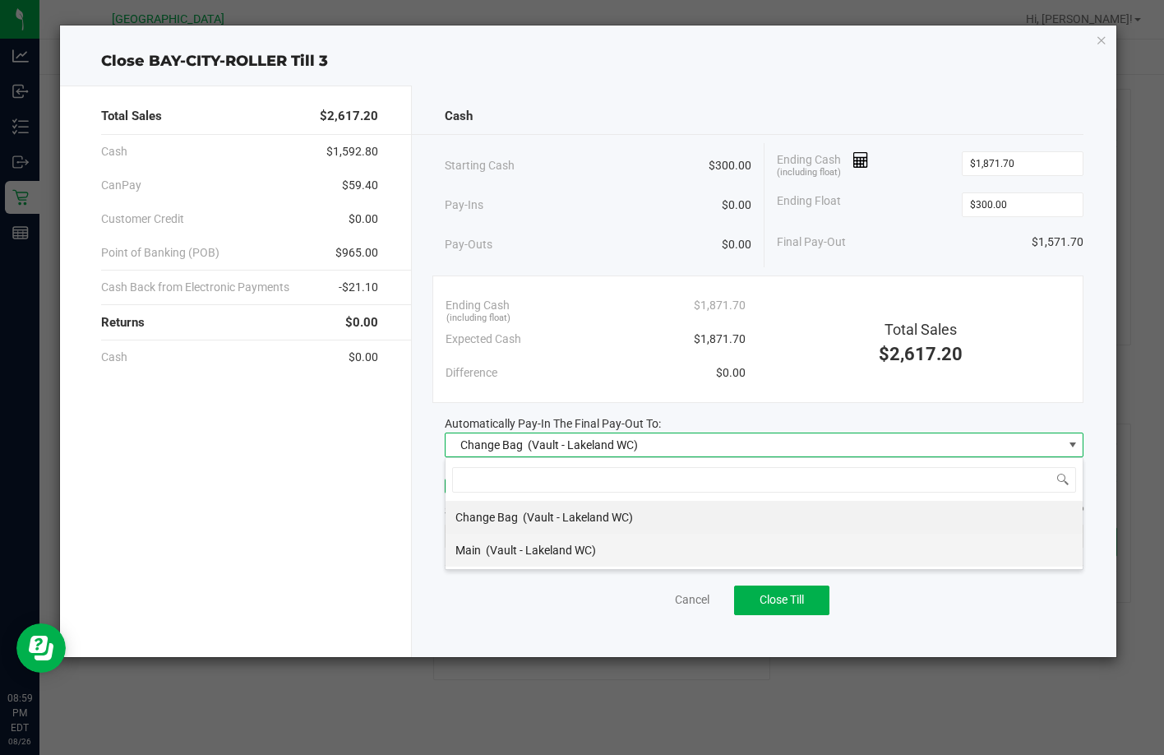
click at [602, 547] on li "Main (Vault - Lakeland WC)" at bounding box center [763, 549] width 637 height 33
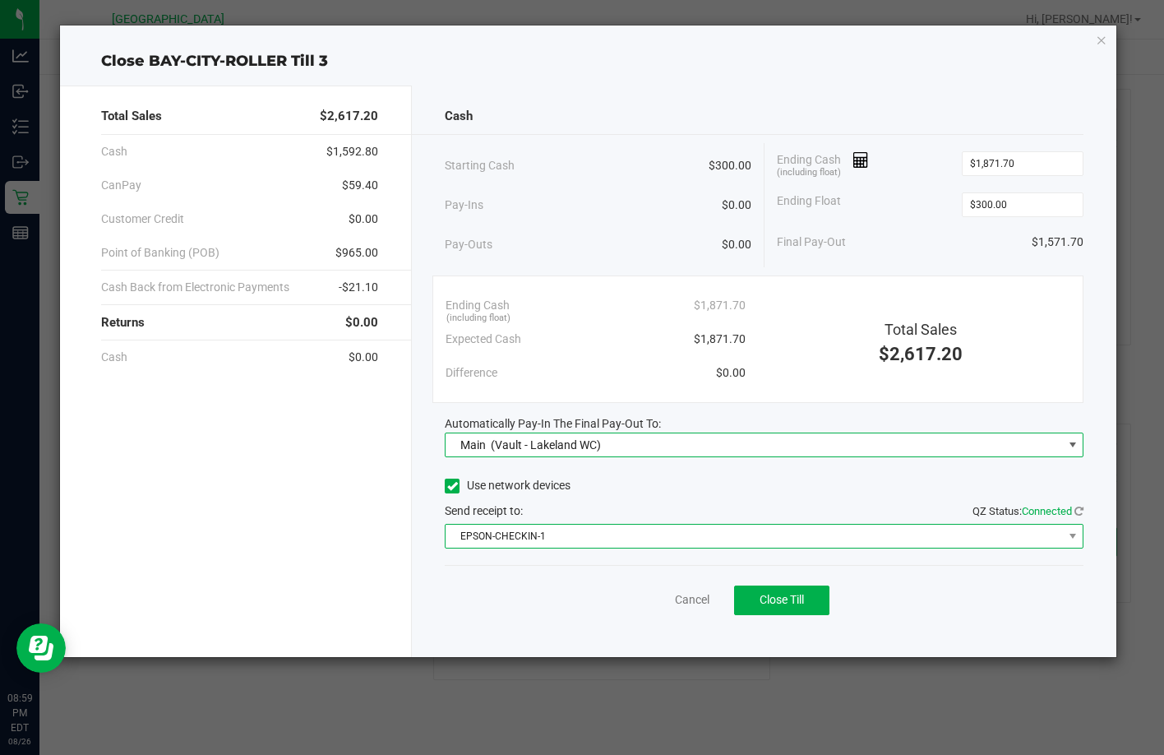
click at [669, 540] on span "EPSON-CHECKIN-1" at bounding box center [753, 535] width 616 height 23
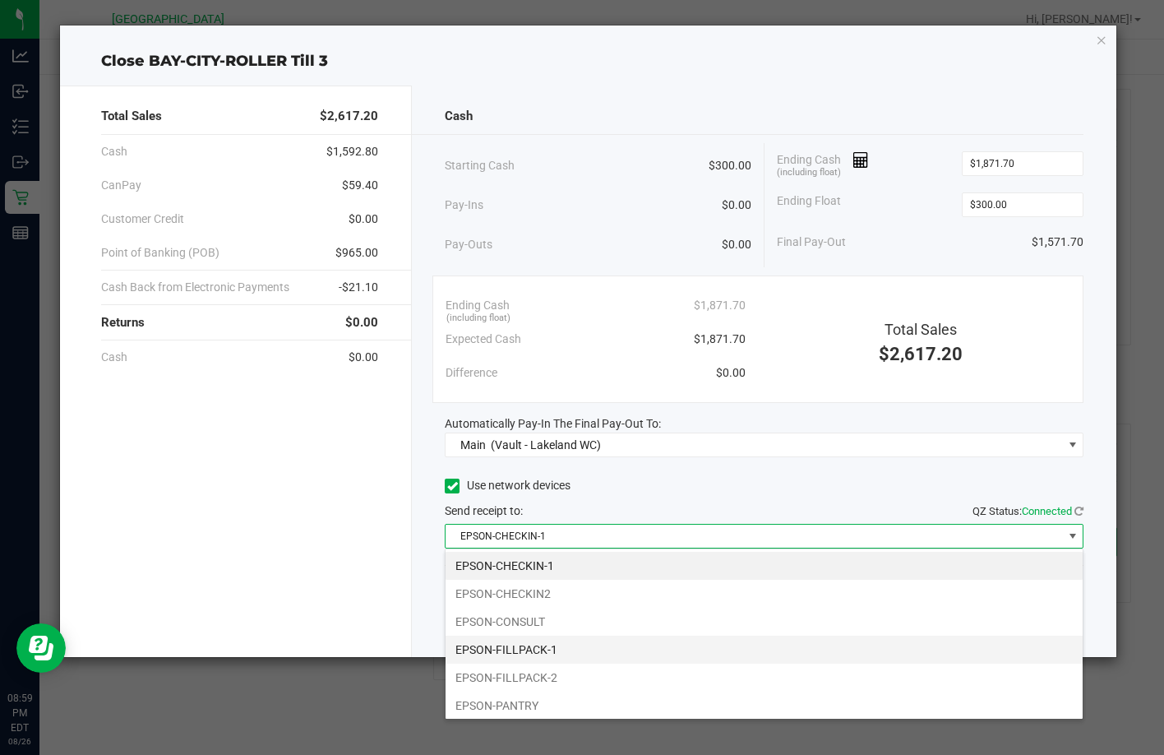
click at [538, 656] on li "EPSON-FILLPACK-1" at bounding box center [763, 649] width 637 height 28
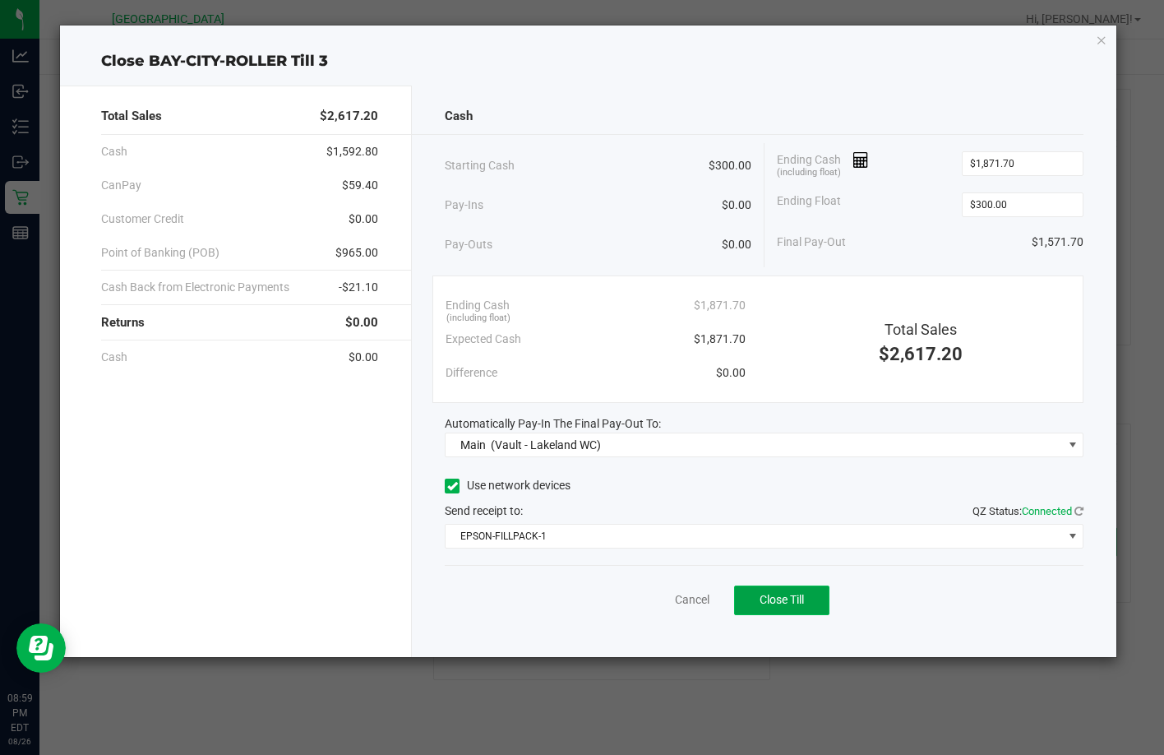
click at [790, 604] on span "Close Till" at bounding box center [781, 599] width 44 height 13
click at [668, 596] on link "Dismiss" at bounding box center [654, 599] width 39 height 17
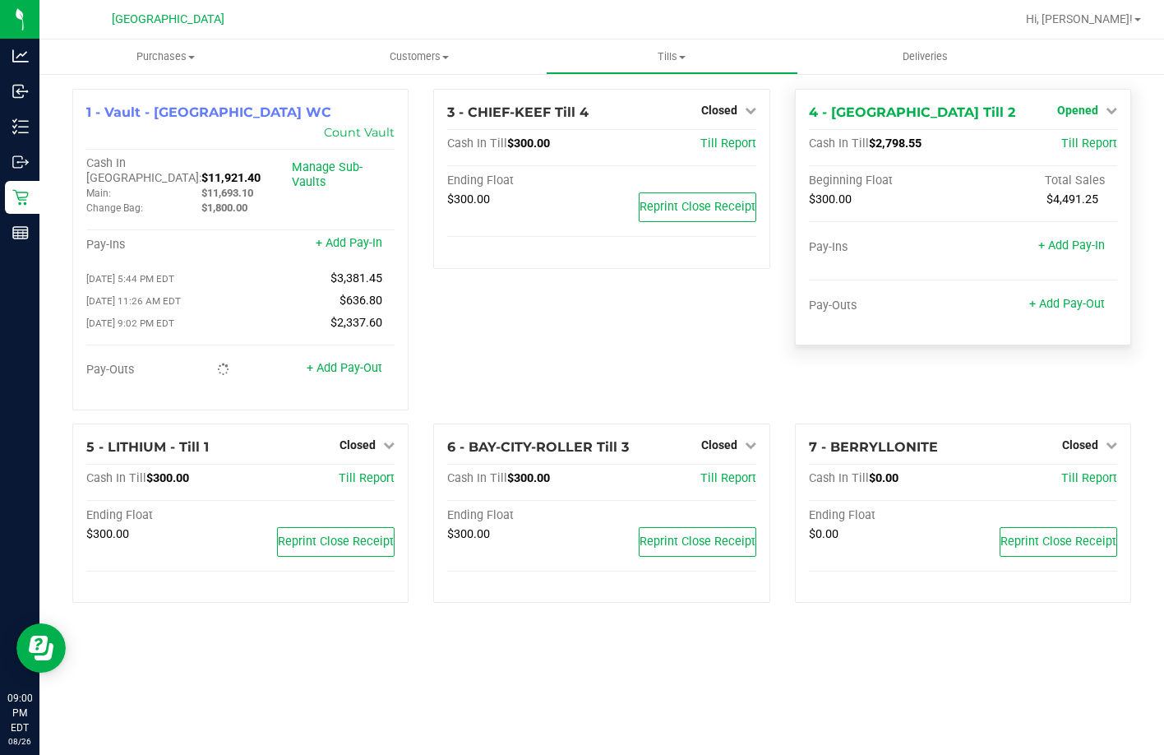
click at [1069, 113] on span "Opened" at bounding box center [1077, 110] width 41 height 13
click at [1069, 142] on link "Close Till" at bounding box center [1079, 144] width 44 height 13
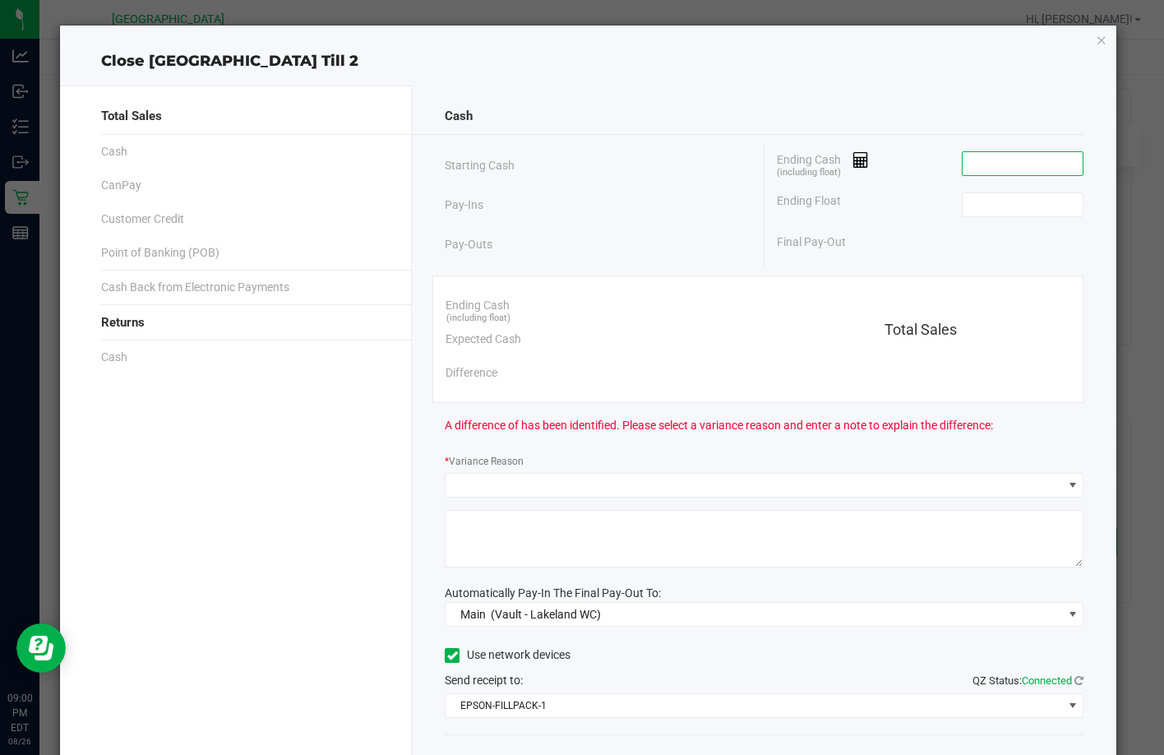
click at [997, 167] on input at bounding box center [1022, 163] width 121 height 23
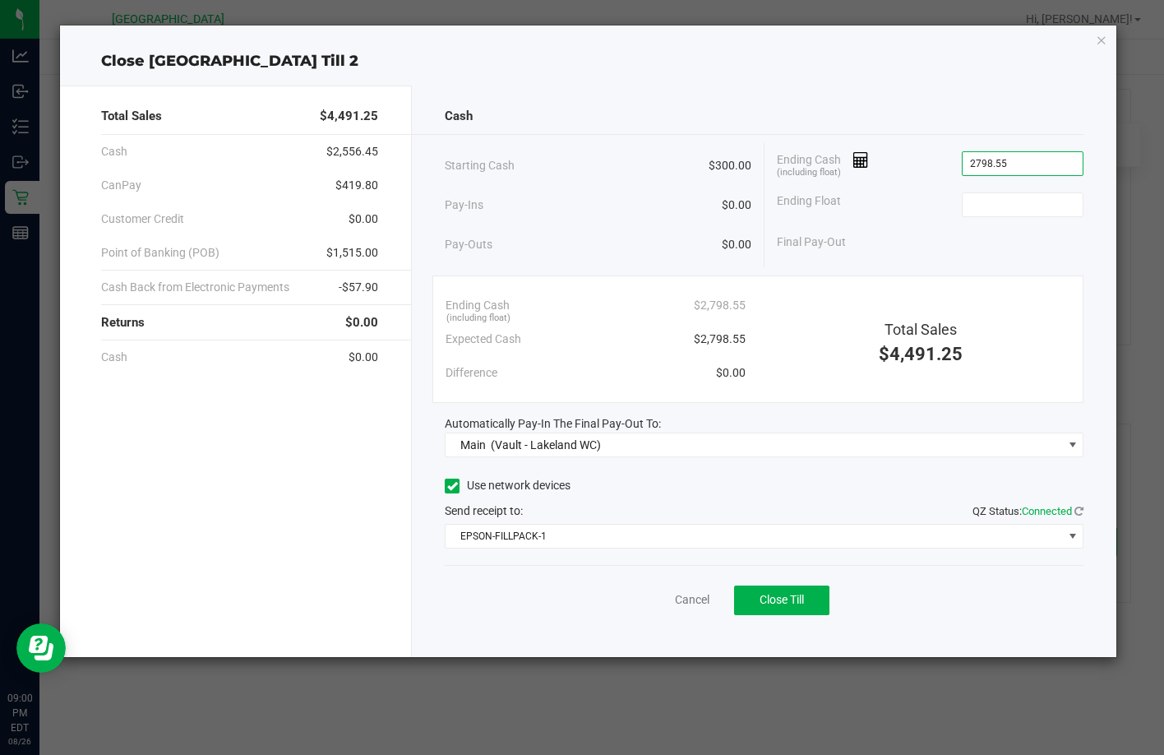
type input "$2,798.55"
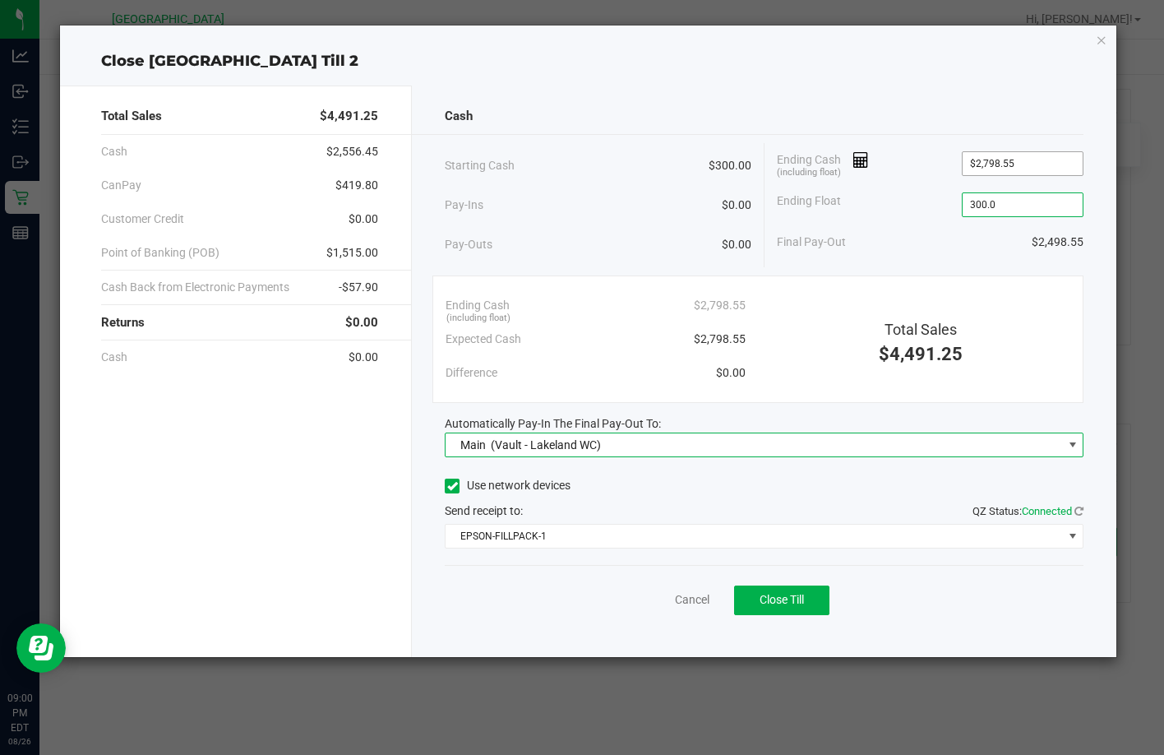
type input "$300.00"
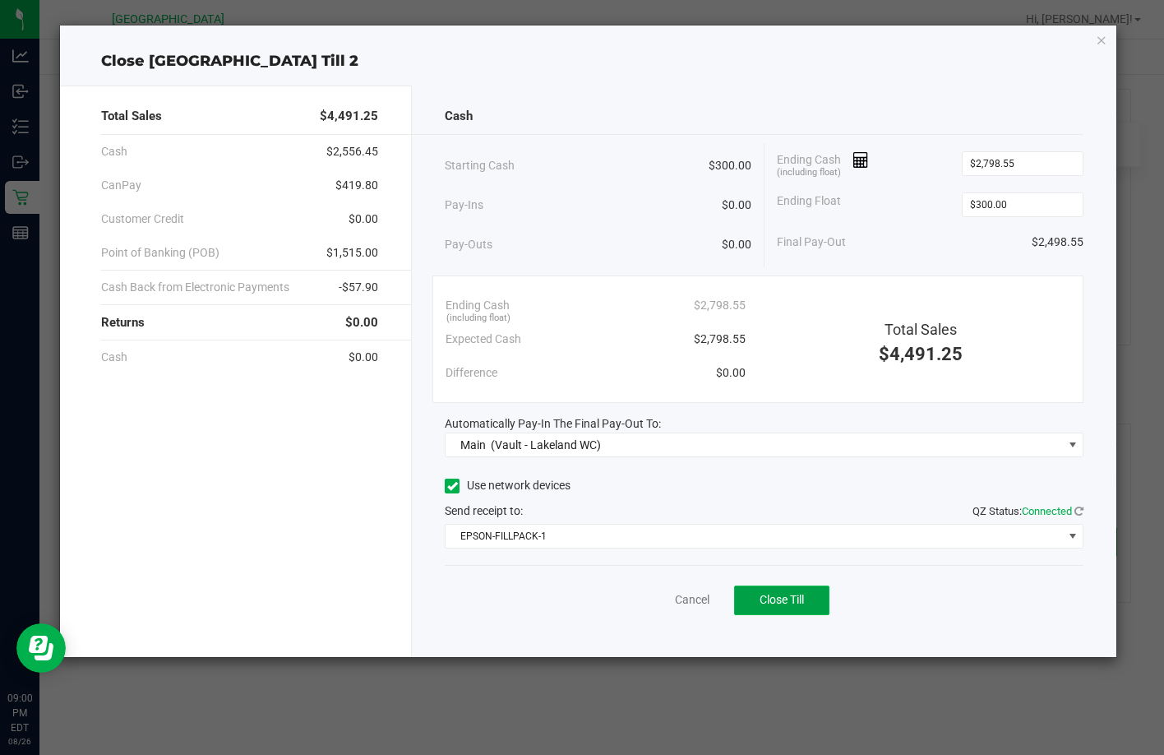
click at [761, 590] on button "Close Till" at bounding box center [781, 600] width 95 height 30
click at [635, 593] on link "Dismiss" at bounding box center [654, 599] width 39 height 17
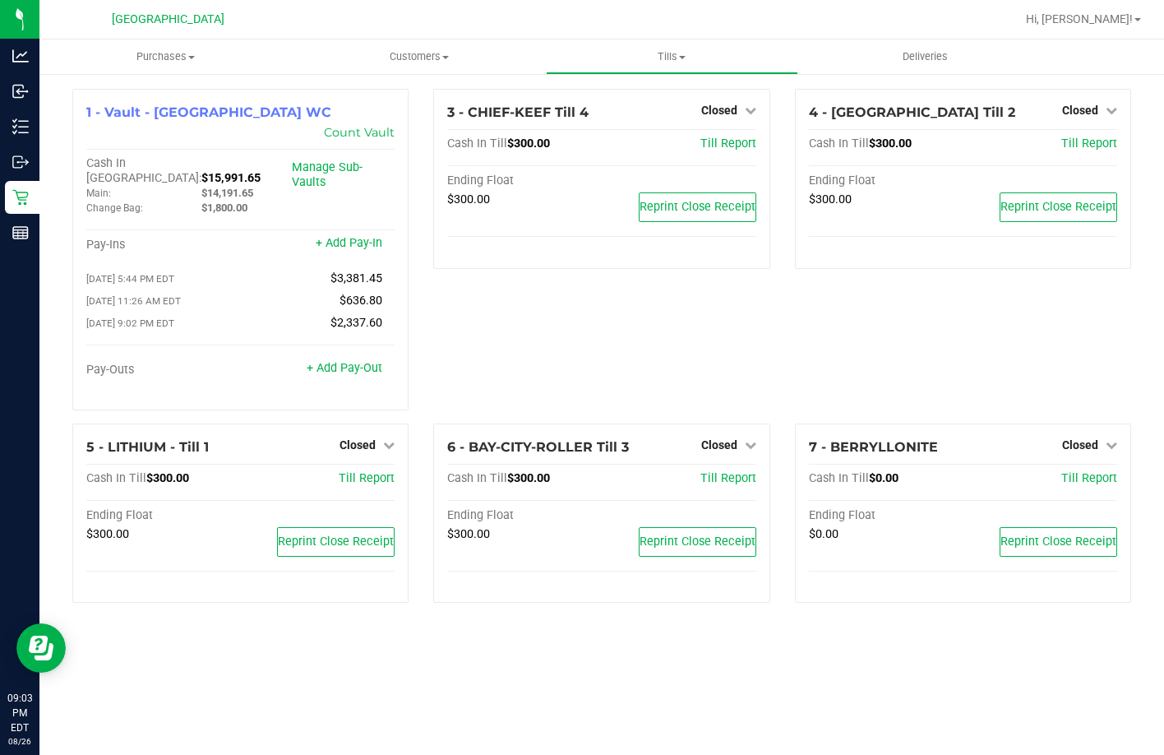
click at [986, 634] on div "Purchases Summary of purchases Fulfillment All purchases Customers All customer…" at bounding box center [601, 396] width 1124 height 715
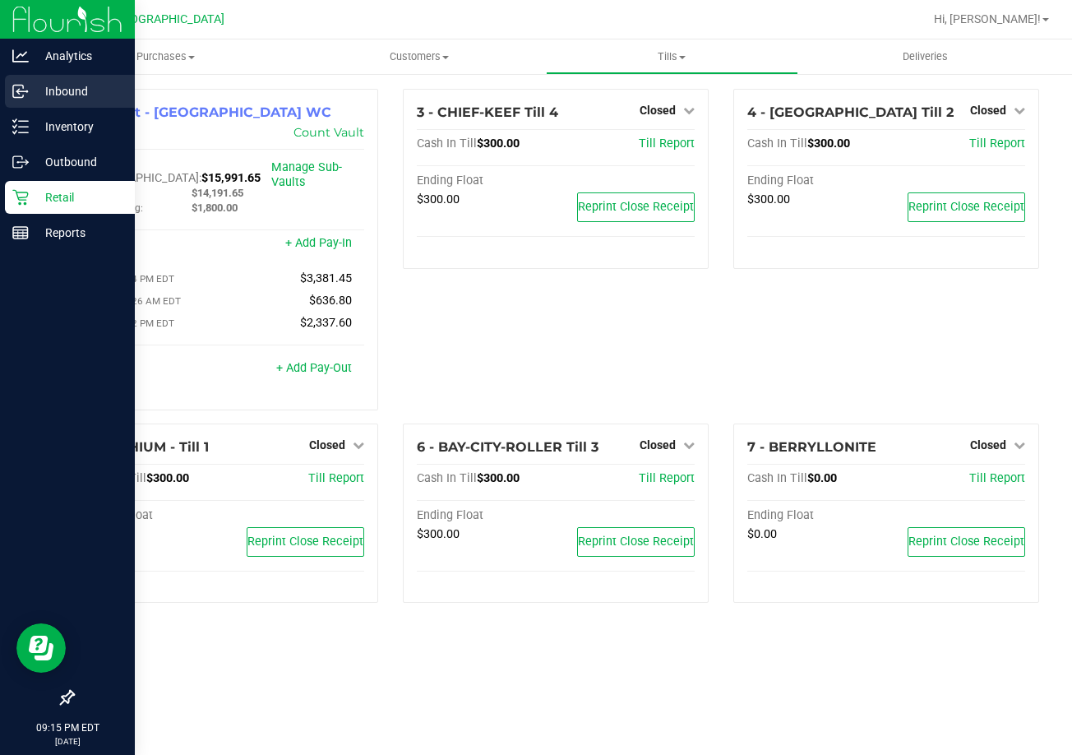
click at [71, 86] on p "Inbound" at bounding box center [78, 91] width 99 height 20
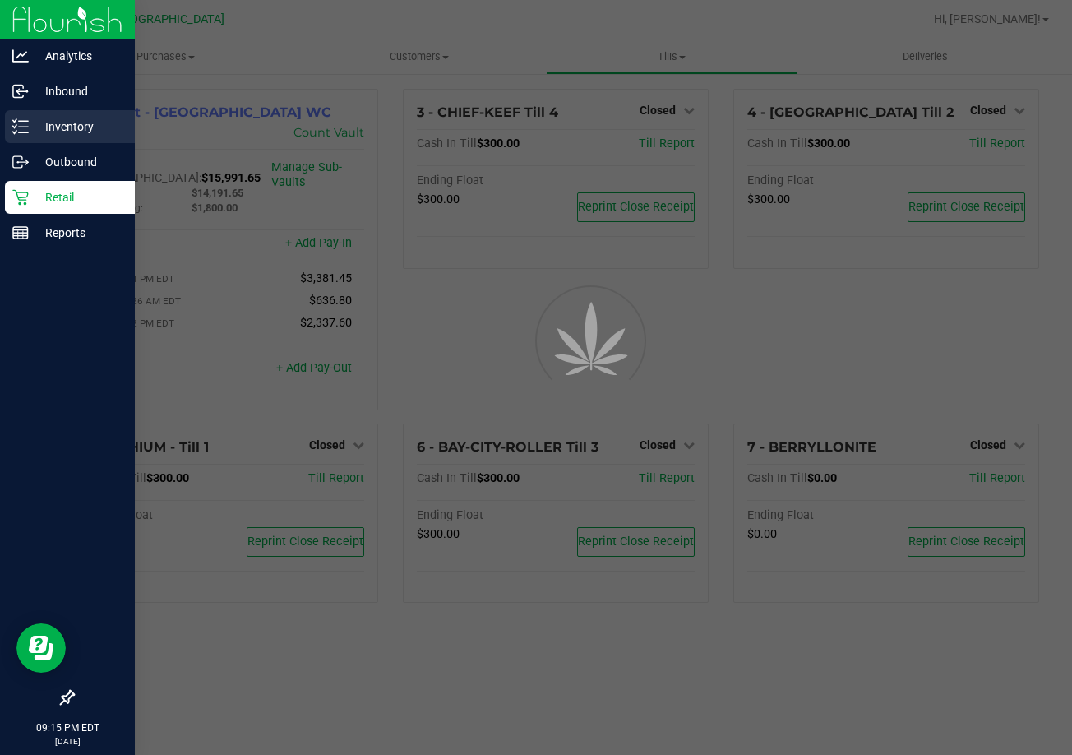
click at [62, 131] on p "Inventory" at bounding box center [78, 127] width 99 height 20
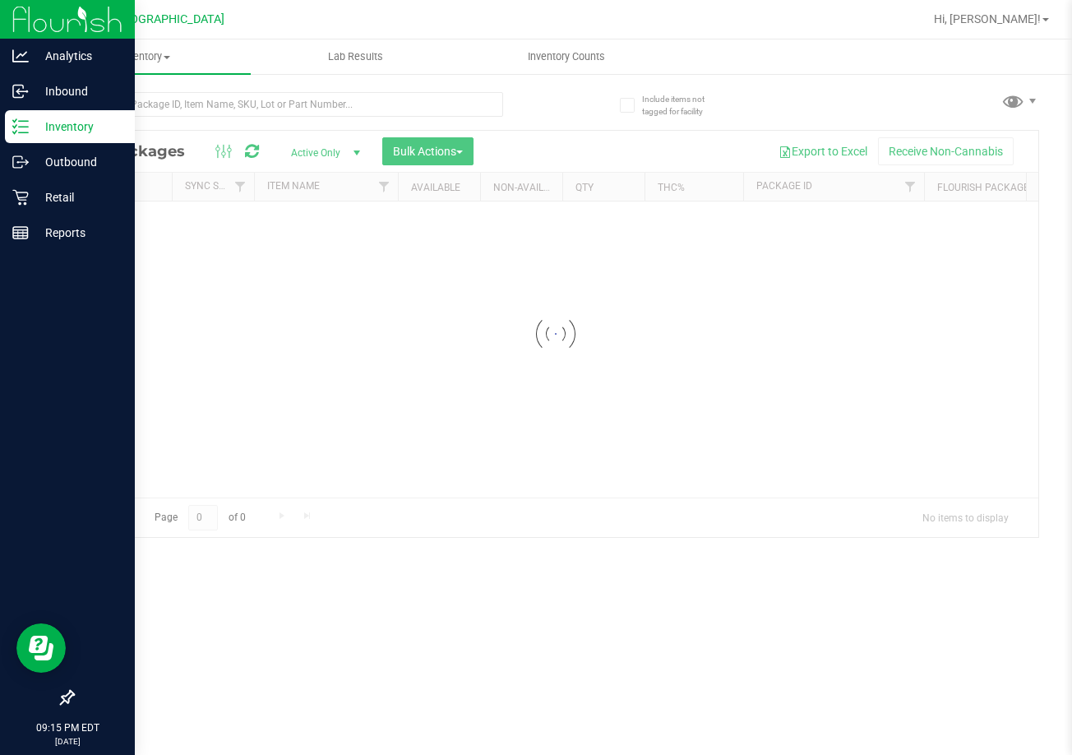
click at [67, 120] on p "Inventory" at bounding box center [78, 127] width 99 height 20
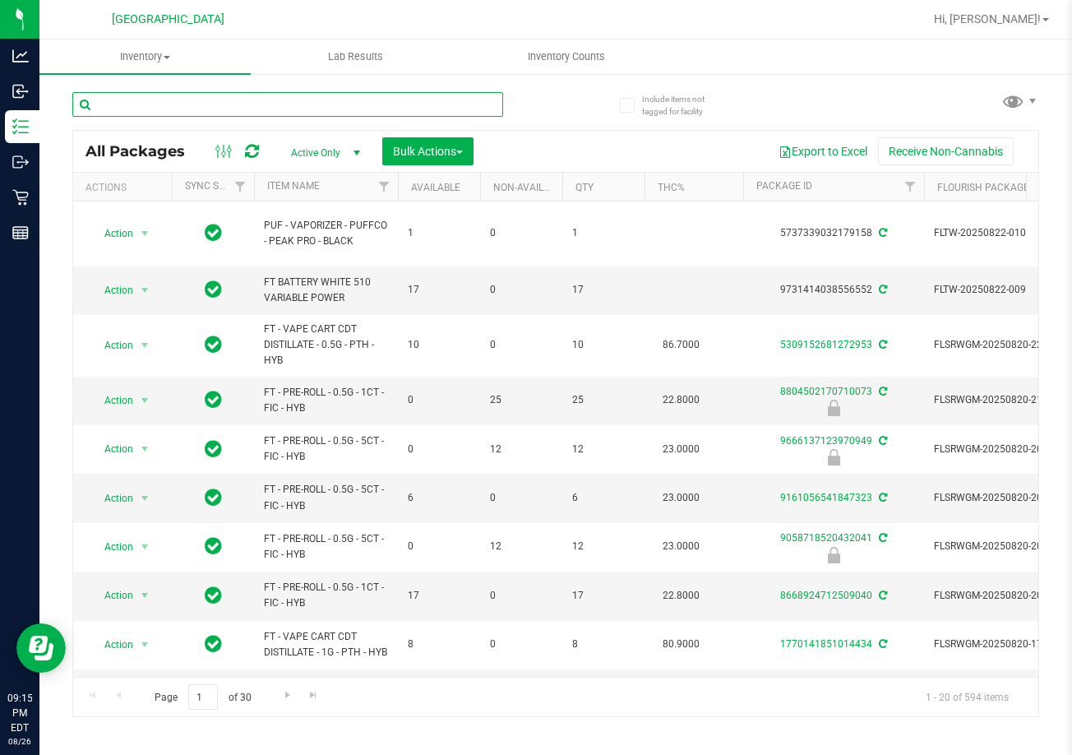
click at [275, 97] on input "text" at bounding box center [287, 104] width 431 height 25
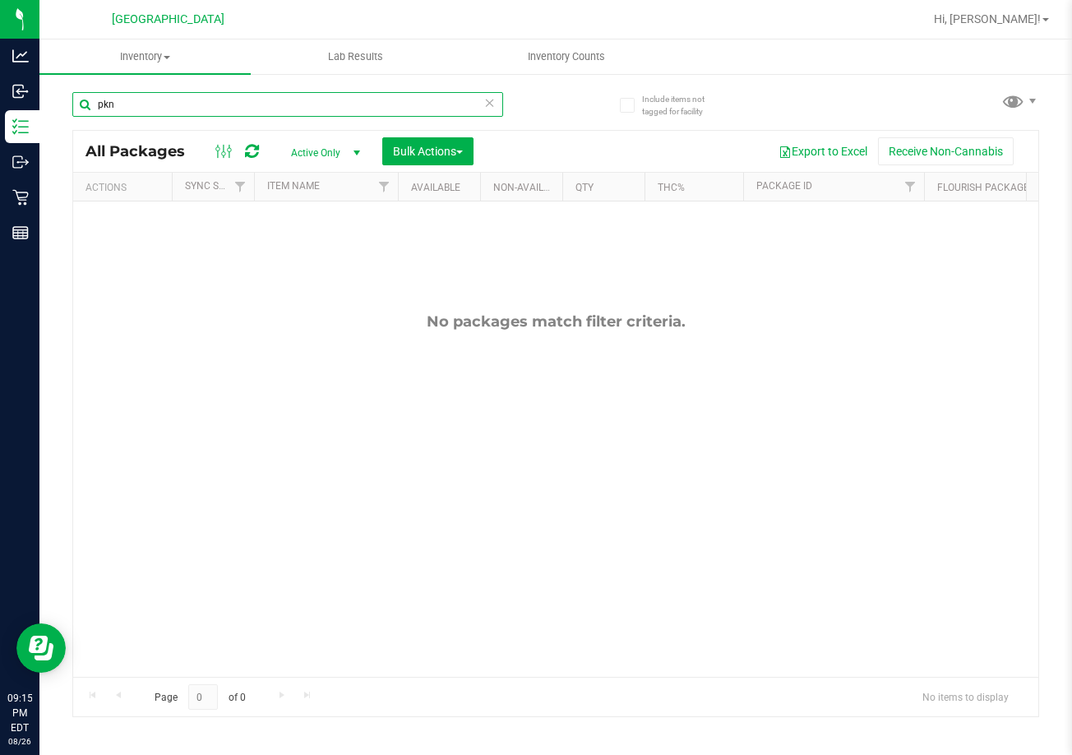
type input "pkn"
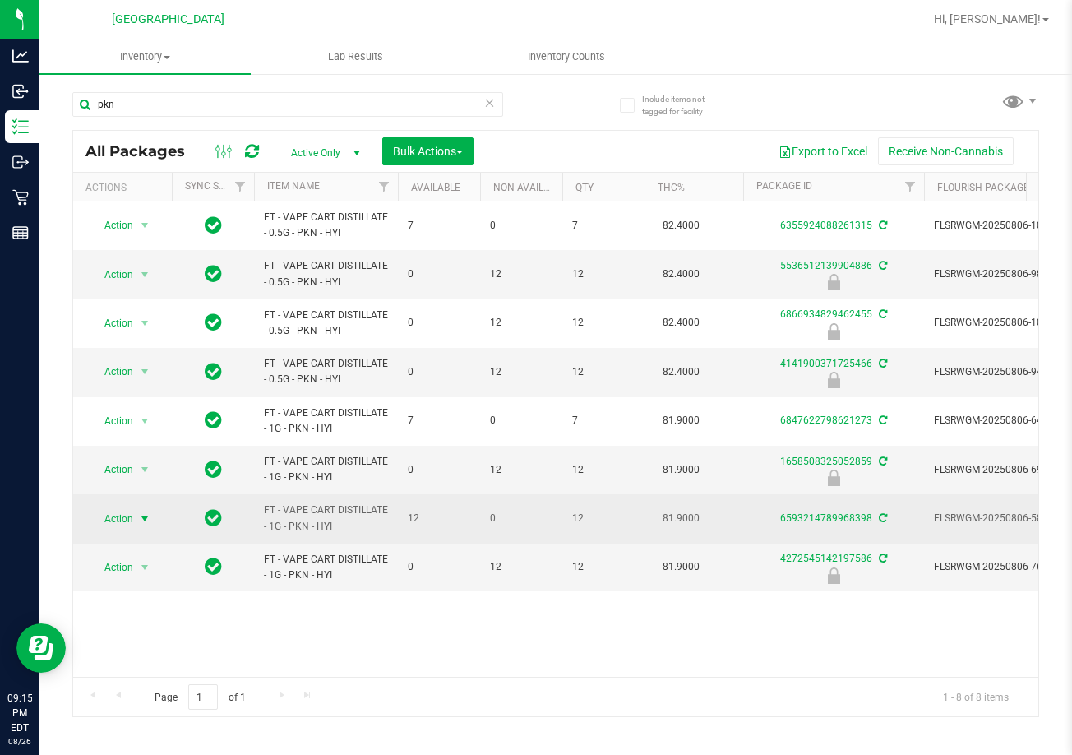
click at [128, 518] on span "Action" at bounding box center [112, 518] width 44 height 23
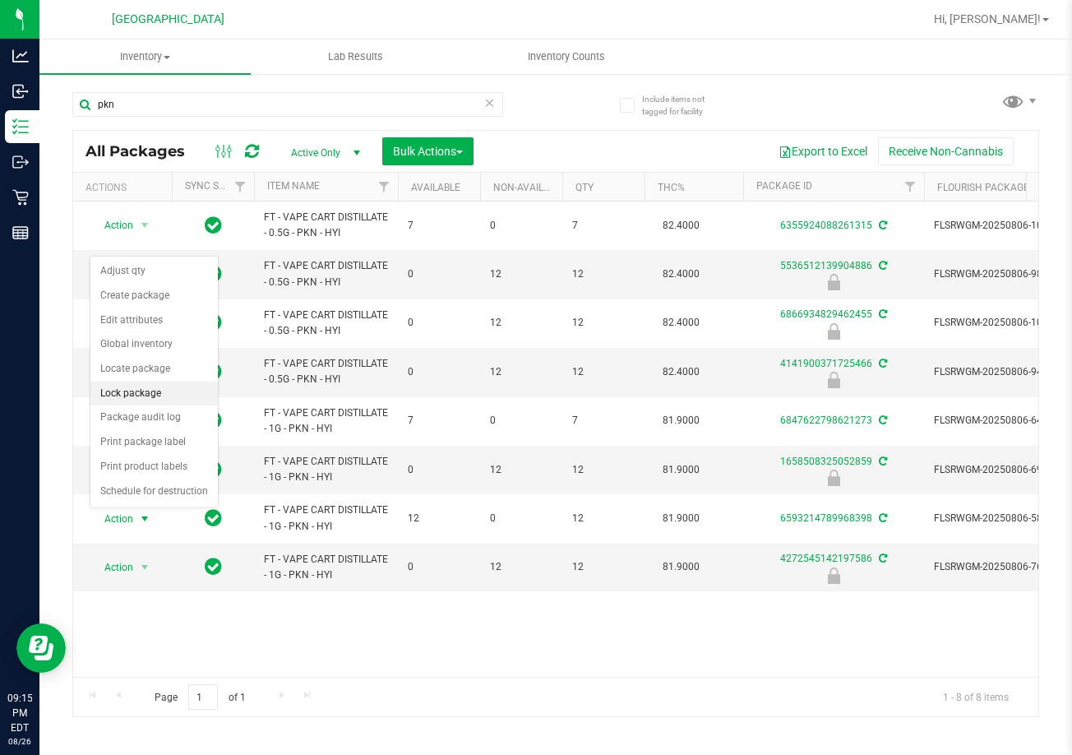
click at [141, 396] on li "Lock package" at bounding box center [153, 393] width 127 height 25
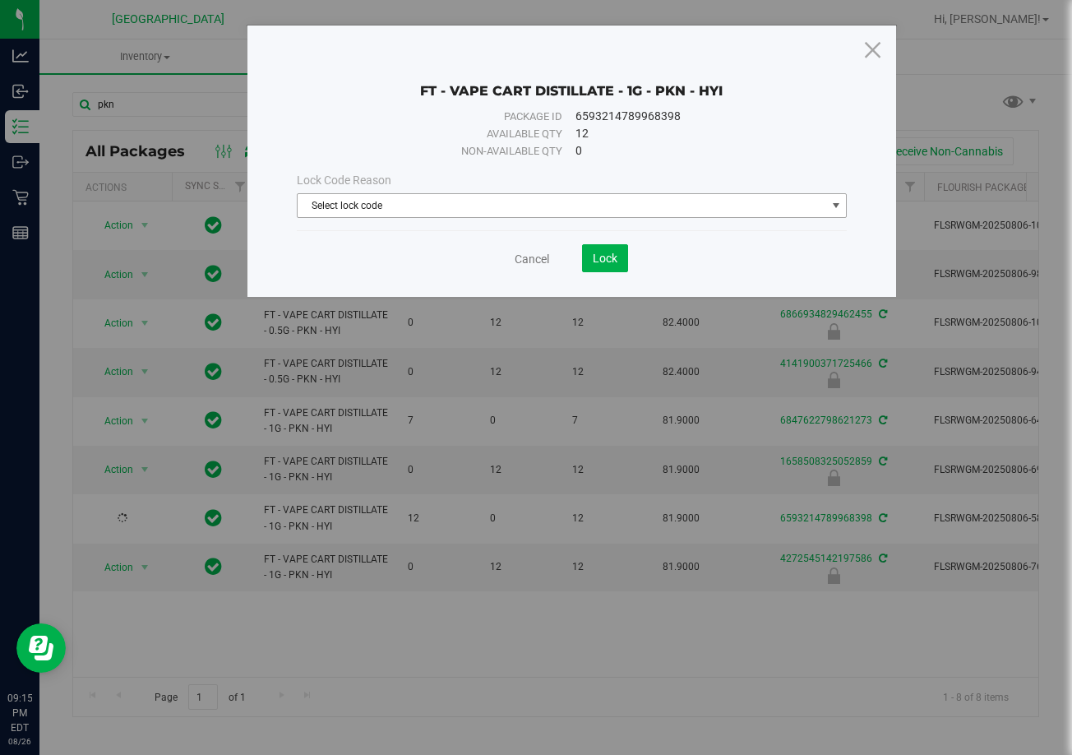
click at [631, 202] on span "Select lock code" at bounding box center [562, 205] width 528 height 23
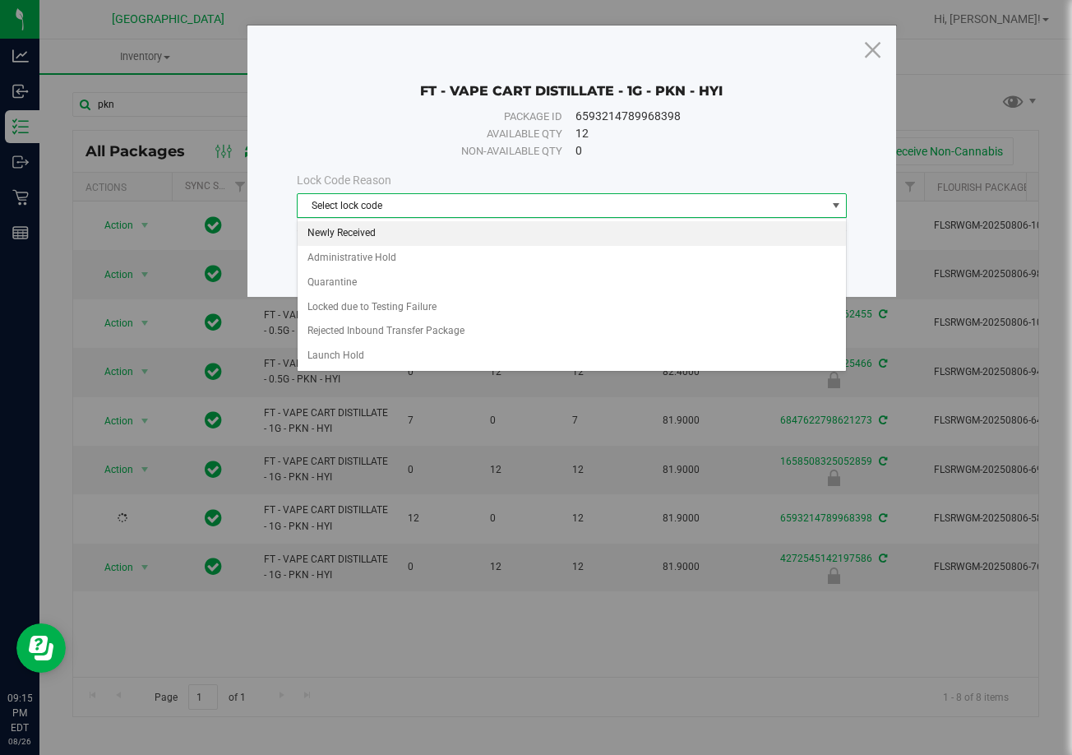
click at [417, 232] on li "Newly Received" at bounding box center [572, 233] width 548 height 25
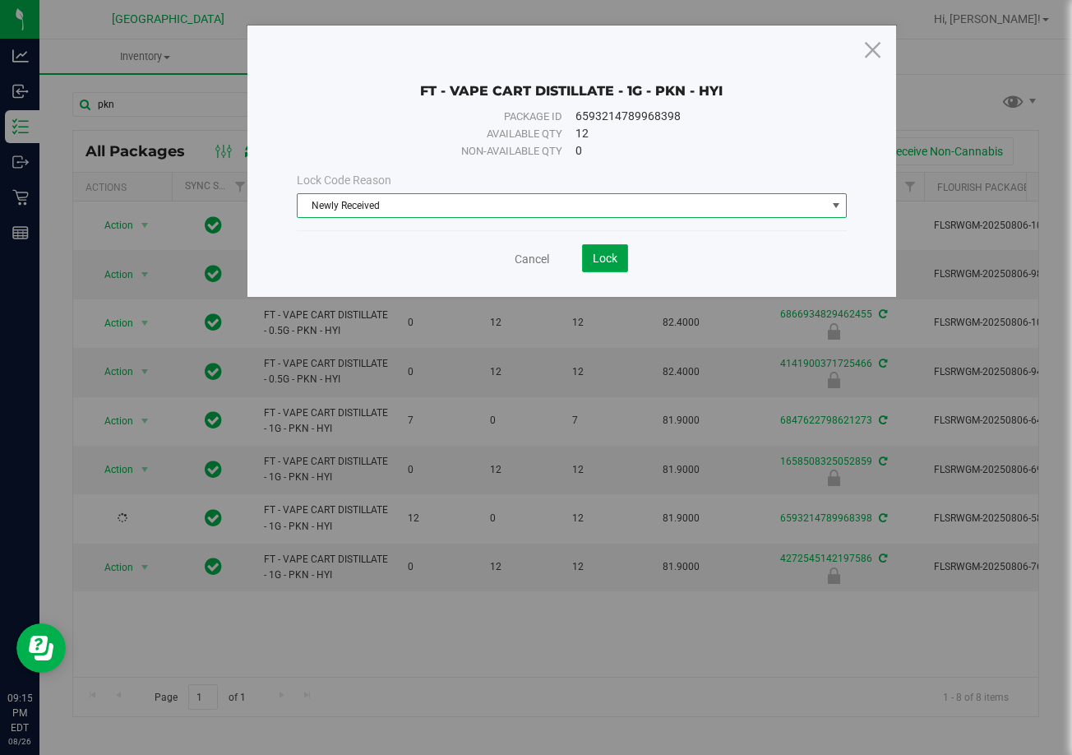
click at [605, 261] on span "Lock" at bounding box center [605, 258] width 25 height 13
